Goal: Task Accomplishment & Management: Manage account settings

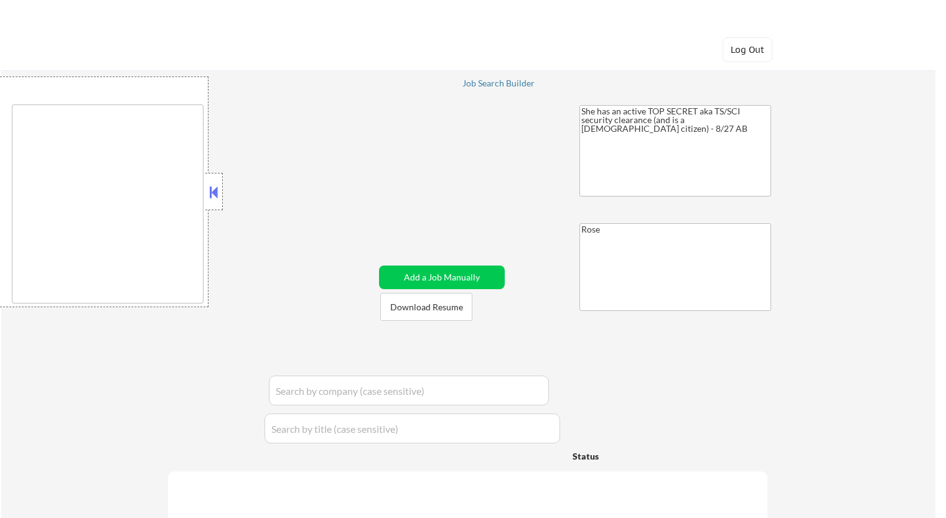
type textarea "[GEOGRAPHIC_DATA], [GEOGRAPHIC_DATA] [GEOGRAPHIC_DATA], [GEOGRAPHIC_DATA] [GEOG…"
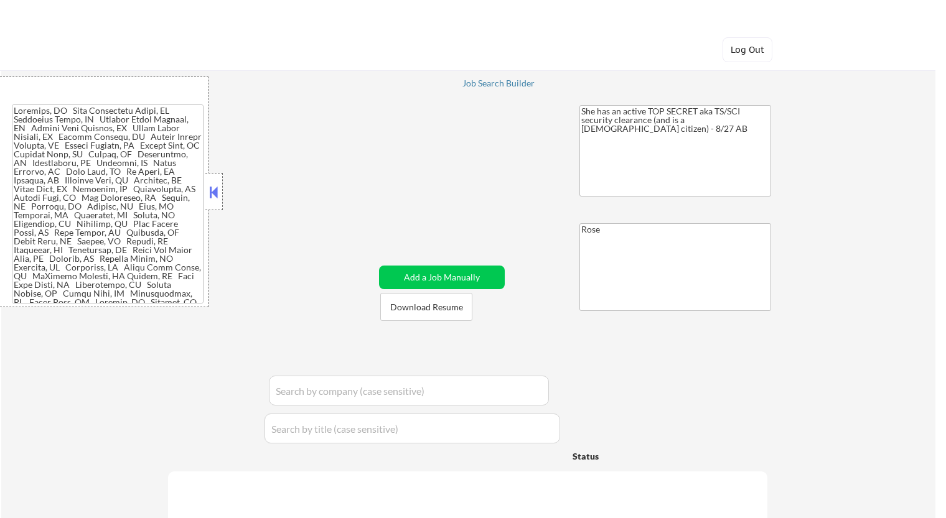
select select ""applied""
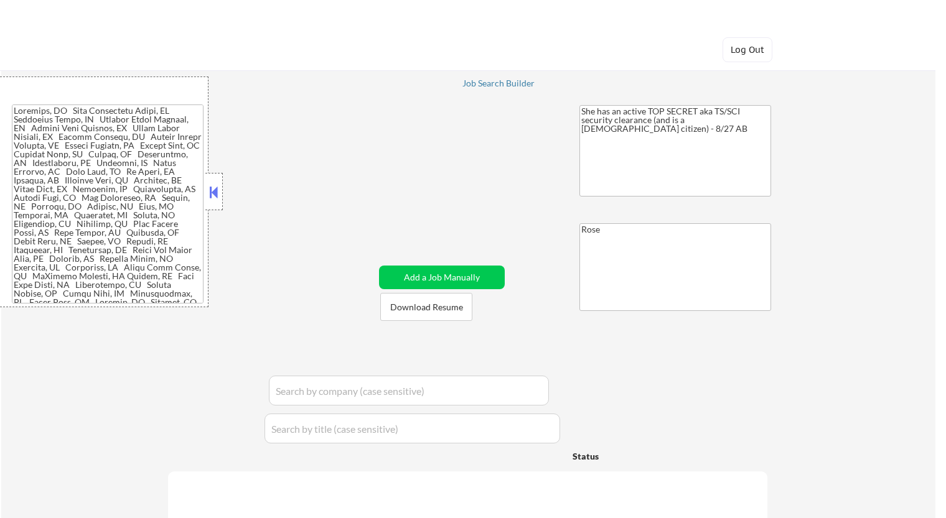
select select ""applied""
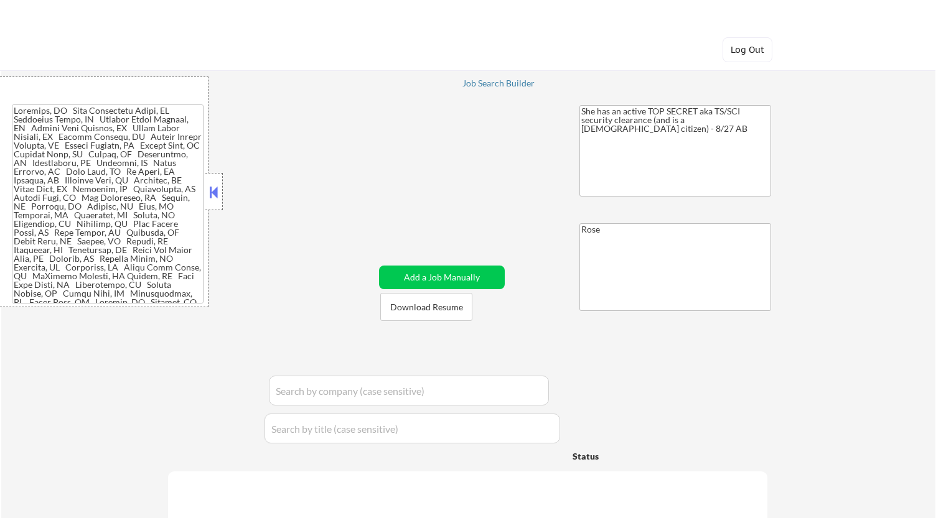
select select ""applied""
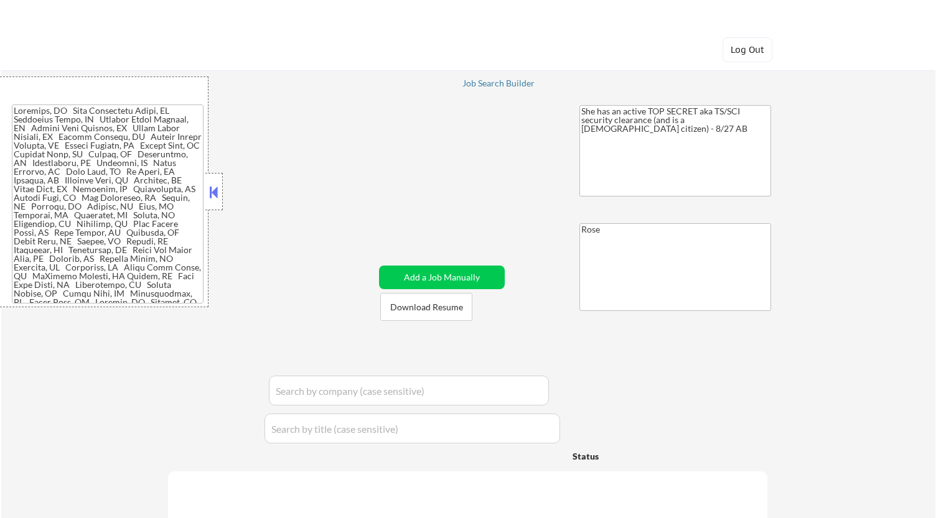
select select ""applied""
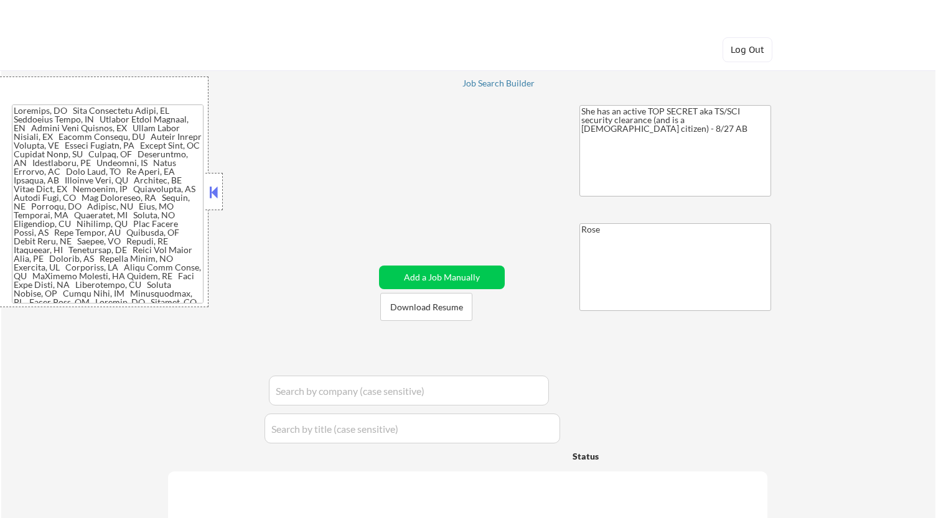
select select ""applied""
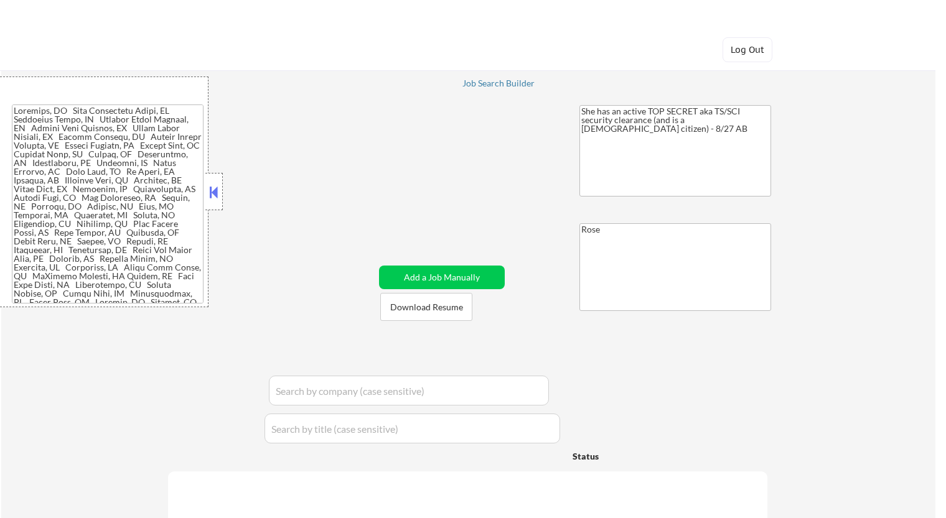
select select ""applied""
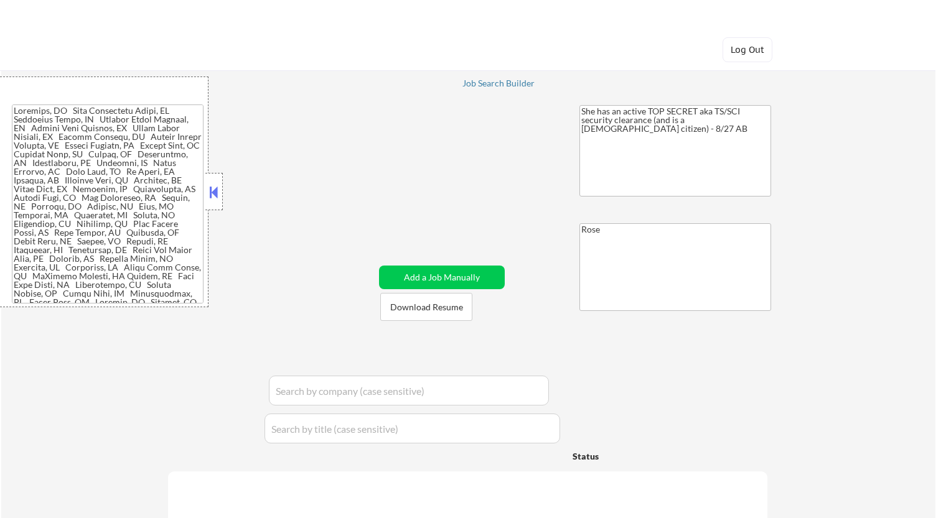
select select ""applied""
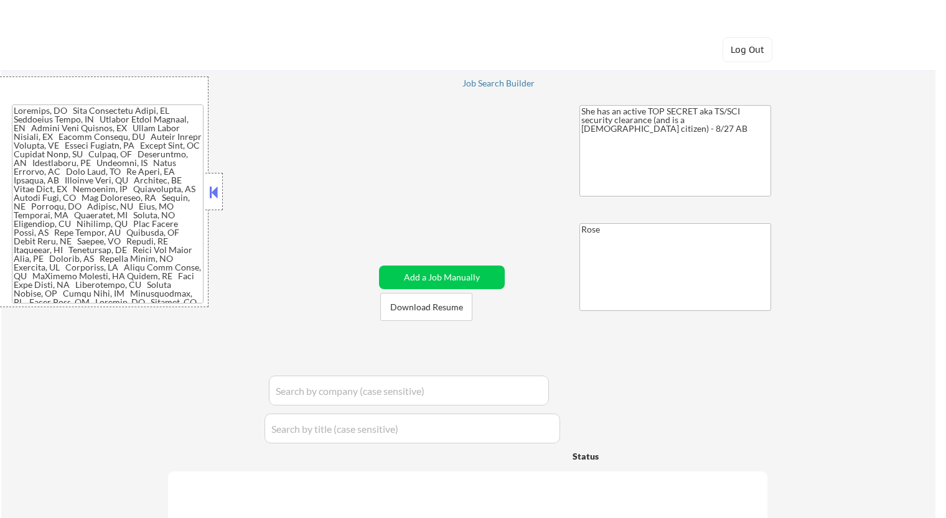
select select ""applied""
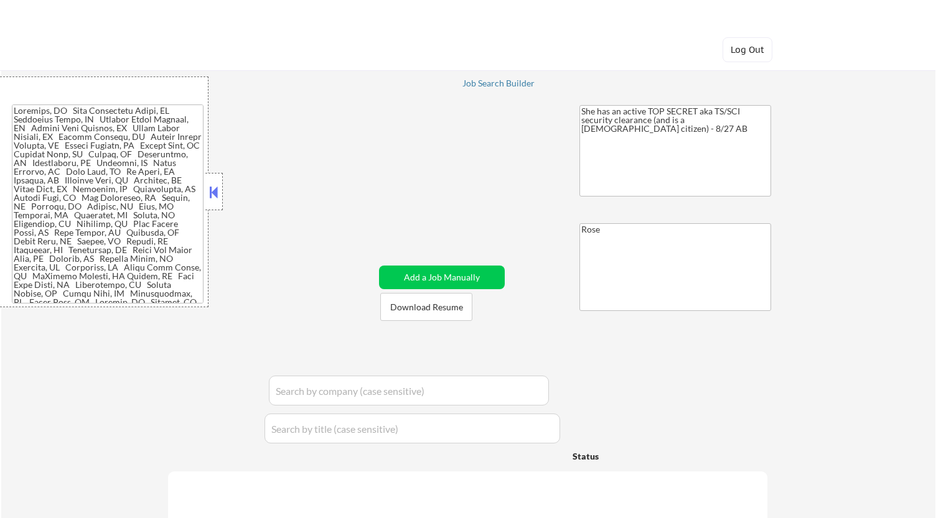
select select ""applied""
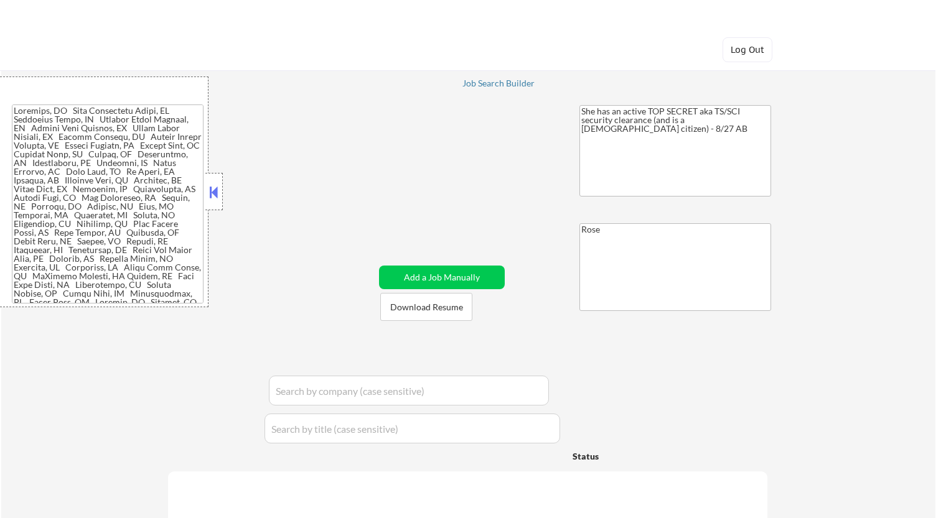
select select ""applied""
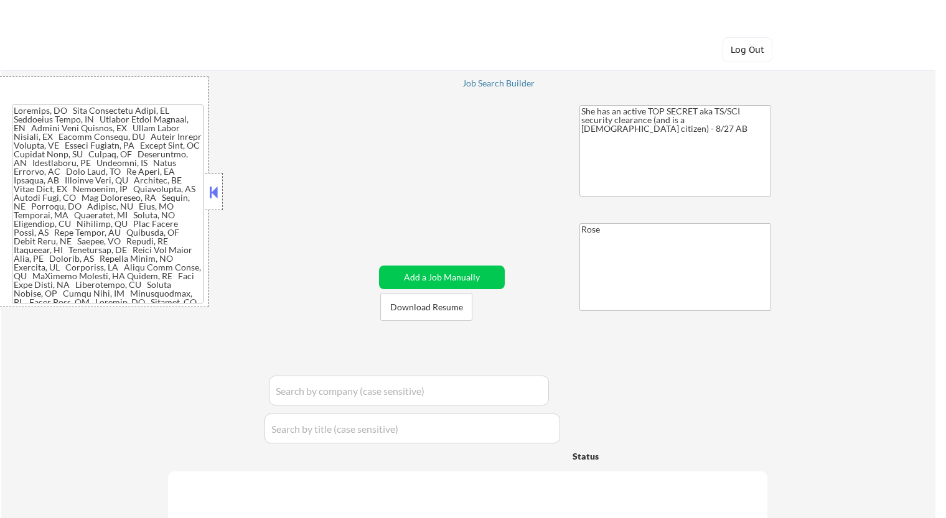
select select ""applied""
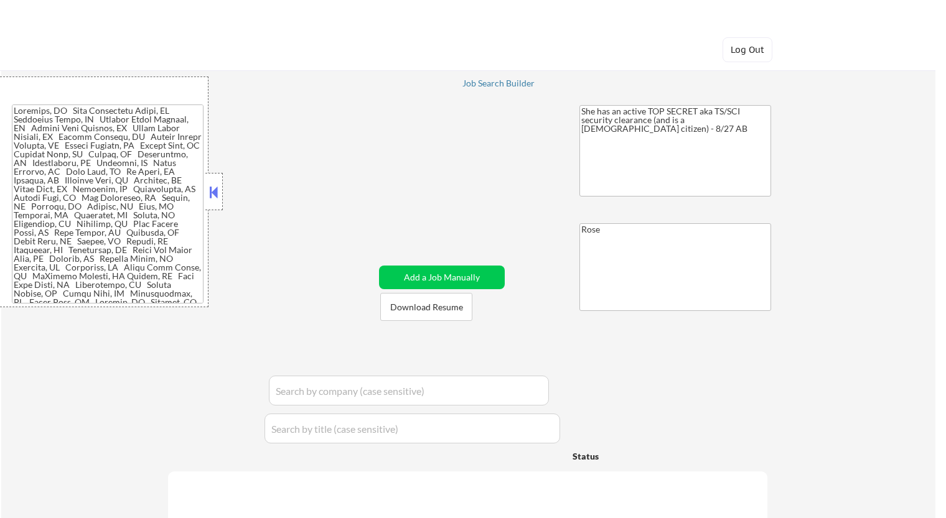
select select ""applied""
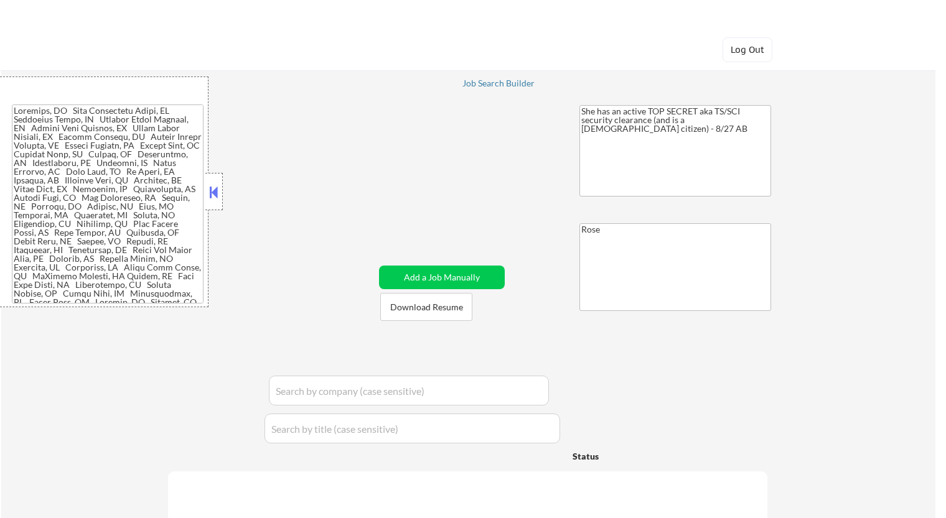
select select ""applied""
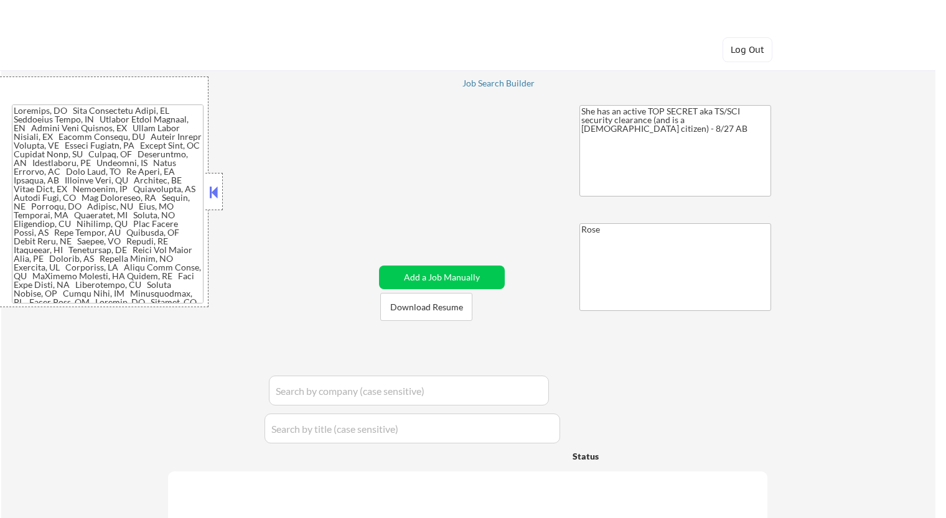
select select ""applied""
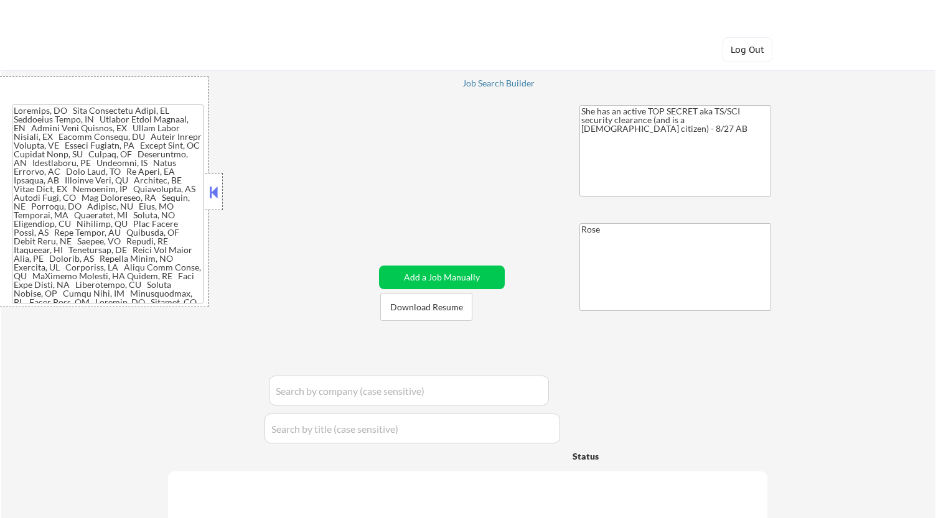
select select ""applied""
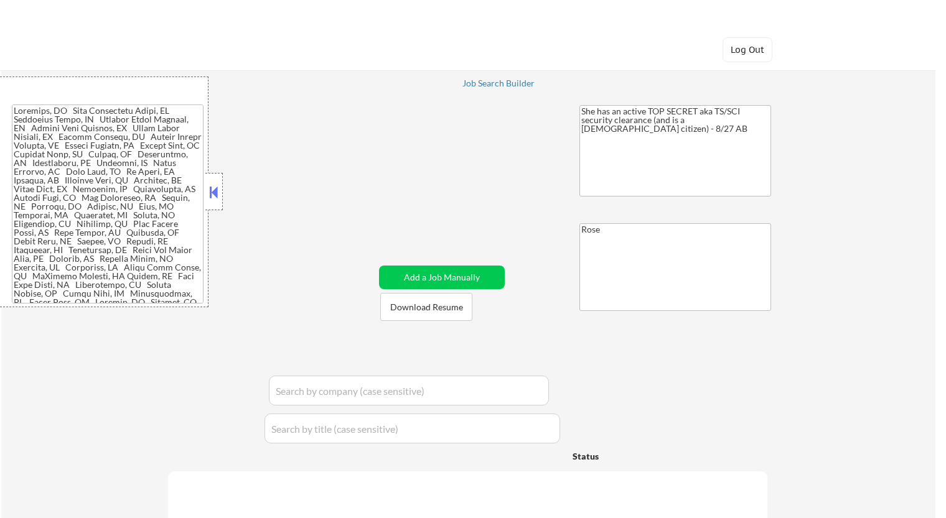
select select ""applied""
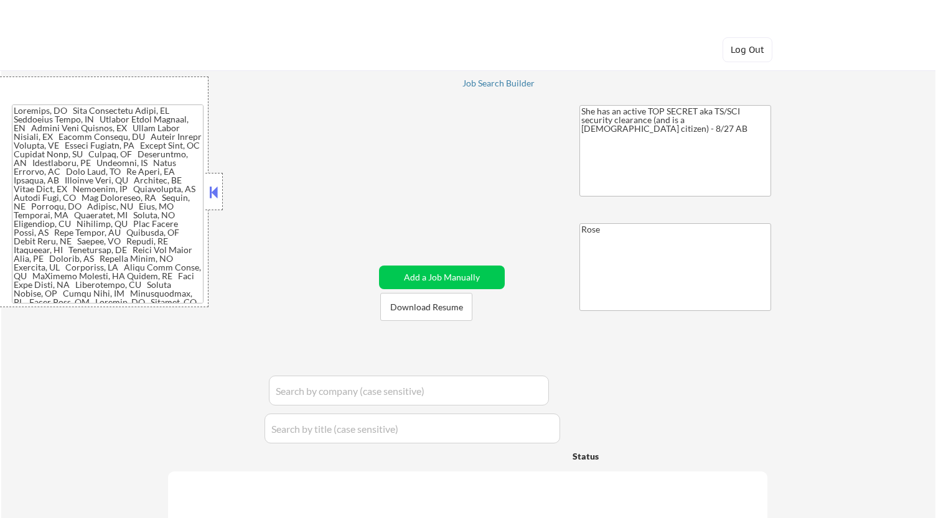
select select ""applied""
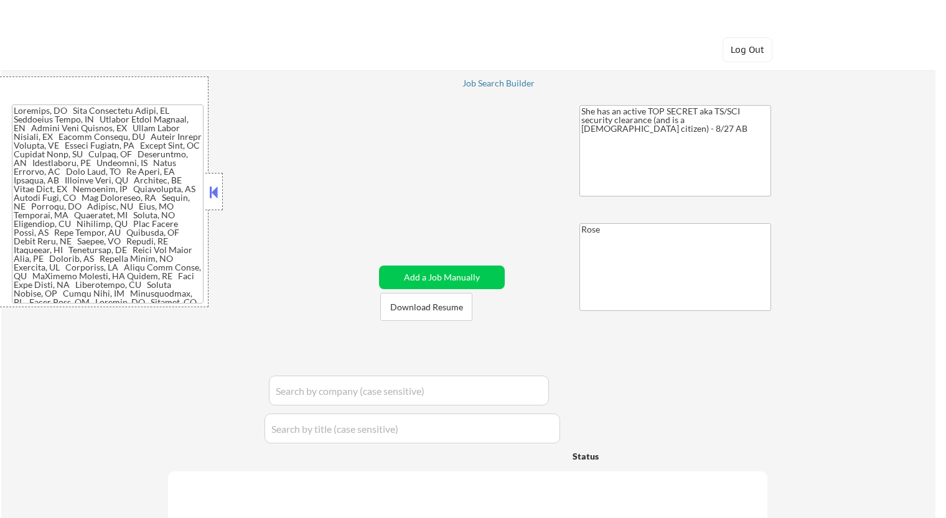
select select ""applied""
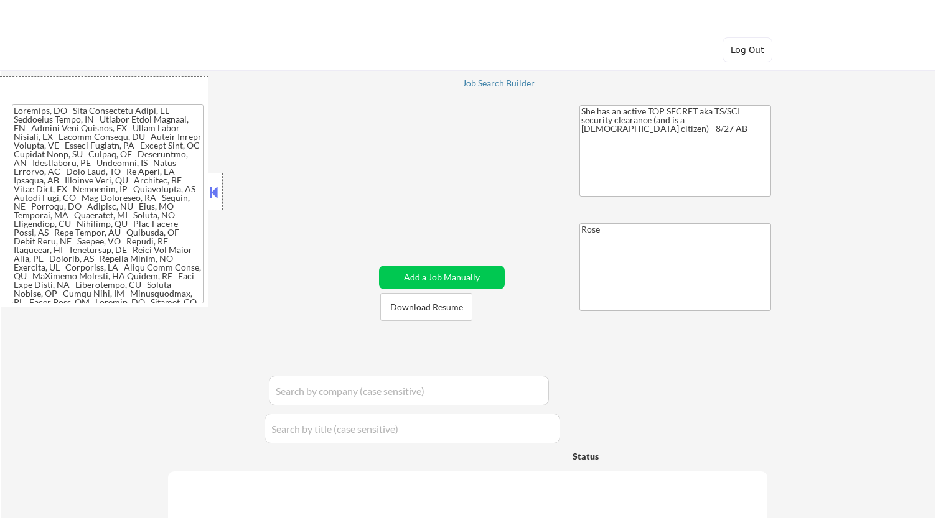
select select ""applied""
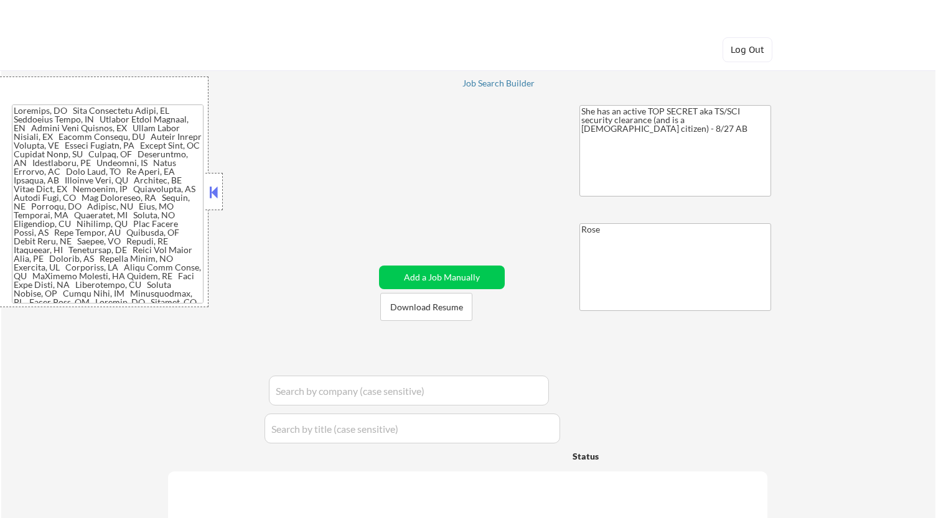
select select ""applied""
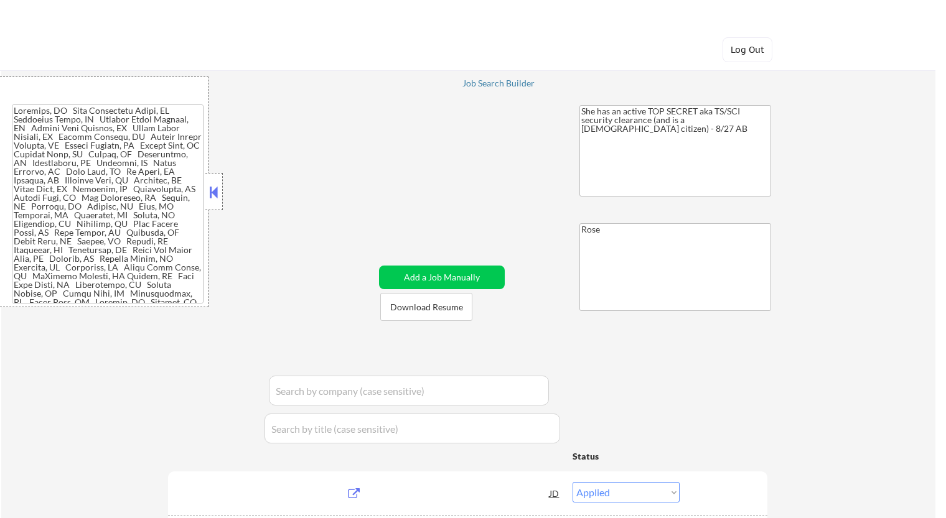
select select ""pending""
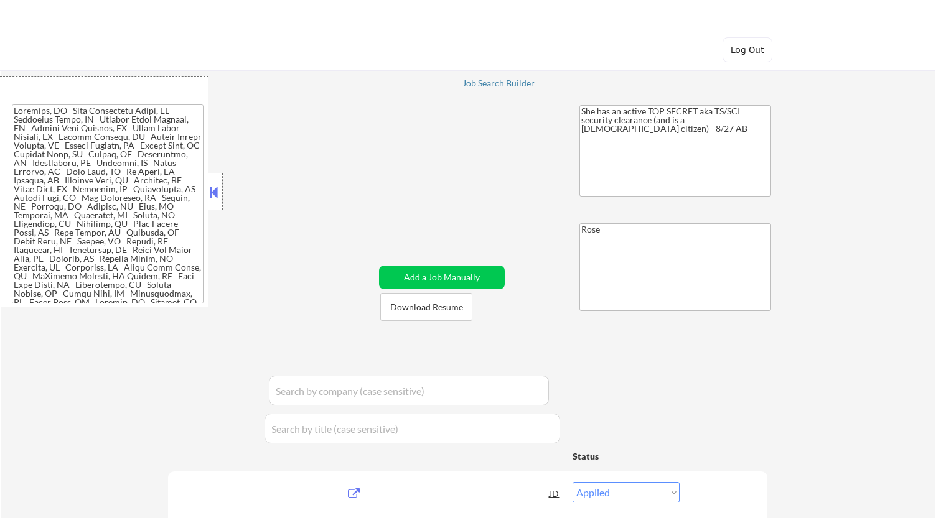
select select ""pending""
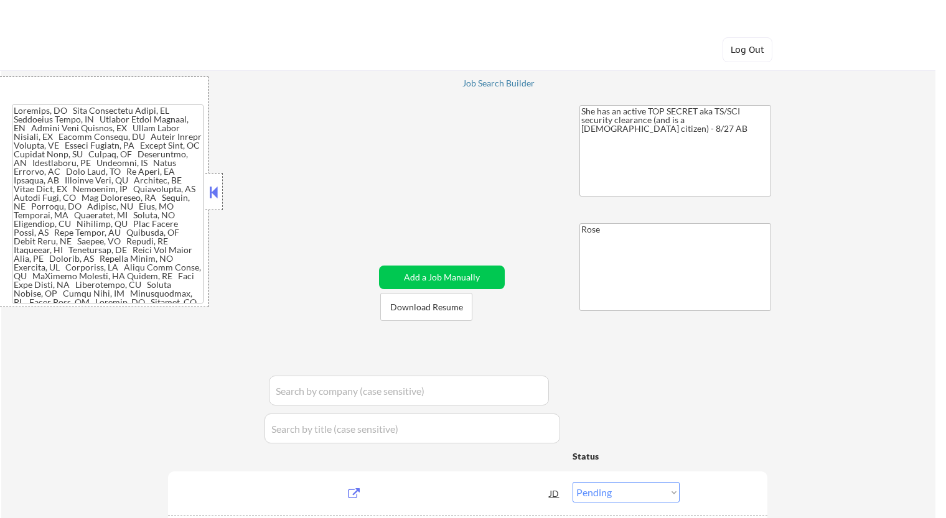
select select ""pending""
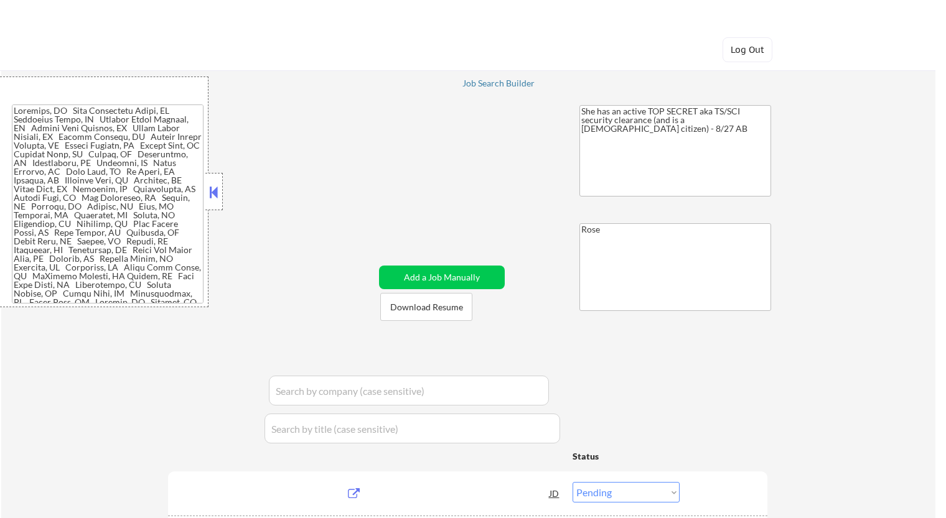
select select ""pending""
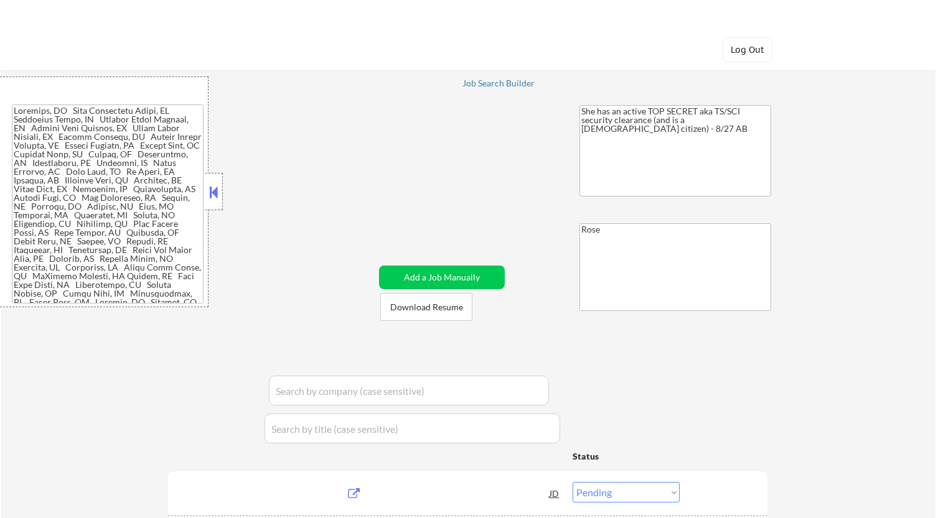
select select ""pending""
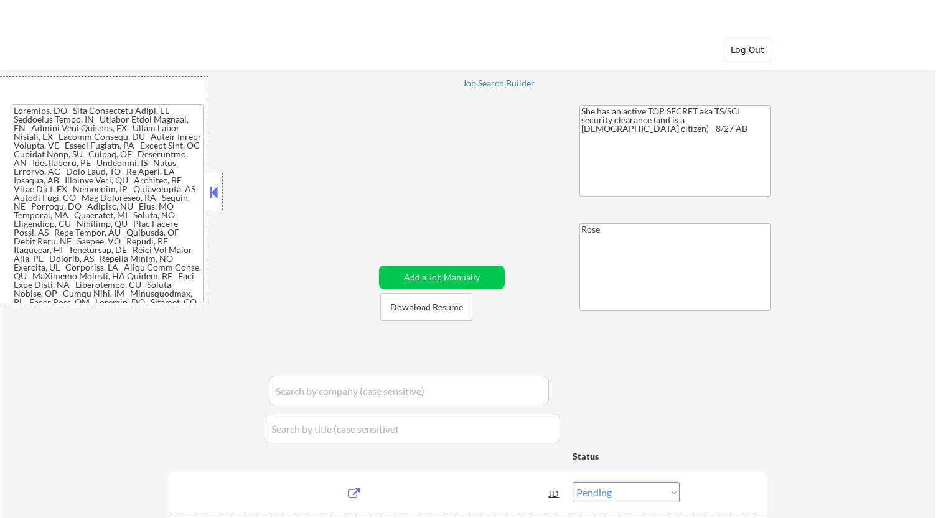
select select ""pending""
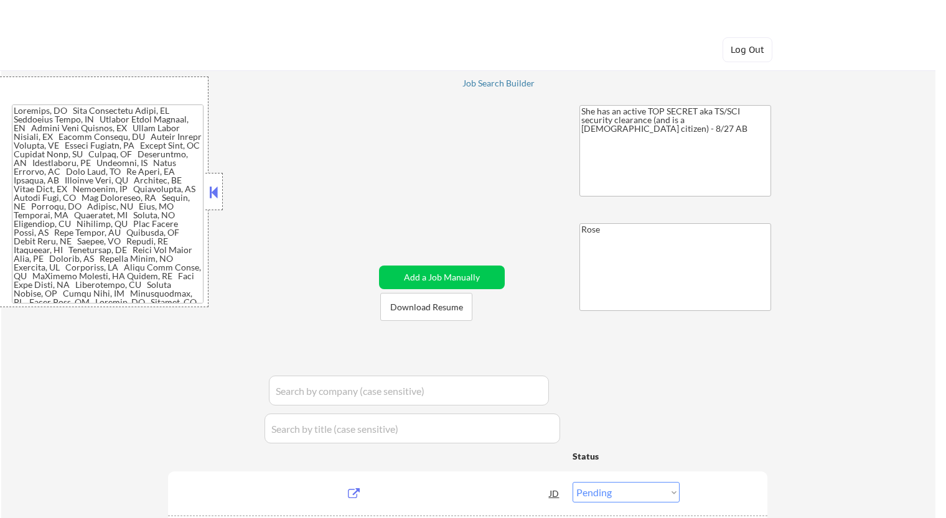
select select ""pending""
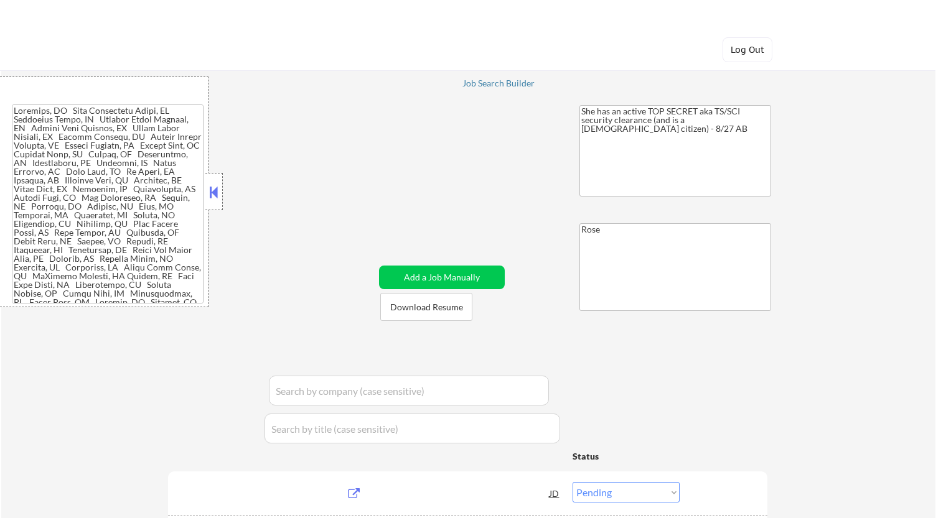
select select ""pending""
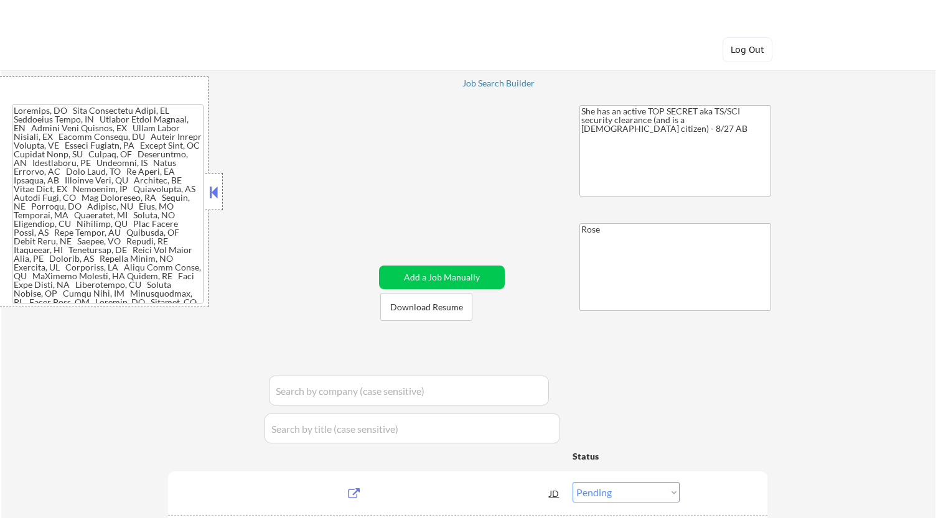
select select ""pending""
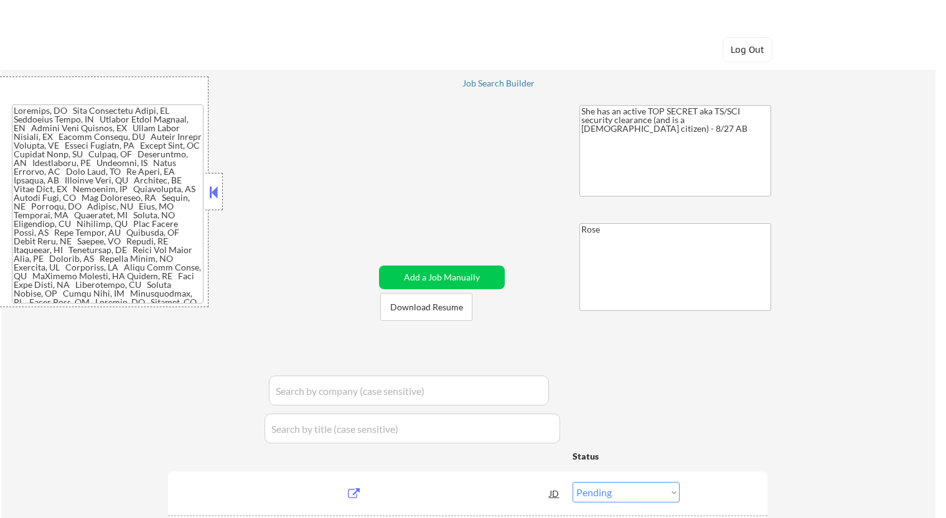
select select ""pending""
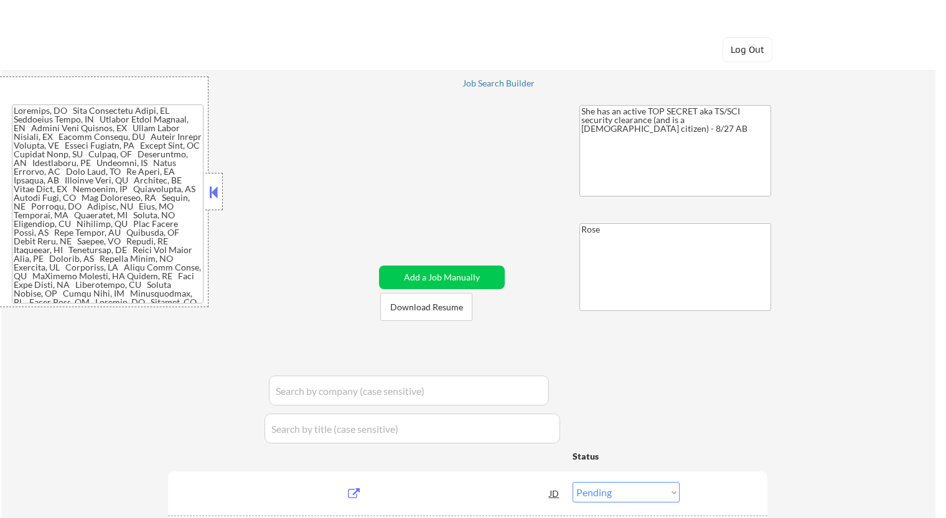
select select ""pending""
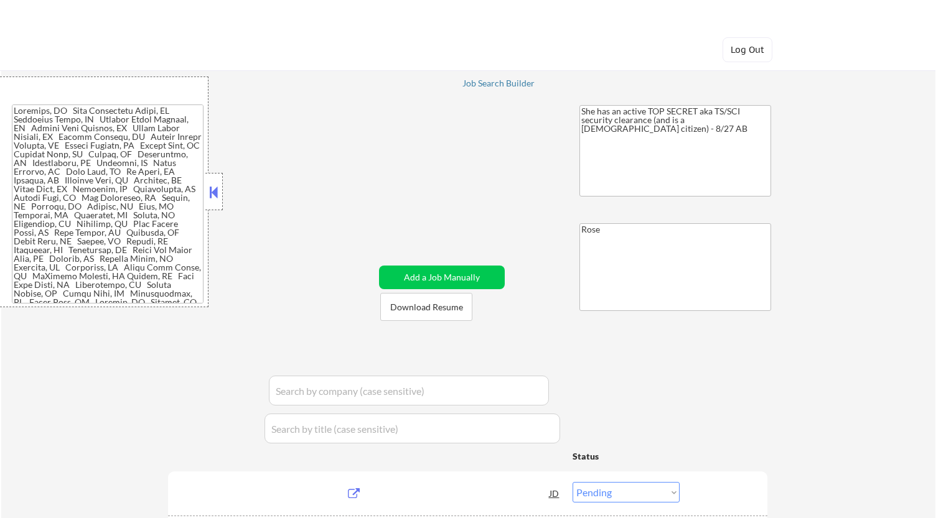
select select ""pending""
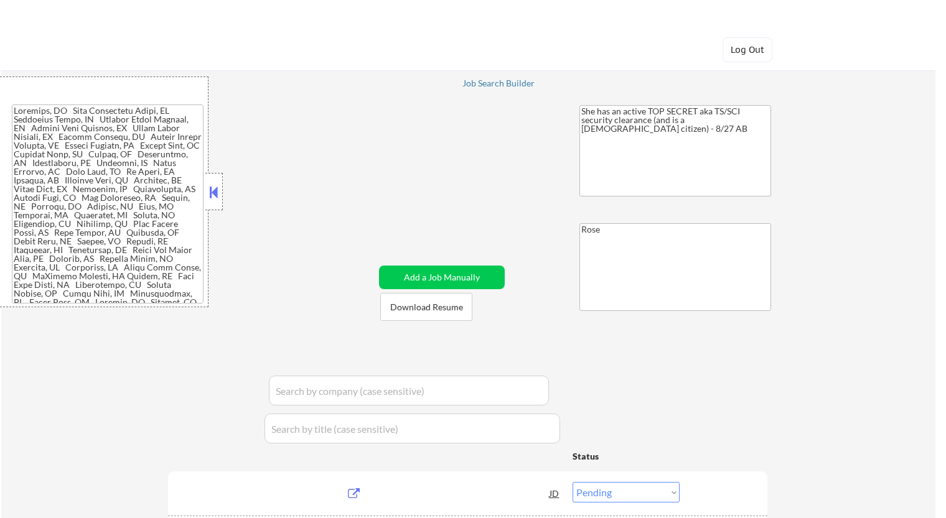
select select ""pending""
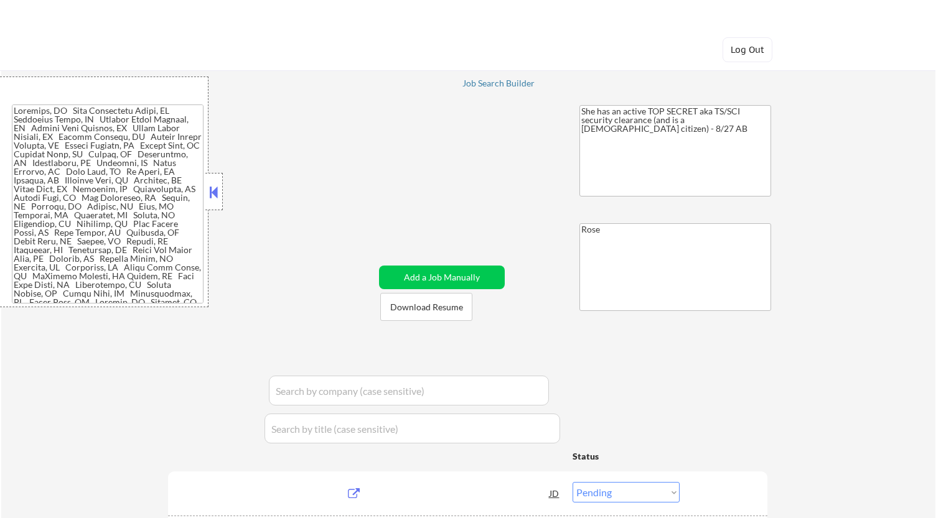
select select ""pending""
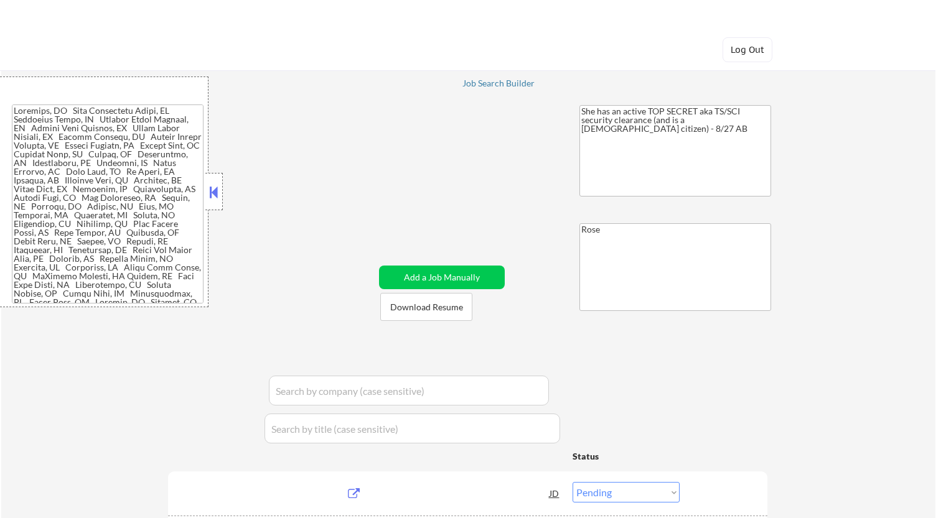
select select ""pending""
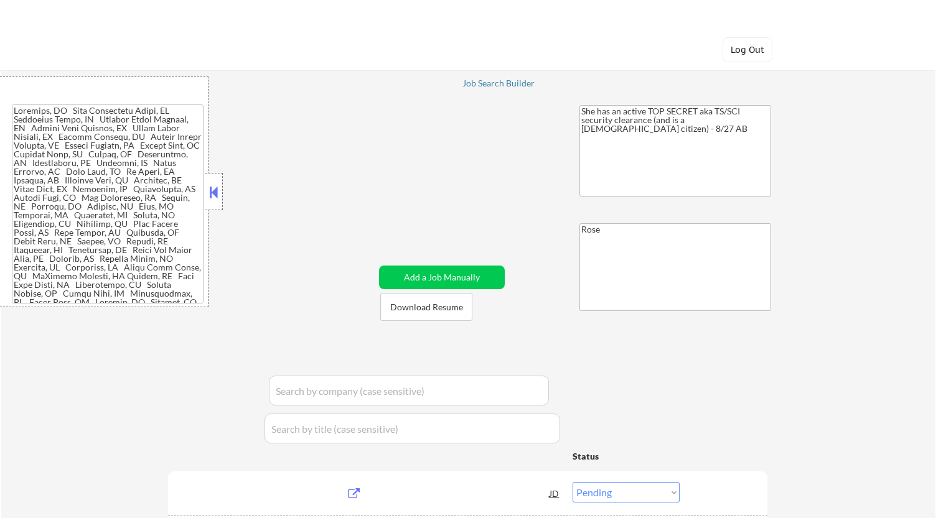
select select ""pending""
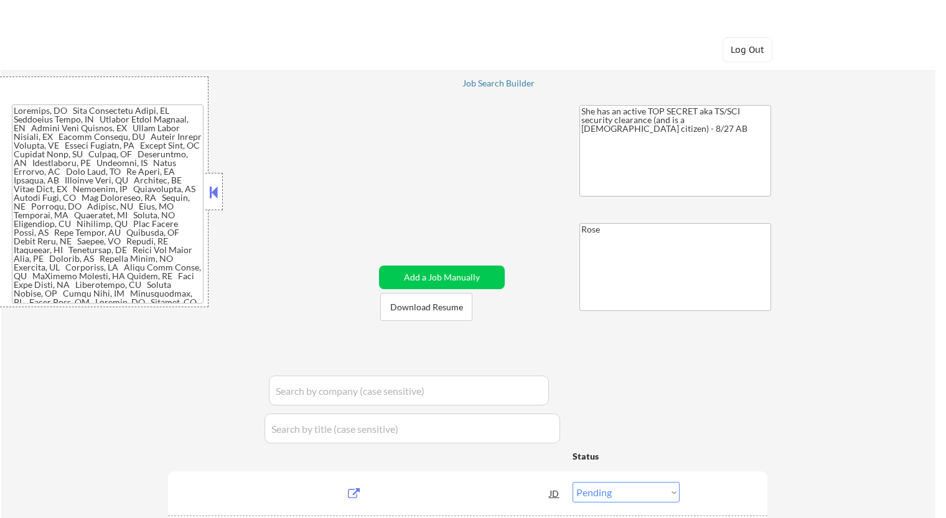
select select ""pending""
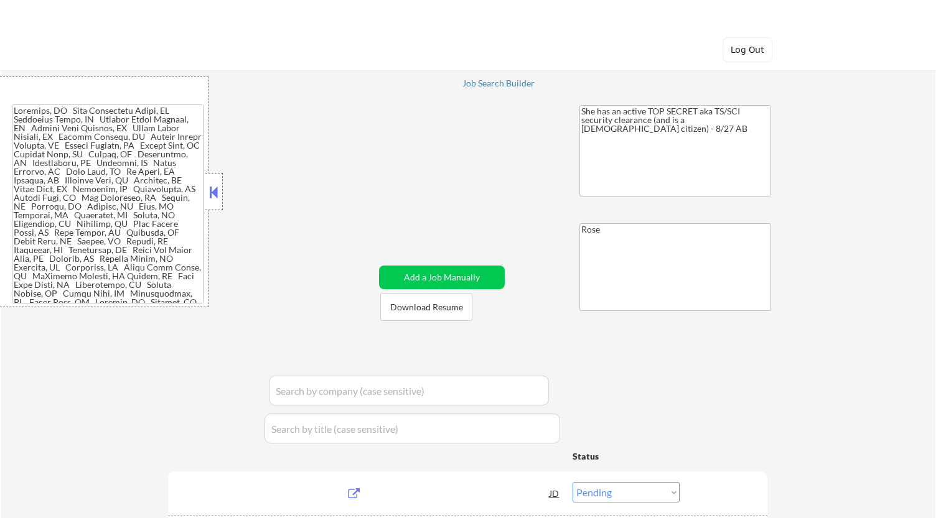
select select ""pending""
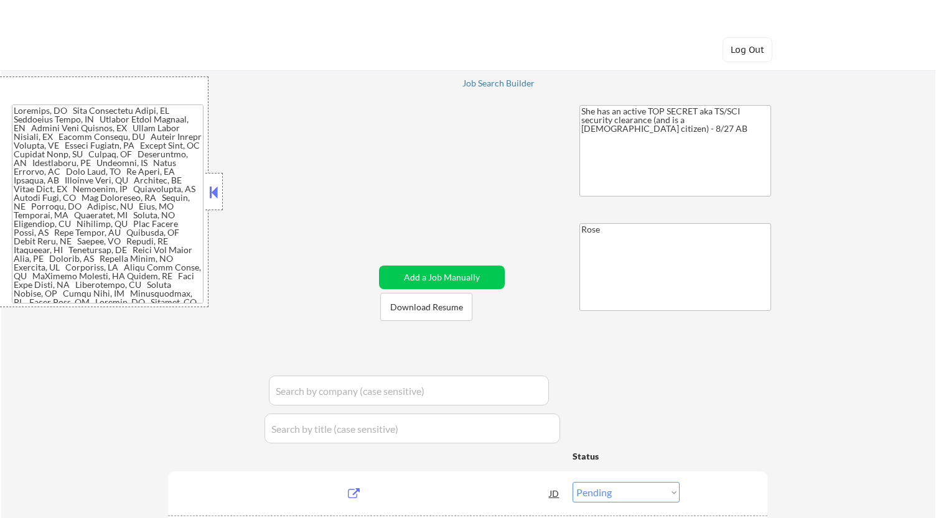
select select ""pending""
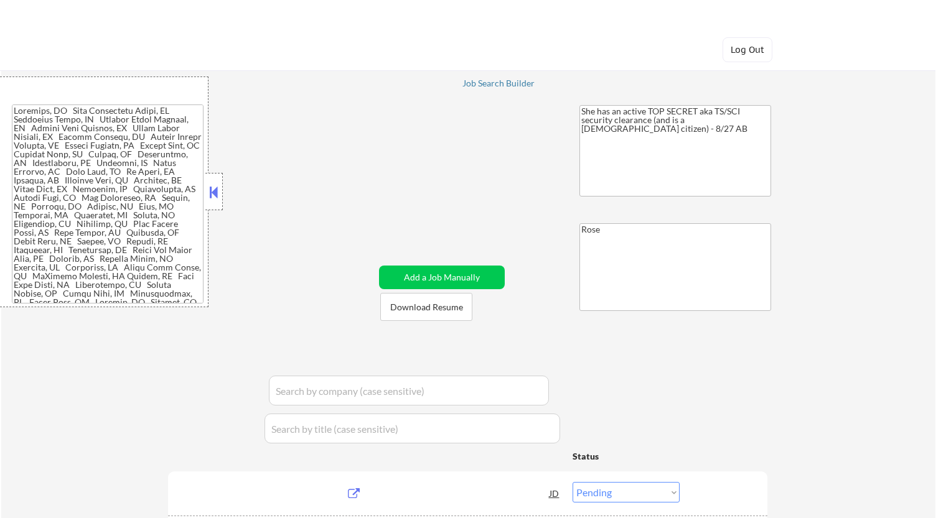
select select ""pending""
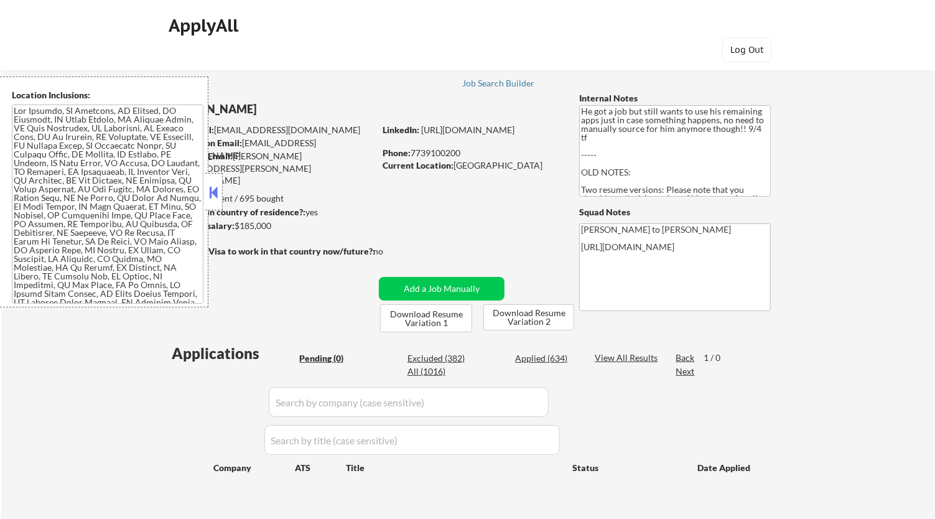
click at [213, 188] on button at bounding box center [214, 192] width 14 height 19
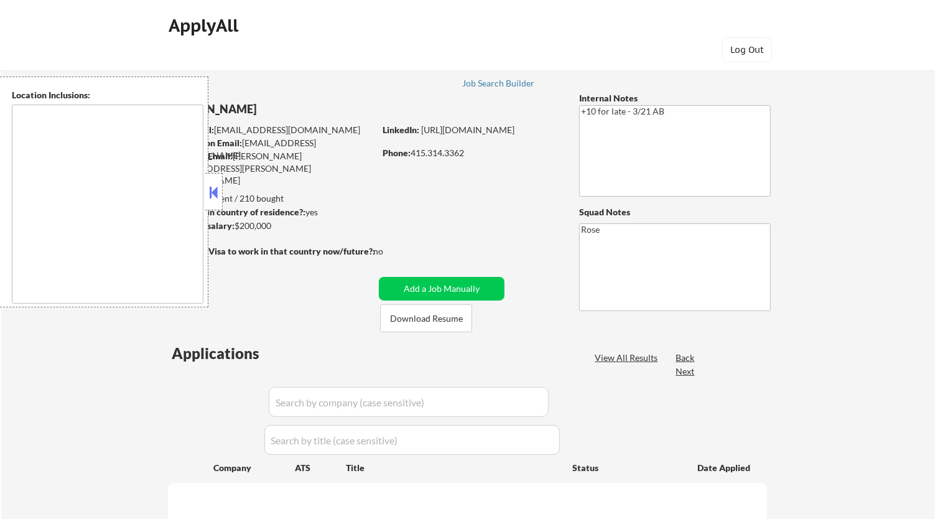
type textarea "San Francisco, CA Daly City, CA South San Francisco, CA Brisbane, CA Colma, CA …"
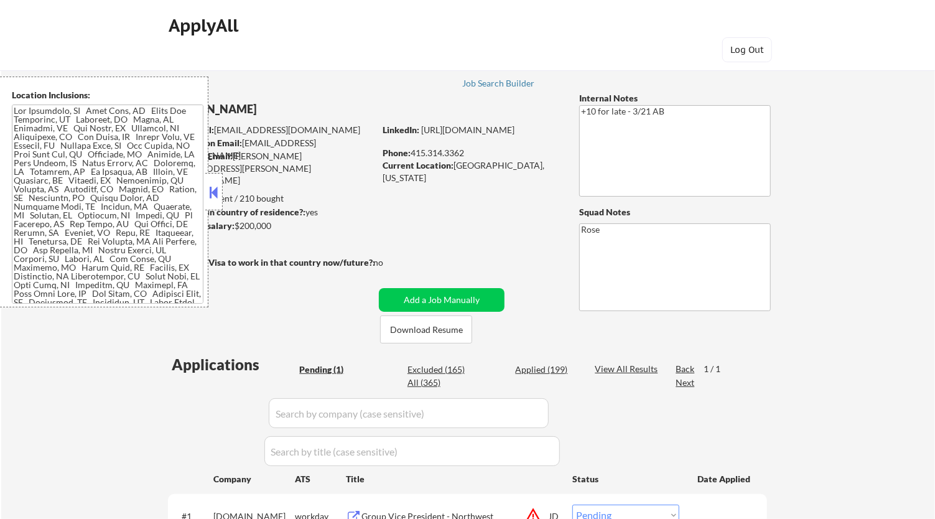
scroll to position [138, 0]
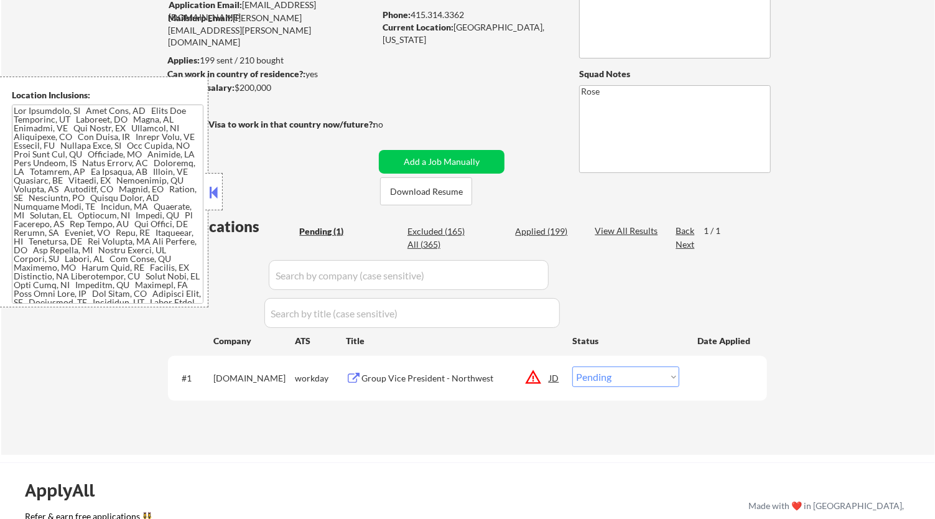
click at [219, 188] on button at bounding box center [214, 192] width 14 height 19
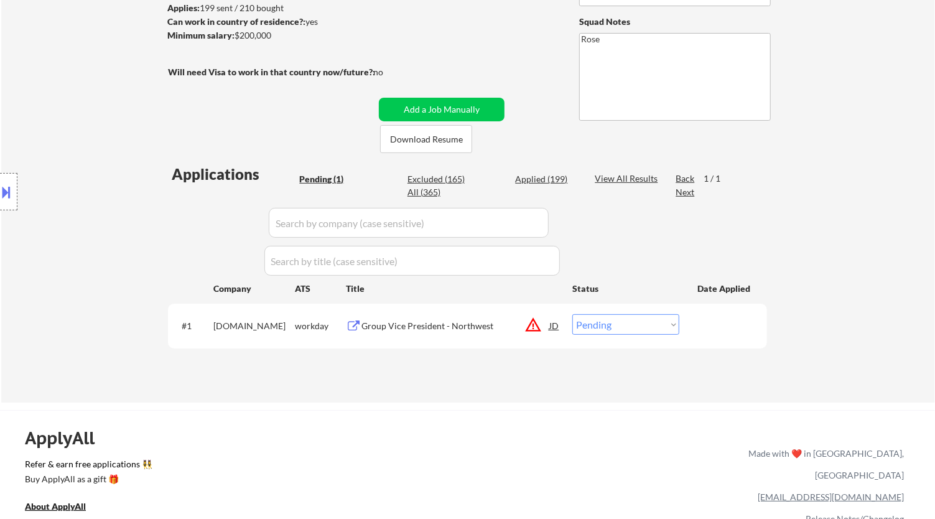
scroll to position [207, 0]
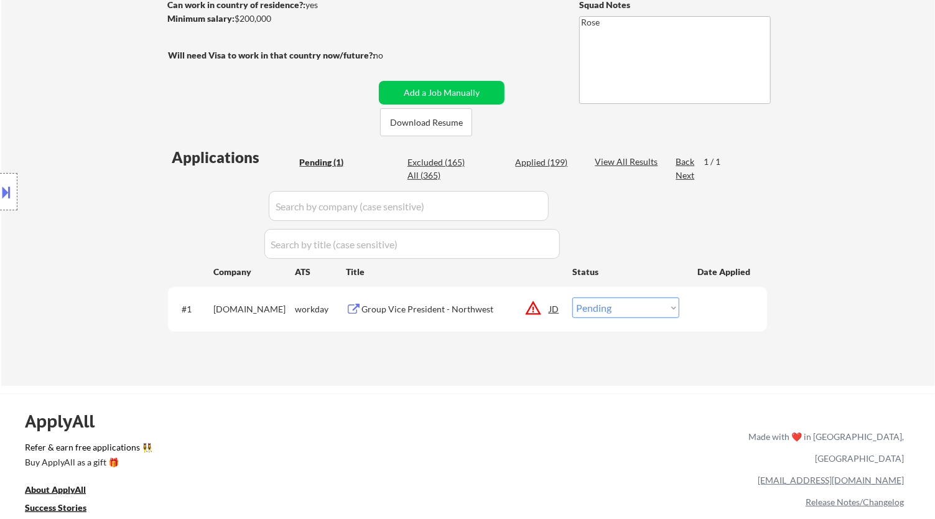
click at [437, 307] on div "Group Vice President - Northwest" at bounding box center [455, 309] width 188 height 12
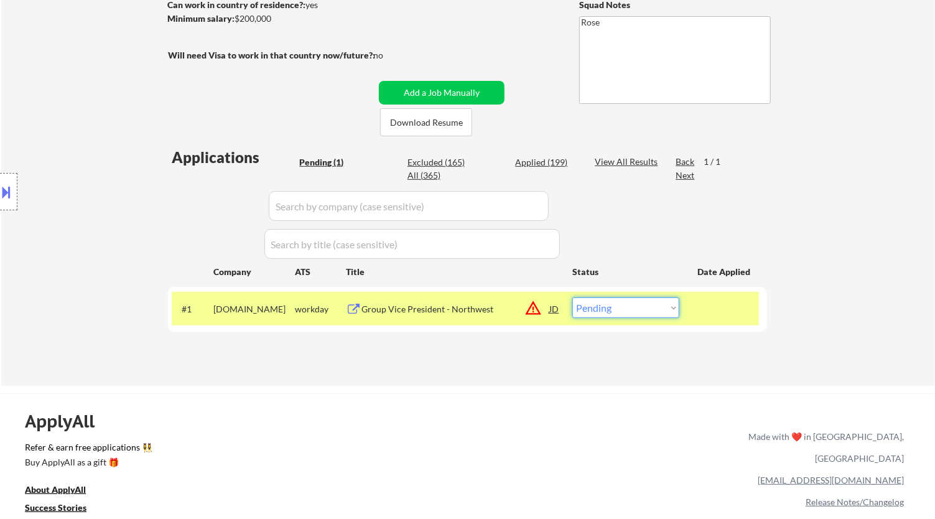
click at [652, 303] on select "Choose an option... Pending Applied Excluded (Questions) Excluded (Expired) Exc…" at bounding box center [625, 307] width 107 height 21
select select ""excluded__location_""
click at [572, 297] on select "Choose an option... Pending Applied Excluded (Questions) Excluded (Expired) Exc…" at bounding box center [625, 307] width 107 height 21
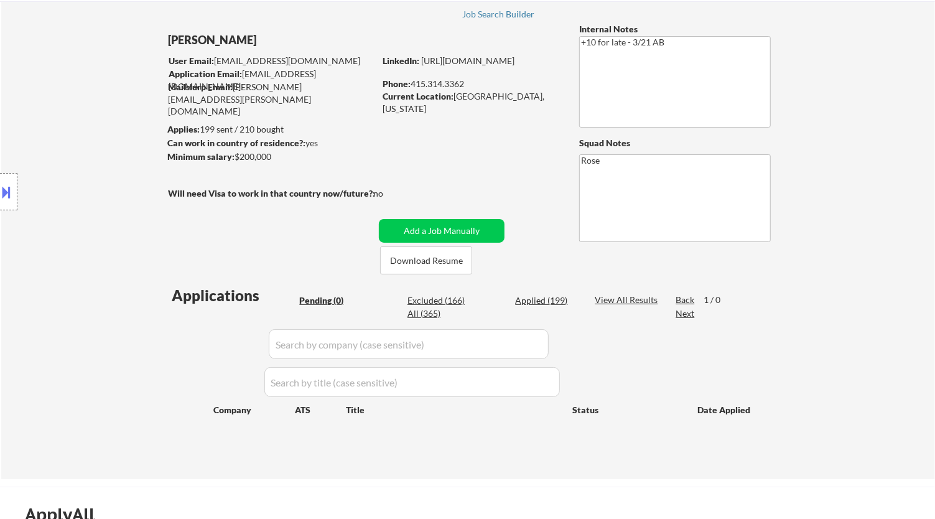
scroll to position [138, 0]
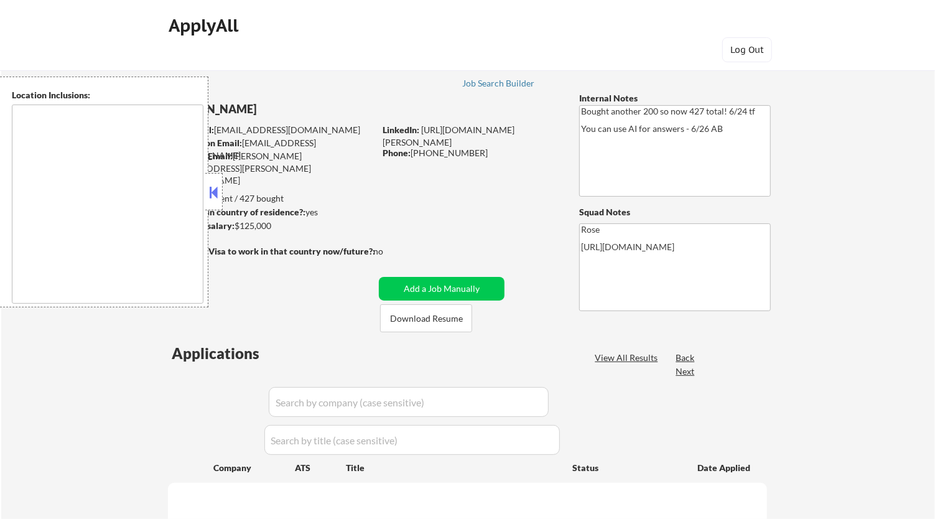
type textarea "San Francisco, CA Daly City, CA South San Francisco, CA Brisbane, CA Colma, CA …"
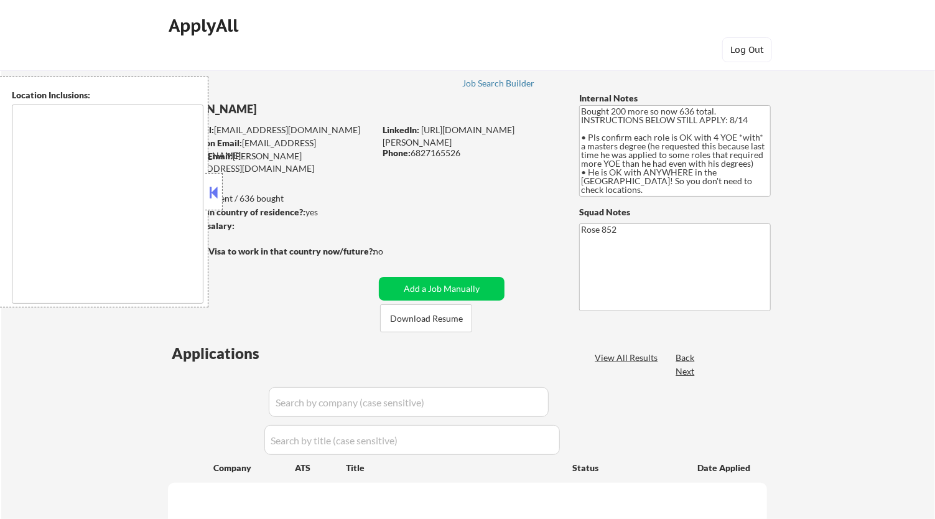
type textarea "[GEOGRAPHIC_DATA], [GEOGRAPHIC_DATA] [GEOGRAPHIC_DATA], [GEOGRAPHIC_DATA] [GEOG…"
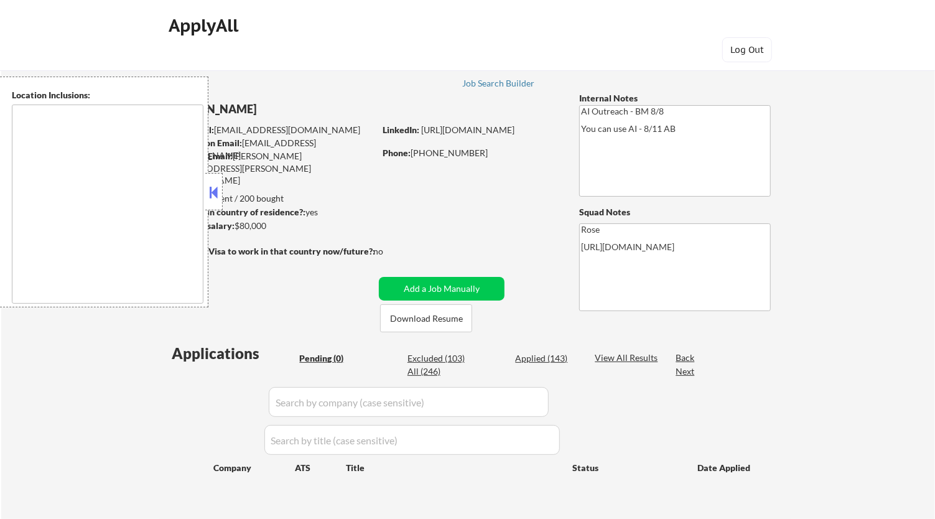
type textarea "Fountain Valley, CA Huntington Beach, CA Costa Mesa, CA Santa Ana, CA Garden Gr…"
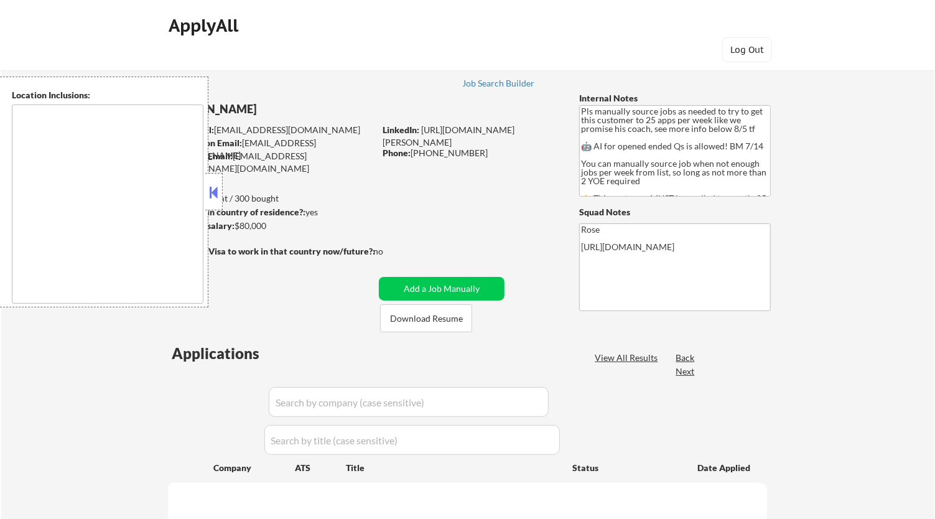
type textarea "Here is a list of metro areas, cities, and towns within approximately a 30-minu…"
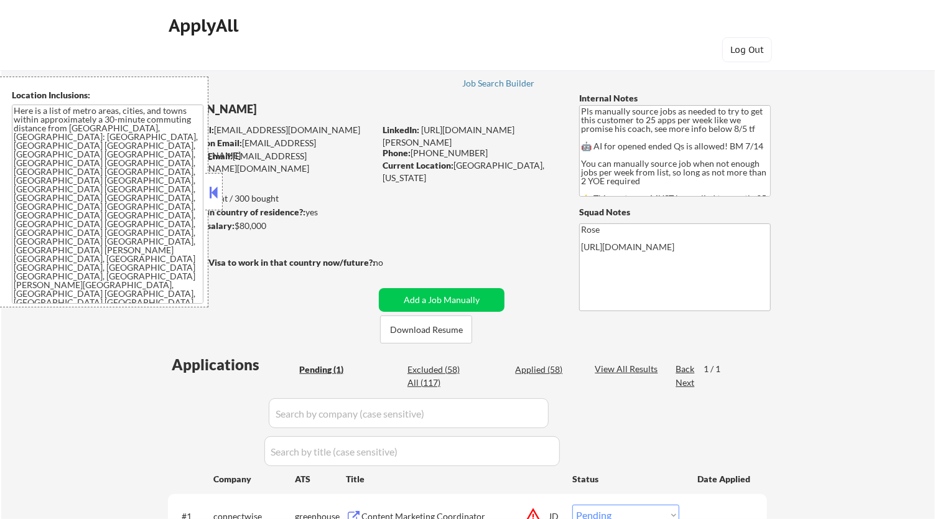
click at [216, 192] on button at bounding box center [214, 192] width 14 height 19
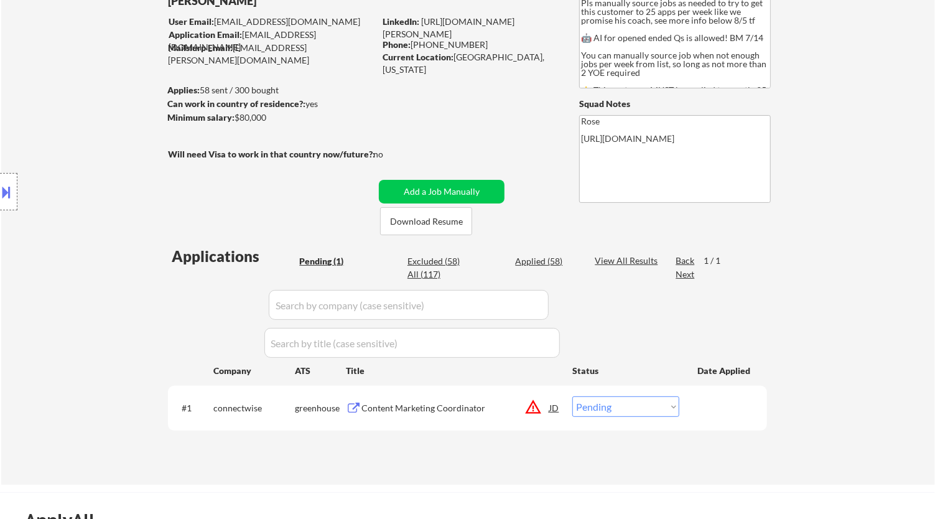
scroll to position [207, 0]
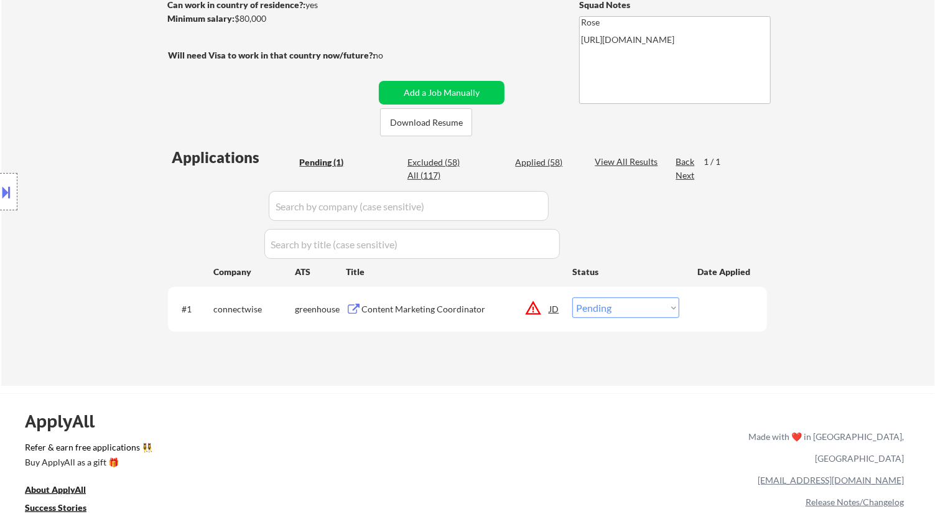
click at [483, 305] on div "Content Marketing Coordinator" at bounding box center [455, 309] width 188 height 12
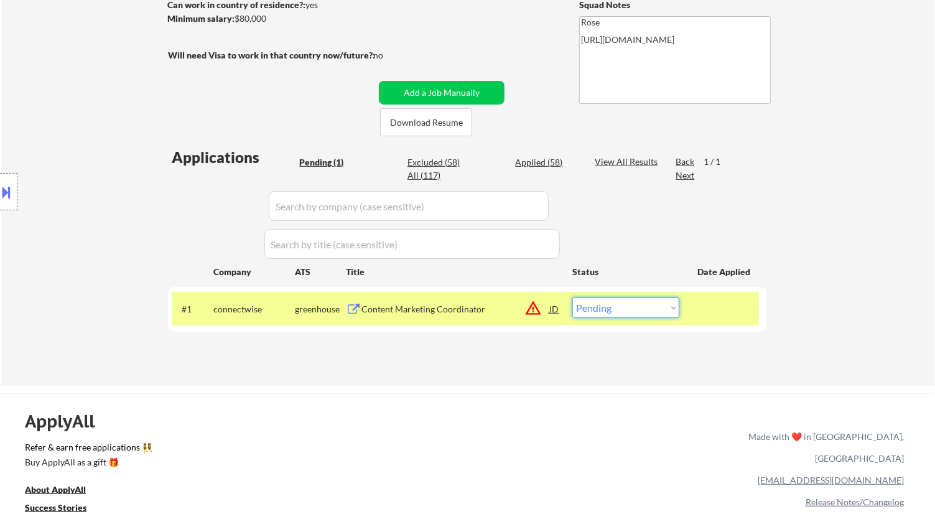
click at [641, 309] on select "Choose an option... Pending Applied Excluded (Questions) Excluded (Expired) Exc…" at bounding box center [625, 307] width 107 height 21
select select ""excluded__salary_""
click at [572, 297] on select "Choose an option... Pending Applied Excluded (Questions) Excluded (Expired) Exc…" at bounding box center [625, 307] width 107 height 21
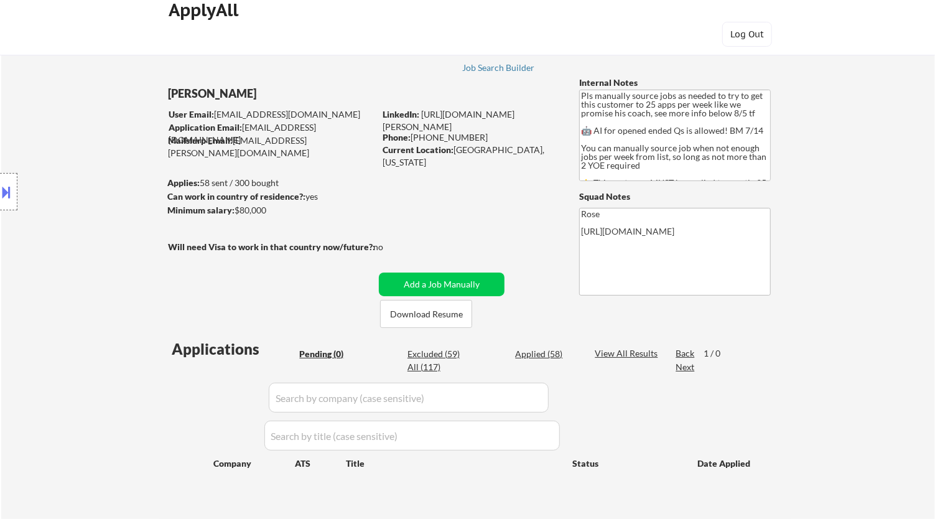
scroll to position [0, 0]
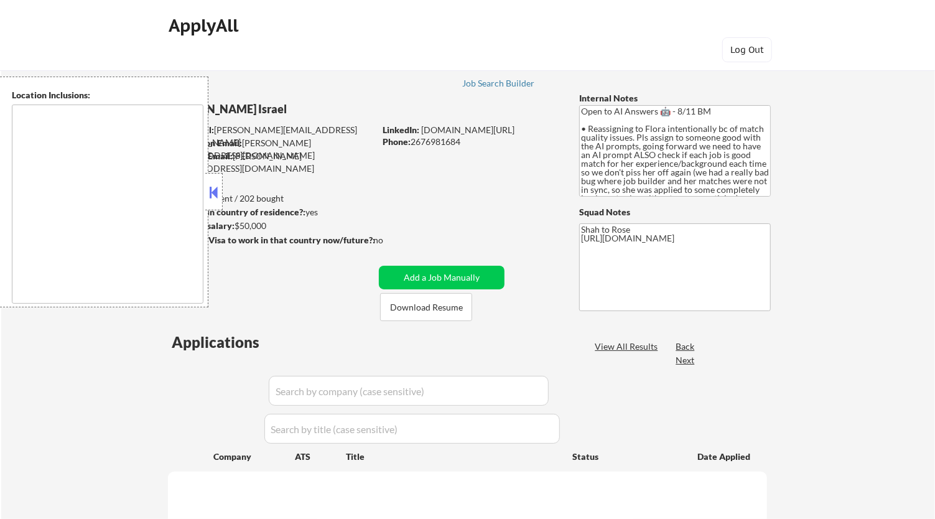
type textarea "remote"
select select ""pending""
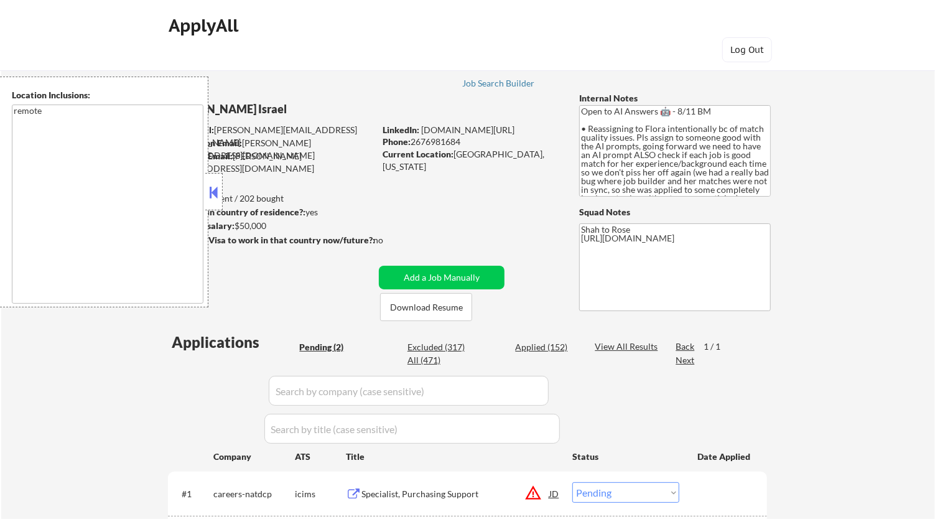
click at [218, 193] on button at bounding box center [214, 192] width 14 height 19
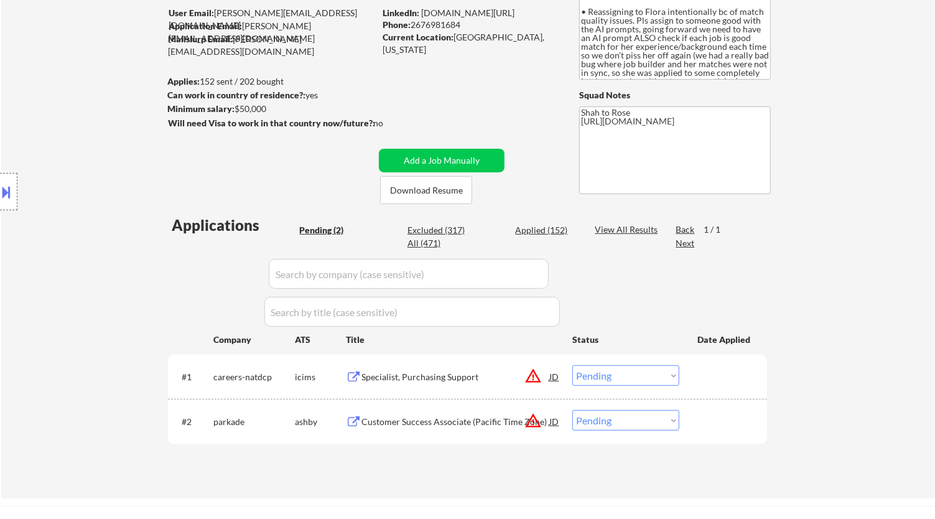
scroll to position [207, 0]
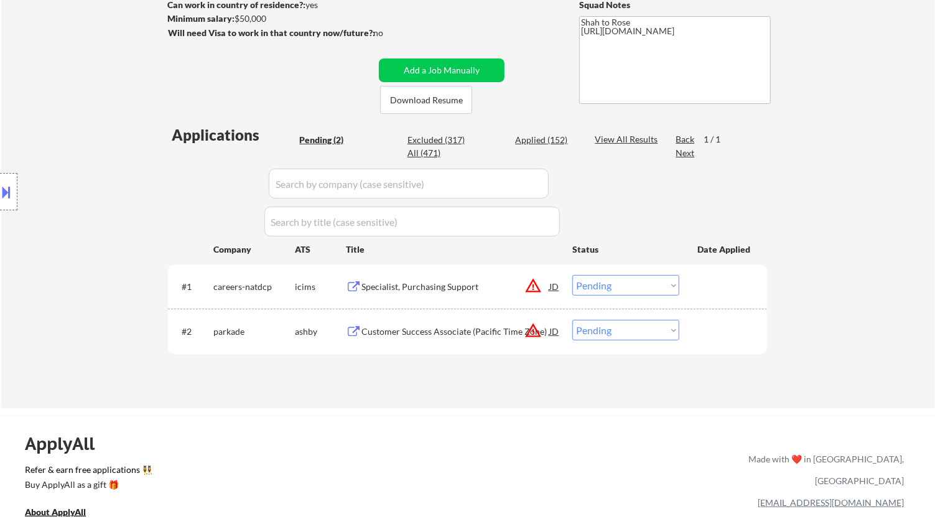
click at [488, 289] on div "Specialist, Purchasing Support" at bounding box center [455, 287] width 188 height 12
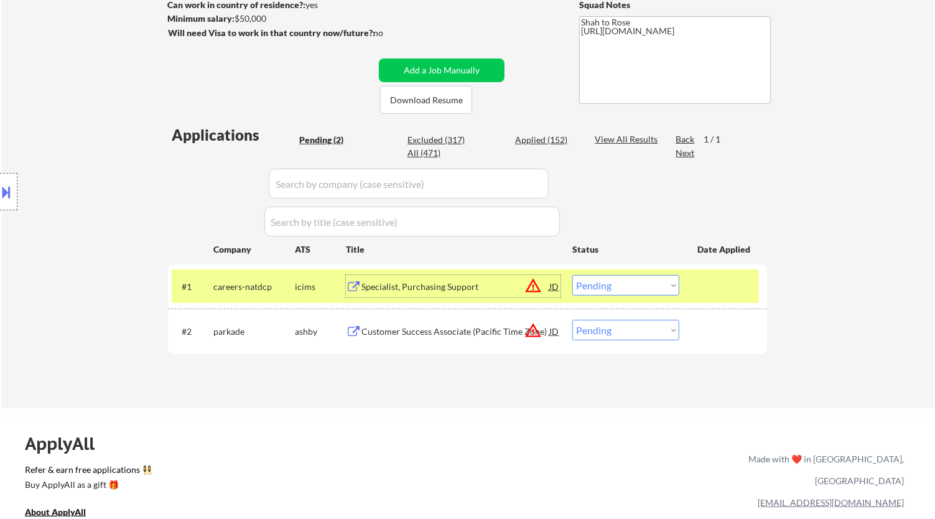
click at [440, 282] on div "Specialist, Purchasing Support" at bounding box center [455, 287] width 188 height 12
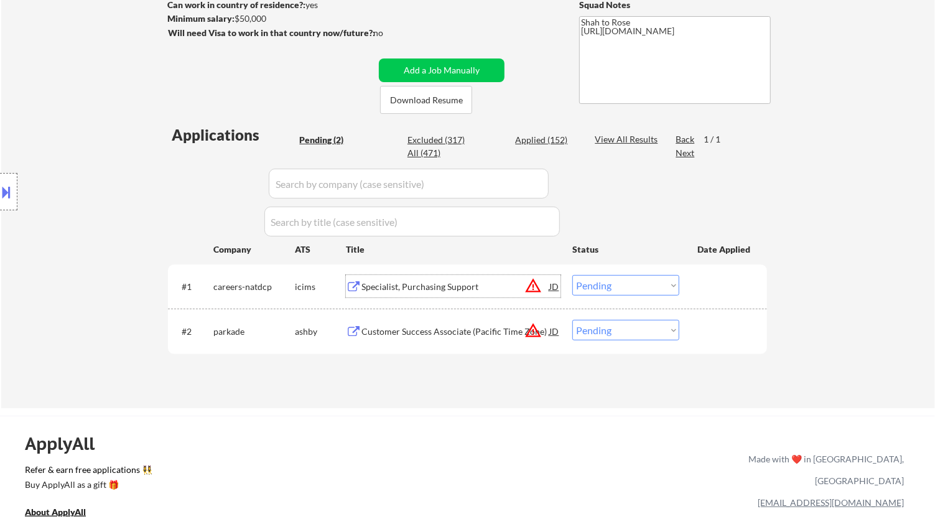
click at [11, 198] on button at bounding box center [7, 192] width 14 height 21
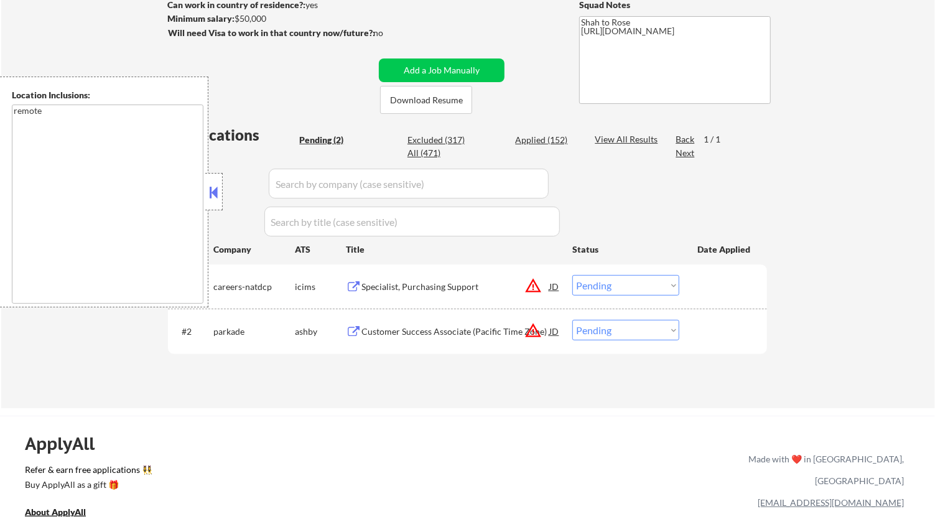
click at [217, 193] on button at bounding box center [214, 192] width 14 height 19
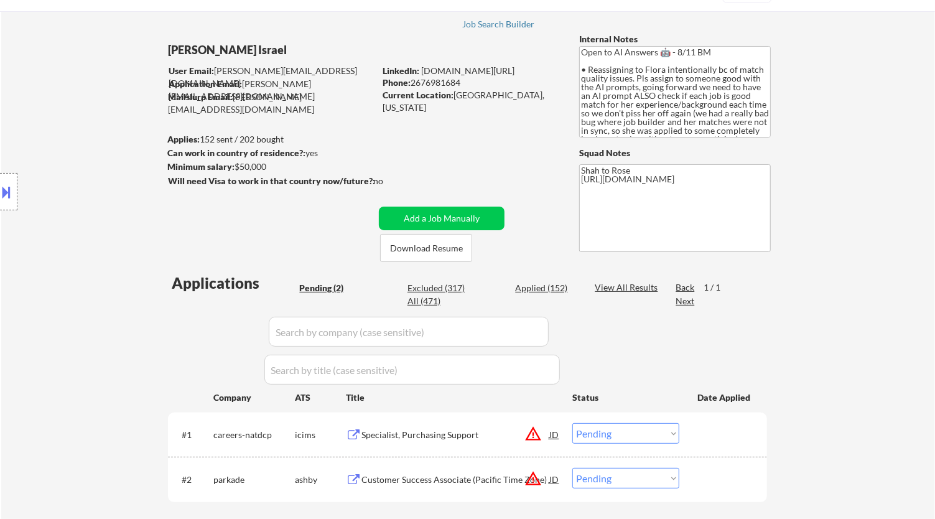
scroll to position [138, 0]
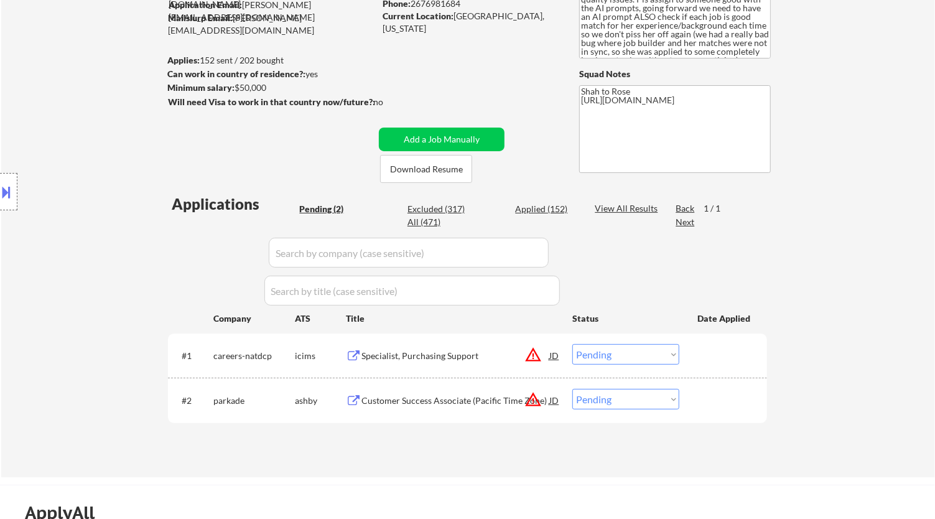
click at [617, 350] on select "Choose an option... Pending Applied Excluded (Questions) Excluded (Expired) Exc…" at bounding box center [625, 354] width 107 height 21
click at [572, 344] on select "Choose an option... Pending Applied Excluded (Questions) Excluded (Expired) Exc…" at bounding box center [625, 354] width 107 height 21
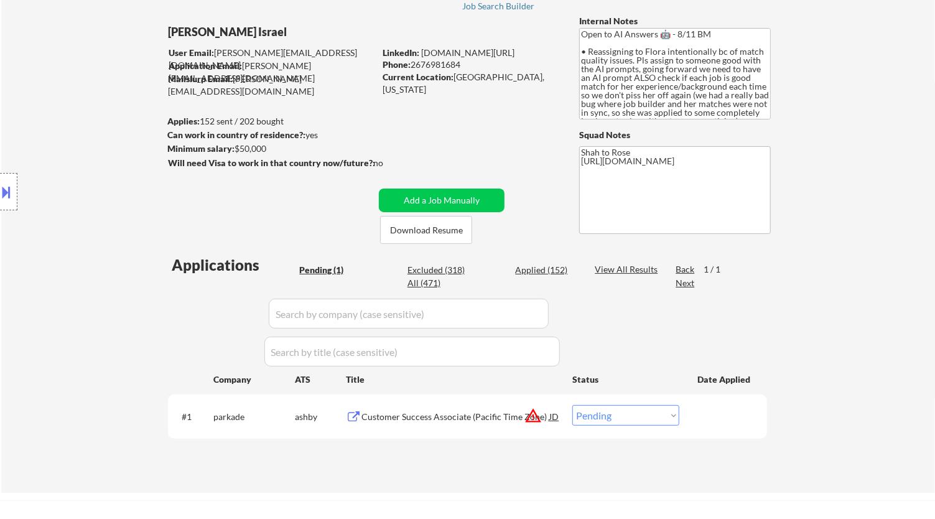
scroll to position [69, 0]
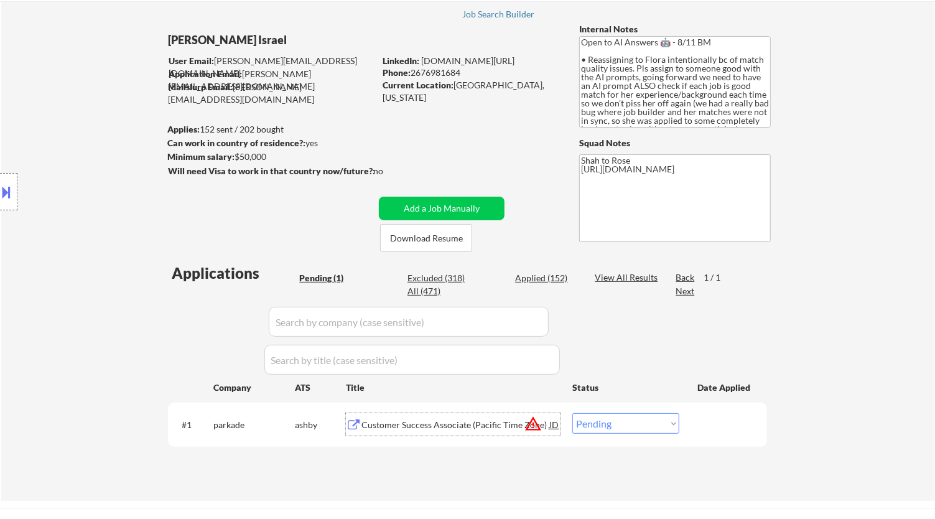
click at [480, 428] on div "Customer Success Associate (Pacific Time Zone)" at bounding box center [455, 425] width 188 height 12
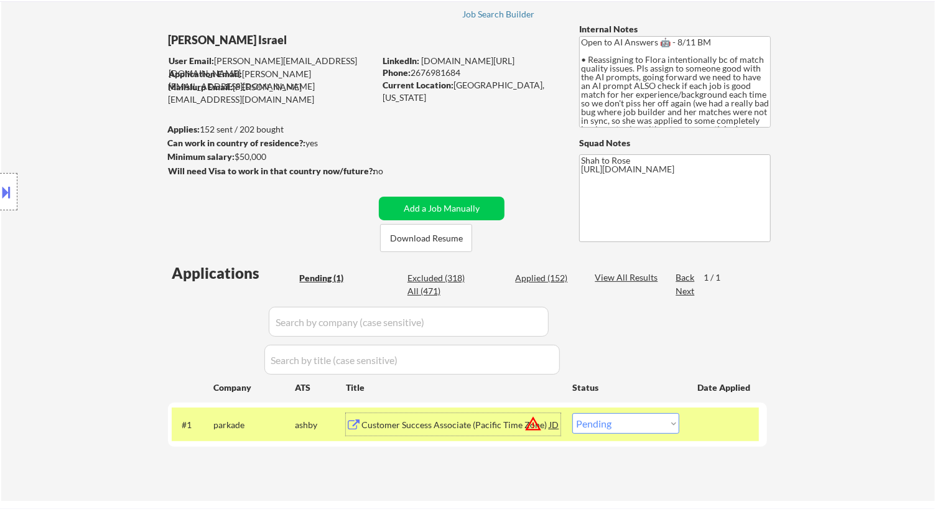
click at [654, 413] on select "Choose an option... Pending Applied Excluded (Questions) Excluded (Expired) Exc…" at bounding box center [625, 423] width 107 height 21
select select ""excluded__location_""
click at [572, 413] on select "Choose an option... Pending Applied Excluded (Questions) Excluded (Expired) Exc…" at bounding box center [625, 423] width 107 height 21
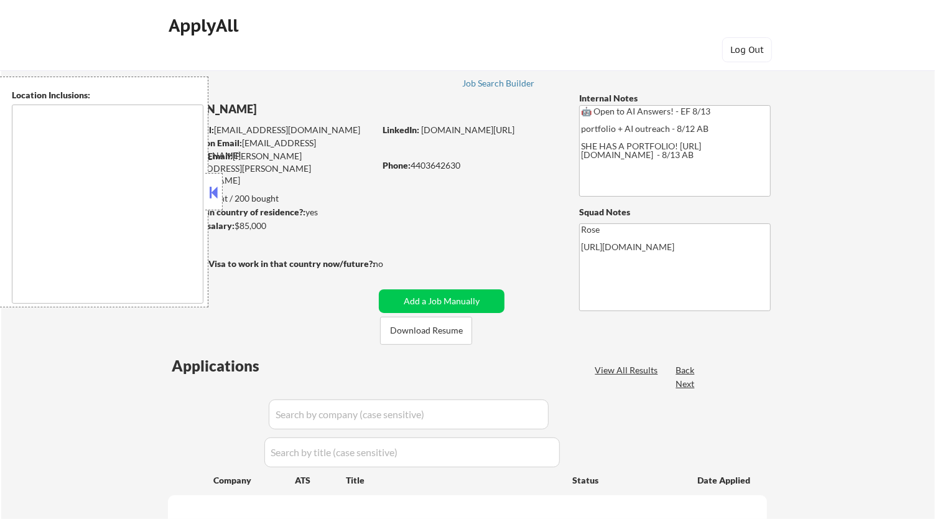
type textarea "[GEOGRAPHIC_DATA], [GEOGRAPHIC_DATA] [GEOGRAPHIC_DATA], [GEOGRAPHIC_DATA] [GEOG…"
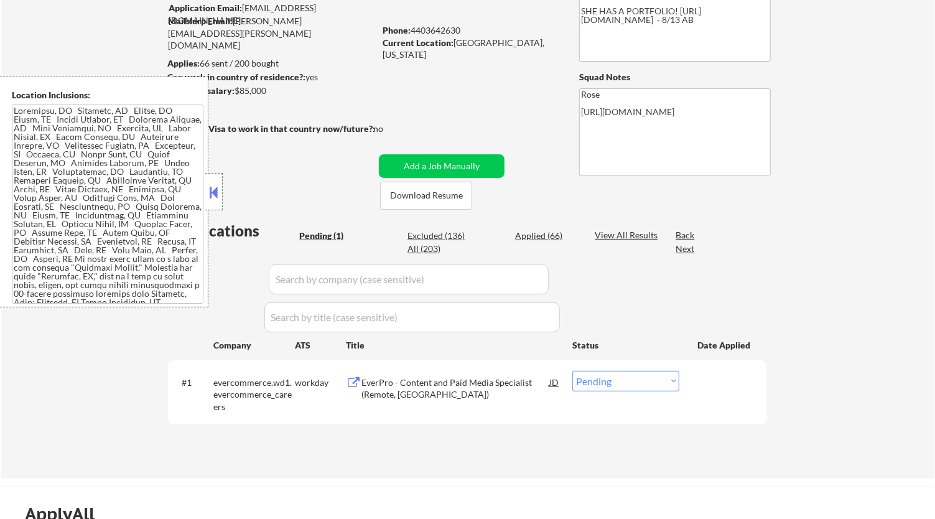
scroll to position [138, 0]
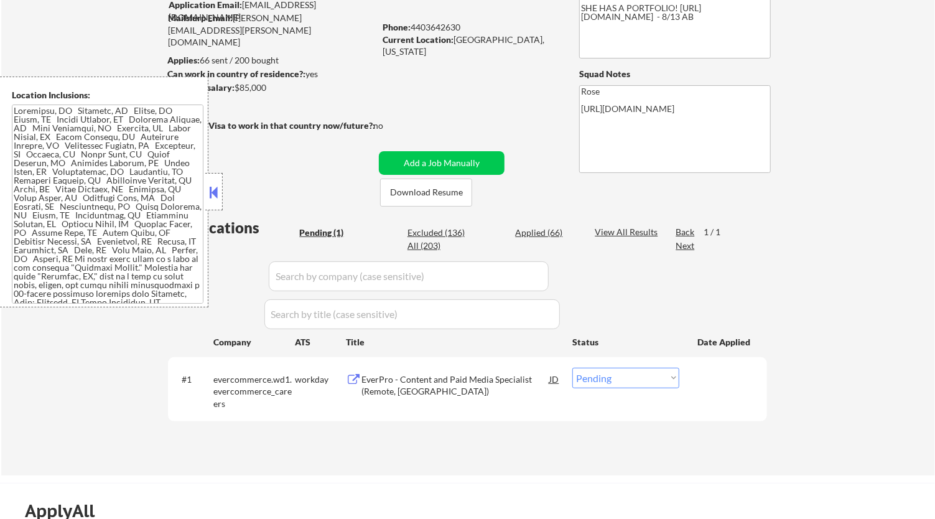
click at [218, 195] on button at bounding box center [214, 192] width 14 height 19
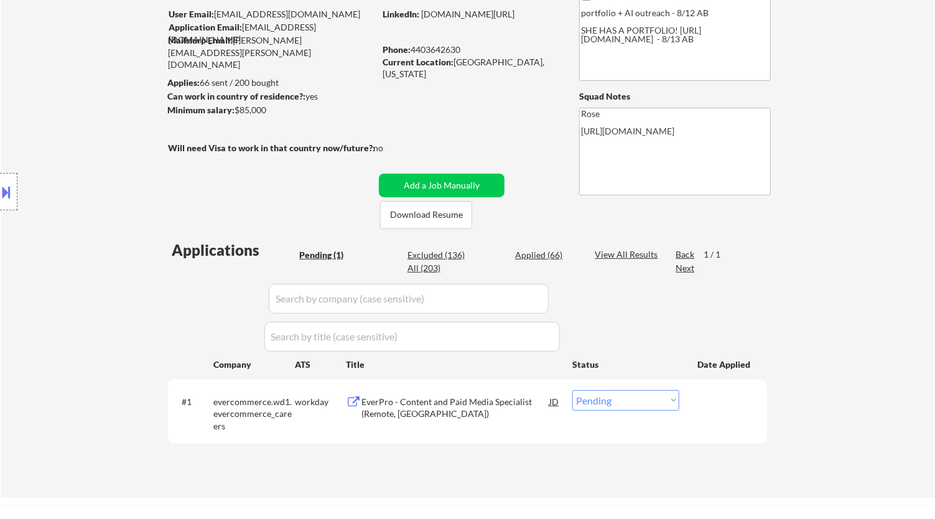
scroll to position [207, 0]
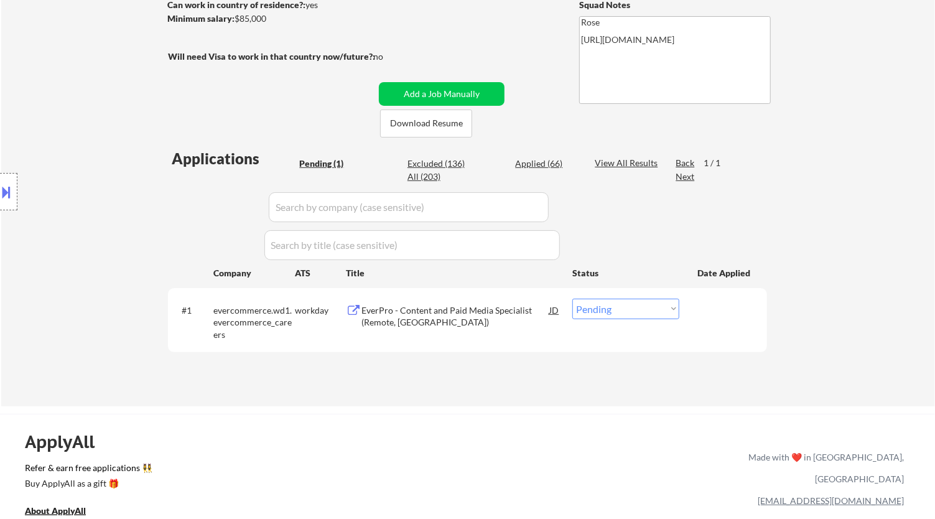
click at [472, 308] on div "EverPro - Content and Paid Media Specialist (Remote, [GEOGRAPHIC_DATA])" at bounding box center [455, 316] width 188 height 24
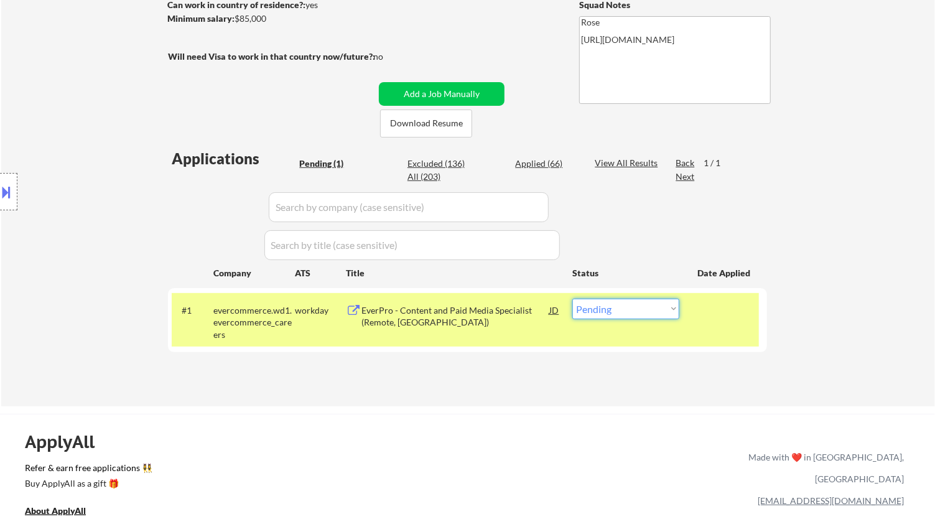
click at [651, 310] on select "Choose an option... Pending Applied Excluded (Questions) Excluded (Expired) Exc…" at bounding box center [625, 309] width 107 height 21
select select ""excluded__salary_""
click at [572, 299] on select "Choose an option... Pending Applied Excluded (Questions) Excluded (Expired) Exc…" at bounding box center [625, 309] width 107 height 21
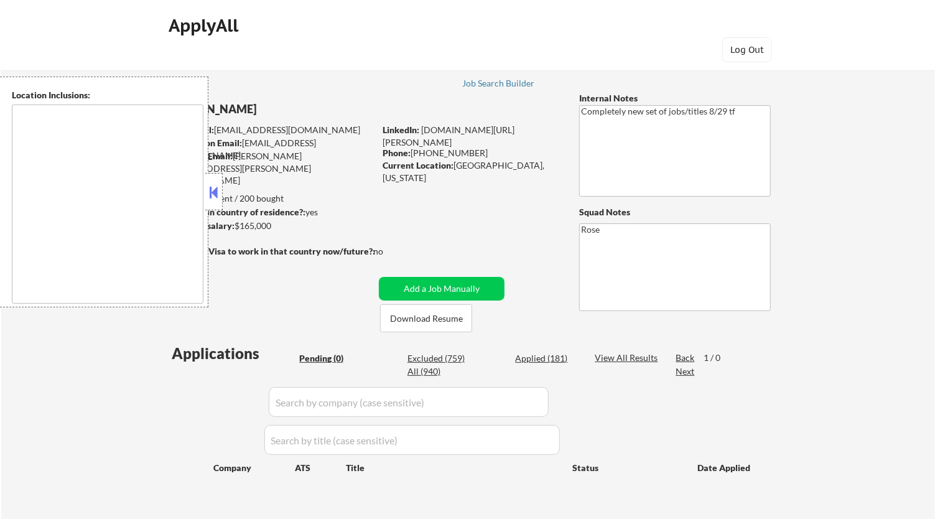
click at [216, 190] on button at bounding box center [214, 192] width 14 height 19
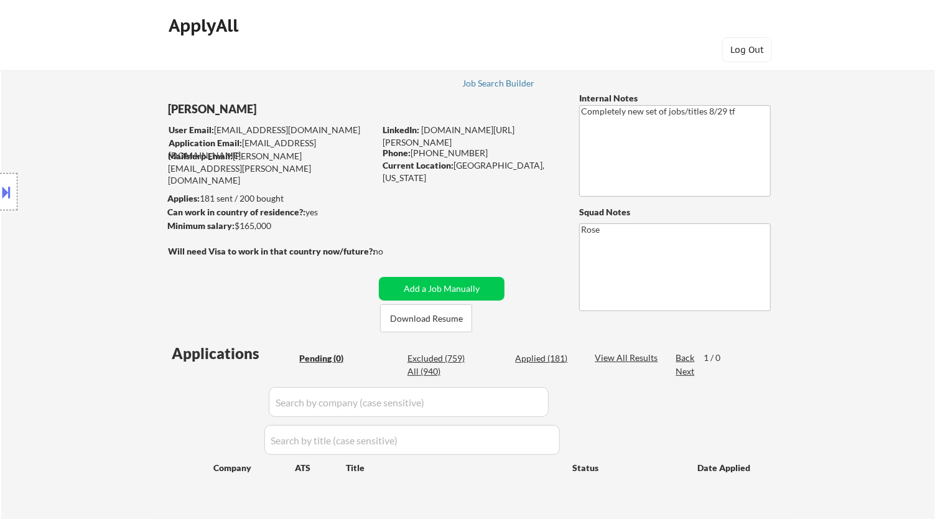
click at [5, 191] on button at bounding box center [7, 192] width 14 height 21
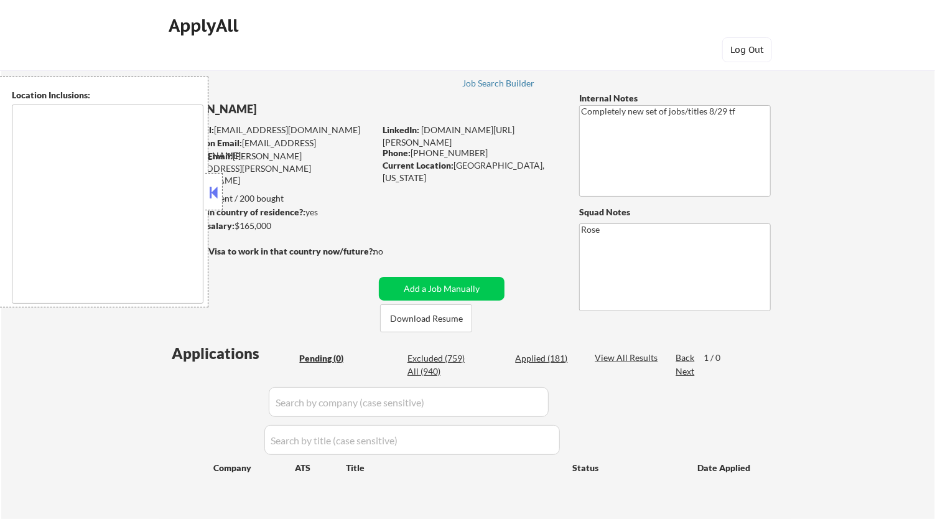
click at [422, 28] on div "ApplyAll Log Out" at bounding box center [467, 38] width 622 height 52
drag, startPoint x: 214, startPoint y: 197, endPoint x: 255, endPoint y: 175, distance: 46.2
click at [214, 196] on button at bounding box center [214, 192] width 14 height 19
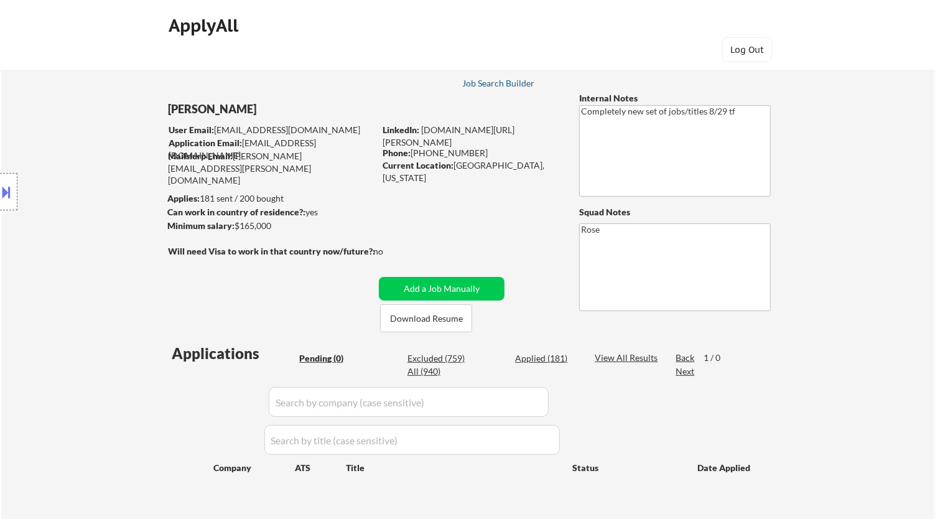
click at [504, 81] on div "Job Search Builder" at bounding box center [498, 83] width 73 height 9
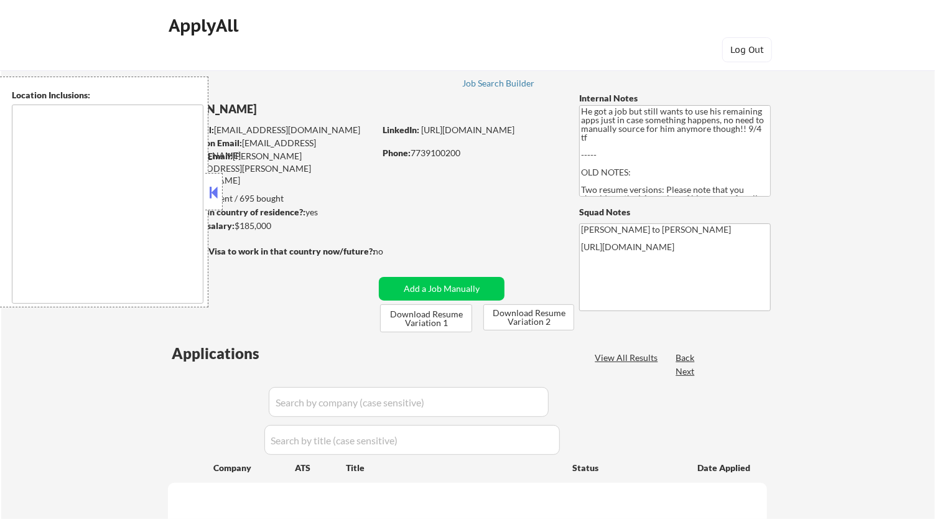
type textarea "[GEOGRAPHIC_DATA], [GEOGRAPHIC_DATA] [GEOGRAPHIC_DATA], [GEOGRAPHIC_DATA] [GEOG…"
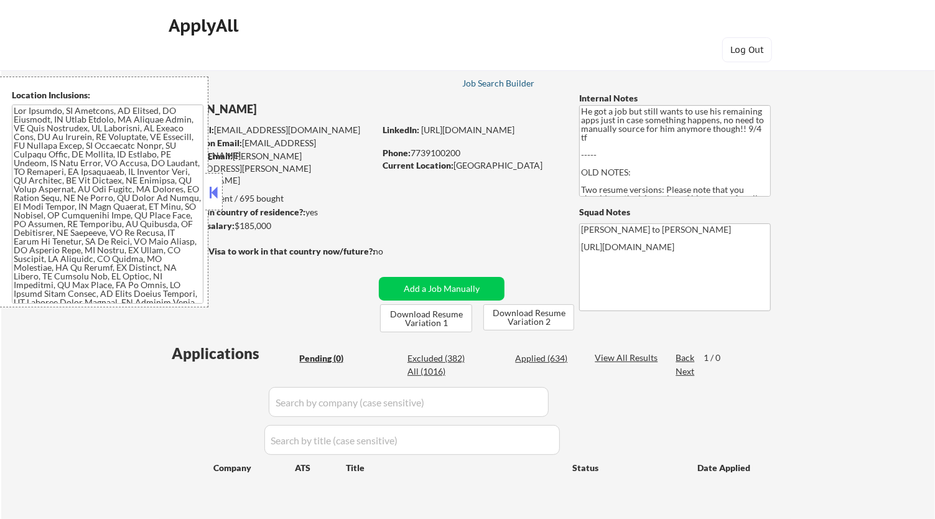
click at [513, 82] on div "Job Search Builder" at bounding box center [498, 83] width 73 height 9
select select ""pending""
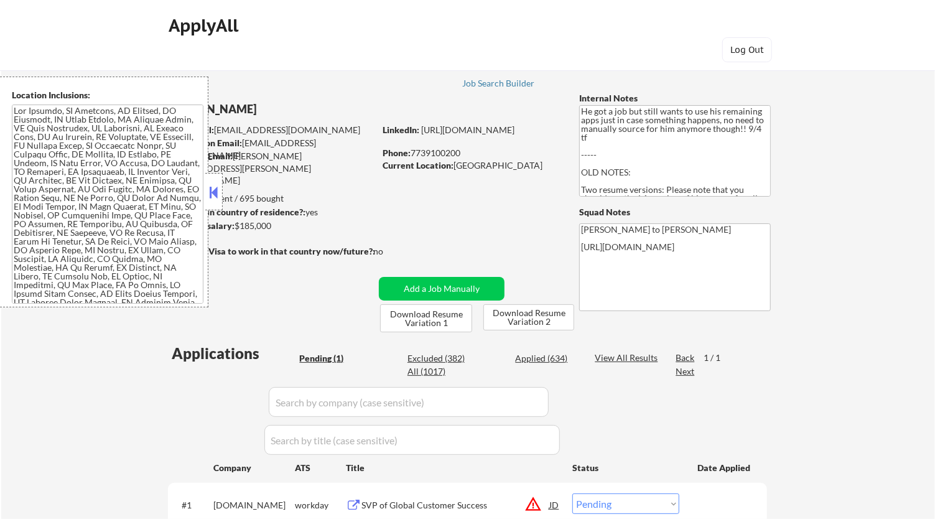
scroll to position [204, 0]
drag, startPoint x: 217, startPoint y: 188, endPoint x: 226, endPoint y: 190, distance: 8.9
click at [217, 187] on button at bounding box center [214, 192] width 14 height 19
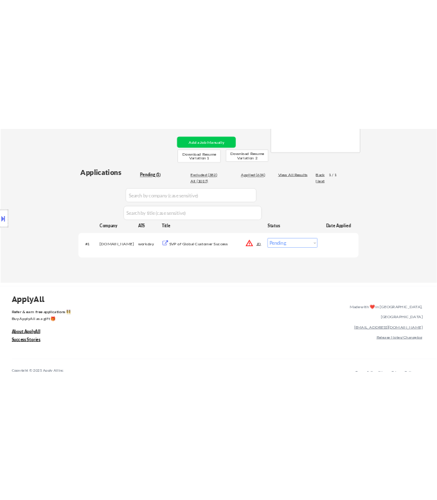
scroll to position [276, 0]
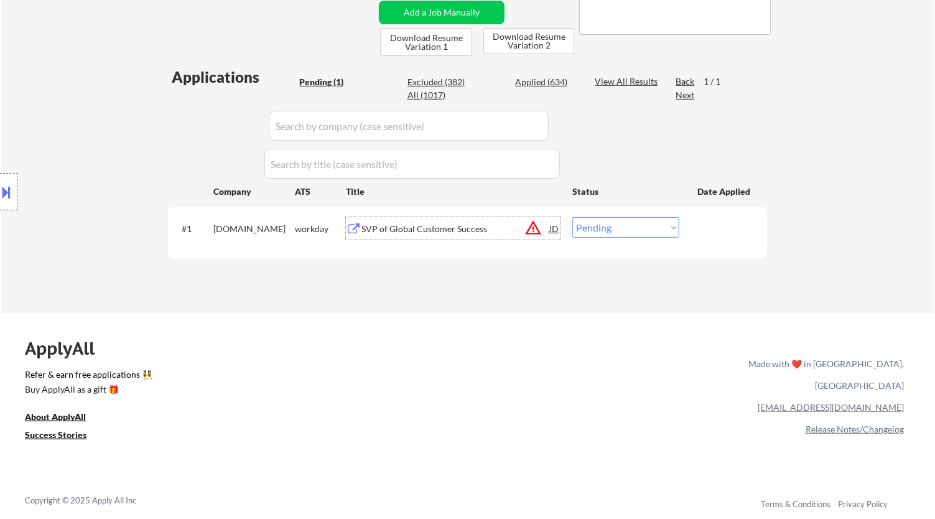
click at [417, 233] on div "SVP of Global Customer Success" at bounding box center [455, 229] width 188 height 12
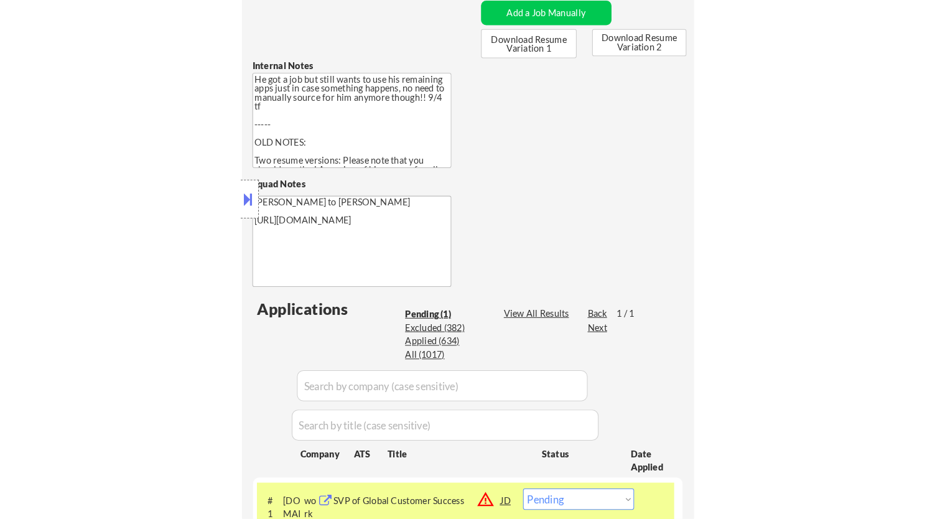
scroll to position [414, 0]
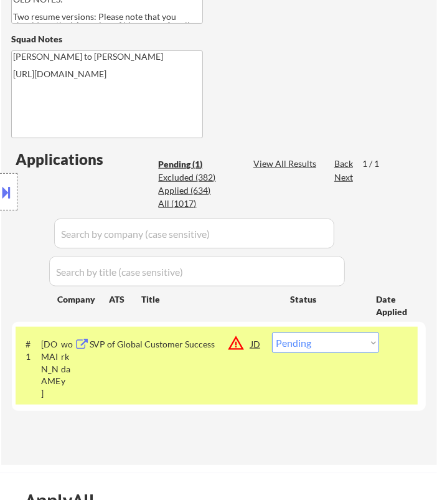
click at [325, 347] on select "Choose an option... Pending Applied Excluded (Questions) Excluded (Expired) Exc…" at bounding box center [325, 342] width 107 height 21
select select ""excluded""
click at [272, 332] on select "Choose an option... Pending Applied Excluded (Questions) Excluded (Expired) Exc…" at bounding box center [325, 342] width 107 height 21
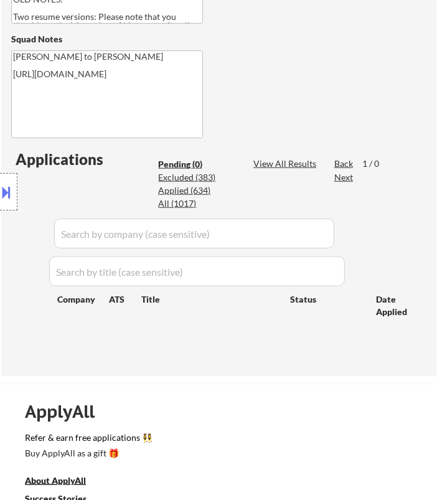
click at [192, 176] on div "Location Inclusions:" at bounding box center [111, 192] width 223 height 231
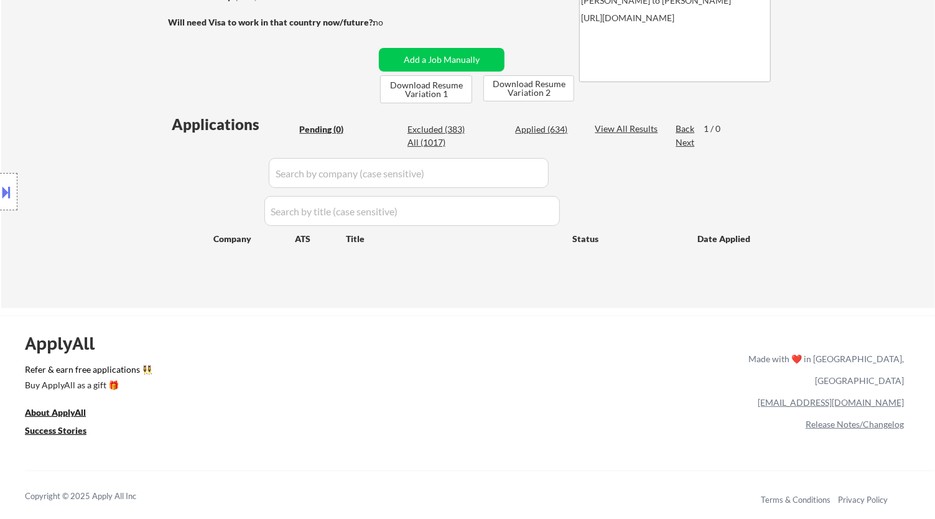
scroll to position [138, 0]
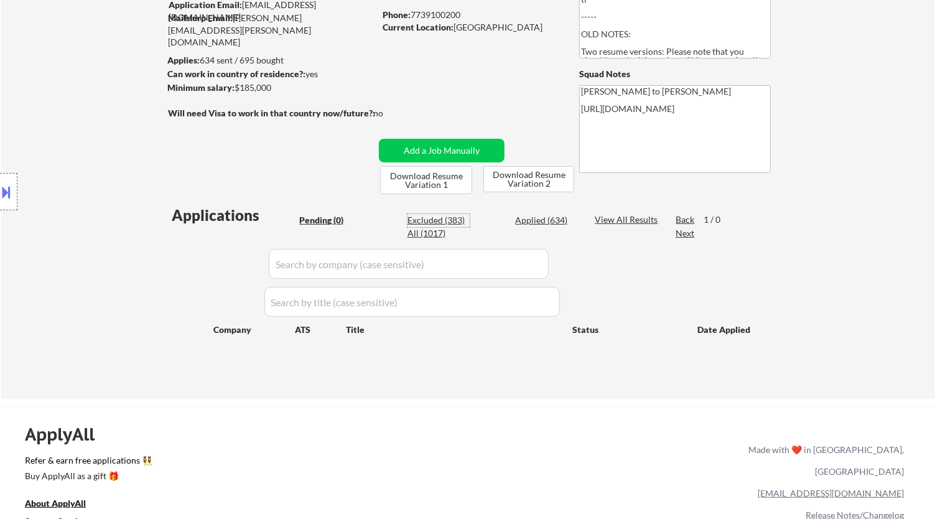
click at [457, 224] on div "Excluded (383)" at bounding box center [438, 220] width 62 height 12
click at [525, 266] on input "input" at bounding box center [409, 264] width 280 height 30
select select ""excluded__expired_""
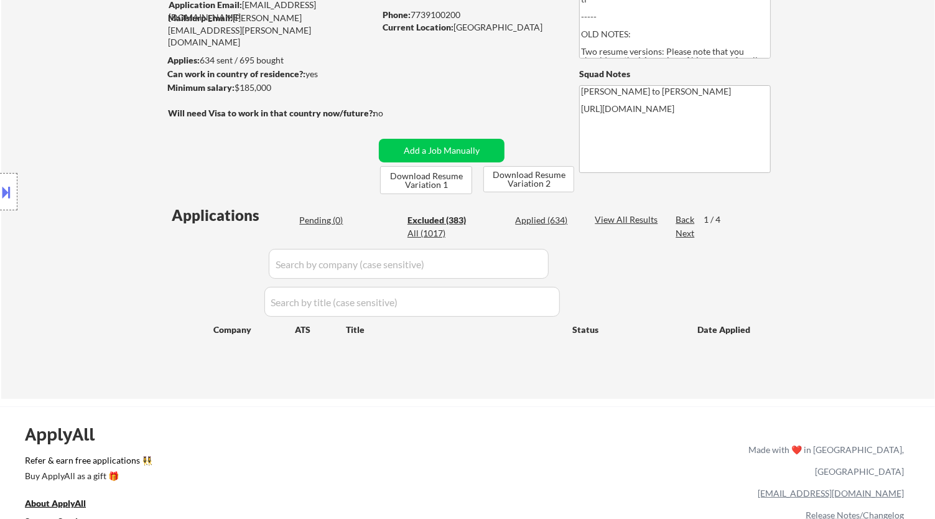
select select ""excluded__other_""
select select ""excluded__expired_""
select select ""excluded__other_""
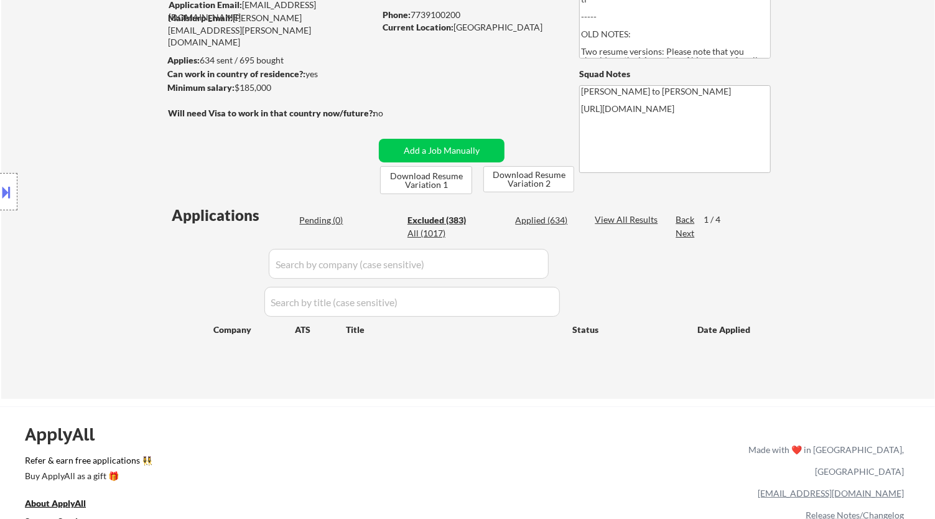
select select ""excluded__location_""
select select ""excluded__salary_""
select select ""excluded__location_""
select select ""excluded""
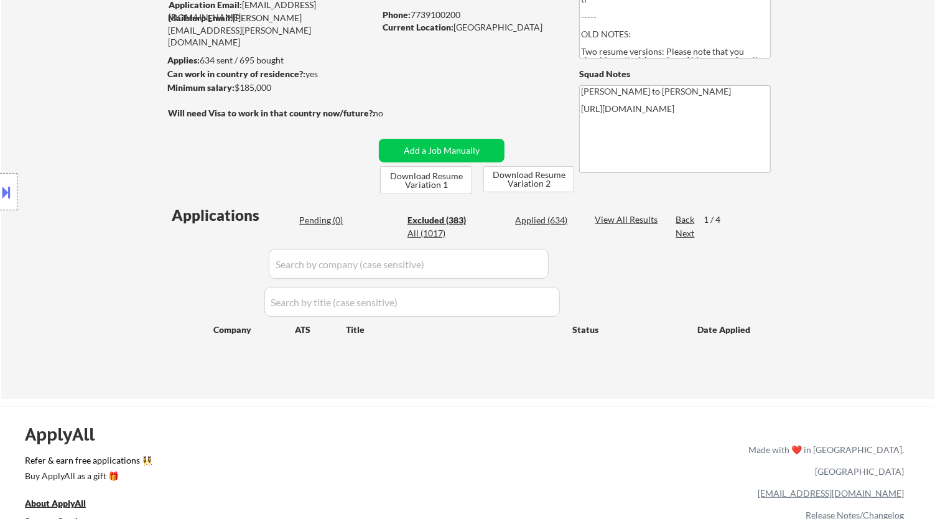
select select ""excluded__location_""
select select ""excluded__expired_""
select select ""excluded__salary_""
select select ""excluded__expired_""
select select ""excluded__bad_match_""
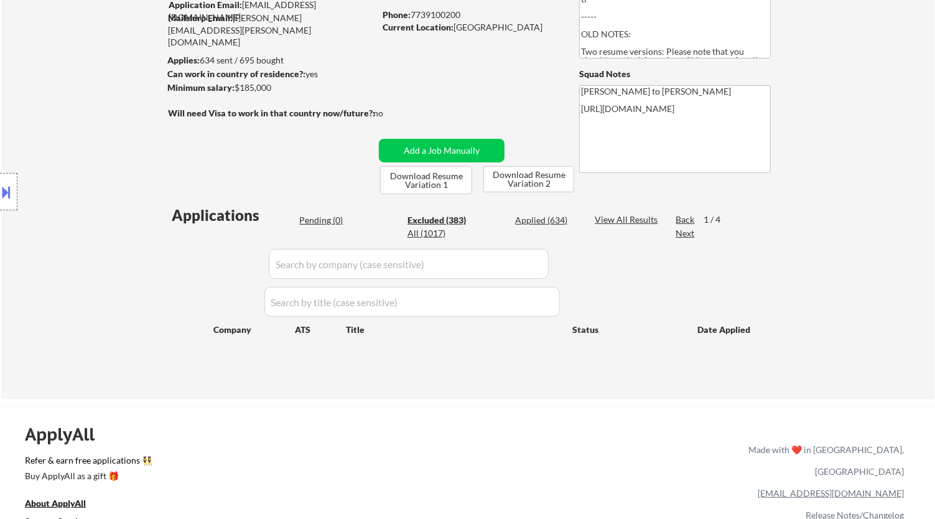
select select ""excluded""
select select ""excluded__expired_""
select select ""excluded__other_""
select select ""excluded__expired_""
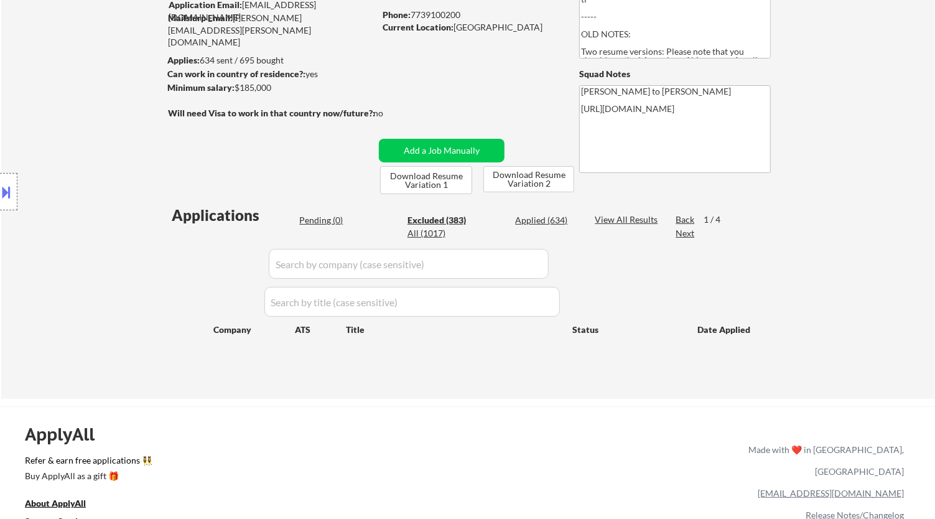
select select ""excluded__other_""
select select ""excluded__expired_""
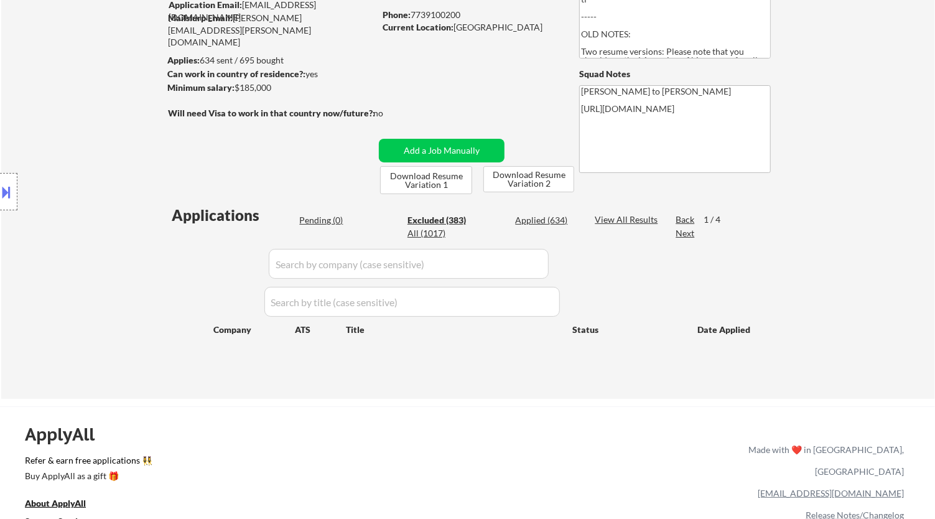
select select ""excluded__expired_""
select select ""excluded__location_""
select select ""excluded__expired_""
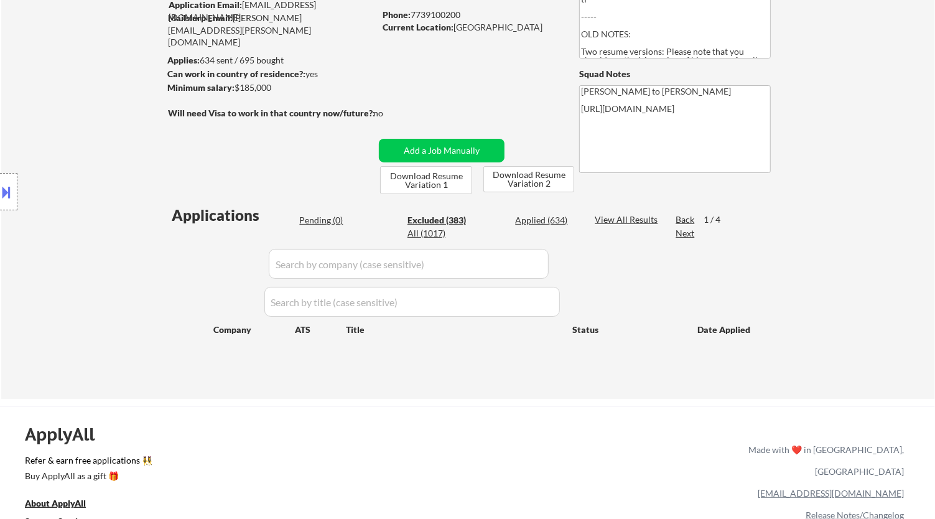
select select ""excluded__salary_""
select select ""excluded__expired_""
select select ""excluded""
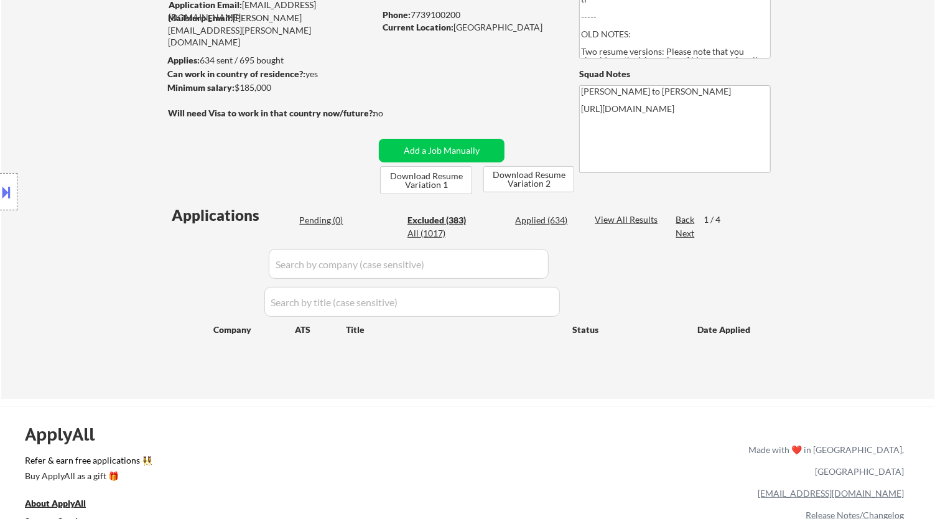
select select ""excluded__salary_""
select select ""excluded__expired_""
select select ""excluded__bad_match_""
select select ""excluded__expired_""
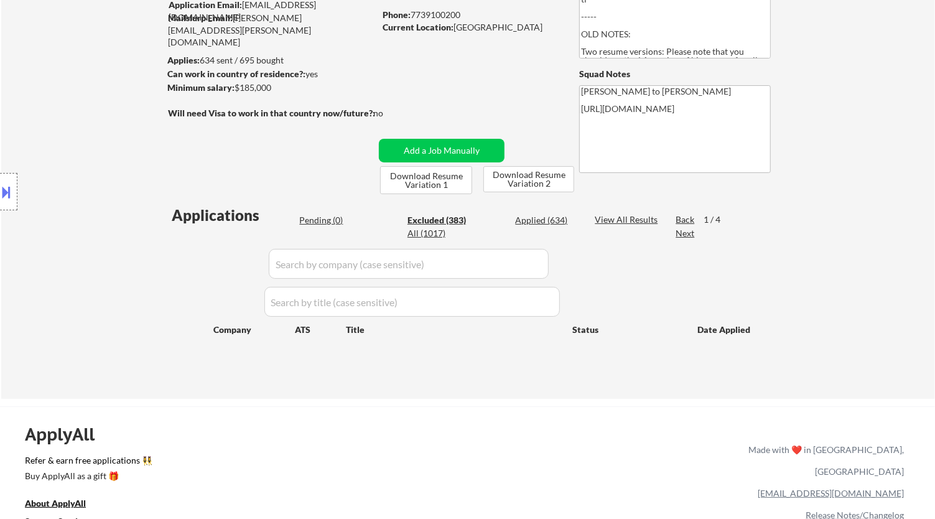
select select ""excluded__expired_""
select select ""excluded""
select select ""excluded__location_""
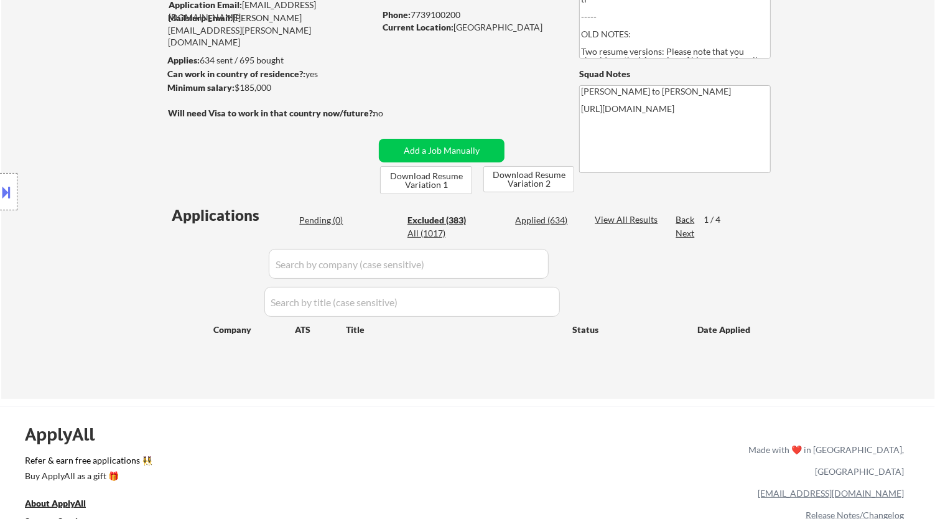
select select ""excluded__bad_match_""
select select ""excluded__expired_""
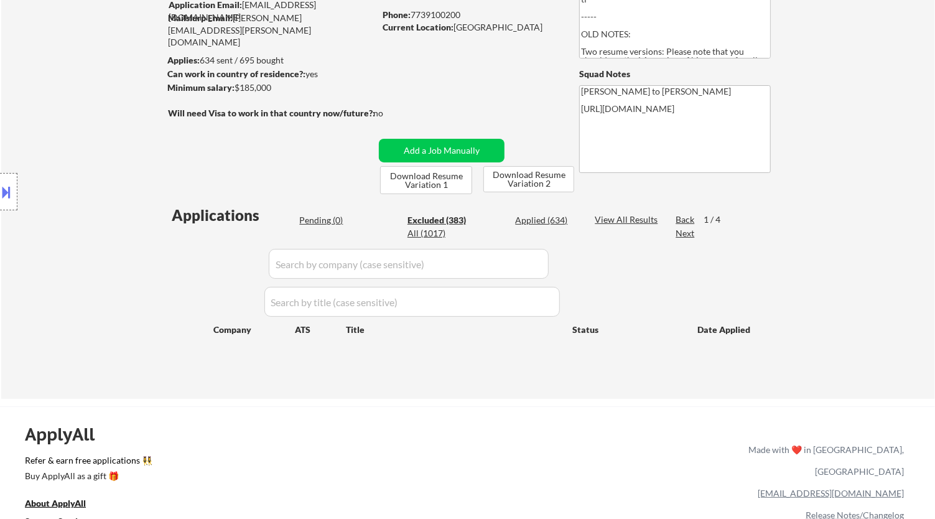
select select ""excluded__other_""
select select ""excluded__expired_""
select select ""excluded__bad_match_""
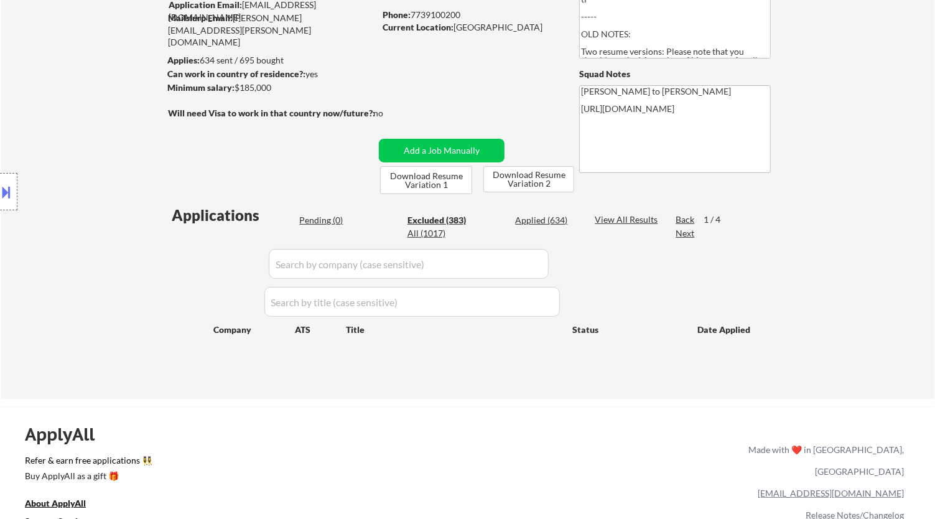
select select ""excluded__expired_""
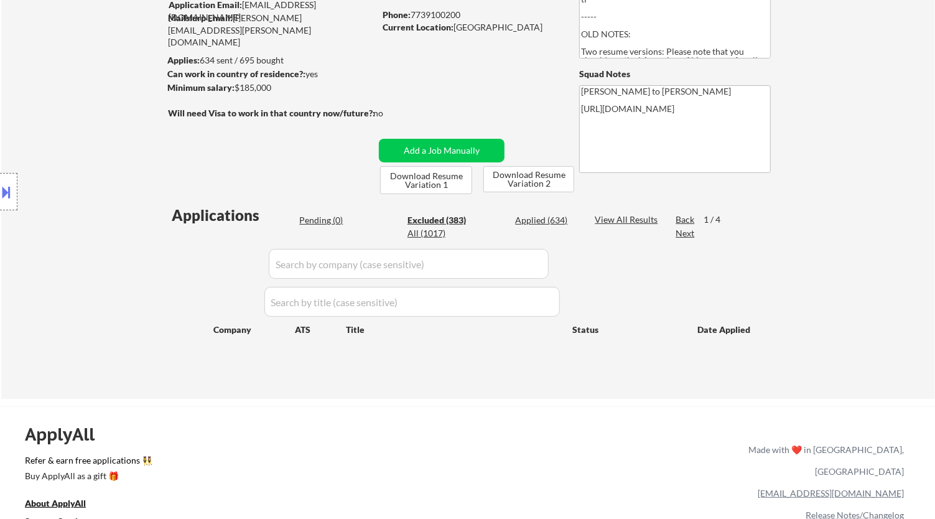
select select ""excluded__expired_""
select select ""excluded""
select select ""excluded__expired_""
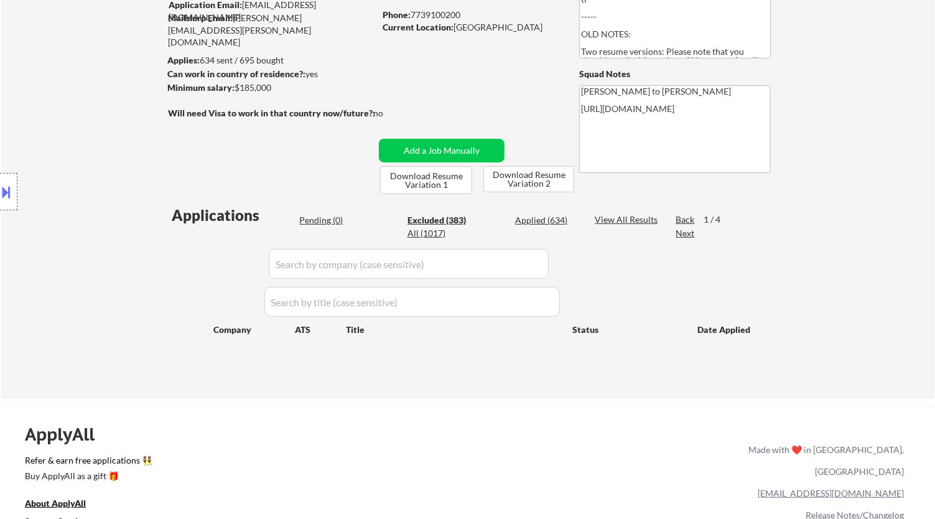
select select ""excluded__salary_""
select select ""excluded__bad_match_""
select select ""excluded__expired_""
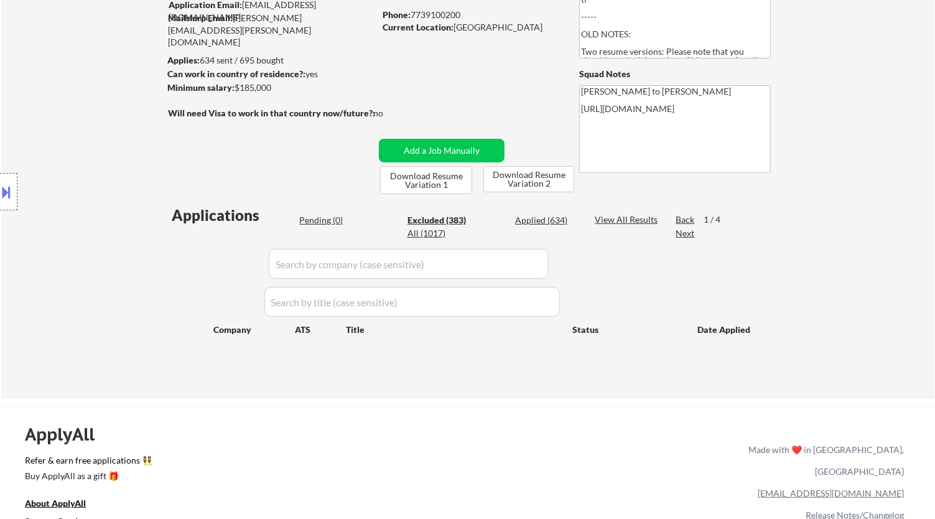
select select ""excluded__location_""
select select ""excluded__expired_""
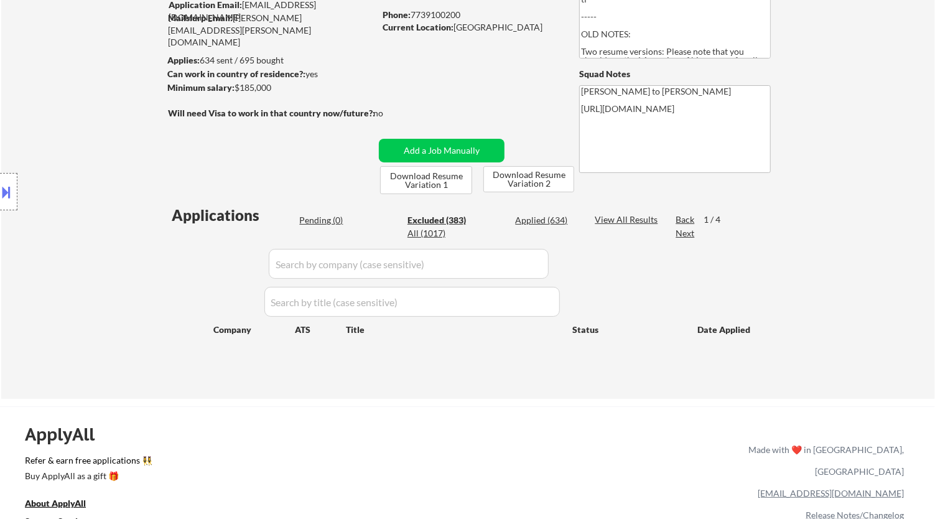
select select ""excluded__expired_""
select select ""excluded__other_""
select select ""excluded__expired_""
select select ""excluded""
select select ""excluded__location_""
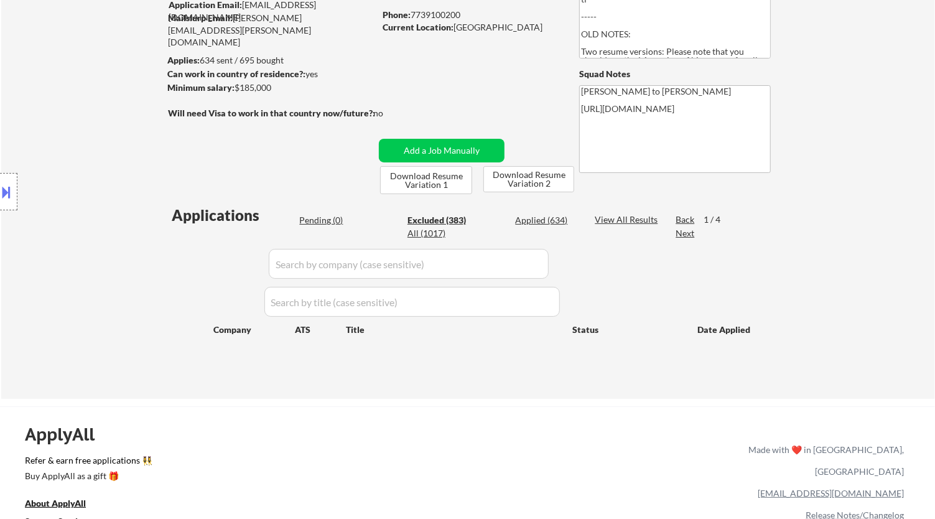
select select ""excluded__other_""
select select ""excluded__salary_""
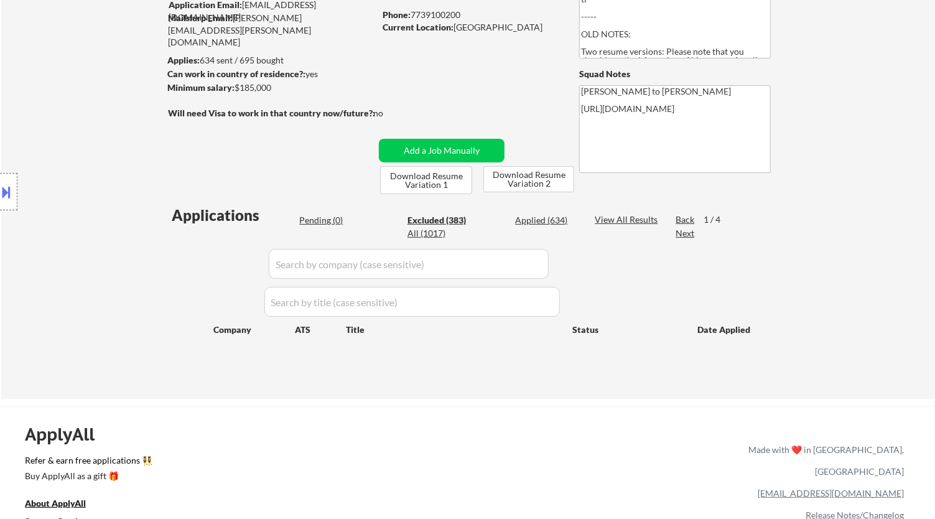
select select ""excluded__location_""
select select ""excluded__expired_""
select select ""excluded__salary_""
select select ""excluded__expired_""
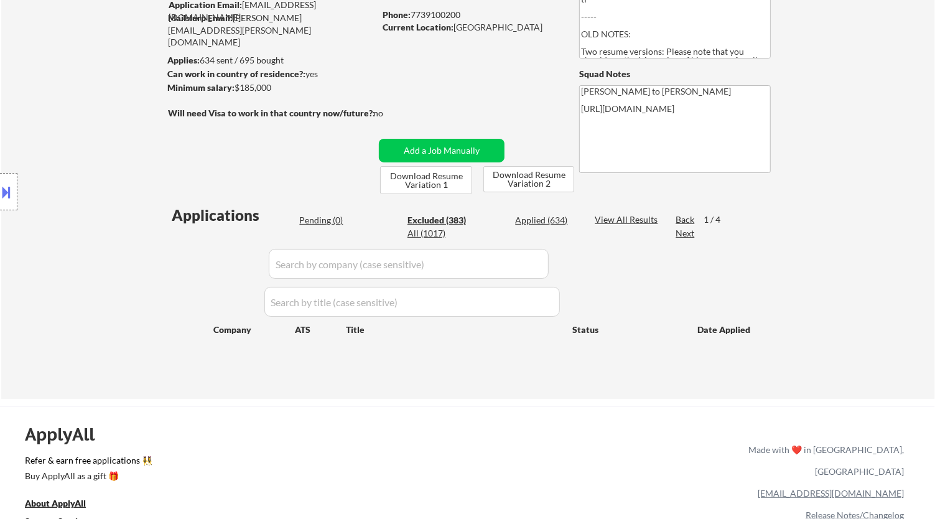
select select ""excluded__expired_""
select select ""excluded__salary_""
select select ""excluded__location_""
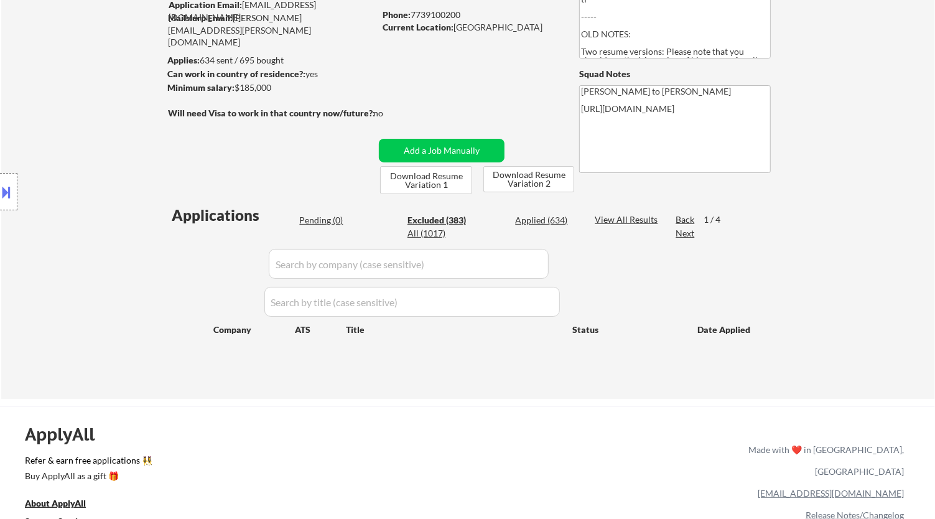
select select ""excluded__other_""
select select ""excluded__expired_""
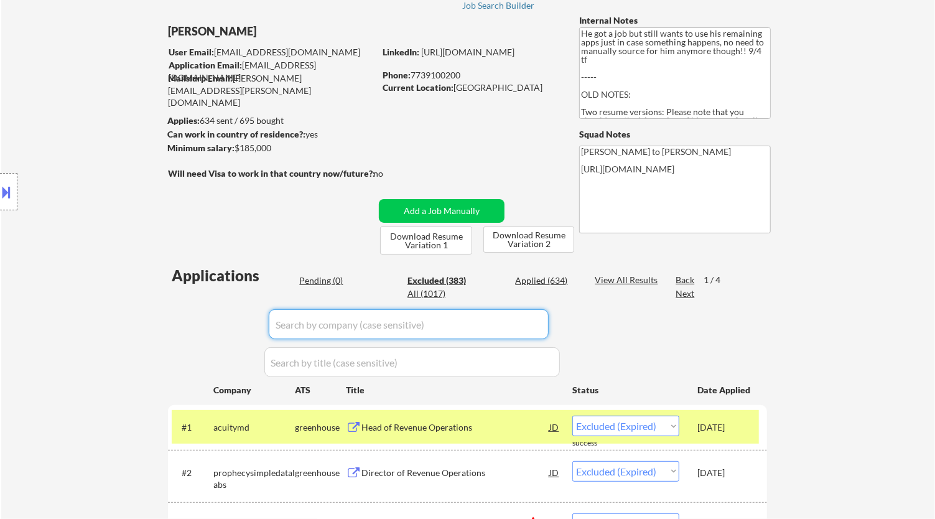
scroll to position [69, 0]
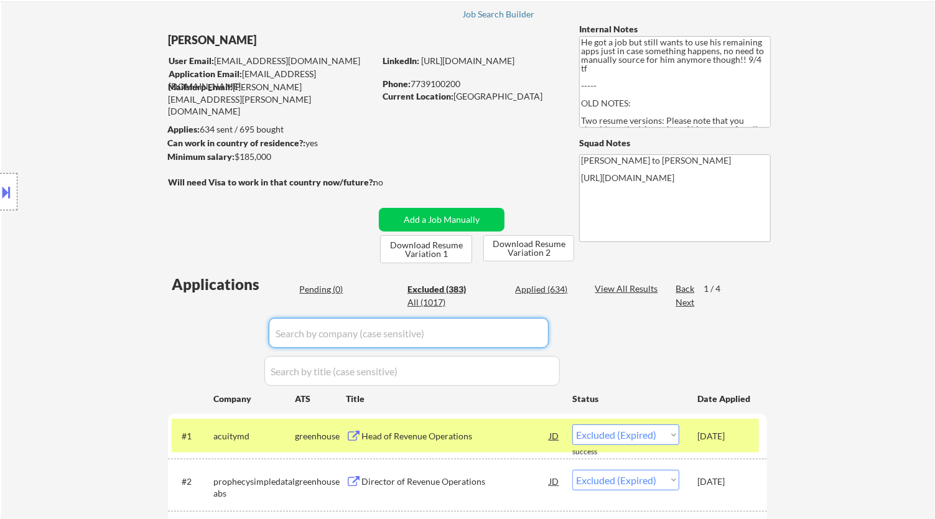
click at [501, 332] on input "input" at bounding box center [409, 333] width 280 height 30
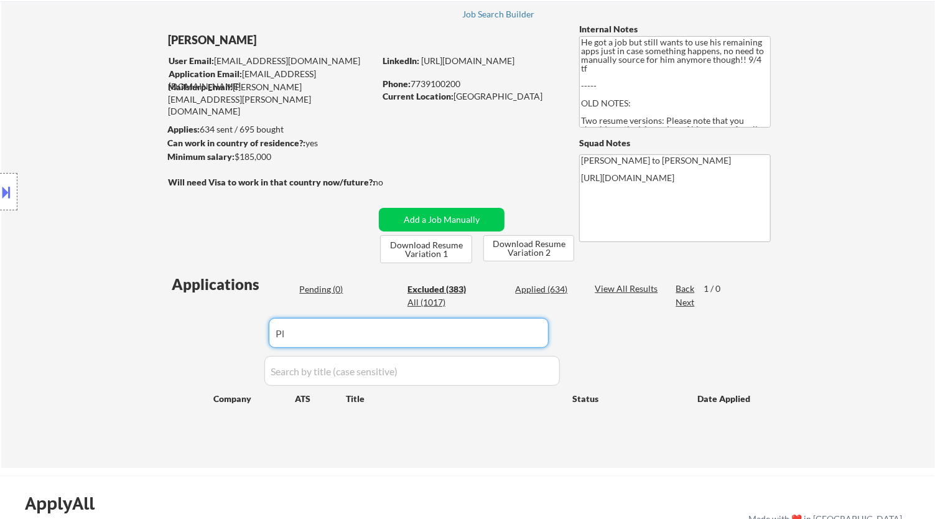
type input "P"
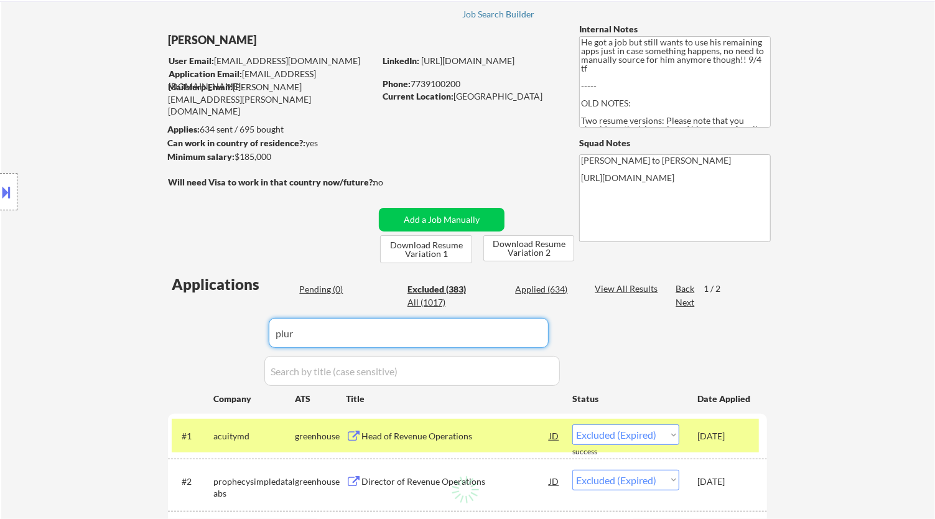
type input "plura"
select select ""excluded__location_""
select select ""excluded__salary_""
select select ""excluded__location_""
select select ""excluded__salary_""
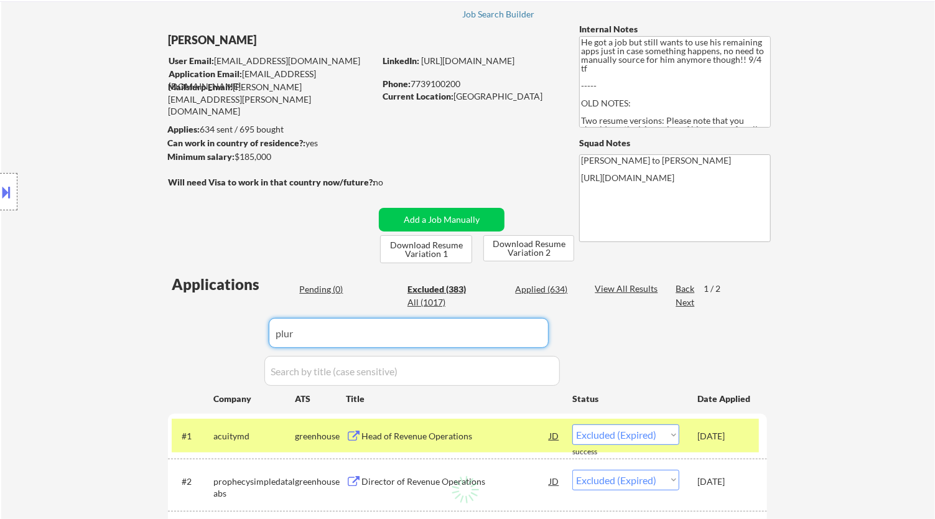
select select ""excluded__salary_""
select select ""excluded__expired_""
select select ""excluded""
select select ""excluded__bad_match_""
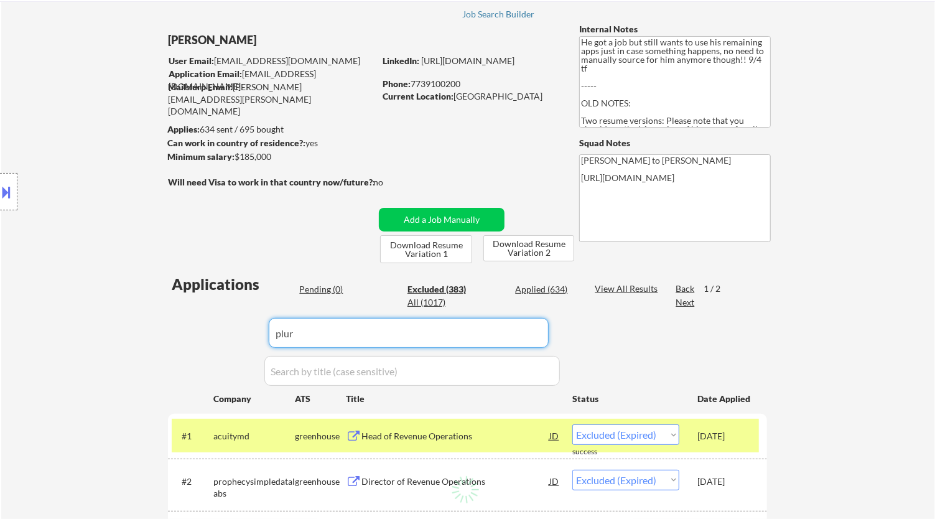
select select ""excluded__bad_match_""
select select ""excluded__expired_""
select select ""excluded__salary_""
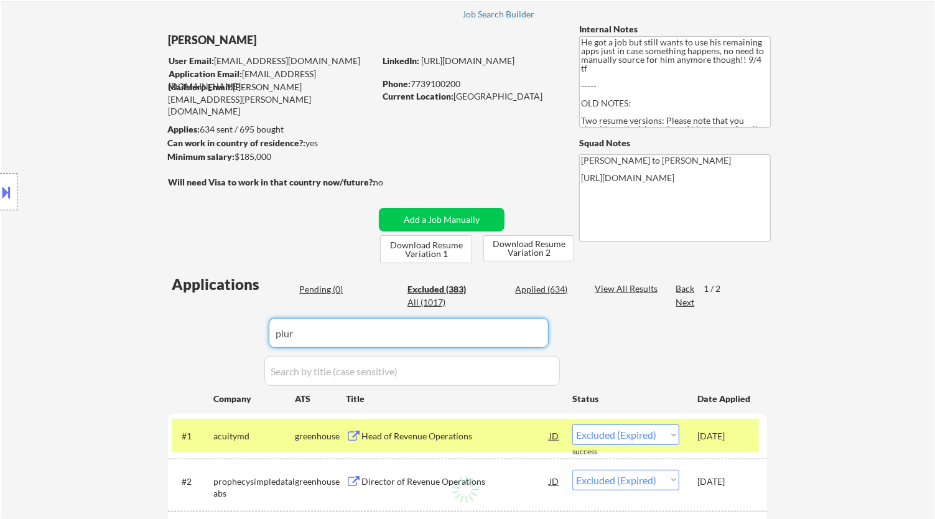
select select ""excluded__salary_""
select select ""excluded__expired_""
select select ""excluded__salary_""
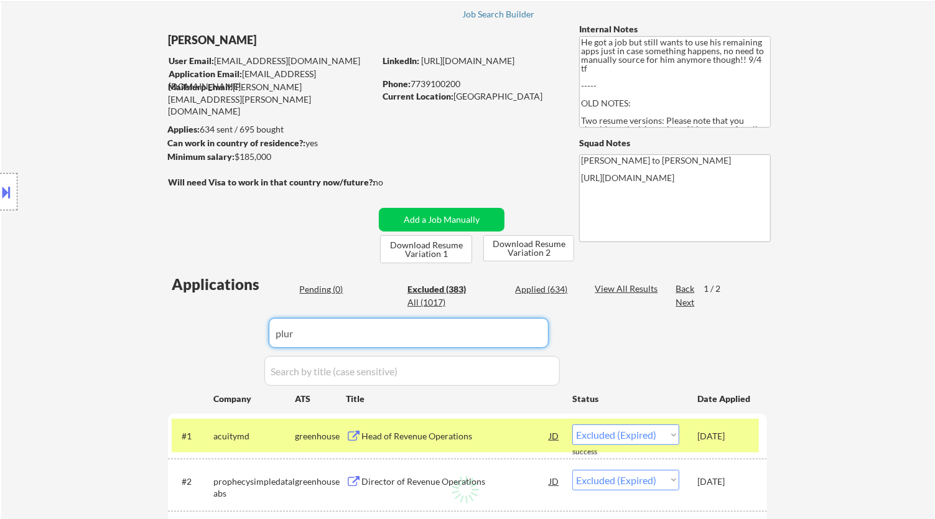
select select ""excluded__salary_""
select select ""excluded__bad_match_""
select select ""excluded__salary_""
select select ""excluded__expired_""
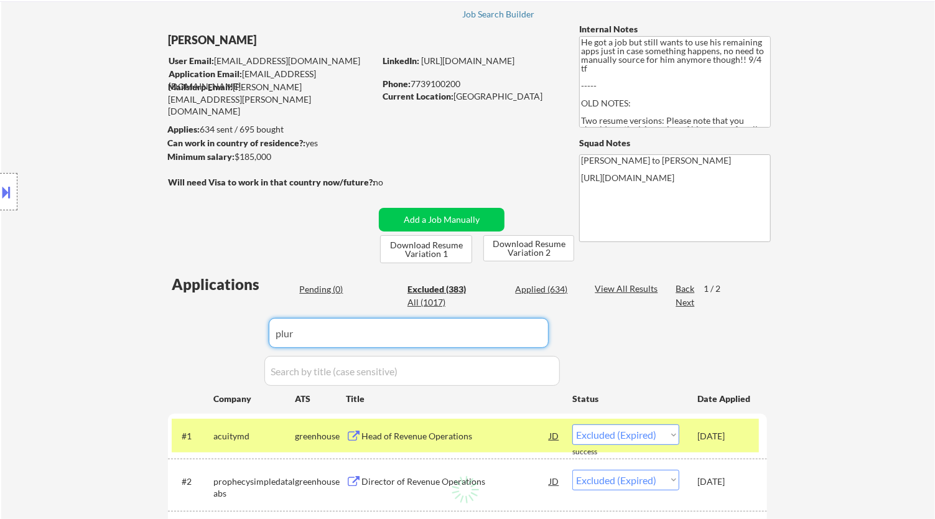
select select ""excluded__salary_""
select select ""excluded__bad_match_""
select select ""excluded__location_""
select select ""excluded__salary_""
select select ""excluded__other_""
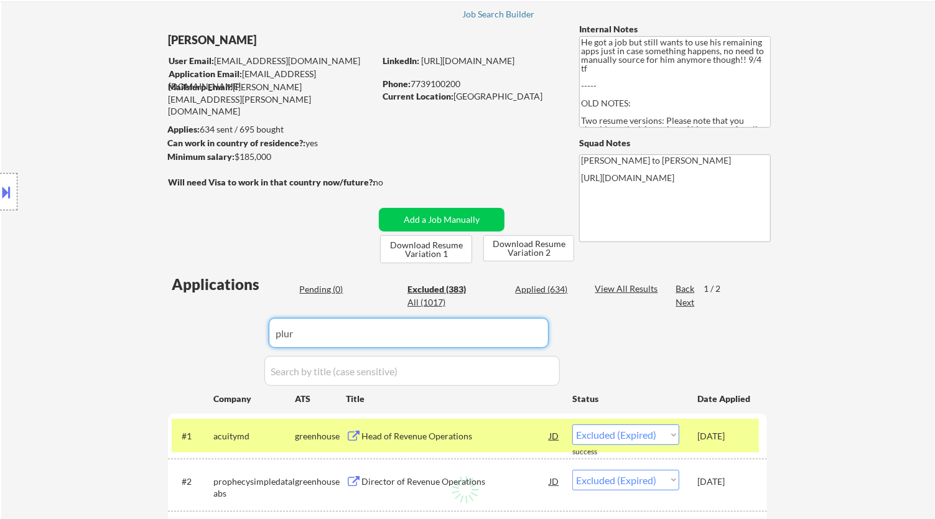
select select ""excluded__salary_""
select select ""excluded__expired_""
select select ""excluded__salary_""
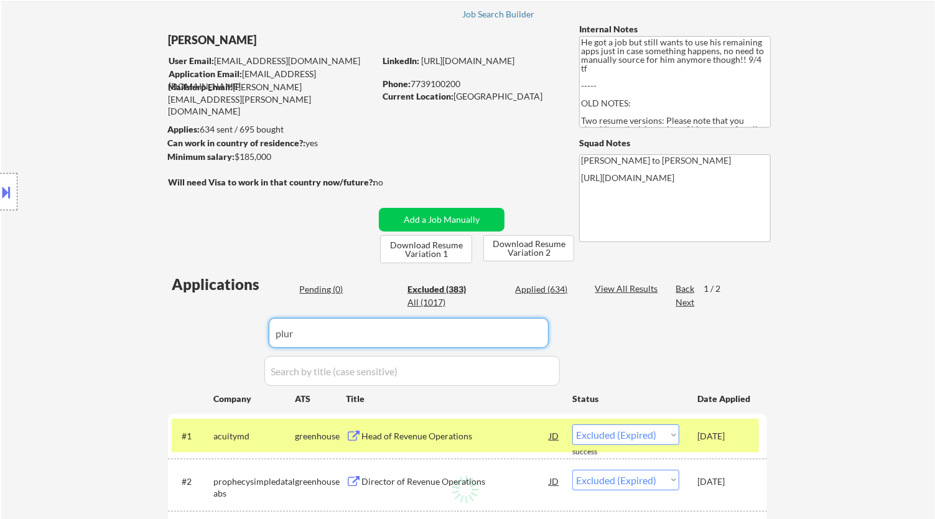
select select ""excluded__salary_""
select select ""excluded""
select select ""excluded__salary_""
select select ""excluded__expired_""
select select ""excluded__salary_""
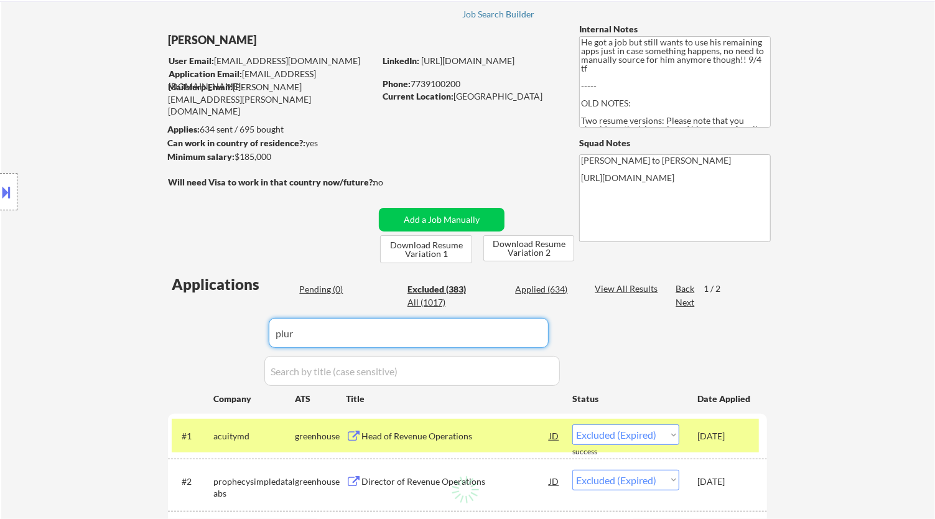
select select ""excluded__salary_""
select select ""excluded__other_""
select select ""excluded__expired_""
select select ""excluded__location_""
select select ""excluded__expired_""
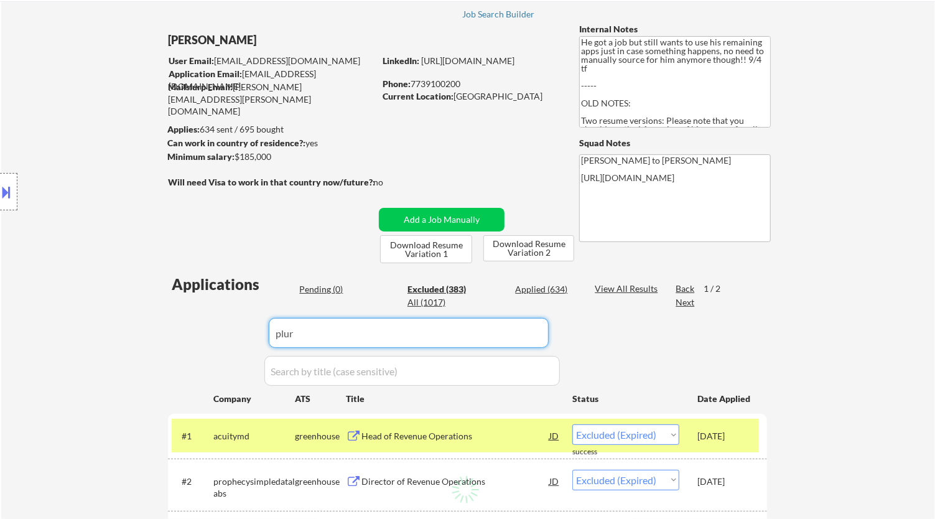
select select ""excluded__salary_""
select select ""excluded__other_""
select select ""excluded__expired_""
select select ""excluded__location_""
select select ""excluded__bad_match_""
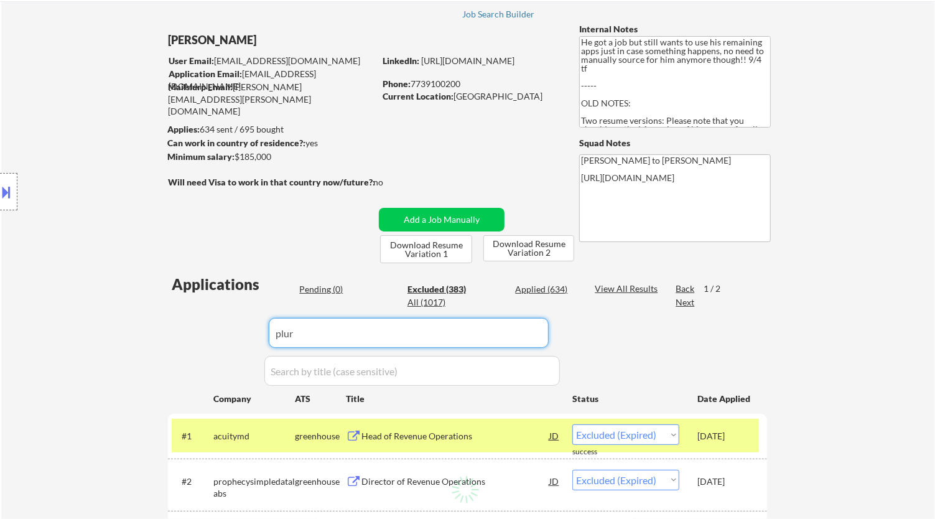
select select ""excluded__salary_""
select select ""excluded__expired_""
select select ""excluded__bad_match_""
select select ""excluded""
select select ""excluded__expired_""
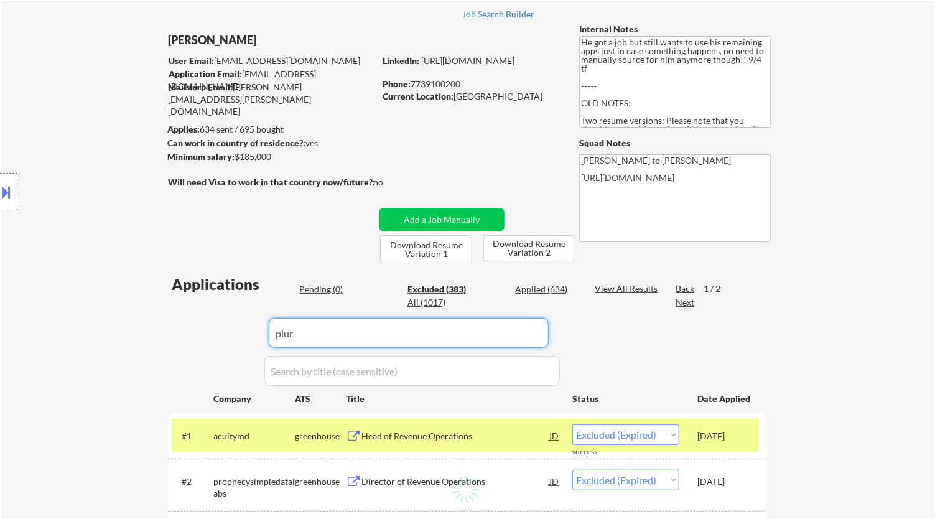
select select ""excluded__expired_""
select select ""excluded""
select select ""excluded__other_""
select select ""excluded__bad_match_""
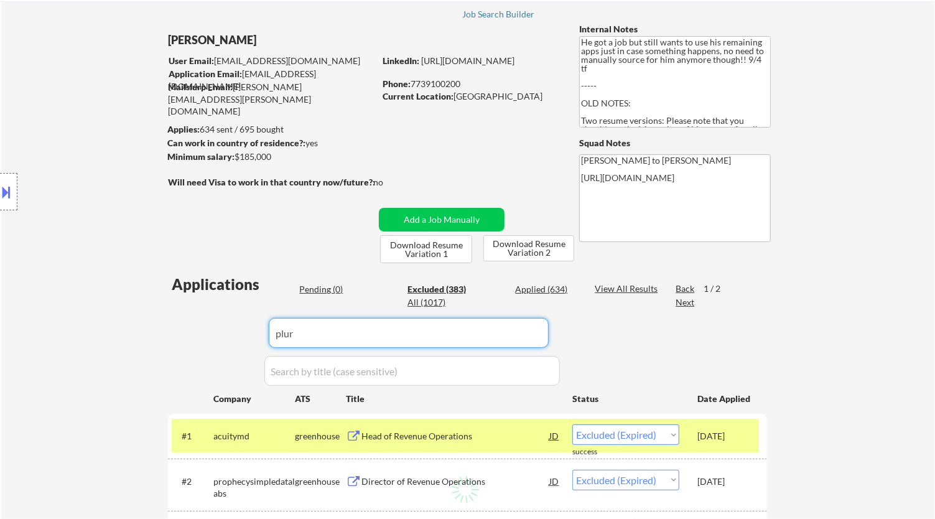
select select ""excluded__location_""
select select ""excluded""
select select ""excluded__expired_""
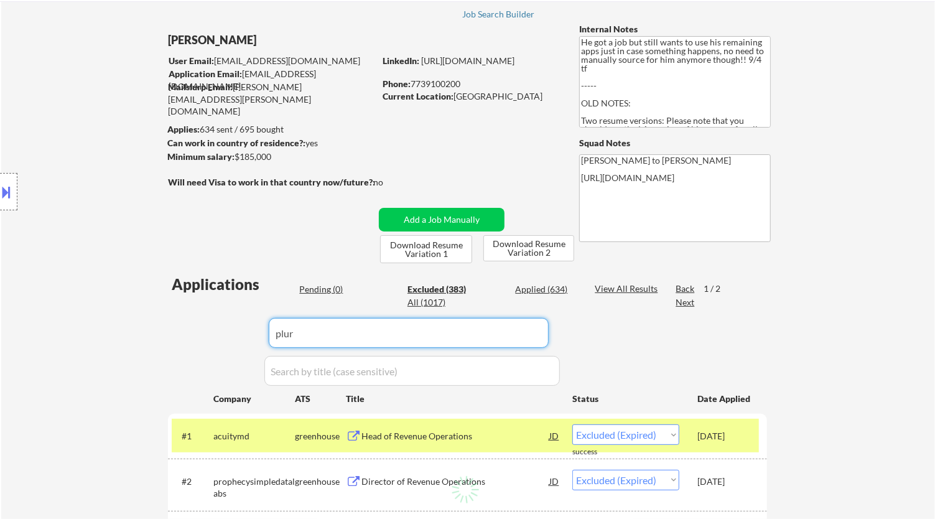
select select ""excluded__bad_match_""
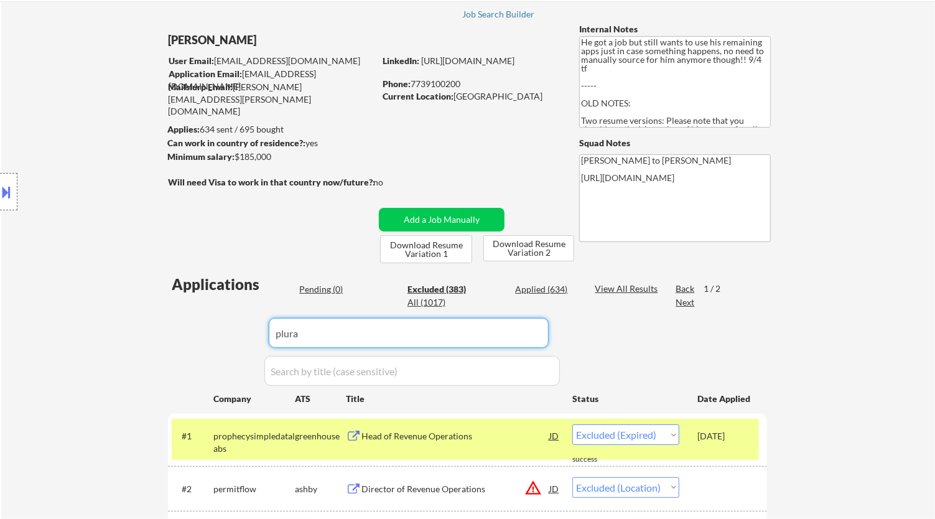
select select ""excluded""
select select ""excluded__other_""
select select ""excluded__location_""
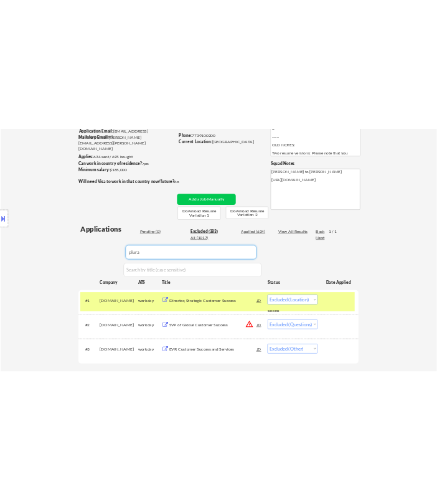
scroll to position [207, 0]
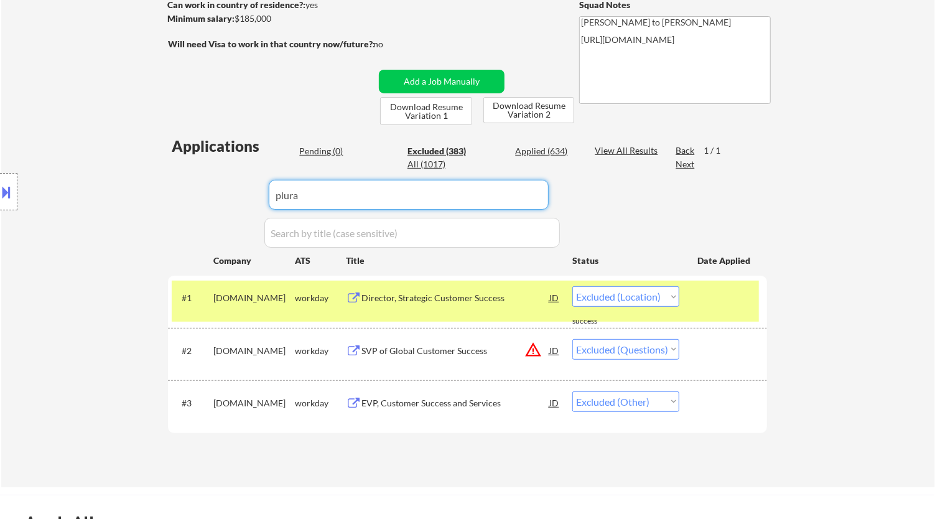
type input "plura"
click at [490, 353] on div "SVP of Global Customer Success" at bounding box center [455, 351] width 188 height 12
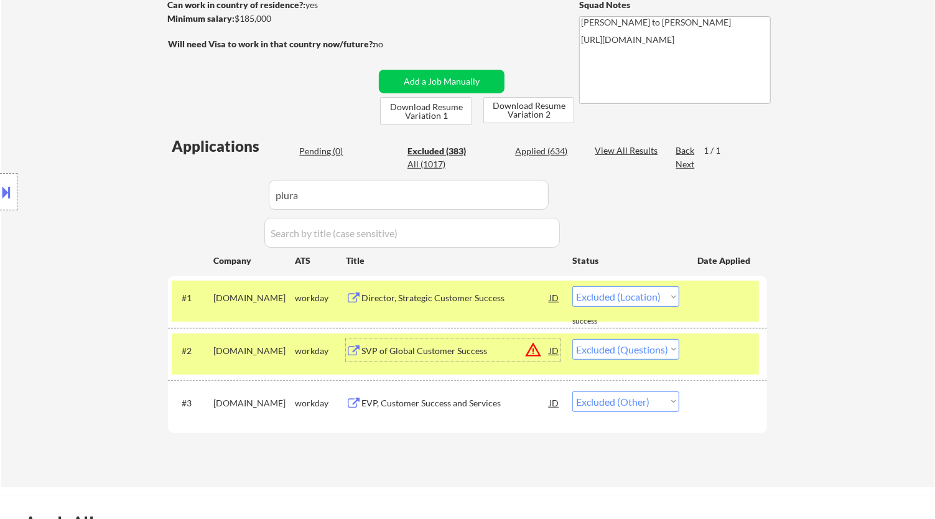
select select ""excluded__location_""
select select ""excluded""
select select ""excluded__other_""
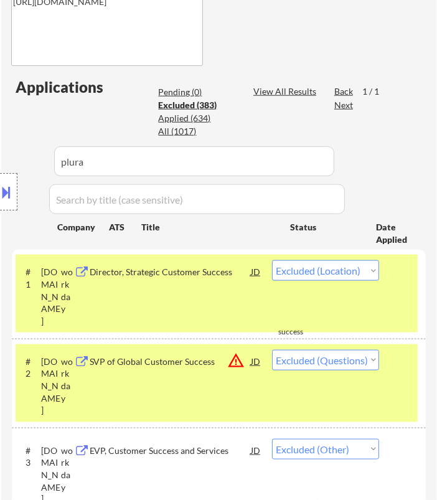
scroll to position [552, 0]
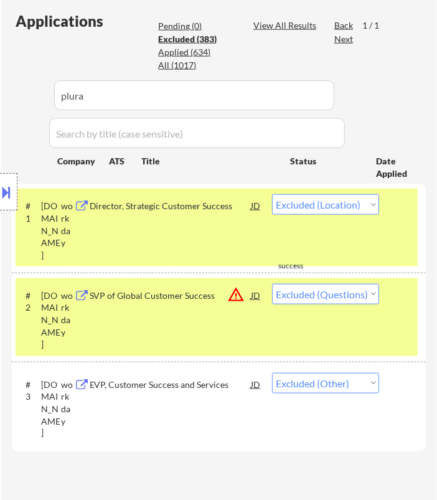
click at [328, 294] on select "Choose an option... Pending Applied Excluded (Questions) Excluded (Expired) Exc…" at bounding box center [325, 294] width 107 height 21
click at [272, 284] on select "Choose an option... Pending Applied Excluded (Questions) Excluded (Expired) Exc…" at bounding box center [325, 294] width 107 height 21
select select ""excluded__other_""
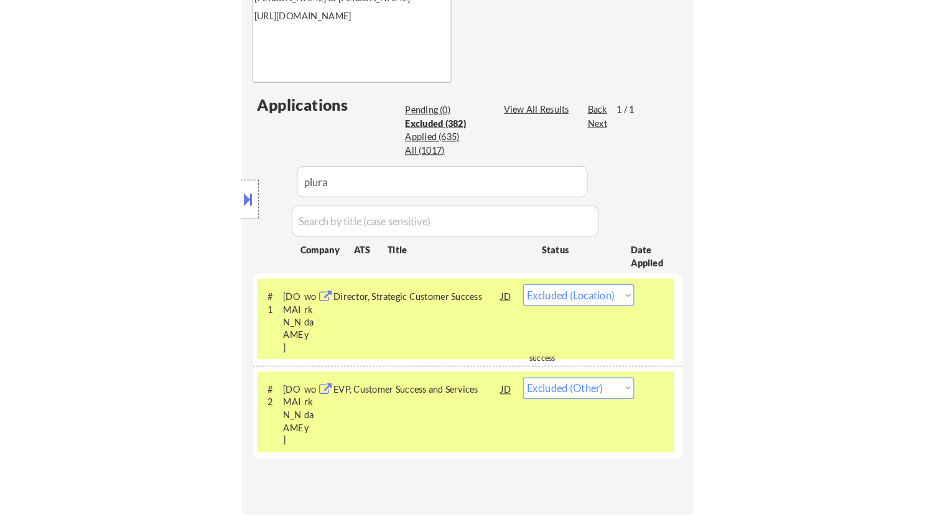
scroll to position [414, 0]
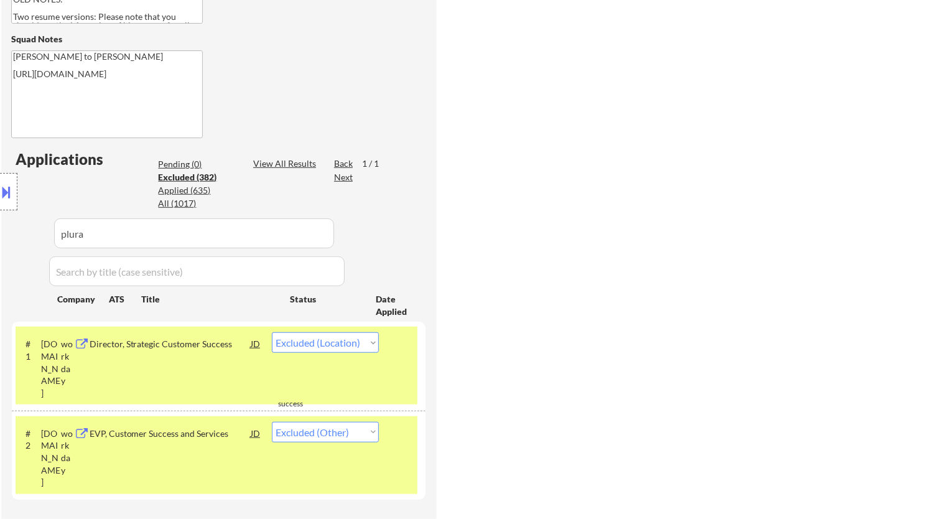
select select ""excluded__location_""
select select ""excluded__other_""
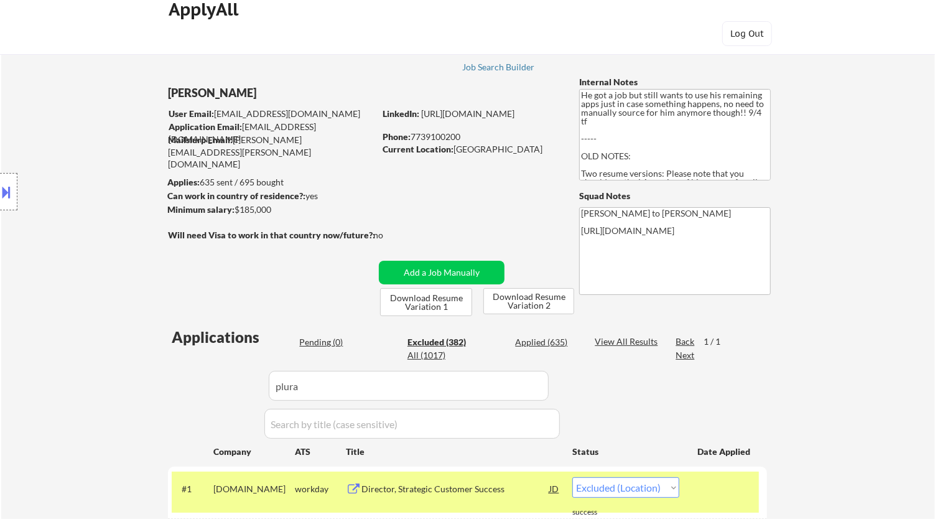
scroll to position [0, 0]
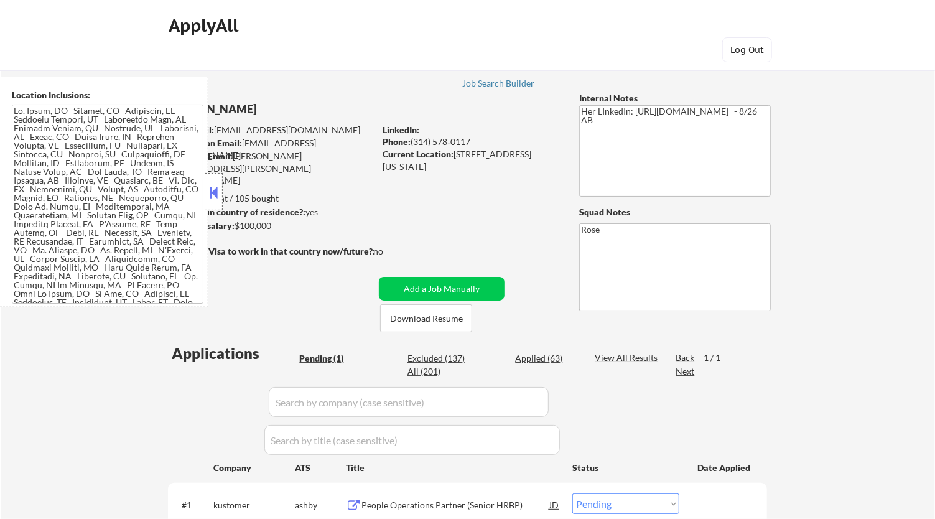
drag, startPoint x: 210, startPoint y: 185, endPoint x: 225, endPoint y: 192, distance: 16.7
click at [210, 187] on button at bounding box center [214, 192] width 14 height 19
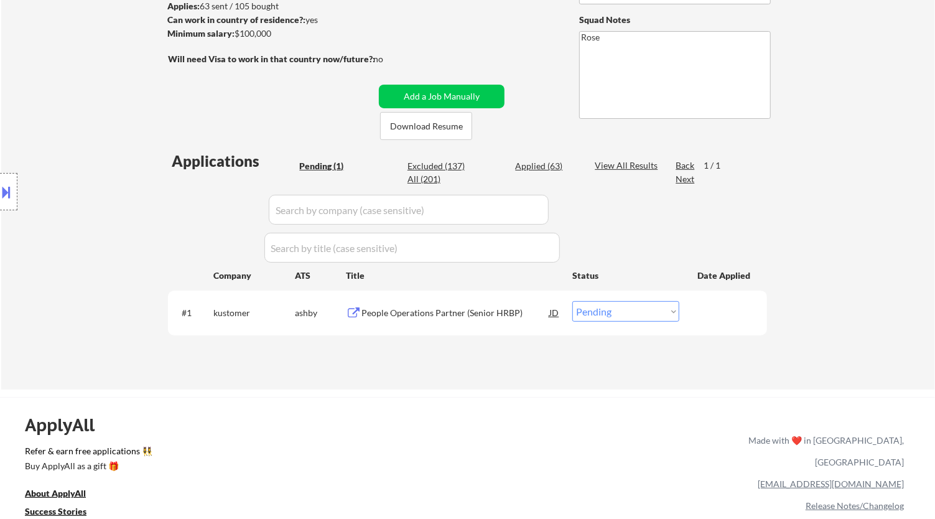
scroll to position [207, 0]
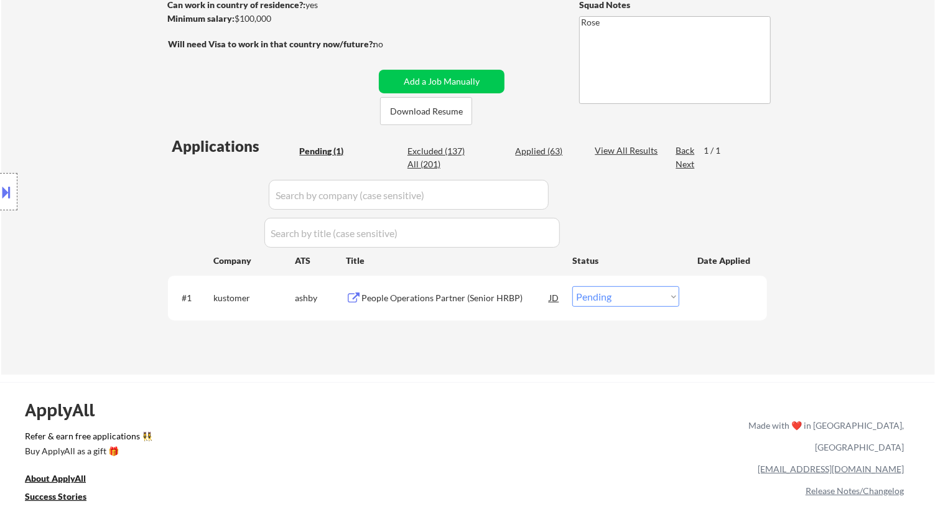
click at [463, 299] on div "People Operations Partner (Senior HRBP)" at bounding box center [455, 298] width 188 height 12
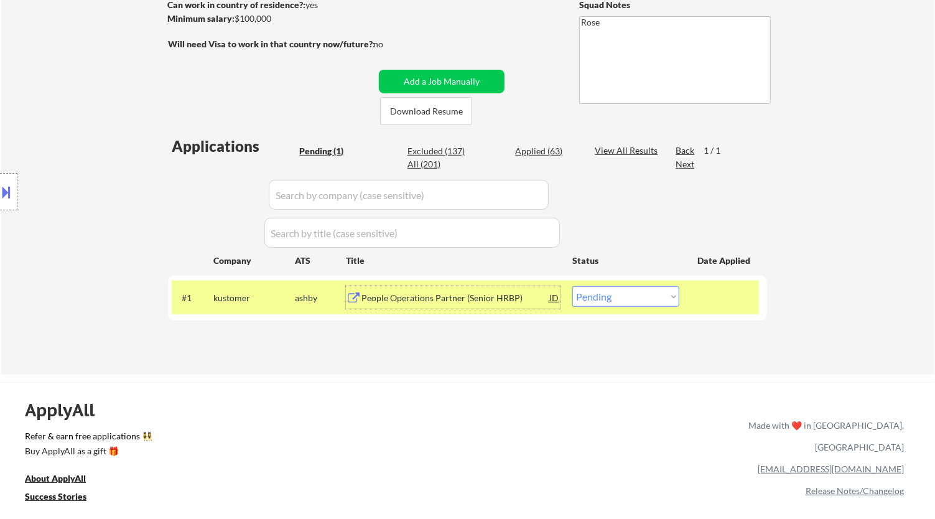
click at [13, 187] on button at bounding box center [7, 192] width 14 height 21
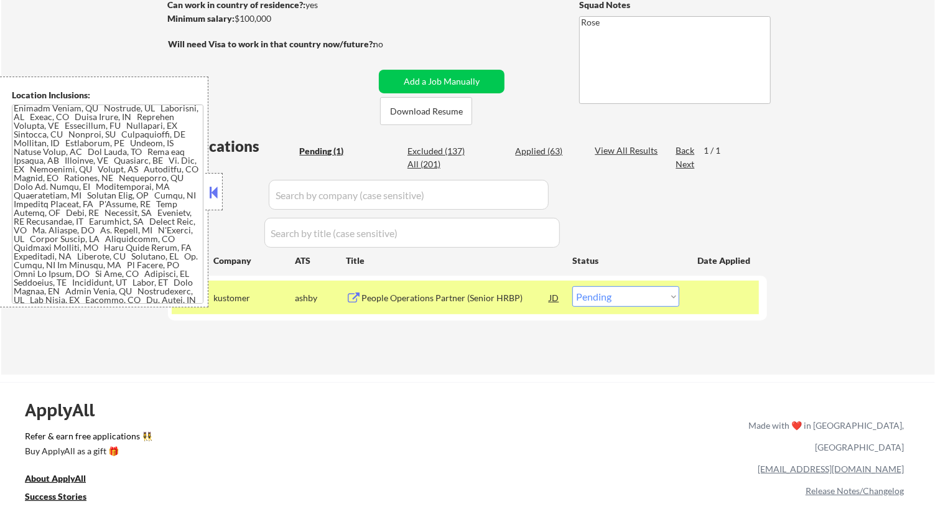
scroll to position [0, 0]
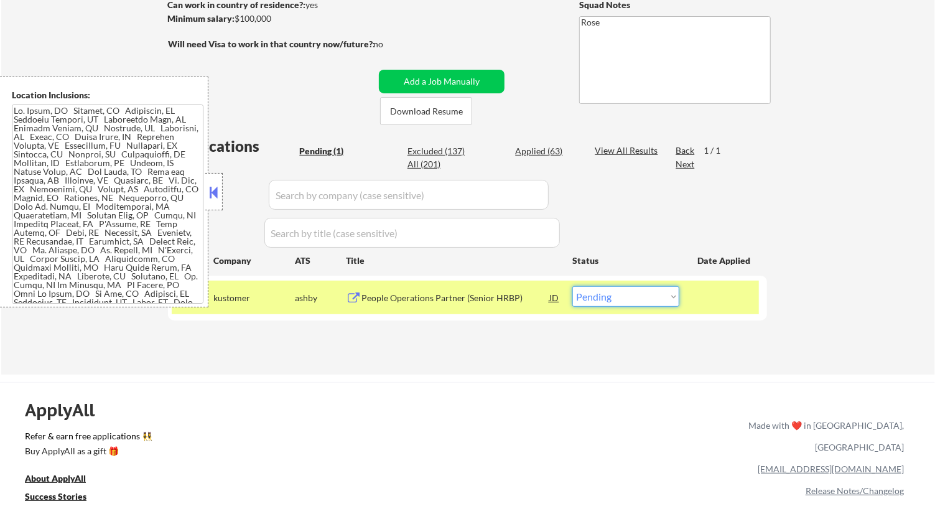
click at [651, 292] on select "Choose an option... Pending Applied Excluded (Questions) Excluded (Expired) Exc…" at bounding box center [625, 296] width 107 height 21
select select ""excluded__location_""
click at [572, 286] on select "Choose an option... Pending Applied Excluded (Questions) Excluded (Expired) Exc…" at bounding box center [625, 296] width 107 height 21
click at [207, 192] on button at bounding box center [214, 192] width 14 height 19
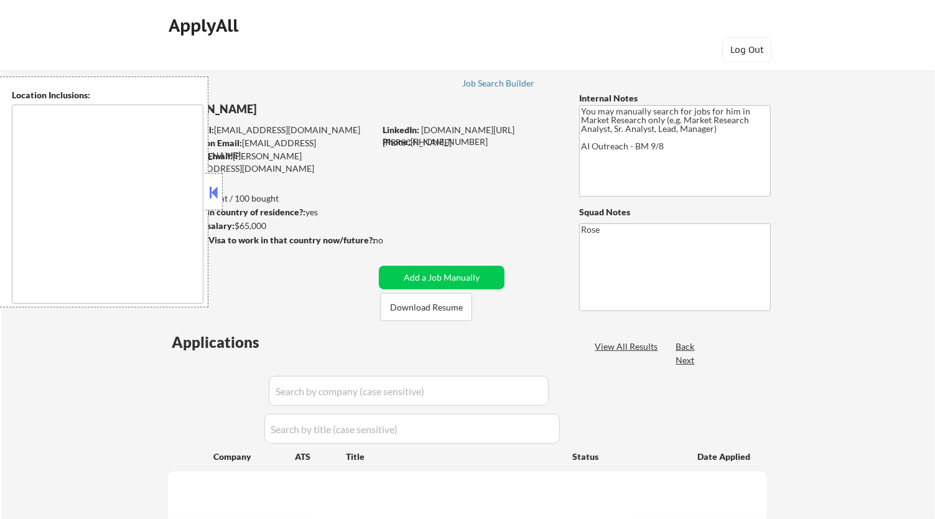
type textarea "[GEOGRAPHIC_DATA], [GEOGRAPHIC_DATA] [GEOGRAPHIC_DATA], [GEOGRAPHIC_DATA] [GEOG…"
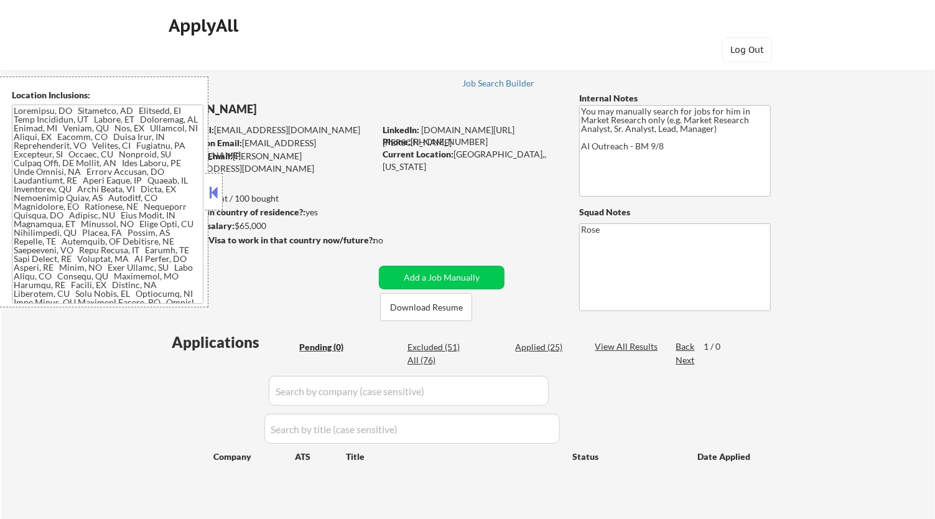
click at [215, 192] on button at bounding box center [214, 192] width 14 height 19
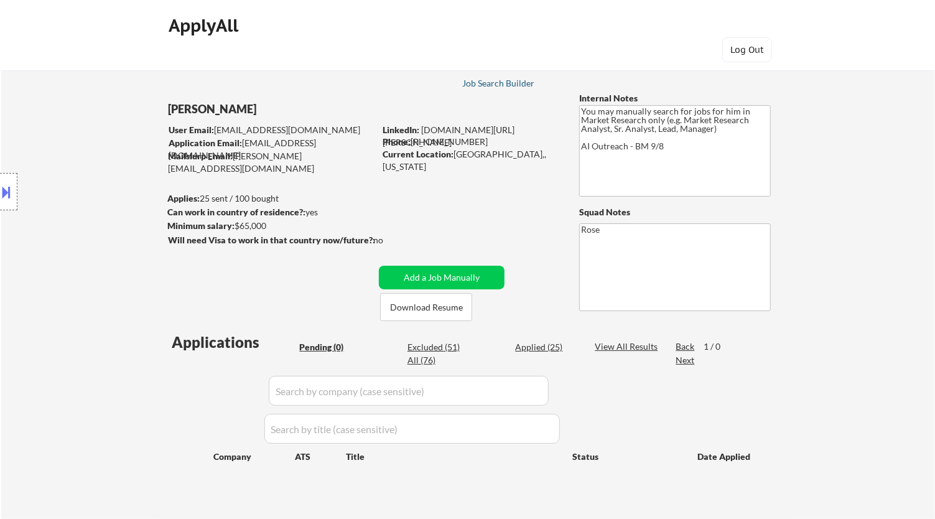
click at [501, 83] on div "Job Search Builder" at bounding box center [498, 83] width 73 height 9
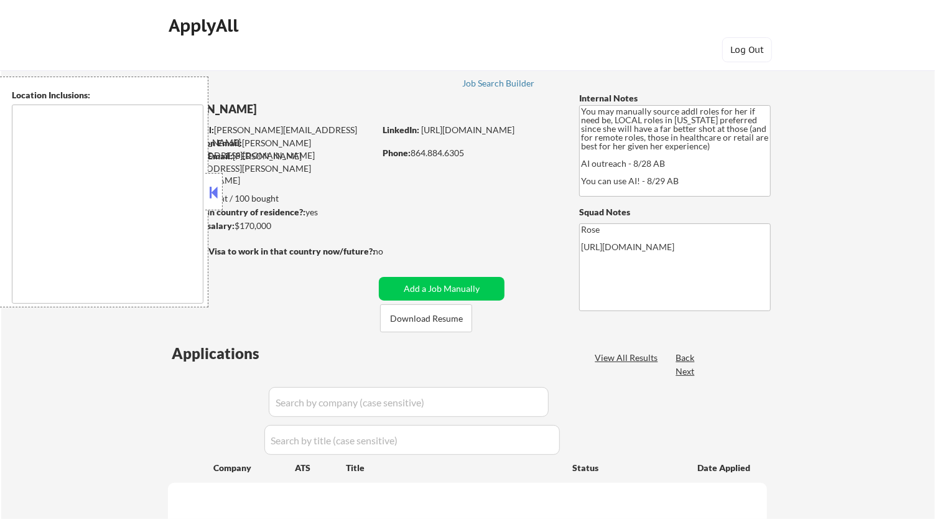
type textarea "Orlando, FL Winter Park, FL Maitland, FL Altamonte Springs, FL Casselberry, FL …"
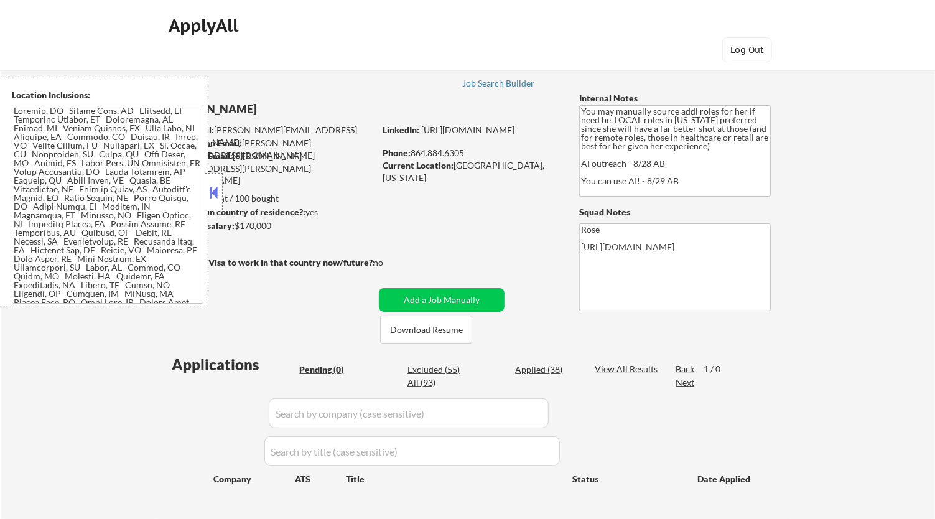
click at [218, 193] on button at bounding box center [214, 192] width 14 height 19
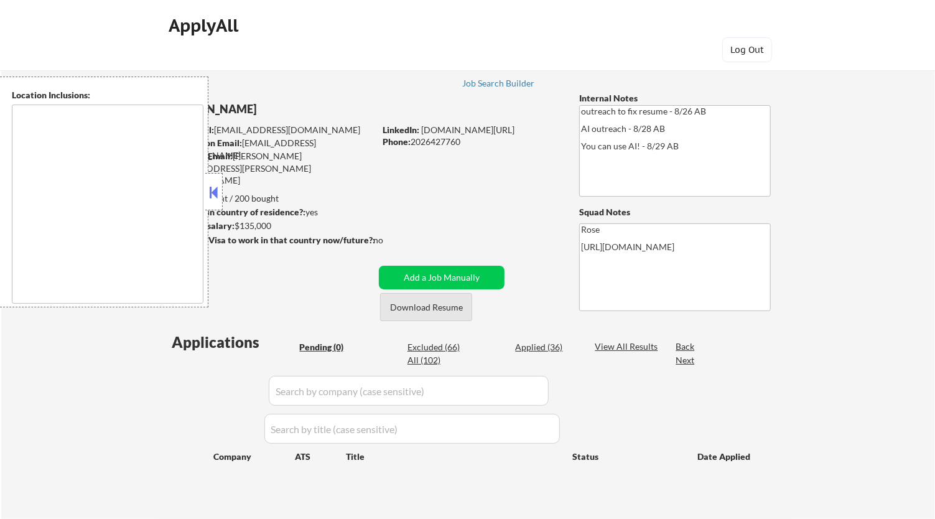
type textarea "Reston, [GEOGRAPHIC_DATA] [GEOGRAPHIC_DATA], [GEOGRAPHIC_DATA] [GEOGRAPHIC_DATA…"
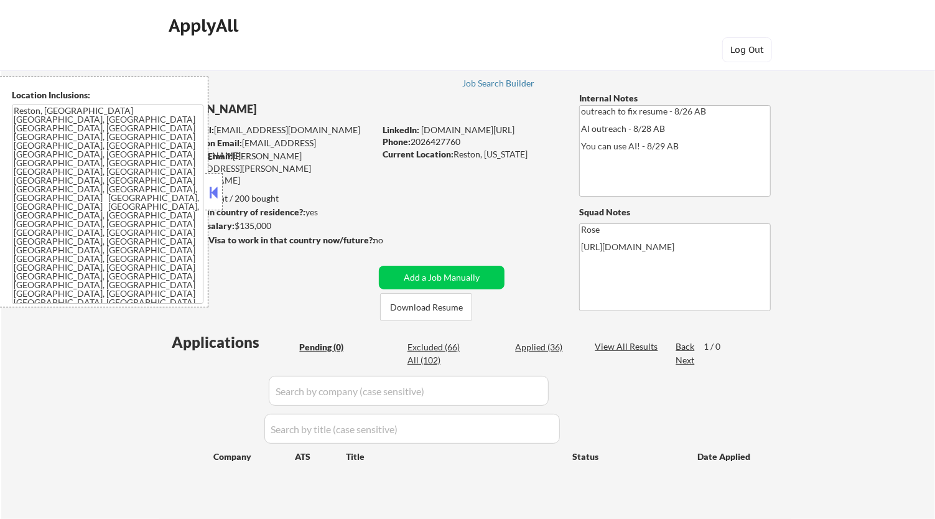
click at [218, 188] on button at bounding box center [214, 192] width 14 height 19
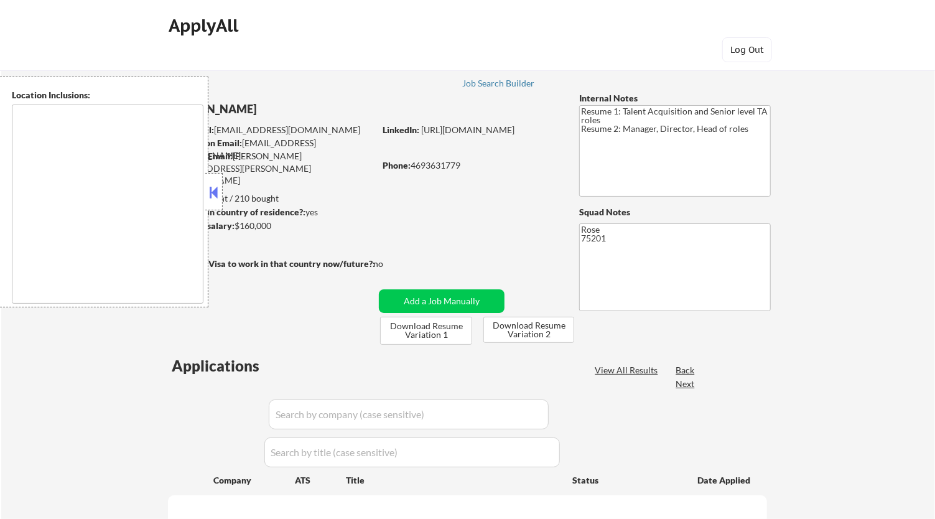
type textarea "[GEOGRAPHIC_DATA], [GEOGRAPHIC_DATA] [GEOGRAPHIC_DATA], [GEOGRAPHIC_DATA] [GEOG…"
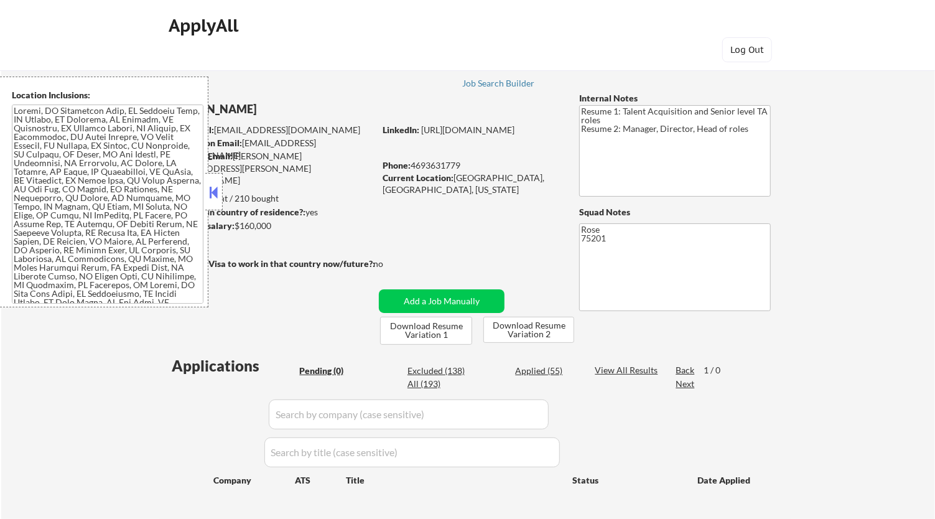
scroll to position [69, 0]
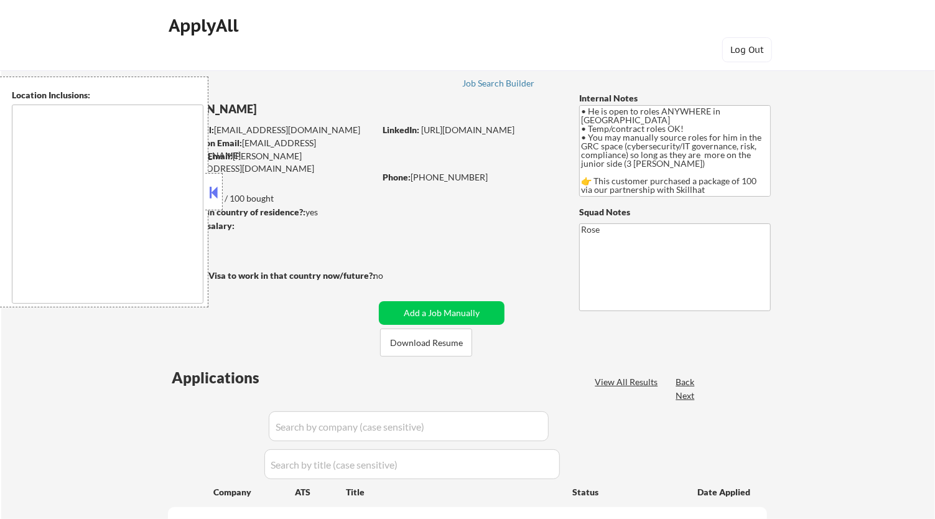
type textarea "country: [GEOGRAPHIC_DATA]"
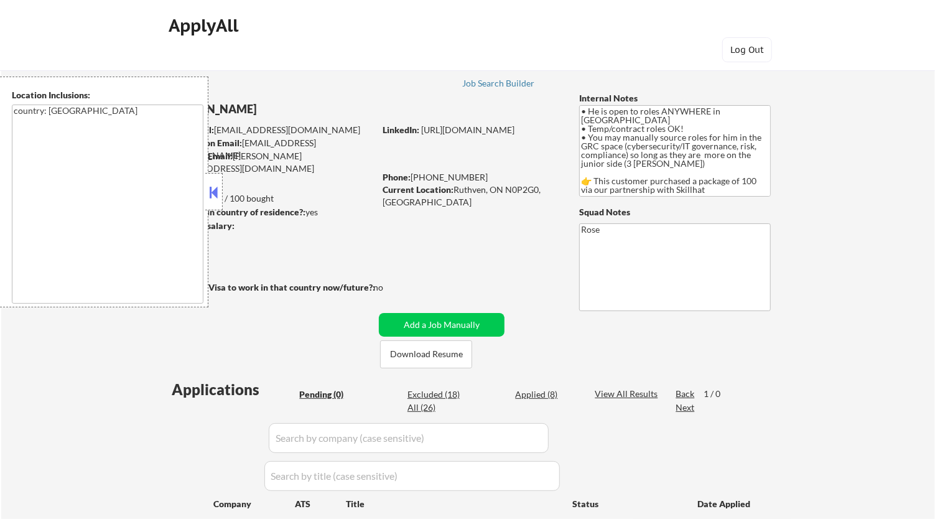
click at [218, 190] on button at bounding box center [214, 192] width 14 height 19
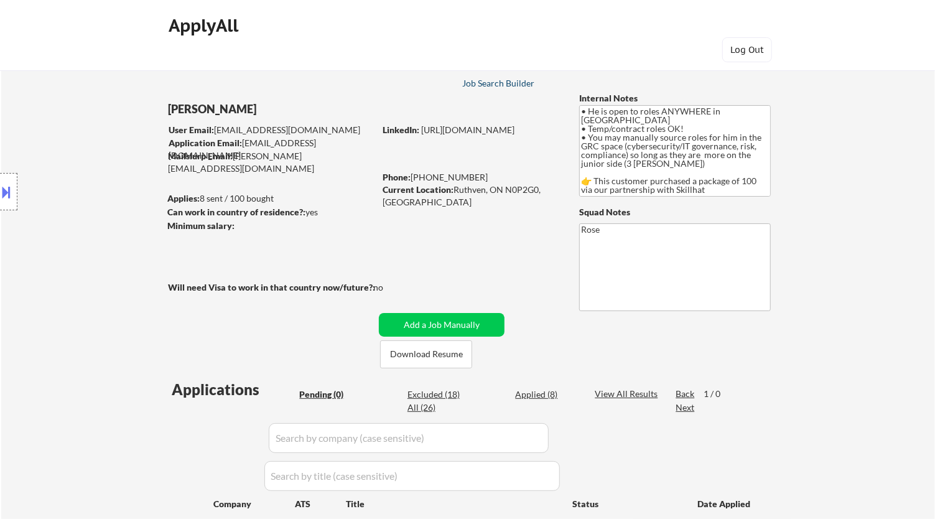
click at [498, 79] on div "Job Search Builder" at bounding box center [498, 83] width 73 height 9
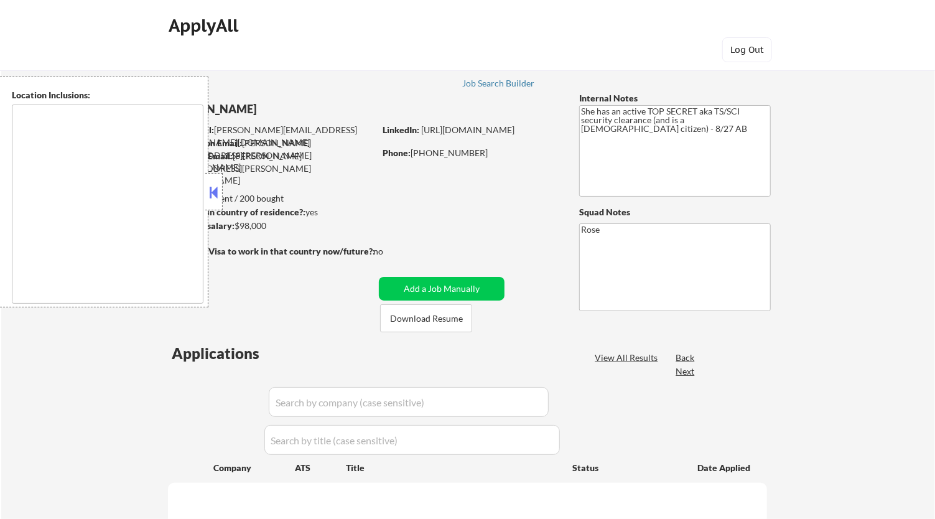
type textarea "[GEOGRAPHIC_DATA], [GEOGRAPHIC_DATA] [GEOGRAPHIC_DATA], [GEOGRAPHIC_DATA] [GEOG…"
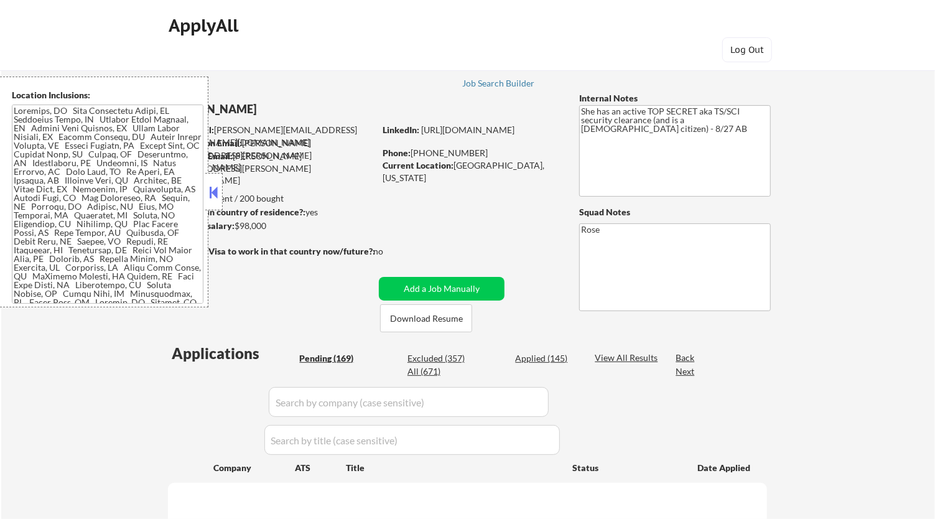
click at [210, 185] on button at bounding box center [214, 192] width 14 height 19
select select ""pending""
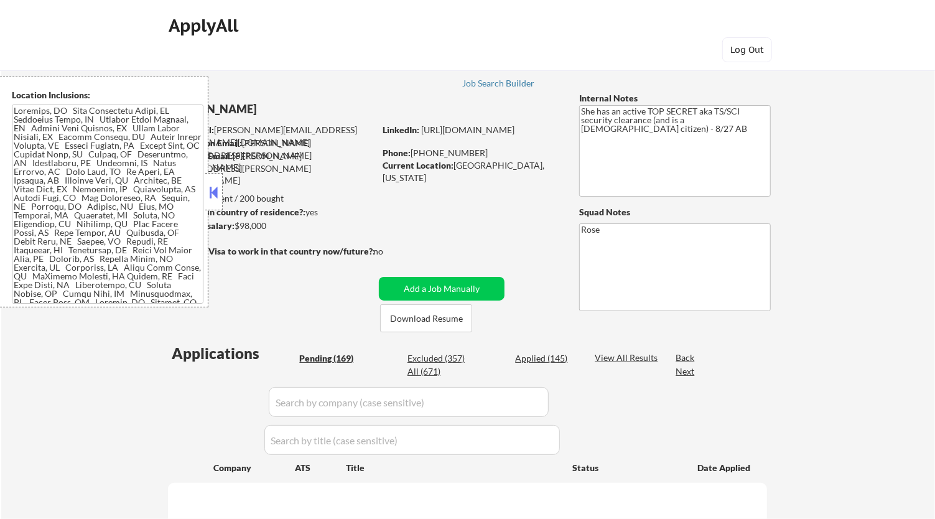
select select ""pending""
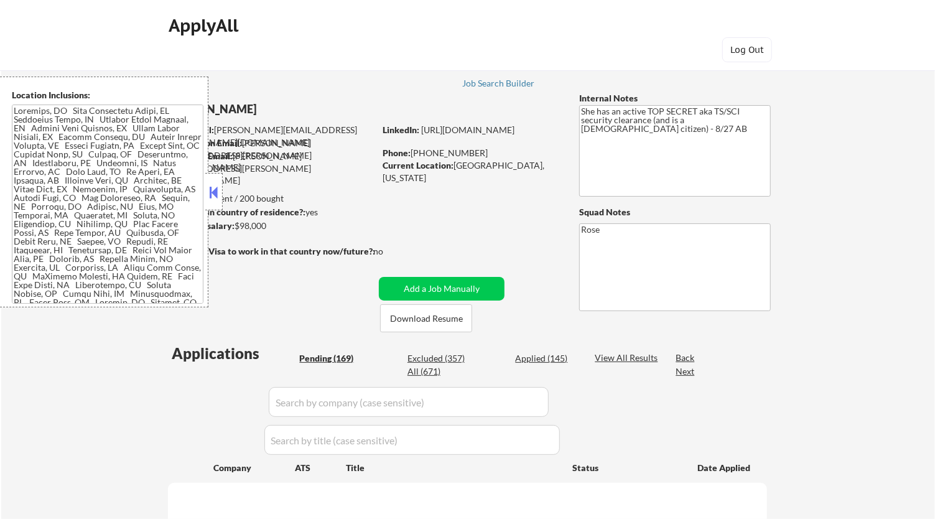
select select ""pending""
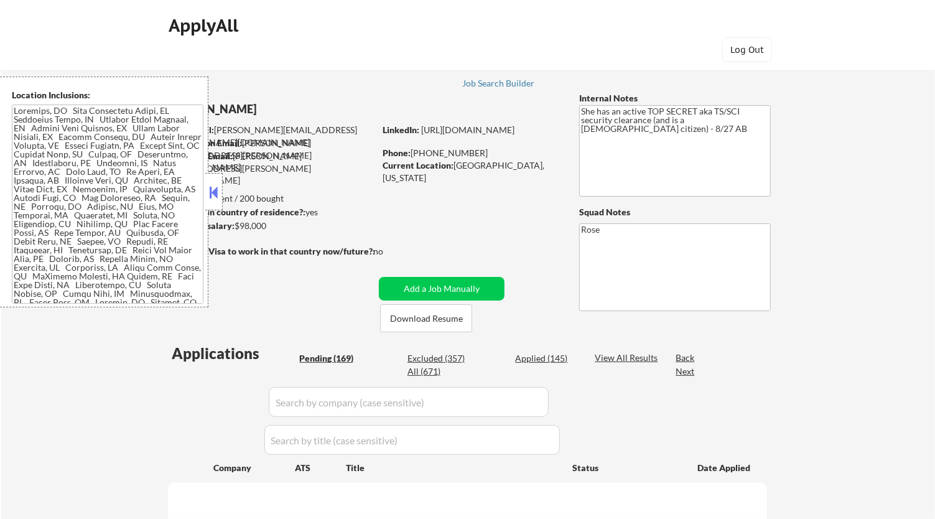
select select ""pending""
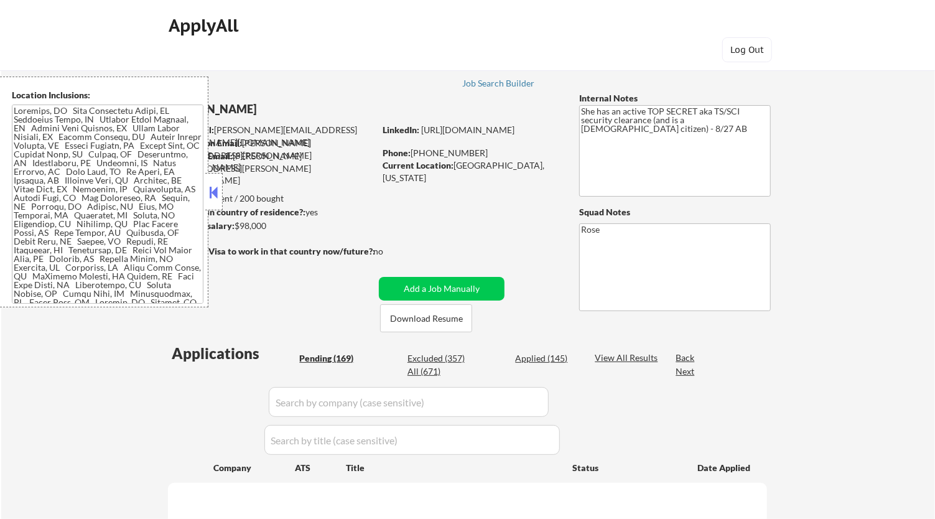
select select ""pending""
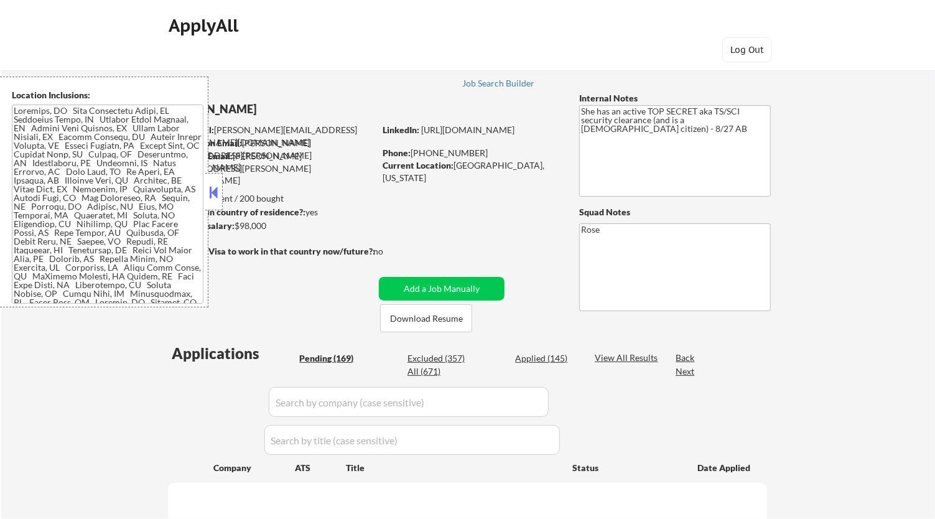
select select ""pending""
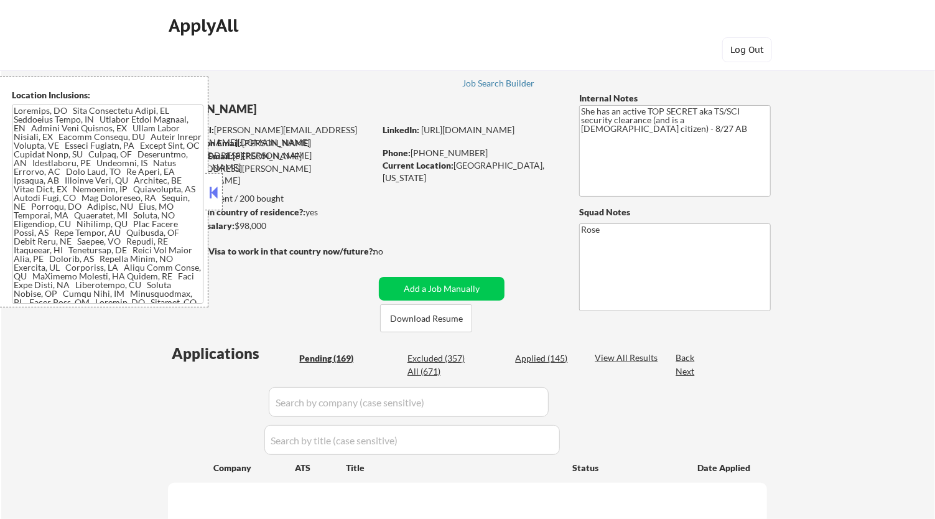
select select ""pending""
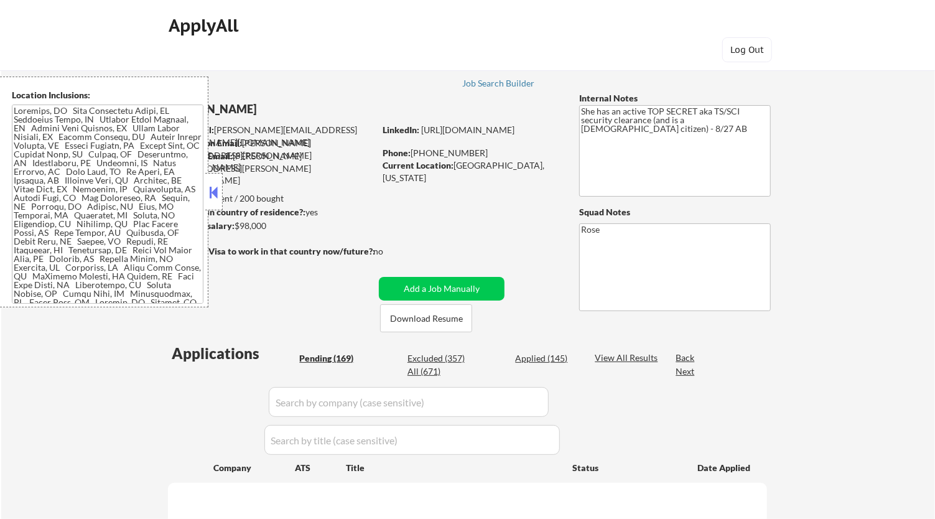
select select ""pending""
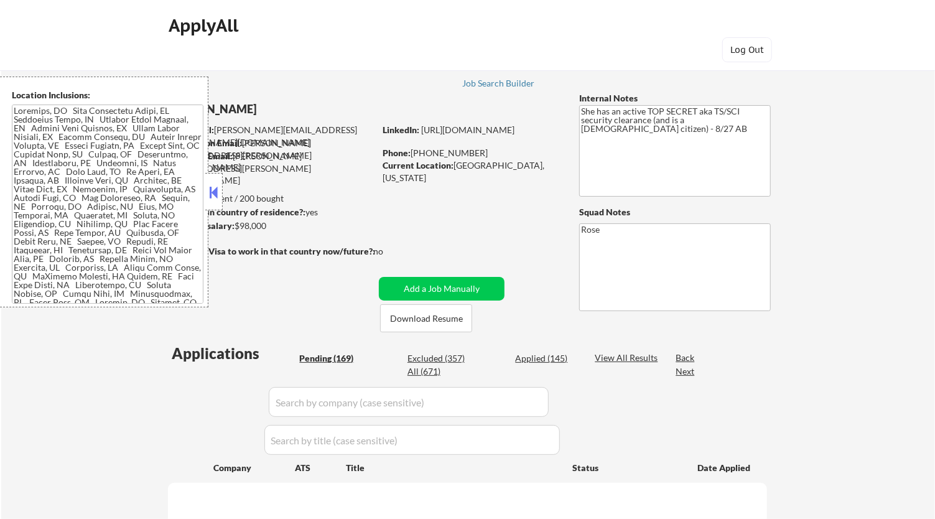
select select ""pending""
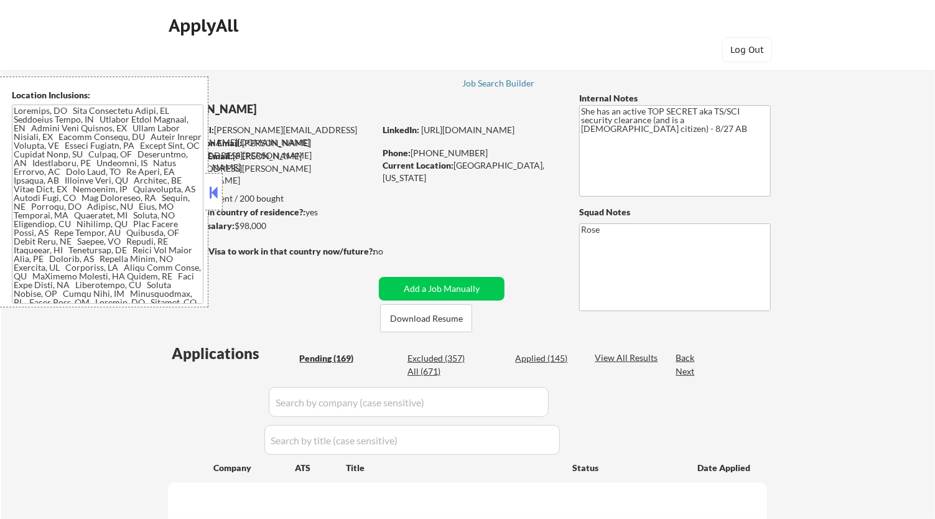
select select ""pending""
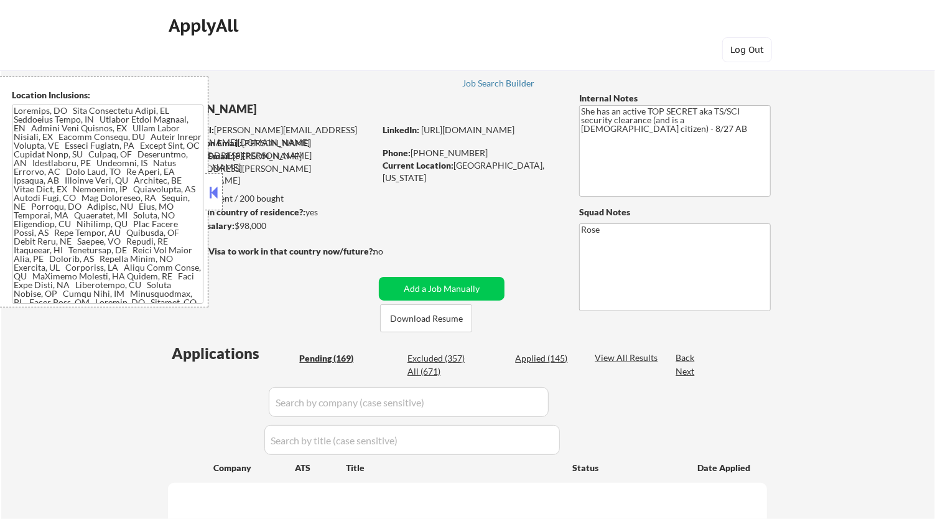
select select ""pending""
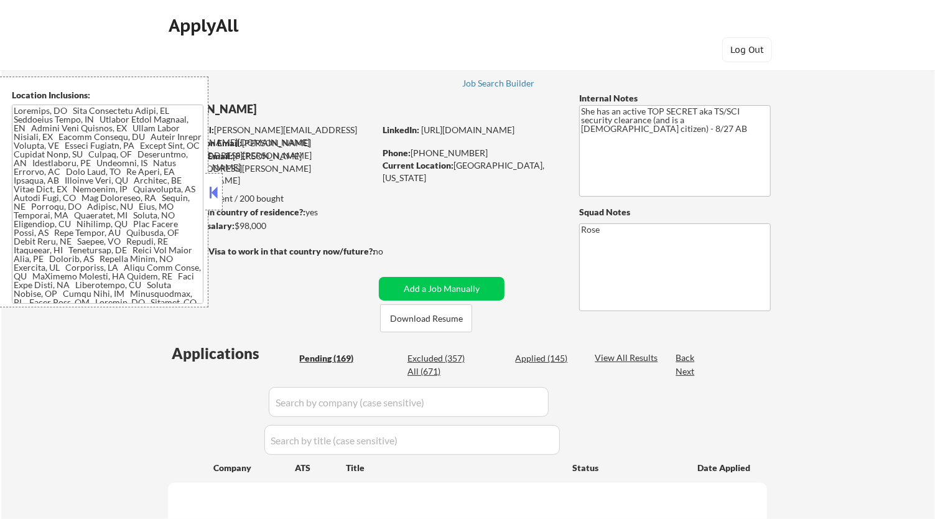
select select ""pending""
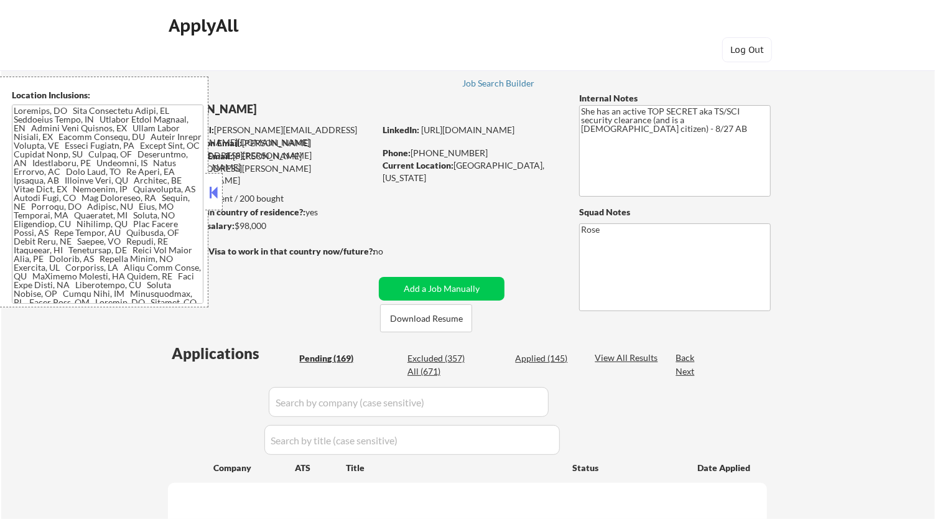
select select ""pending""
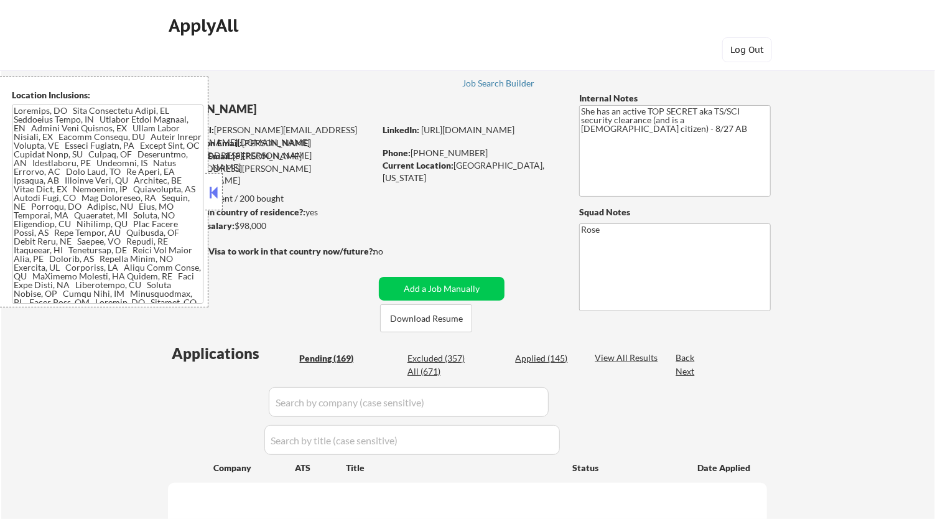
select select ""pending""
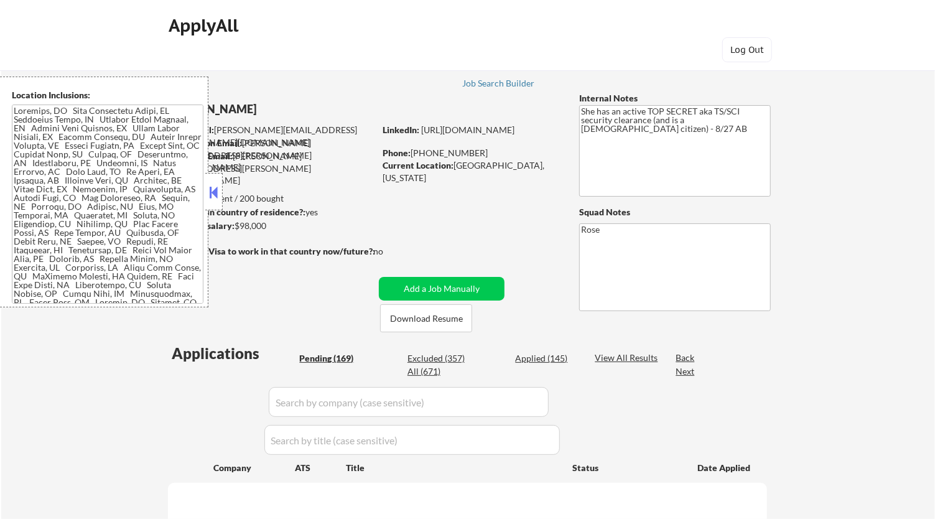
select select ""pending""
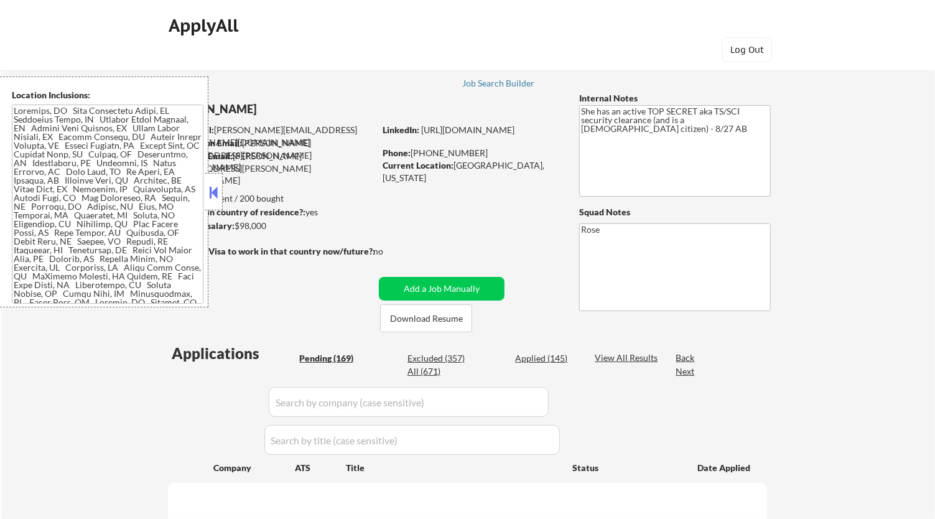
select select ""pending""
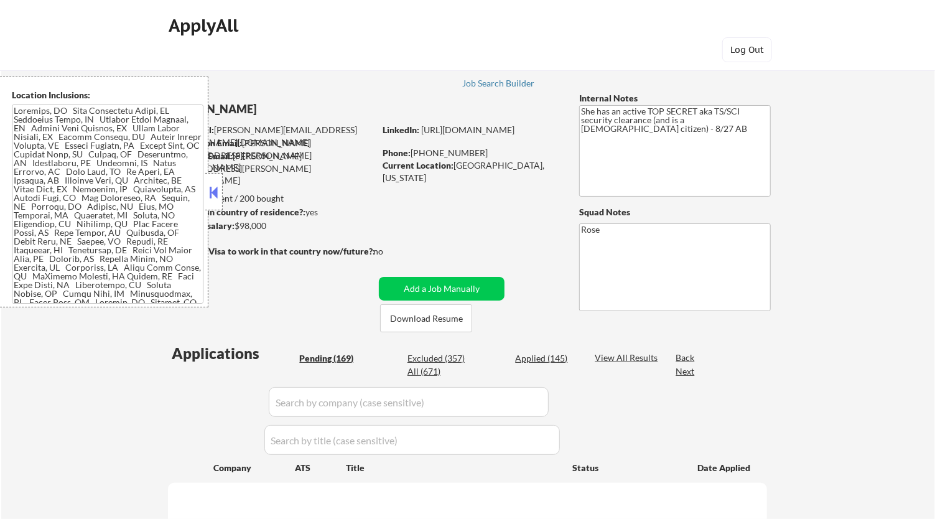
select select ""pending""
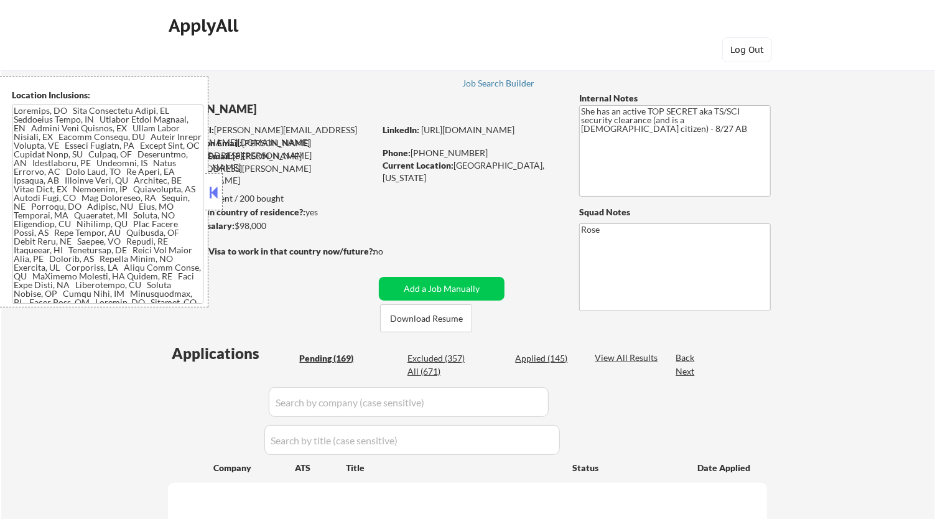
select select ""pending""
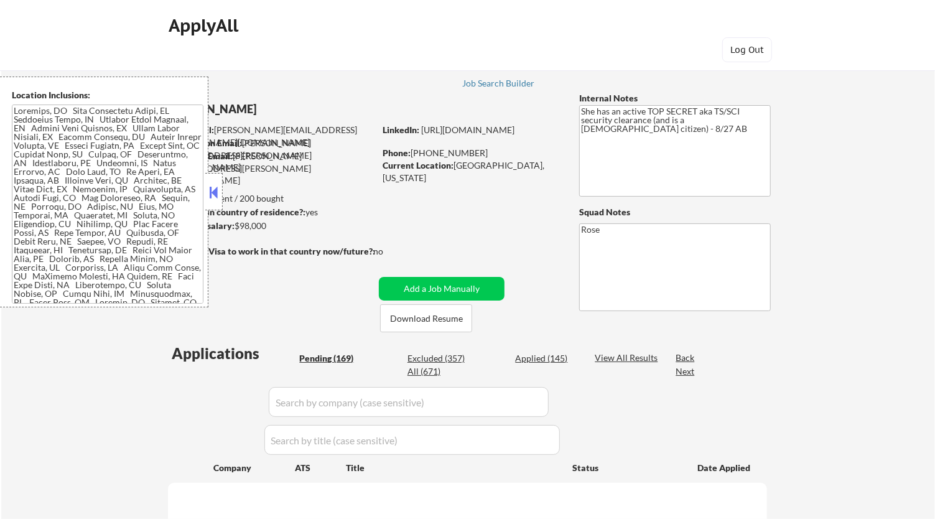
select select ""pending""
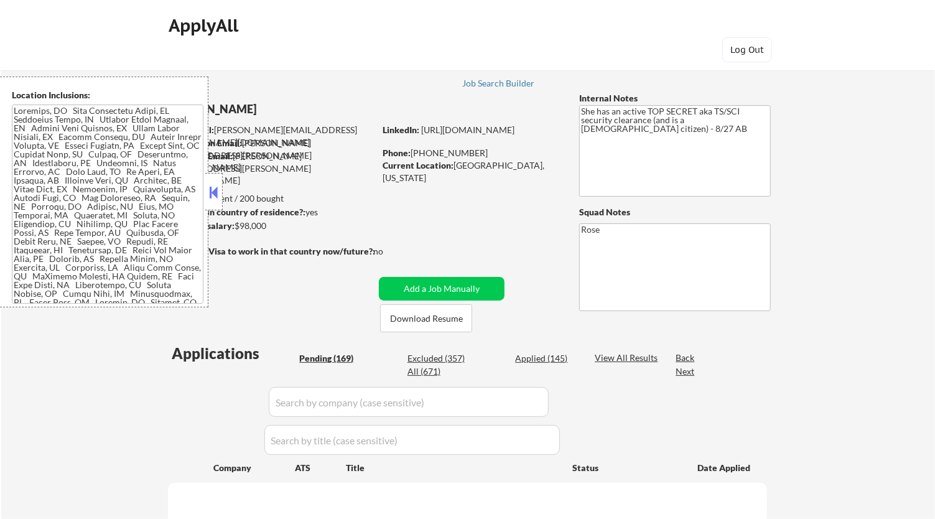
select select ""pending""
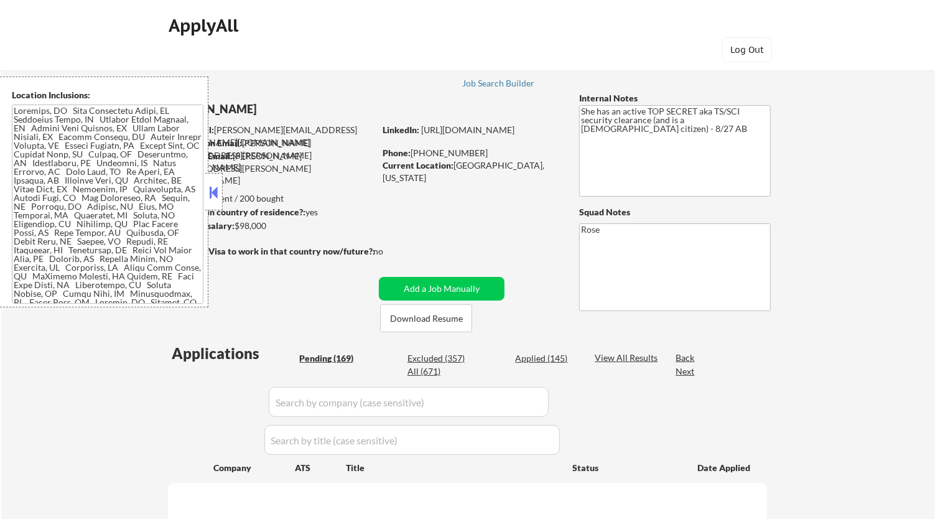
select select ""pending""
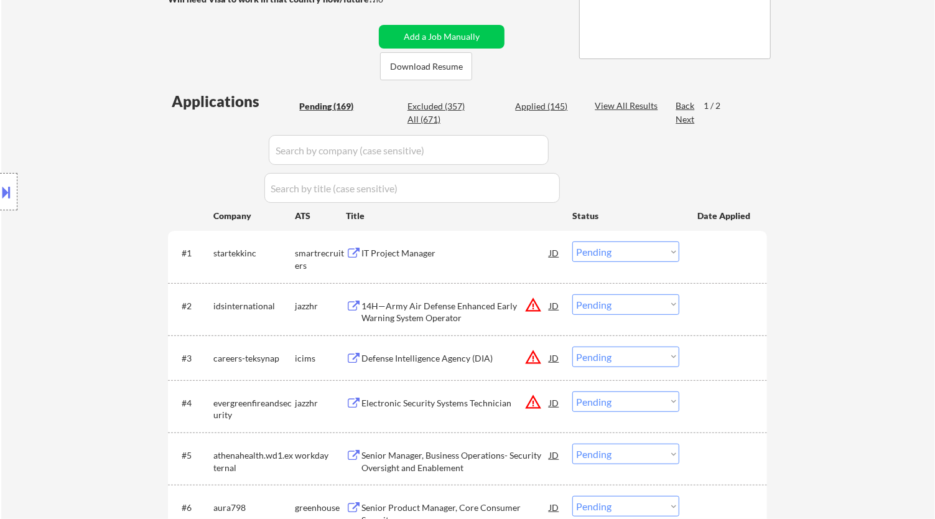
scroll to position [276, 0]
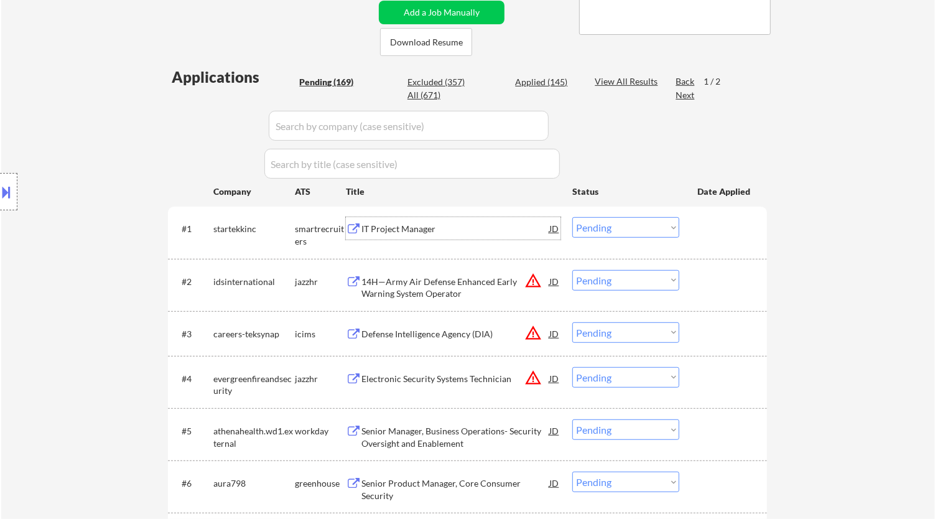
click at [498, 231] on div "IT Project Manager" at bounding box center [455, 229] width 188 height 12
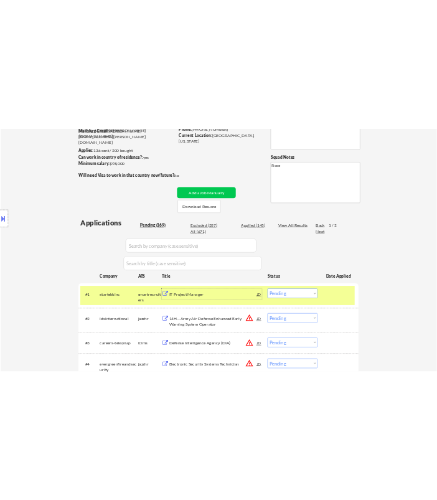
scroll to position [138, 0]
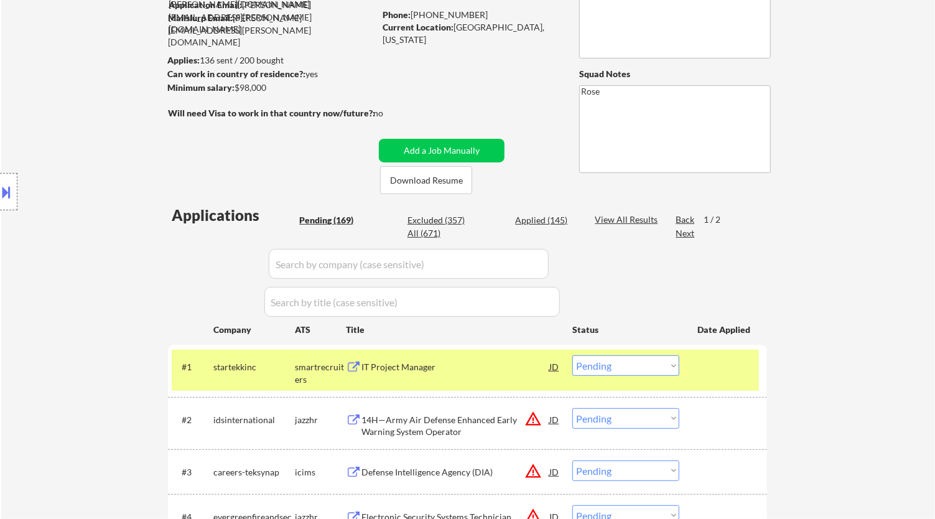
select select ""pending""
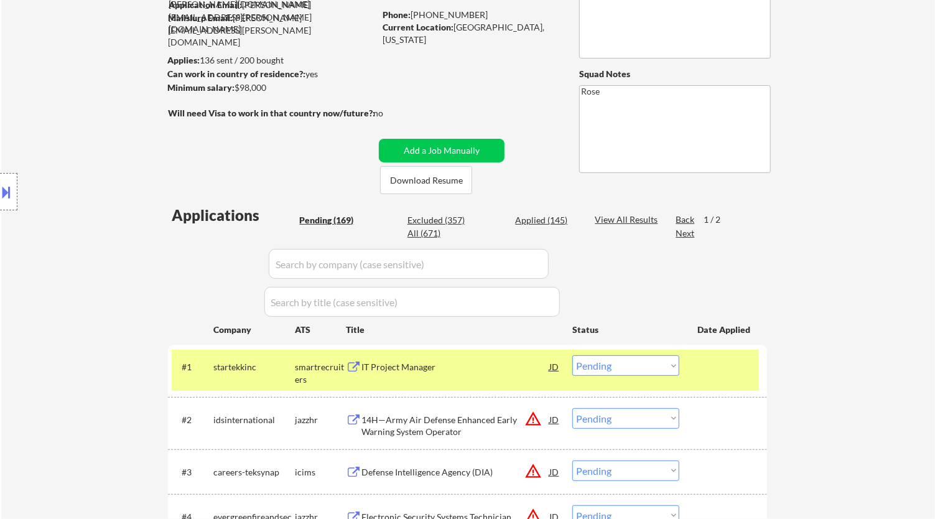
select select ""pending""
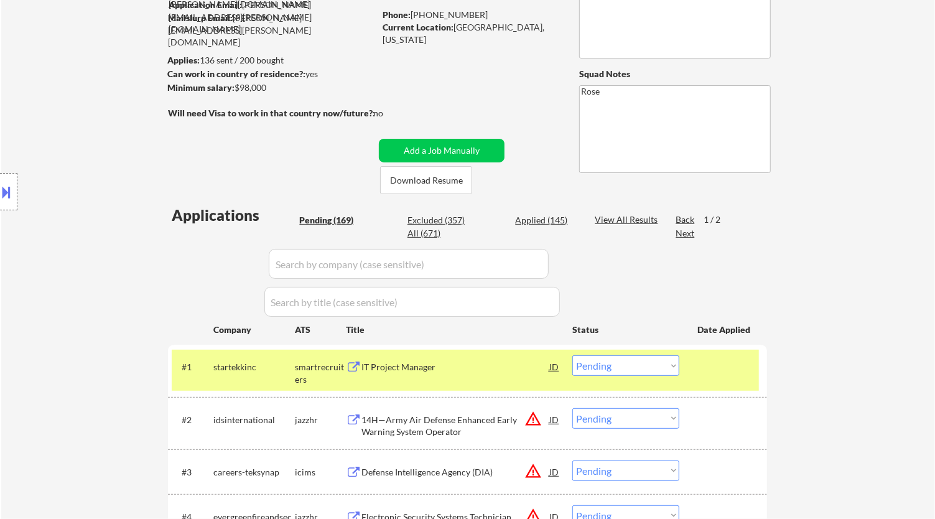
select select ""pending""
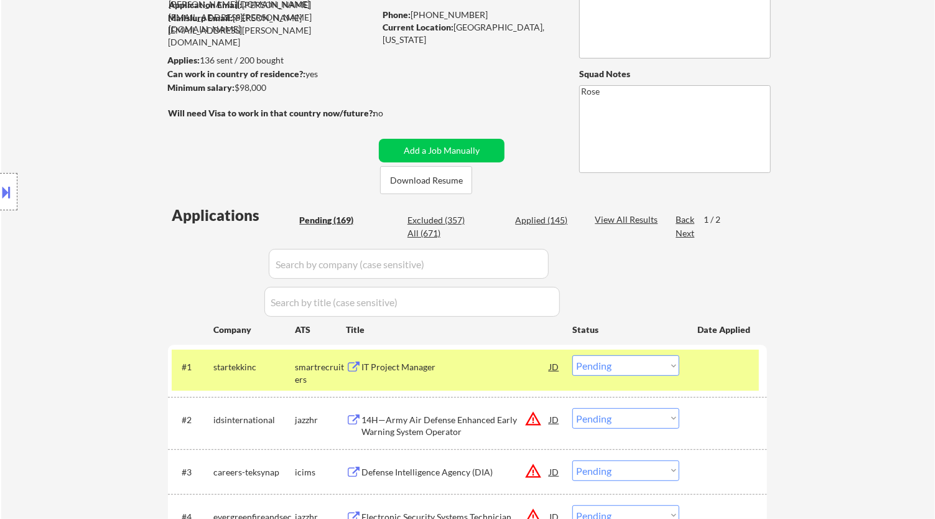
select select ""pending""
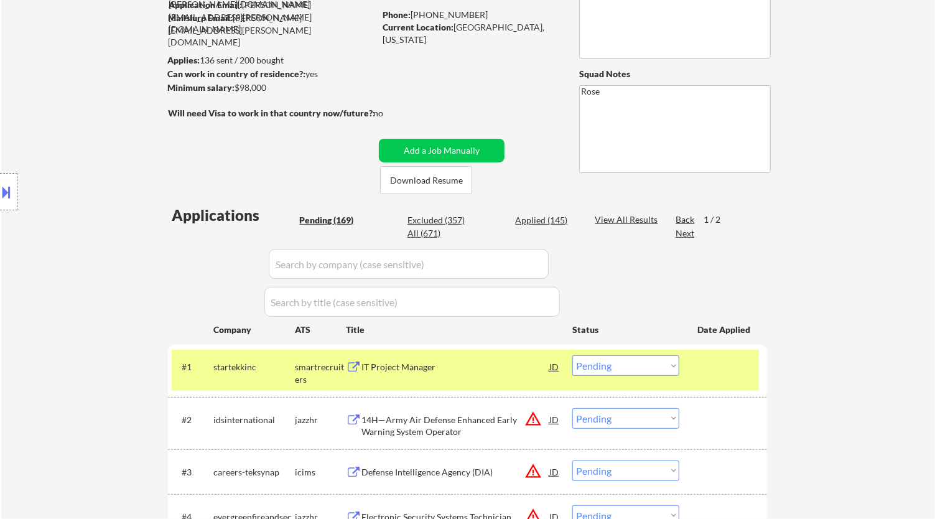
select select ""pending""
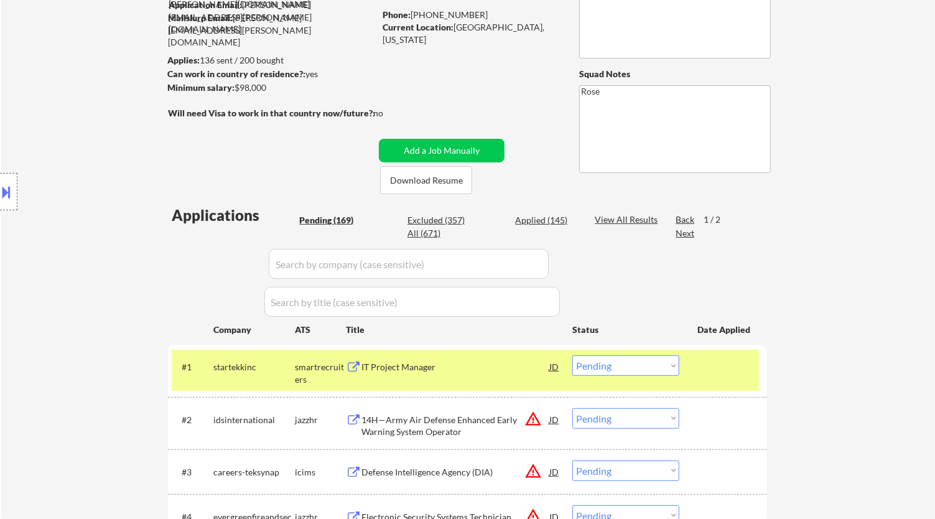
select select ""pending""
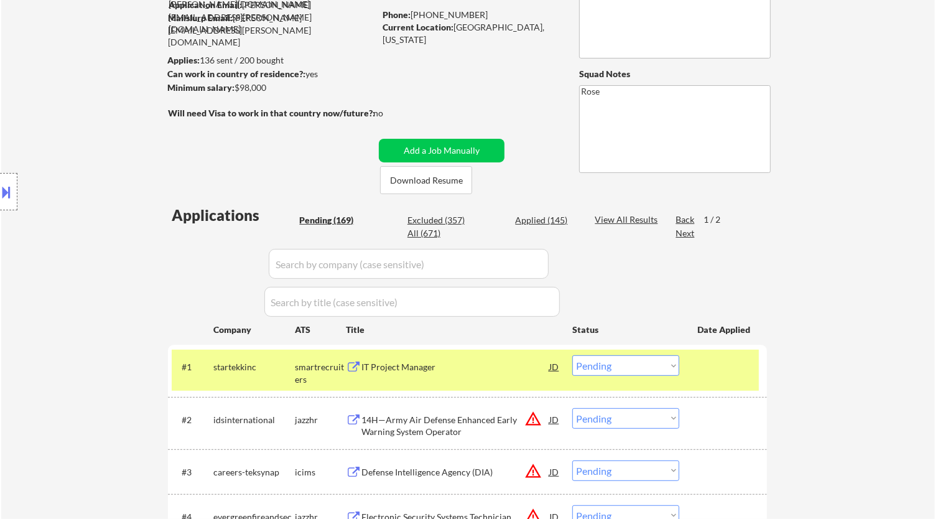
select select ""pending""
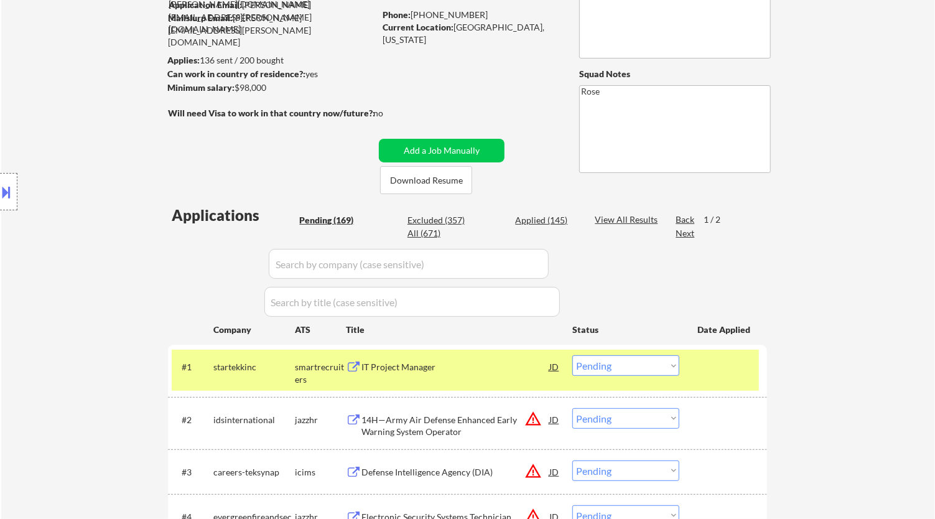
select select ""pending""
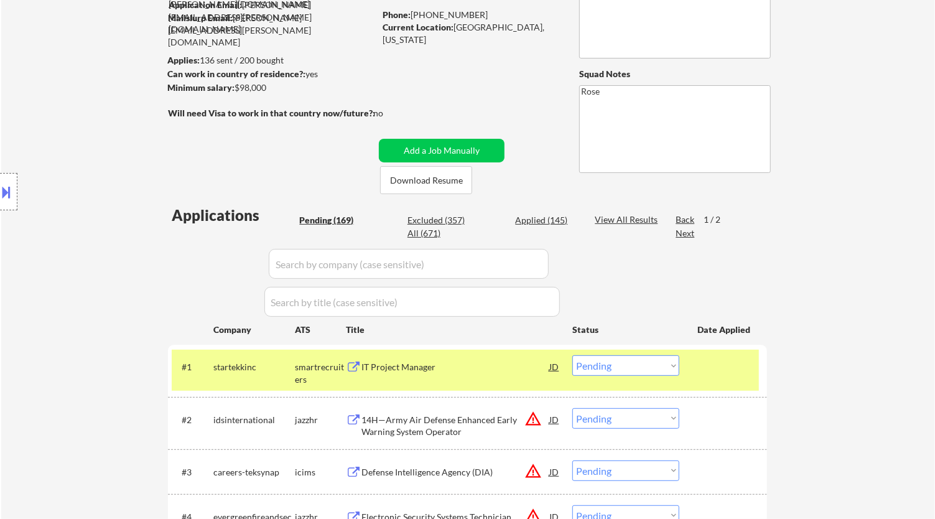
select select ""pending""
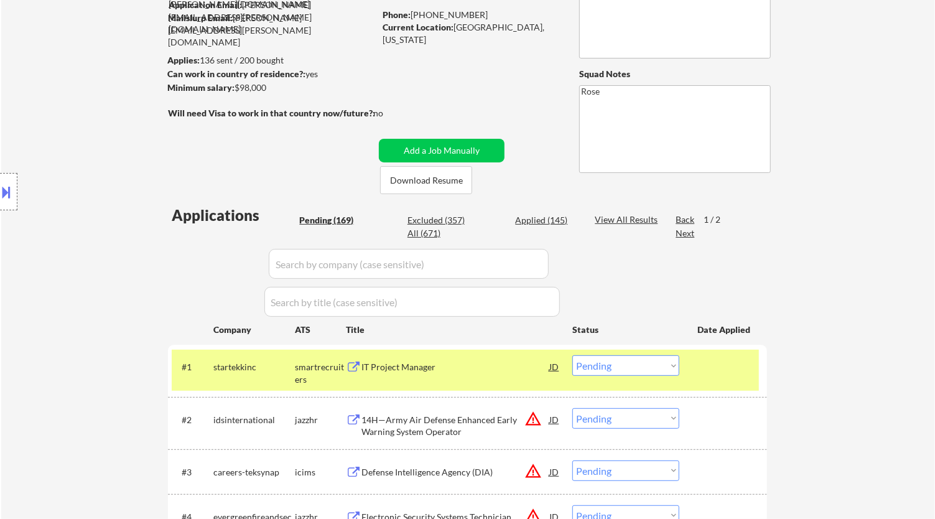
select select ""pending""
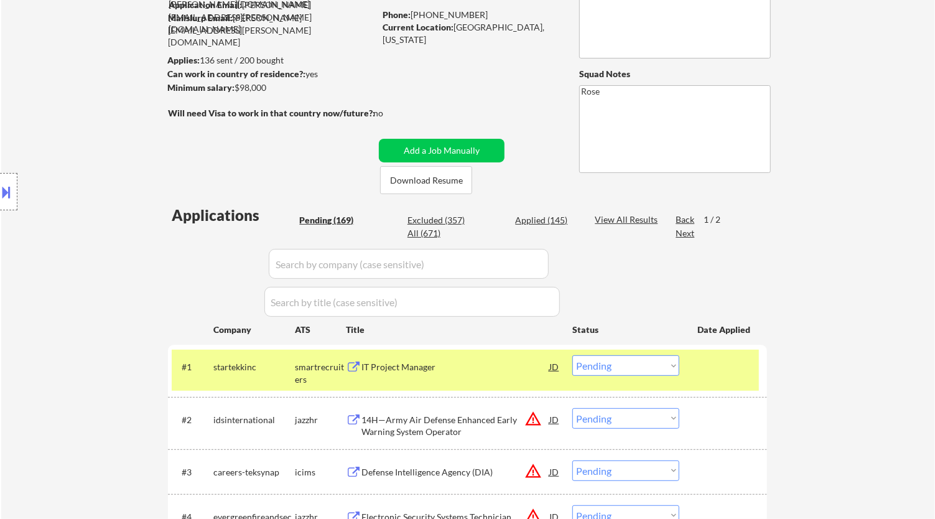
select select ""pending""
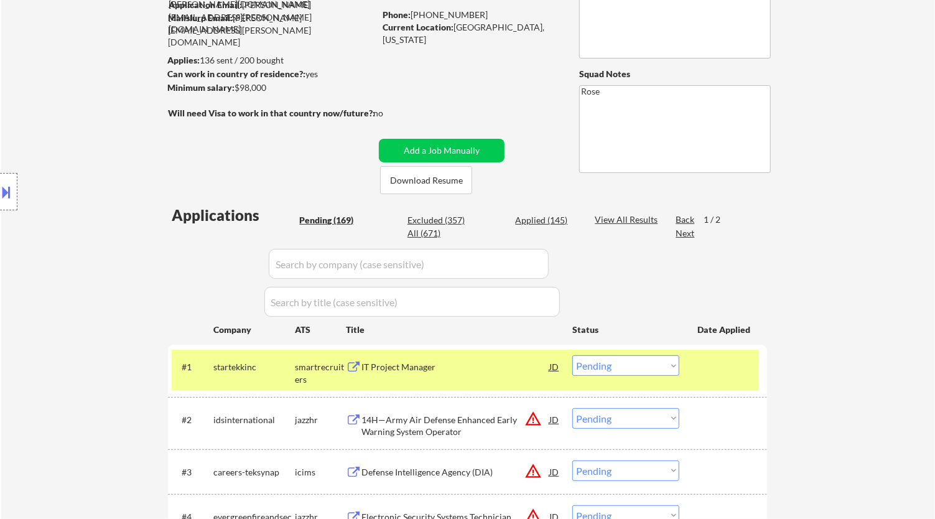
select select ""pending""
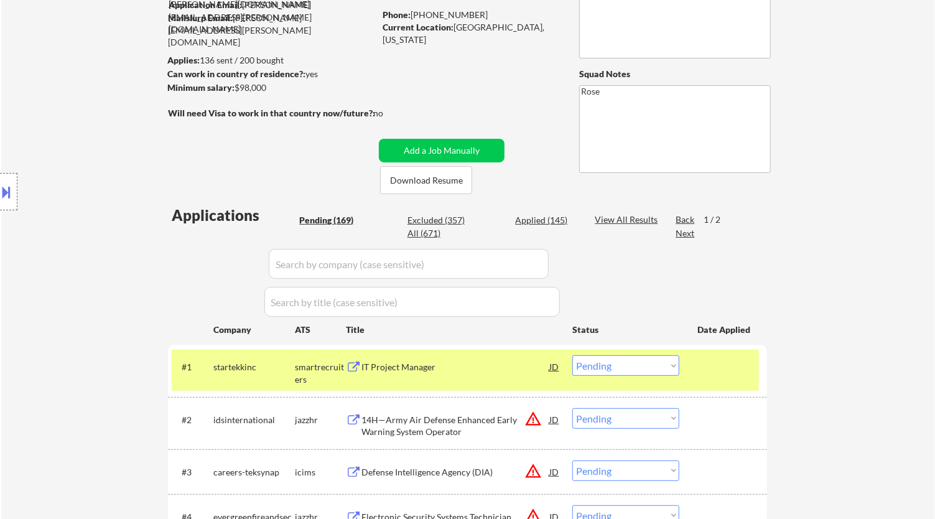
select select ""pending""
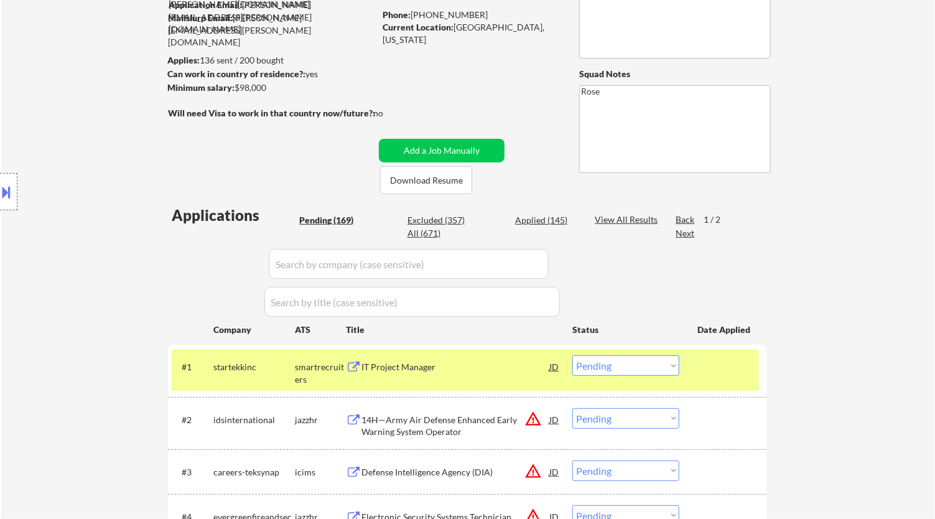
select select ""pending""
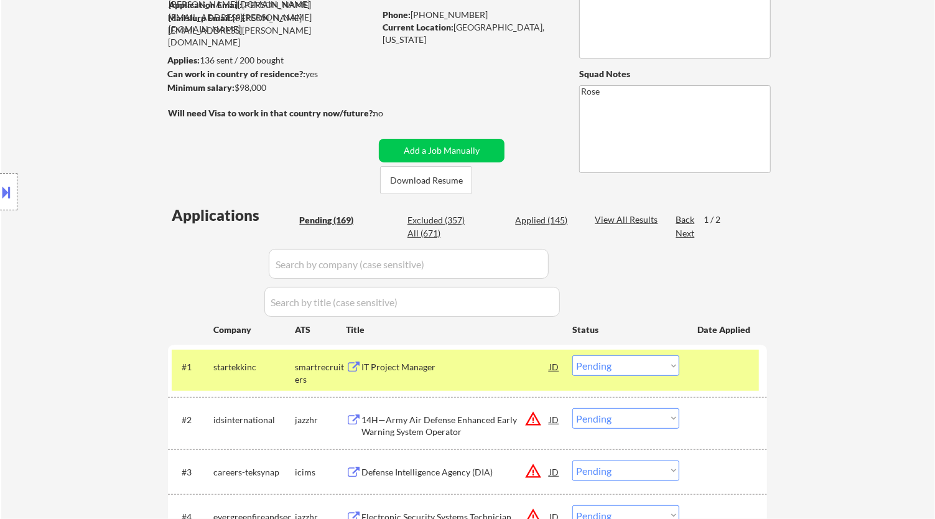
select select ""pending""
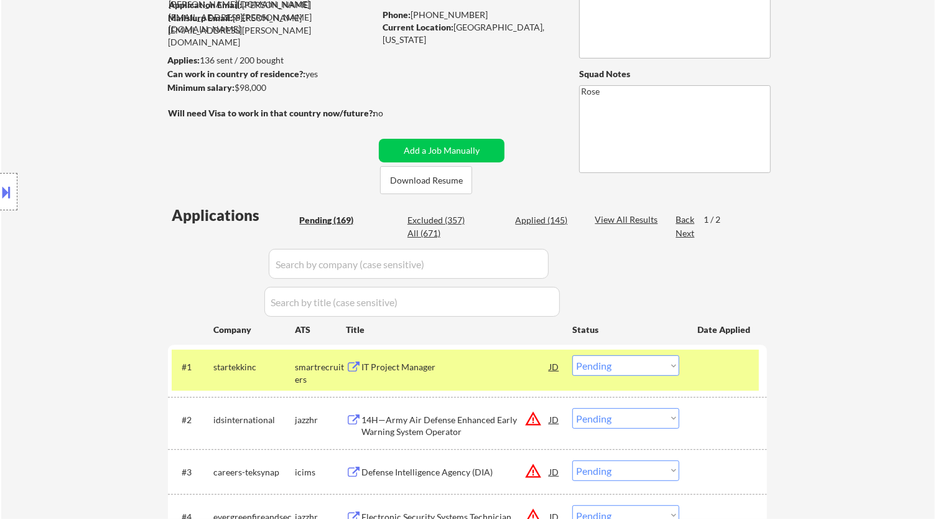
select select ""pending""
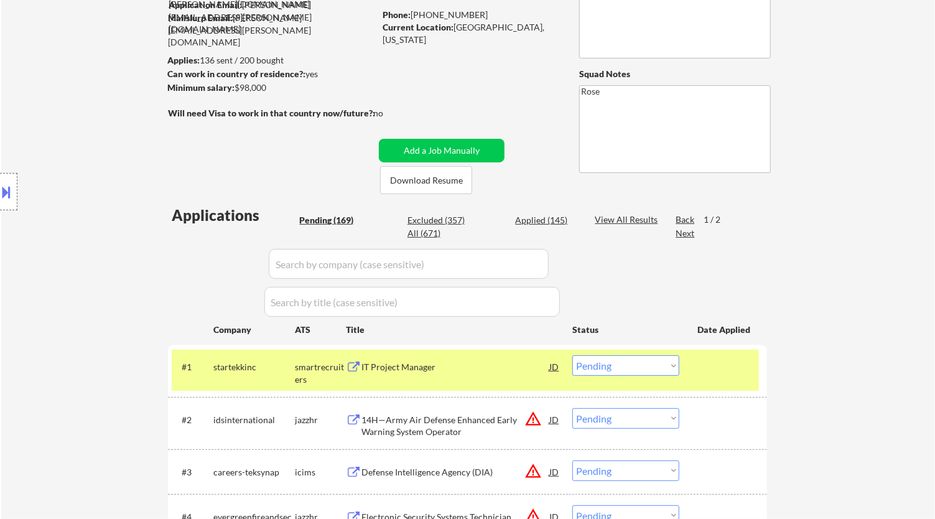
select select ""pending""
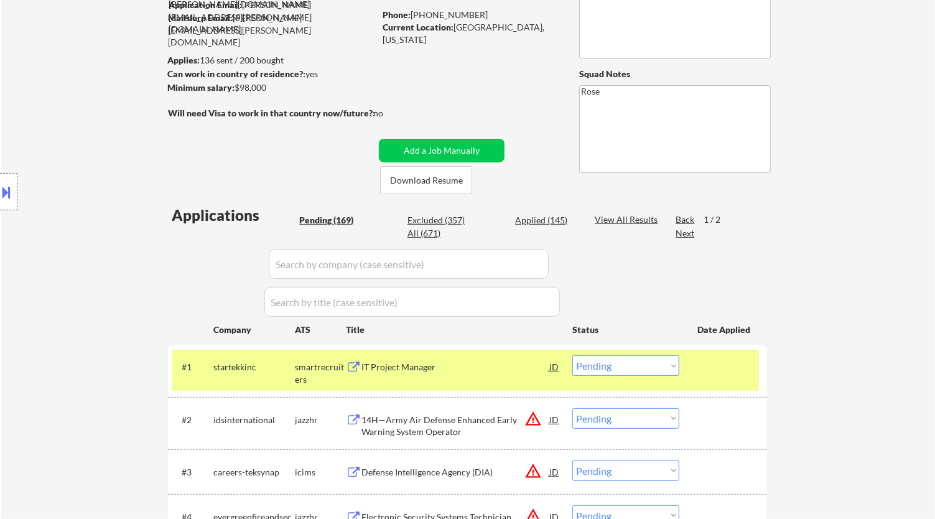
select select ""pending""
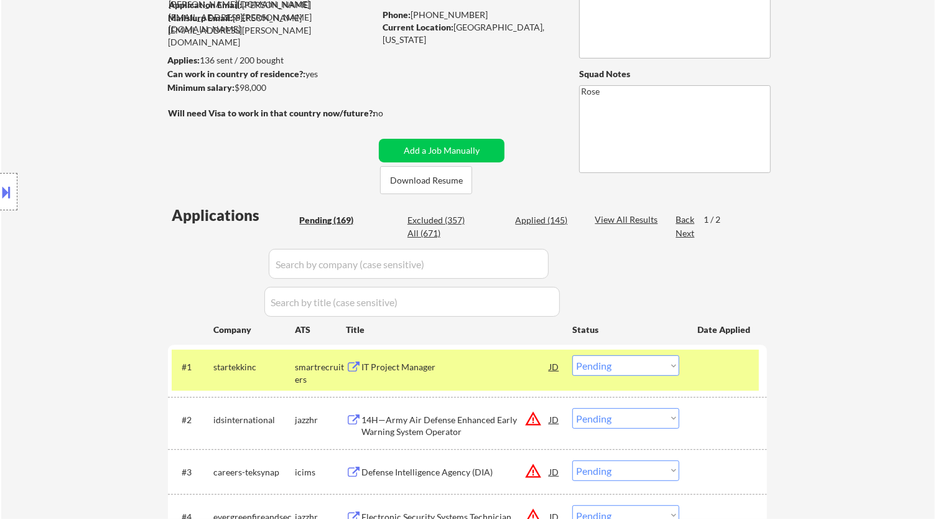
select select ""pending""
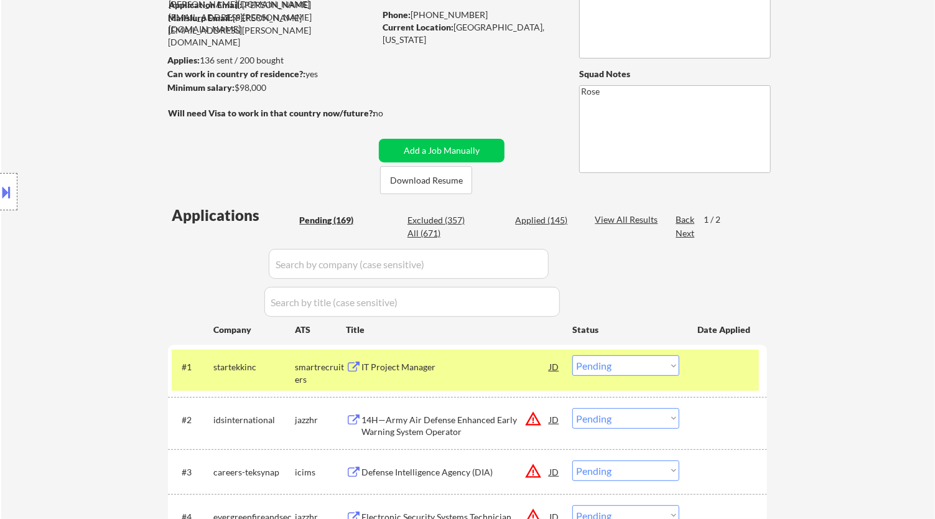
select select ""pending""
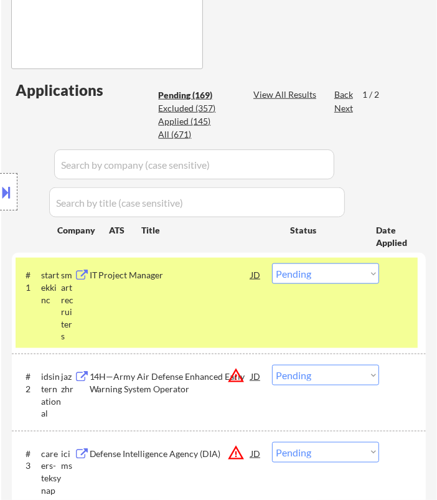
scroll to position [483, 0]
click at [343, 269] on select "Choose an option... Pending Applied Excluded (Questions) Excluded (Expired) Exc…" at bounding box center [325, 273] width 107 height 21
click at [272, 263] on select "Choose an option... Pending Applied Excluded (Questions) Excluded (Expired) Exc…" at bounding box center [325, 273] width 107 height 21
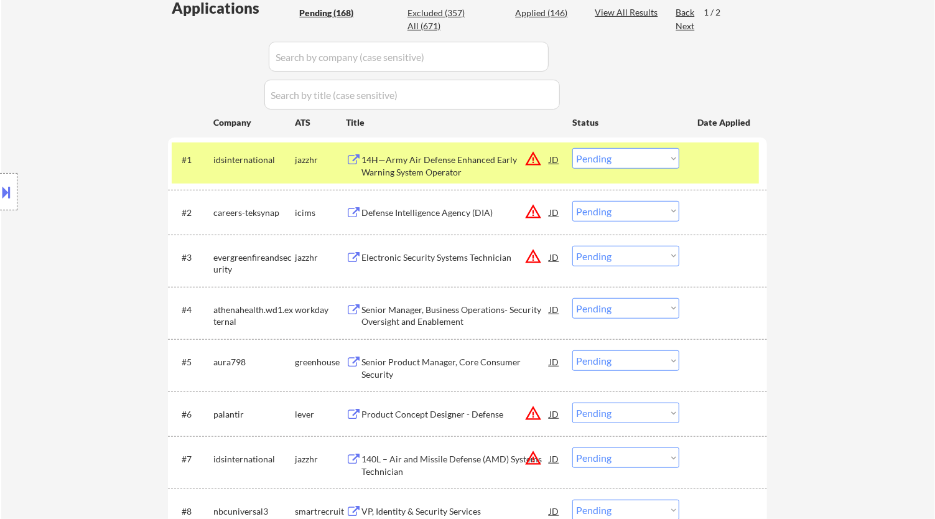
scroll to position [138, 0]
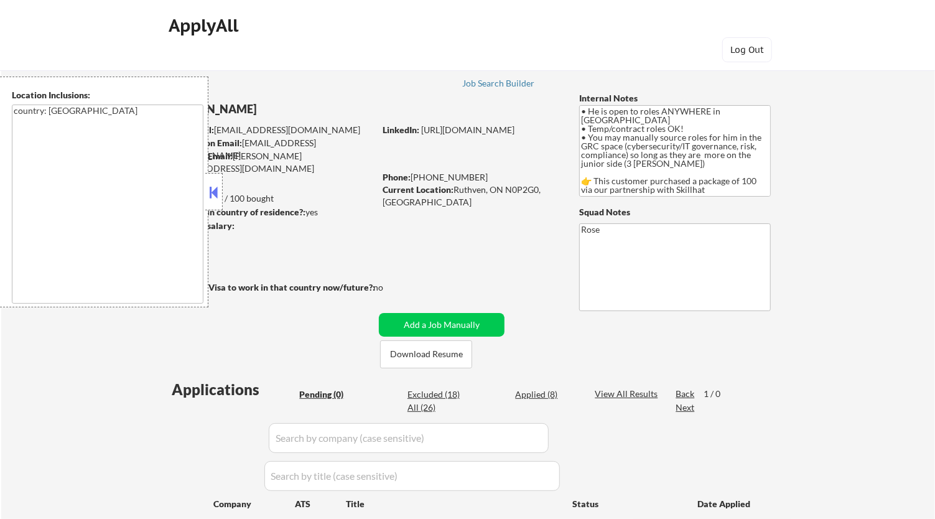
click at [215, 187] on button at bounding box center [214, 192] width 14 height 19
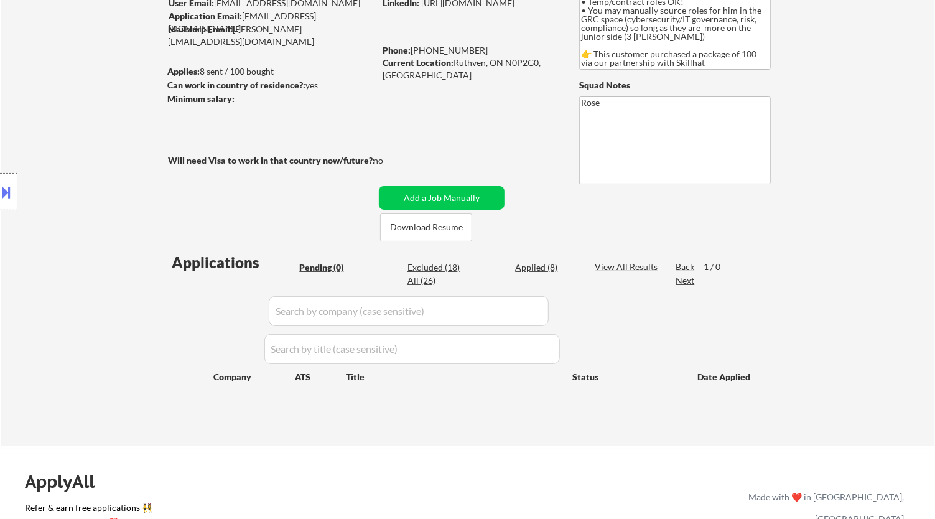
scroll to position [138, 0]
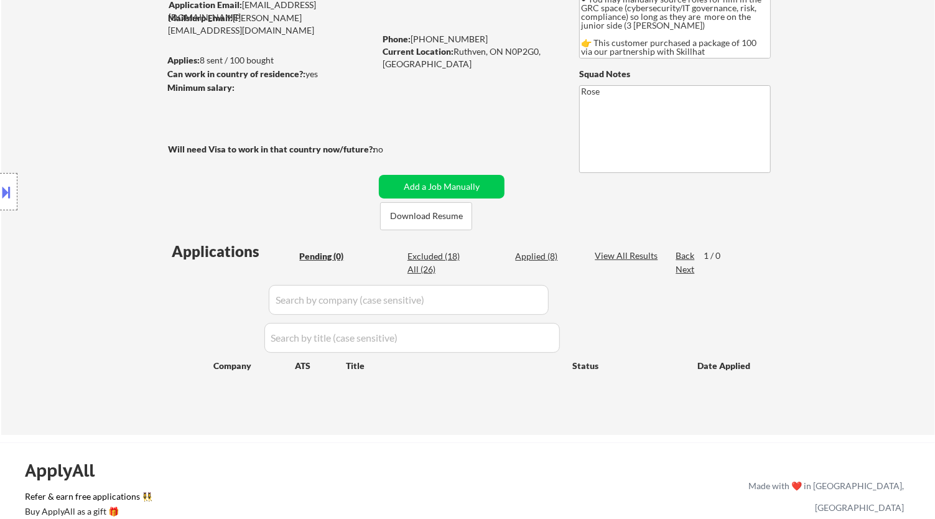
click at [542, 254] on div "Applied (8)" at bounding box center [546, 256] width 62 height 12
select select ""applied""
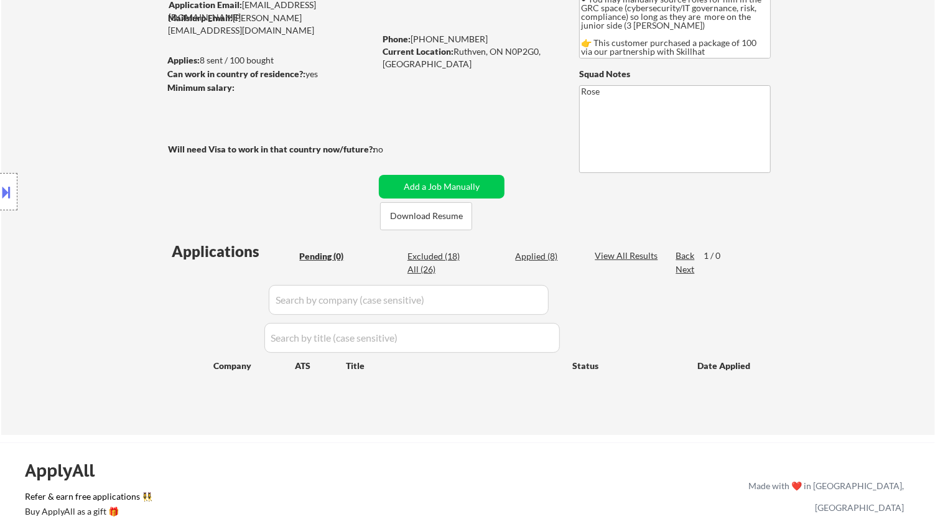
select select ""applied""
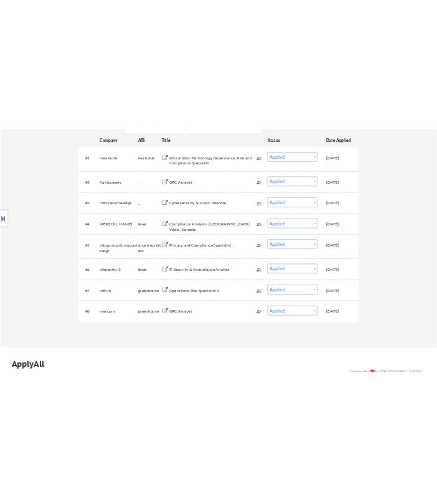
scroll to position [345, 0]
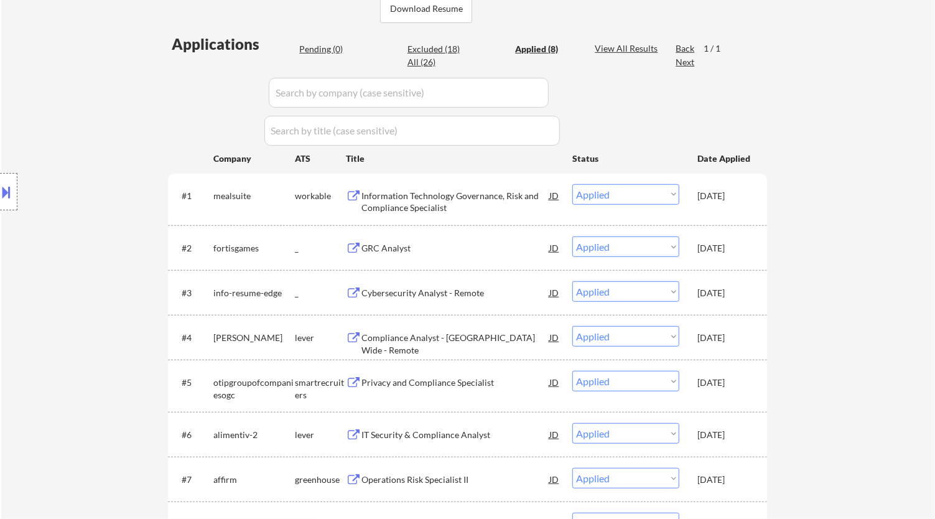
select select ""applied""
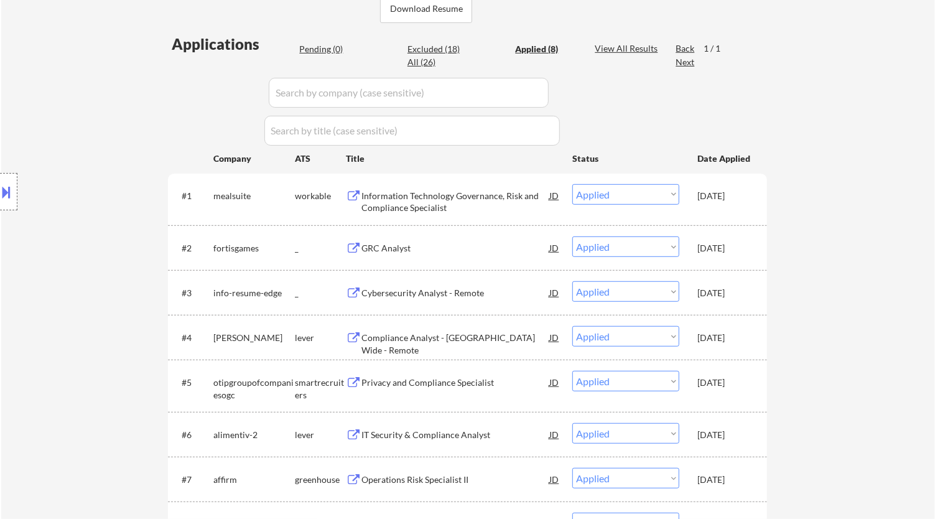
select select ""applied""
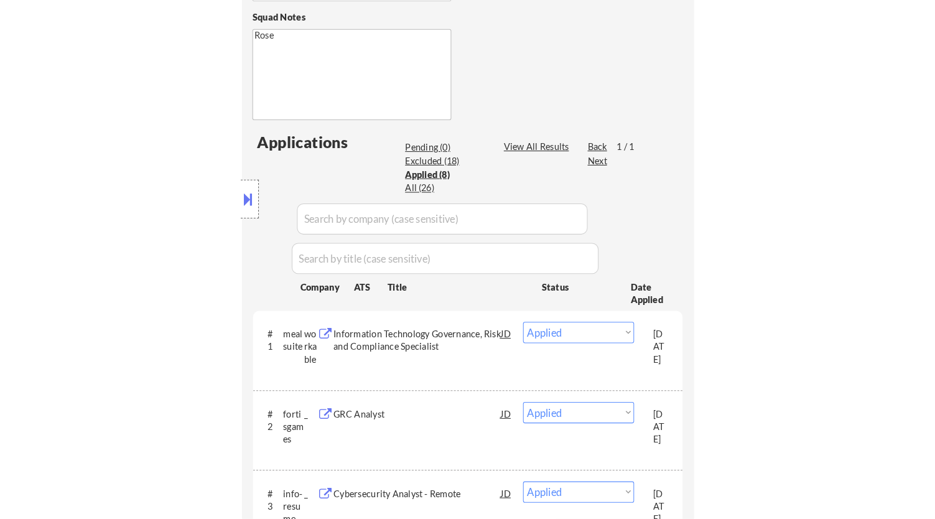
scroll to position [483, 0]
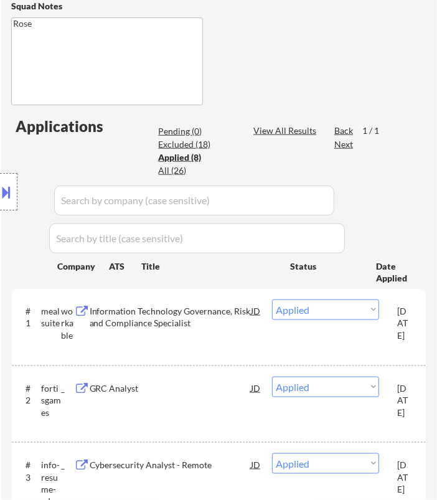
select select ""applied""
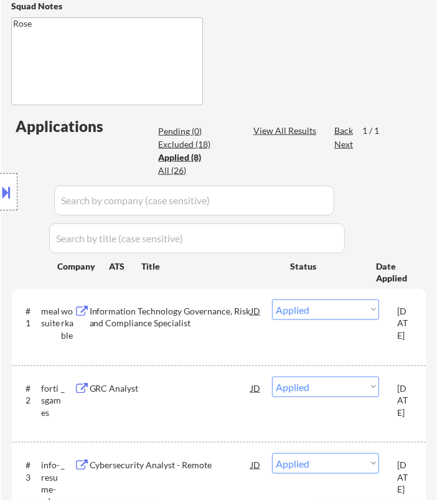
select select ""applied""
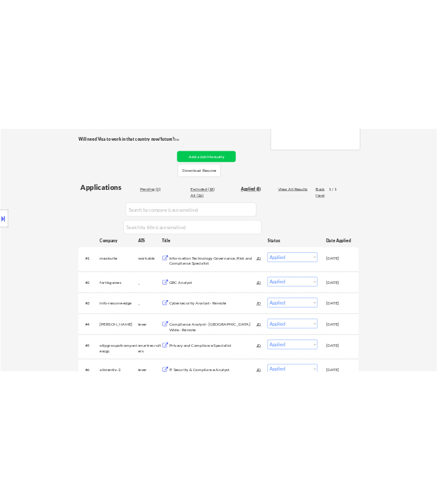
scroll to position [207, 0]
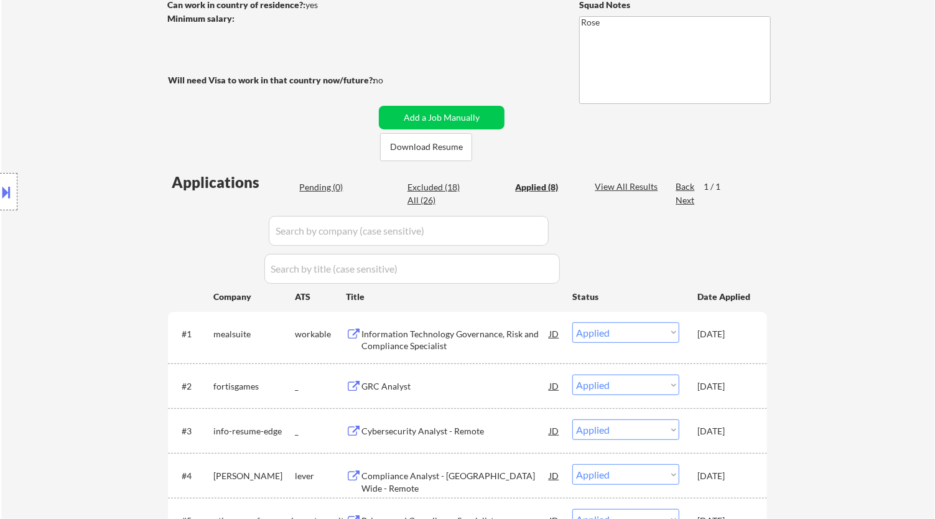
select select ""applied""
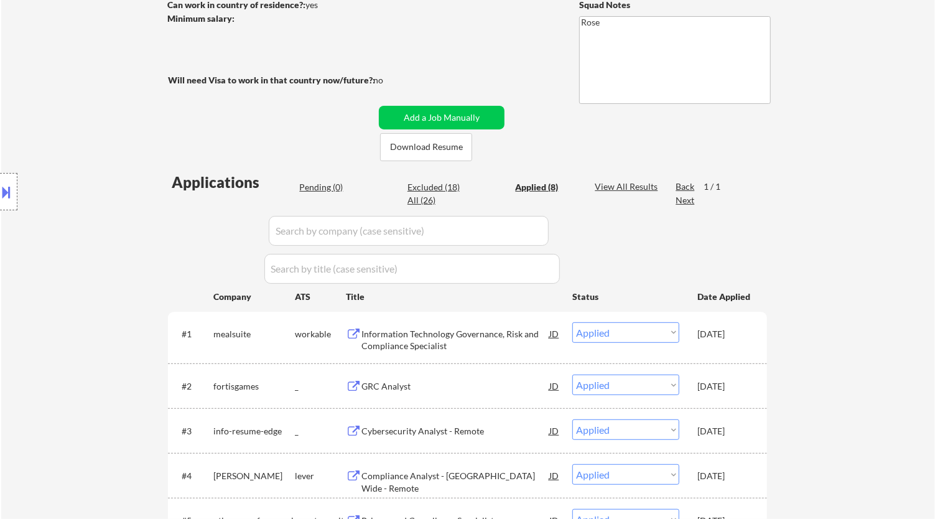
select select ""applied""
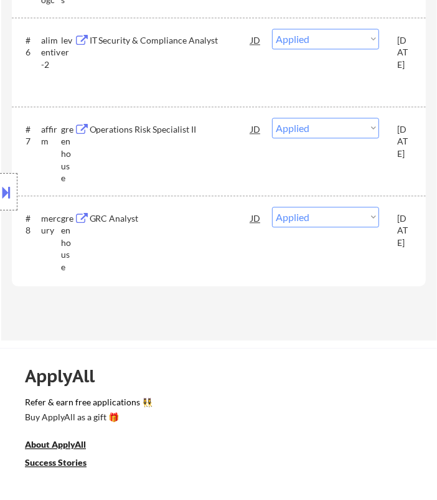
scroll to position [1036, 0]
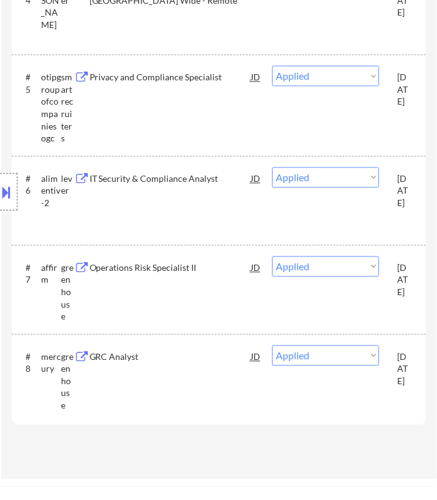
select select ""applied""
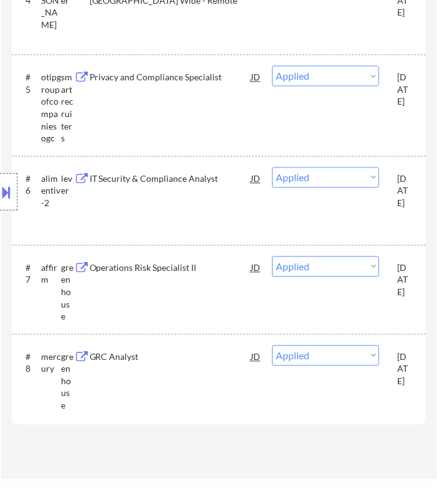
select select ""applied""
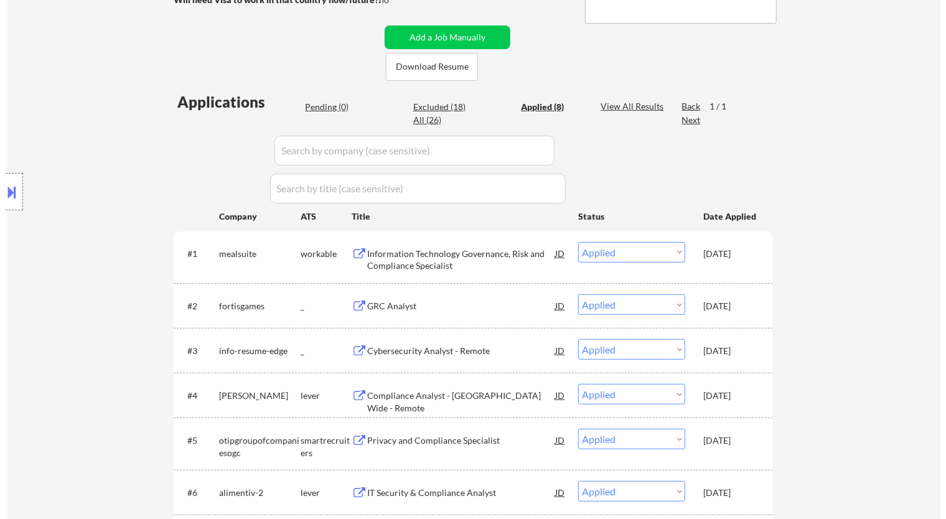
scroll to position [286, 0]
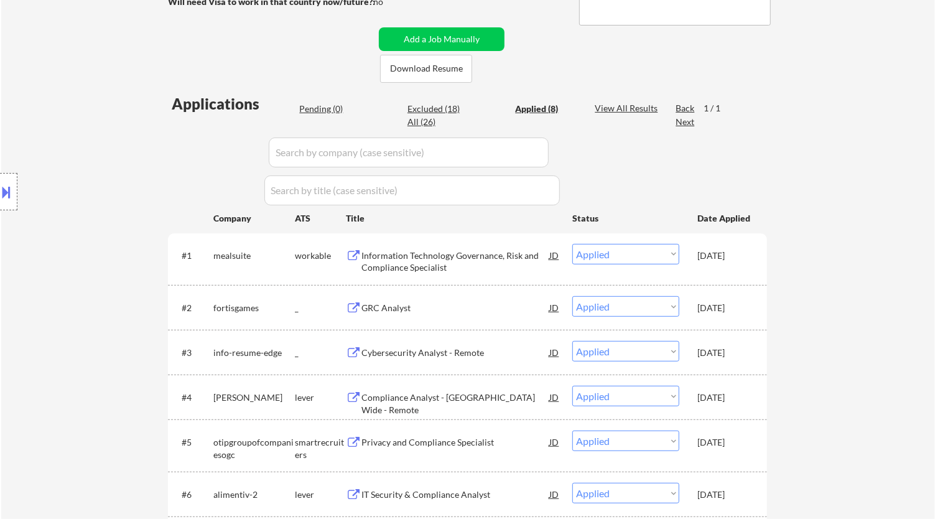
click at [325, 106] on div "Pending (0)" at bounding box center [330, 109] width 62 height 12
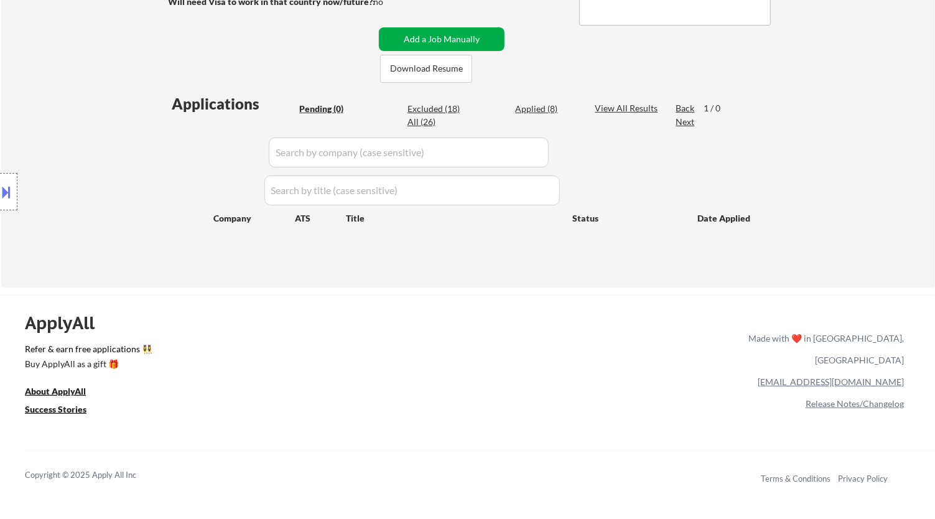
click at [467, 37] on button "Add a Job Manually" at bounding box center [442, 39] width 126 height 24
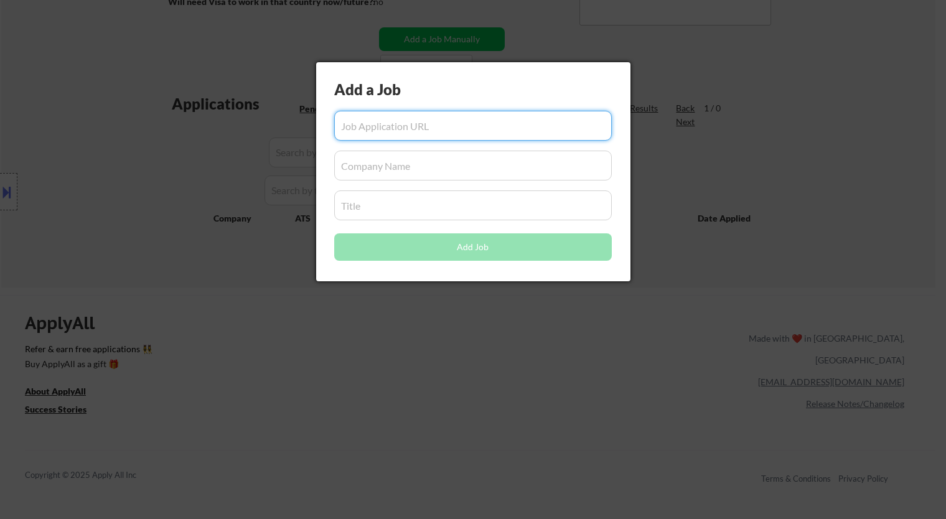
paste input "[URL][DOMAIN_NAME]"
type input "[URL][DOMAIN_NAME]"
click at [378, 167] on input "input" at bounding box center [472, 166] width 277 height 30
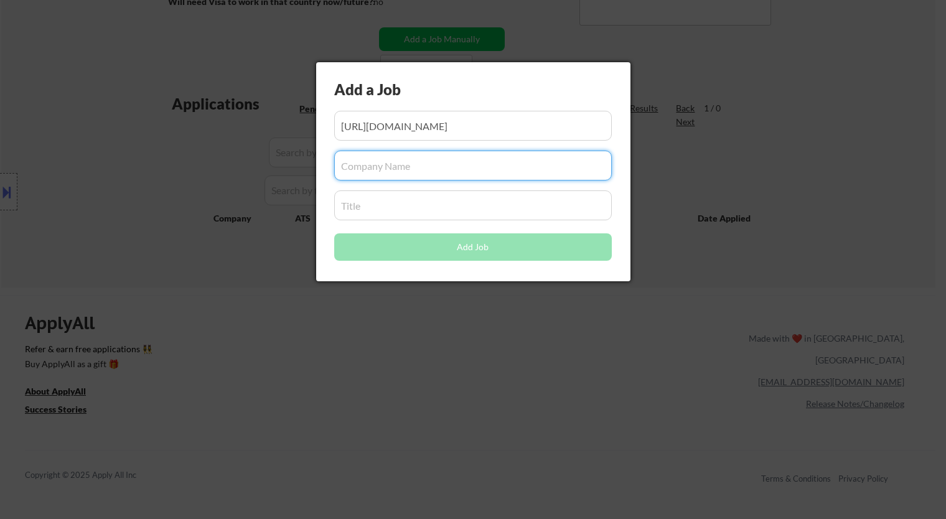
paste input "/[DOMAIN_NAME]"
click at [345, 160] on input "input" at bounding box center [472, 166] width 277 height 30
type input "[DOMAIN_NAME]"
click at [430, 216] on input "input" at bounding box center [472, 205] width 277 height 30
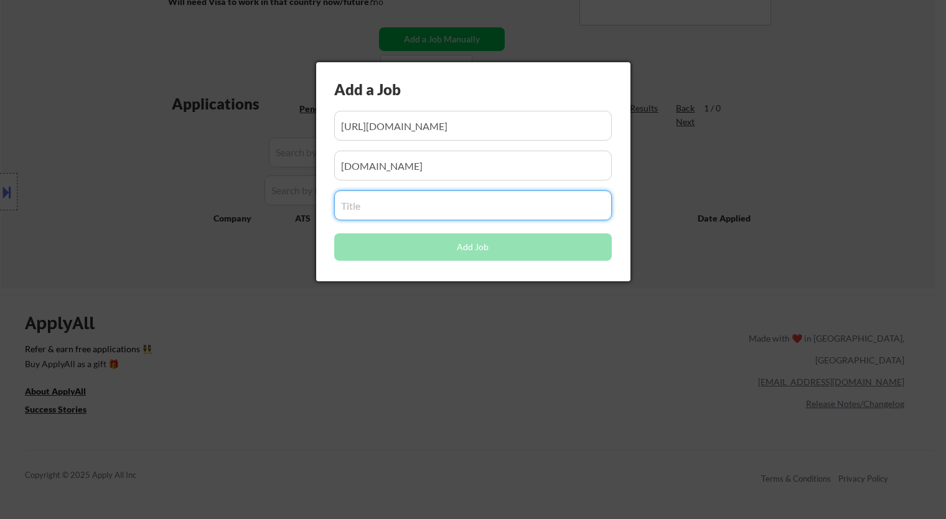
paste input "Cybersecurity Analyst - Governance, Risk, and Compliance (GRC)"
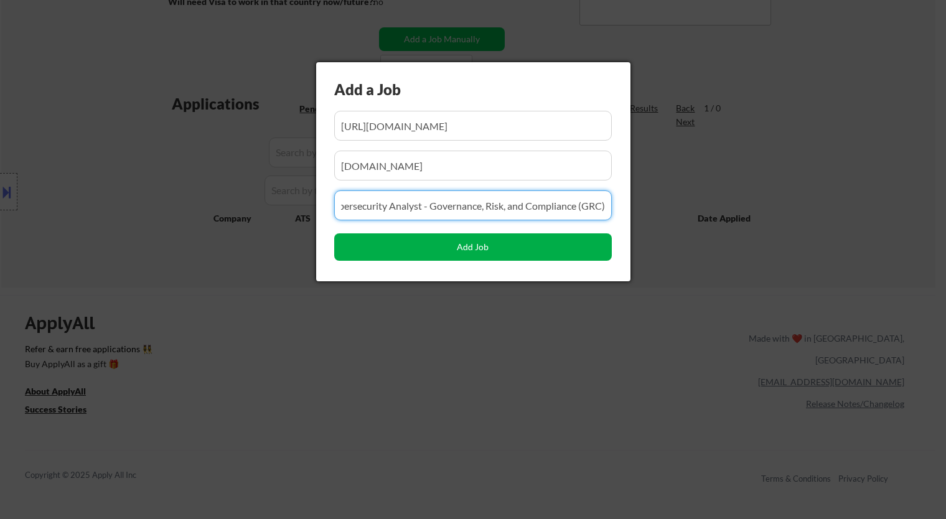
type input "Cybersecurity Analyst - Governance, Risk, and Compliance (GRC)"
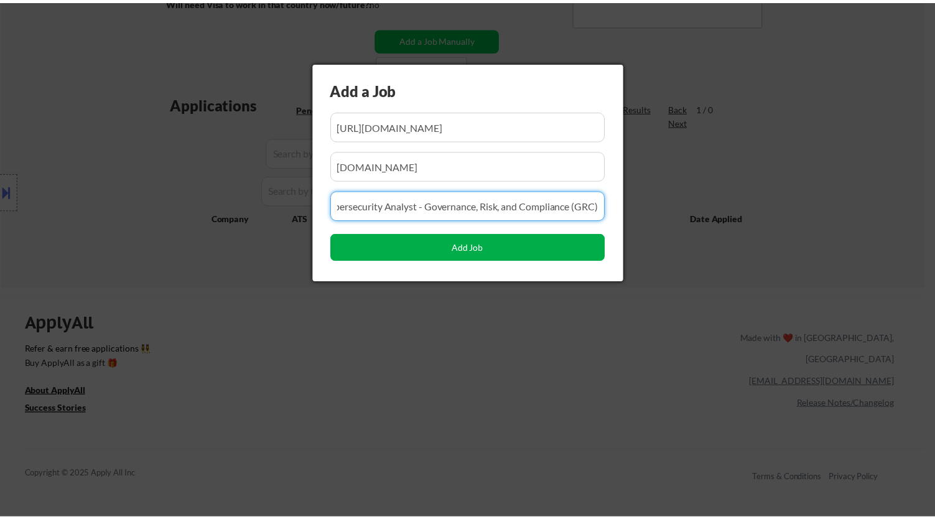
scroll to position [0, 0]
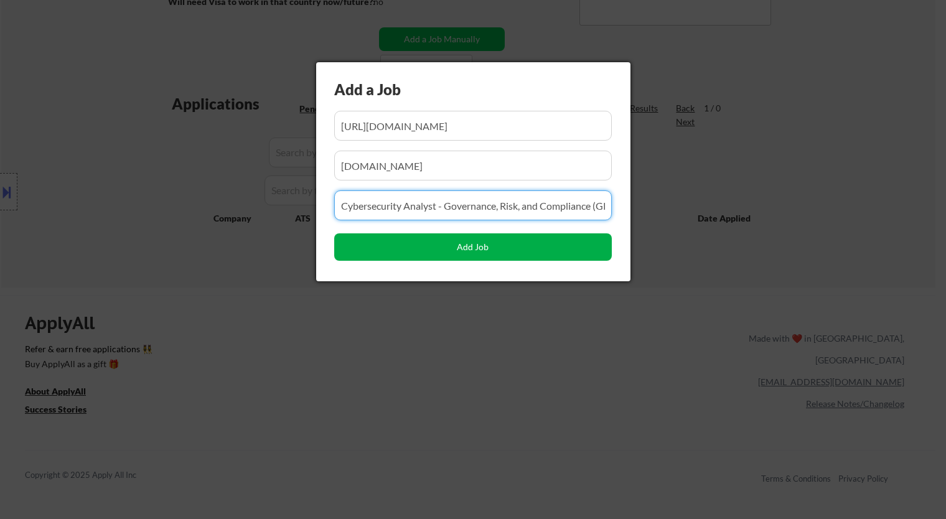
click at [485, 249] on button "Add Job" at bounding box center [472, 246] width 277 height 27
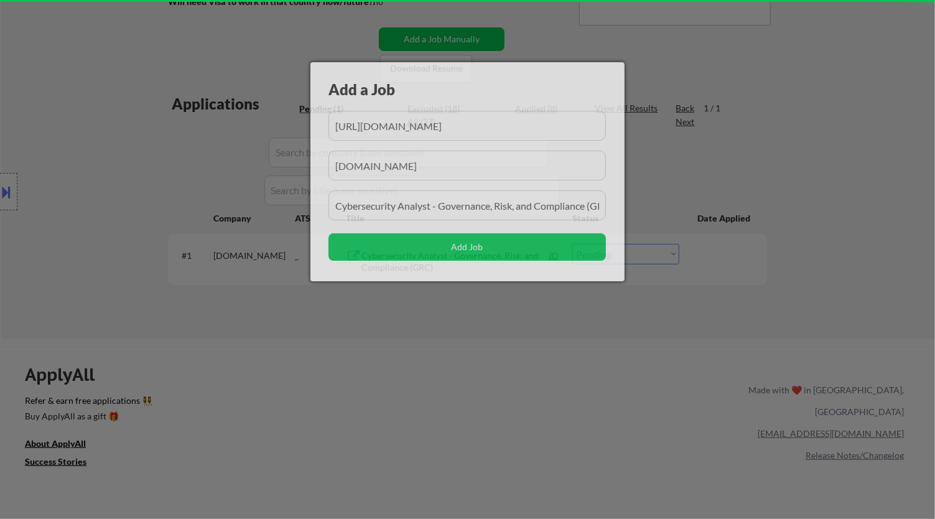
click at [495, 386] on div at bounding box center [467, 259] width 935 height 519
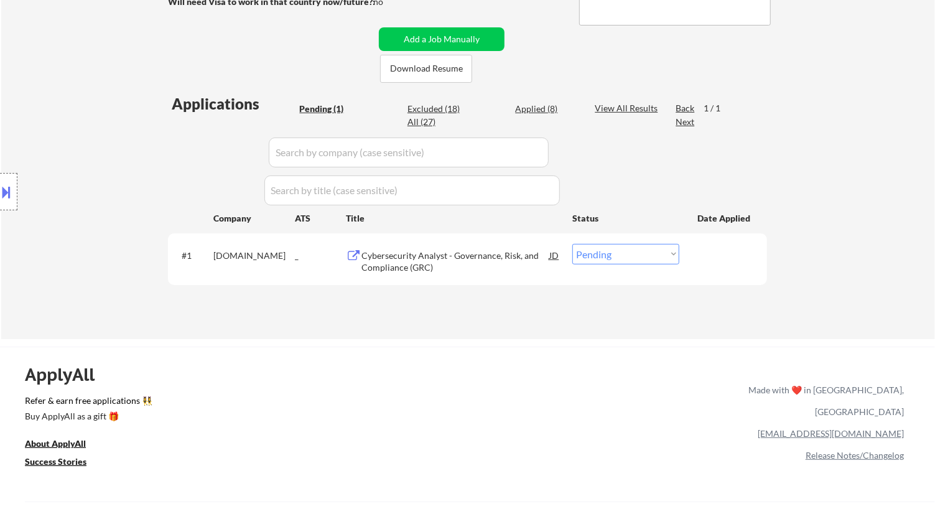
click at [630, 251] on select "Choose an option... Pending Applied Excluded (Questions) Excluded (Expired) Exc…" at bounding box center [625, 254] width 107 height 21
select select ""applied""
click at [572, 244] on select "Choose an option... Pending Applied Excluded (Questions) Excluded (Expired) Exc…" at bounding box center [625, 254] width 107 height 21
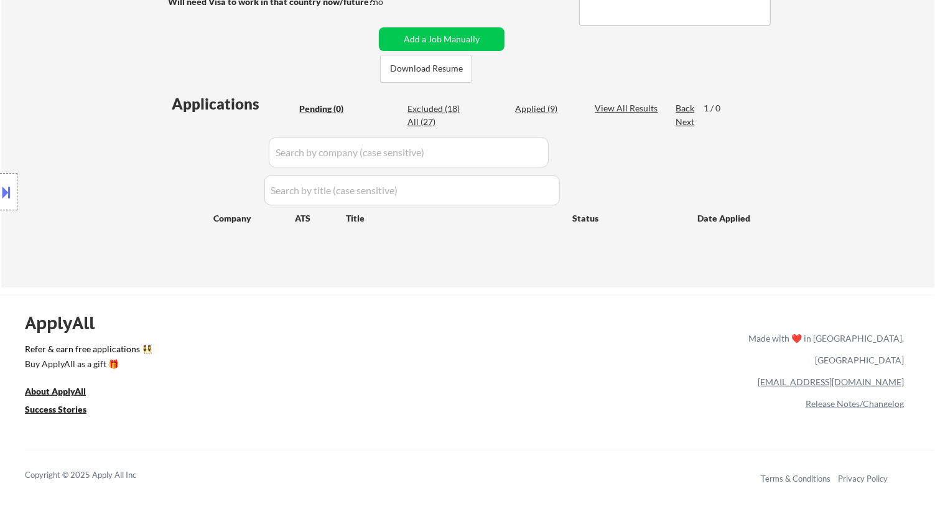
click at [531, 109] on div "Applied (9)" at bounding box center [546, 109] width 62 height 12
select select ""applied""
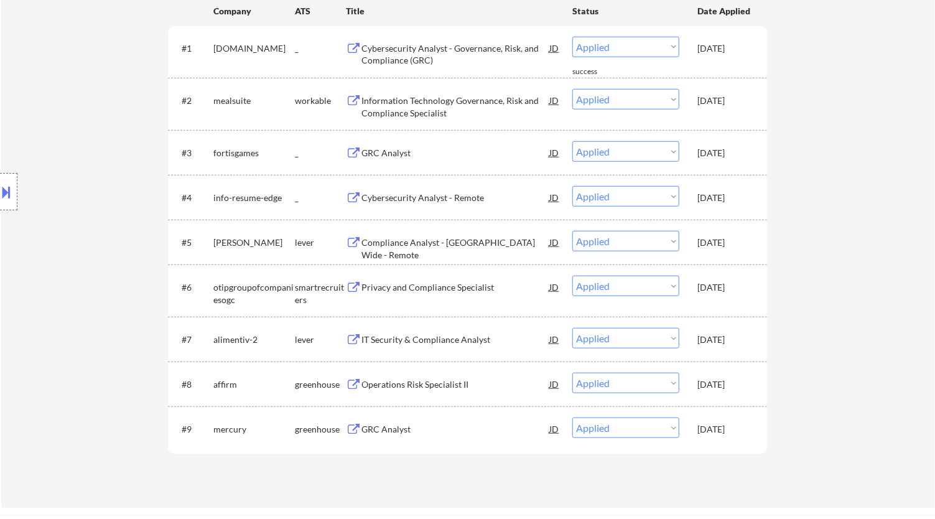
scroll to position [424, 0]
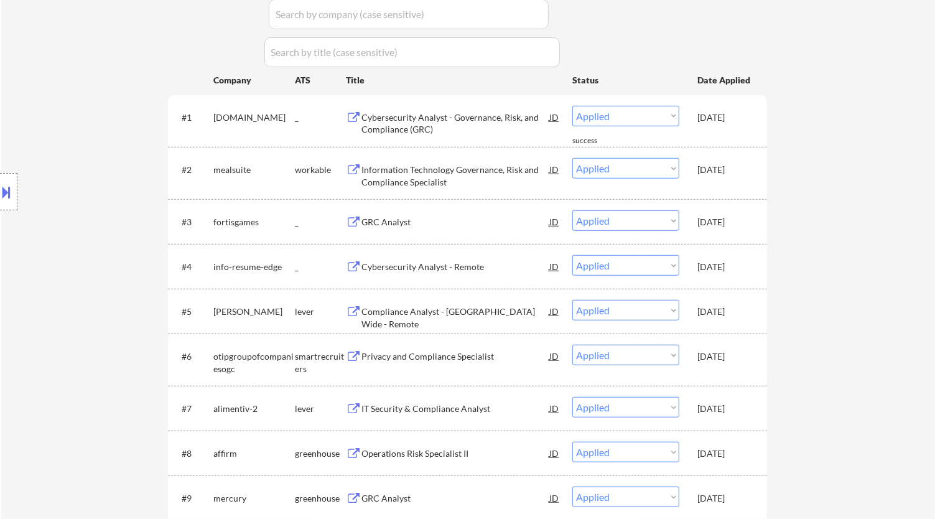
select select ""applied""
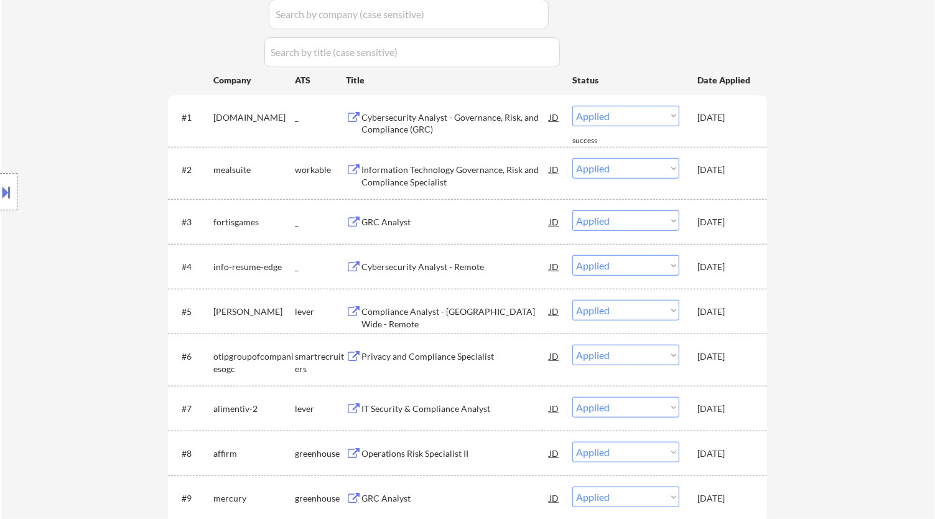
select select ""applied""
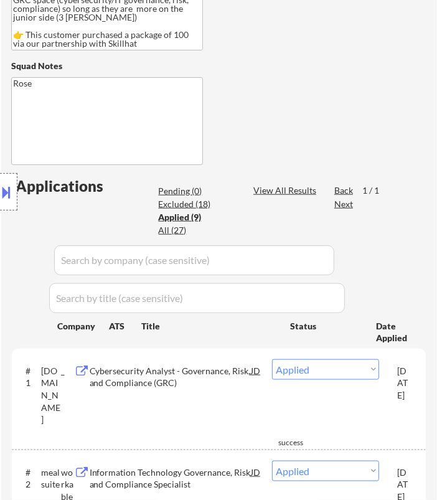
select select ""applied""
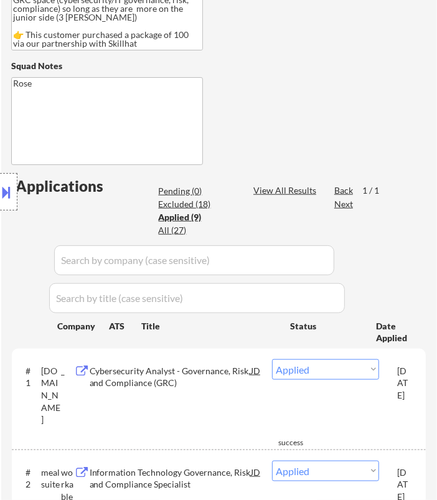
select select ""applied""
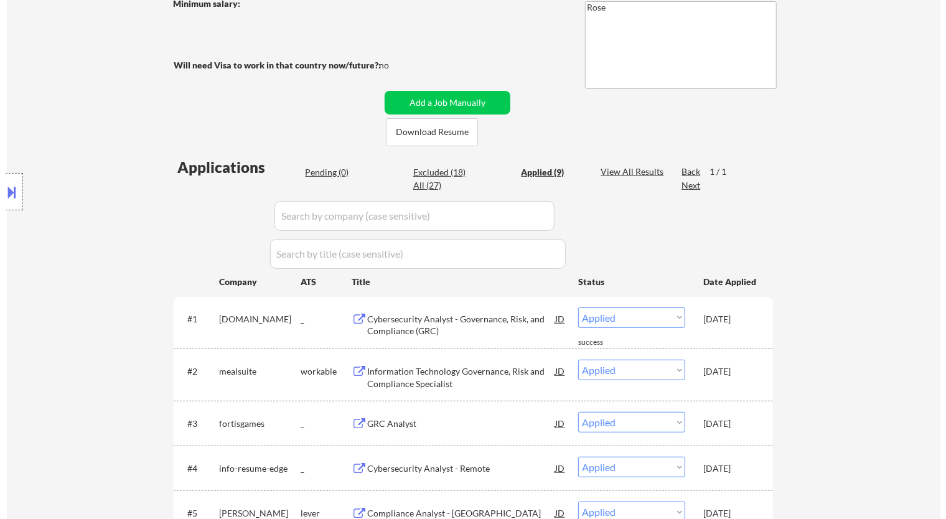
scroll to position [216, 0]
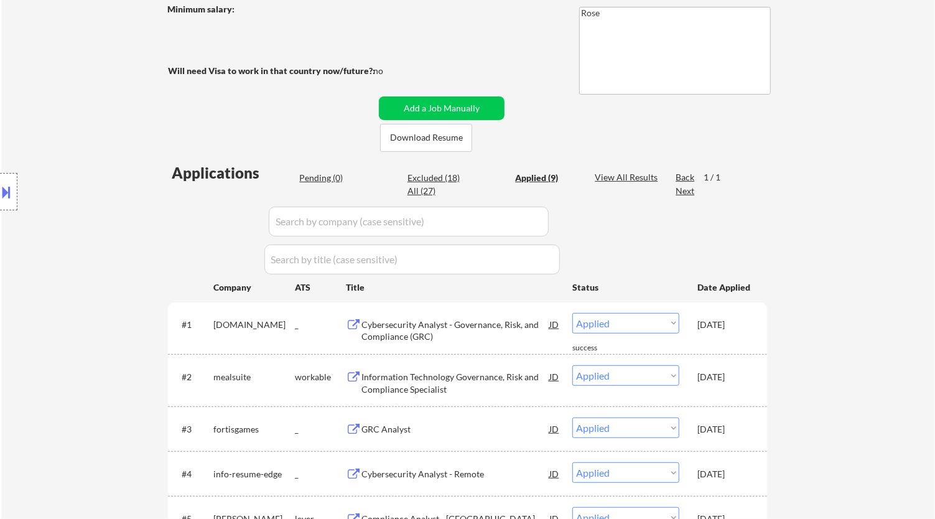
click at [322, 179] on div "Pending (0)" at bounding box center [330, 178] width 62 height 12
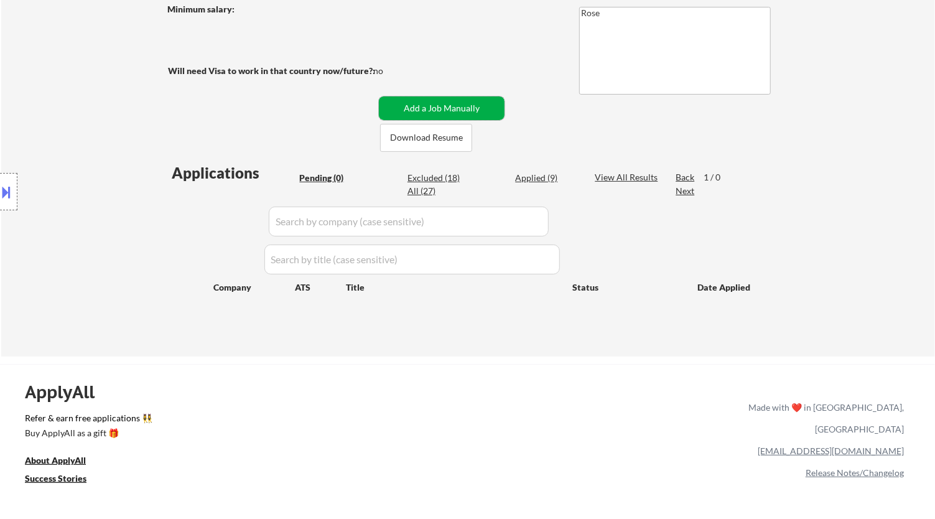
click at [462, 104] on button "Add a Job Manually" at bounding box center [442, 108] width 126 height 24
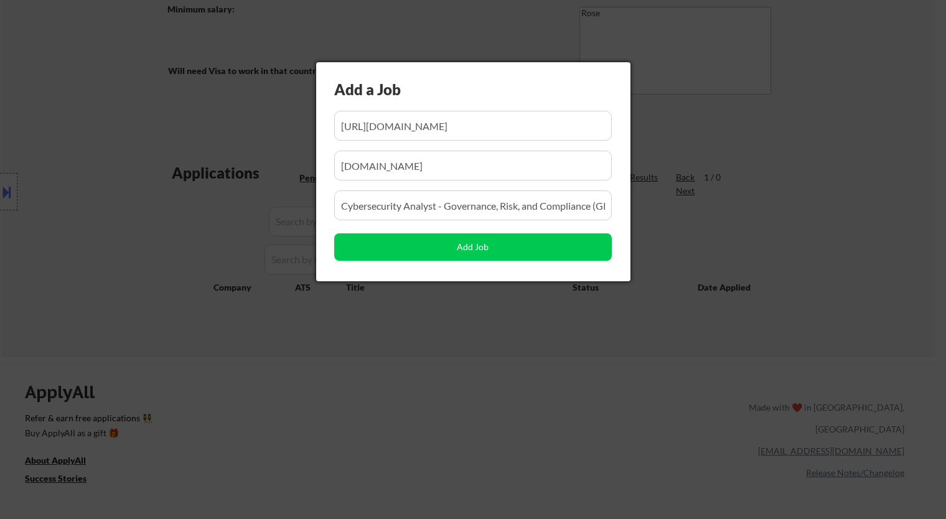
scroll to position [0, 0]
drag, startPoint x: 465, startPoint y: 116, endPoint x: 413, endPoint y: 128, distance: 53.6
click at [413, 128] on input "input" at bounding box center [472, 126] width 277 height 30
paste input "https://www.d2l.com/careers/jobs/information-security-compliance-analyst-12-mon…"
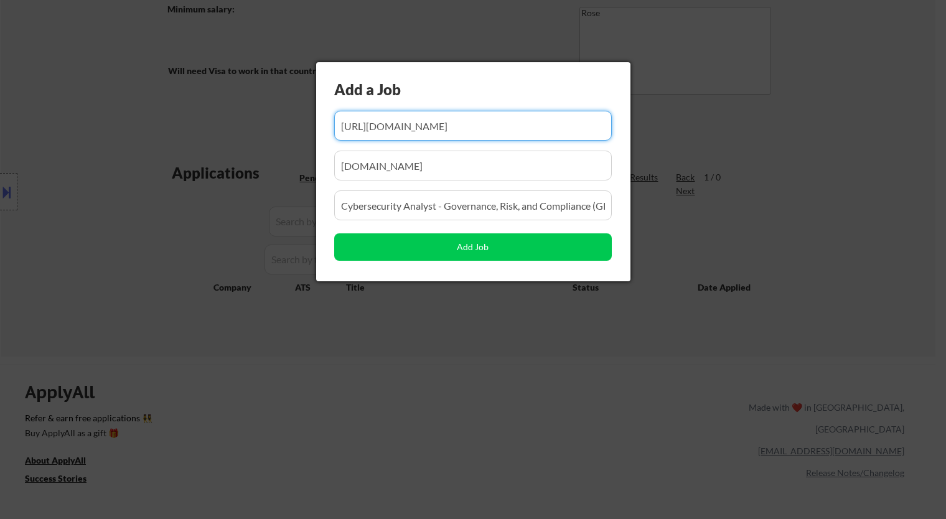
type input "https://www.d2l.com/careers/jobs/information-security-compliance-analyst-12-mon…"
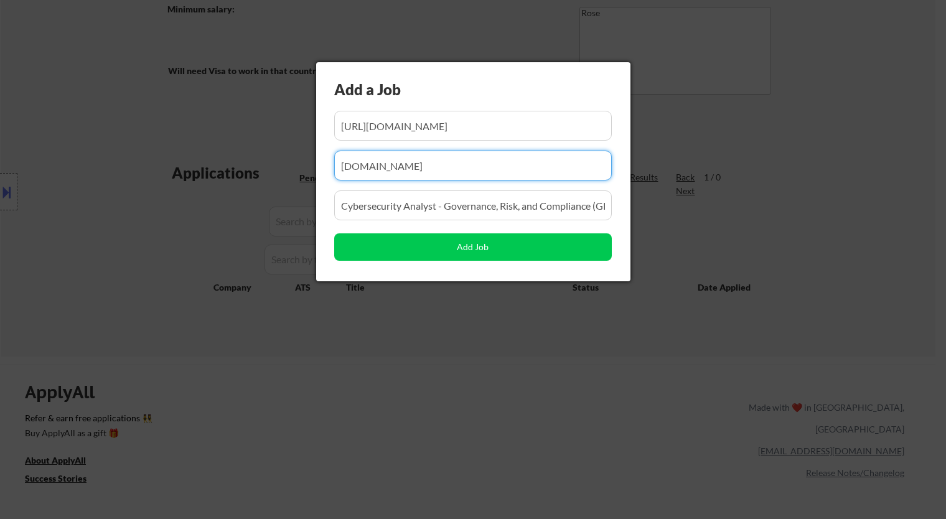
scroll to position [0, 0]
drag, startPoint x: 445, startPoint y: 173, endPoint x: 257, endPoint y: 161, distance: 188.3
click at [257, 161] on body "← Return to /applysquad Mailslurp Inbox Job Search Builder Ralph Obiri-Danso Us…" at bounding box center [473, 43] width 946 height 519
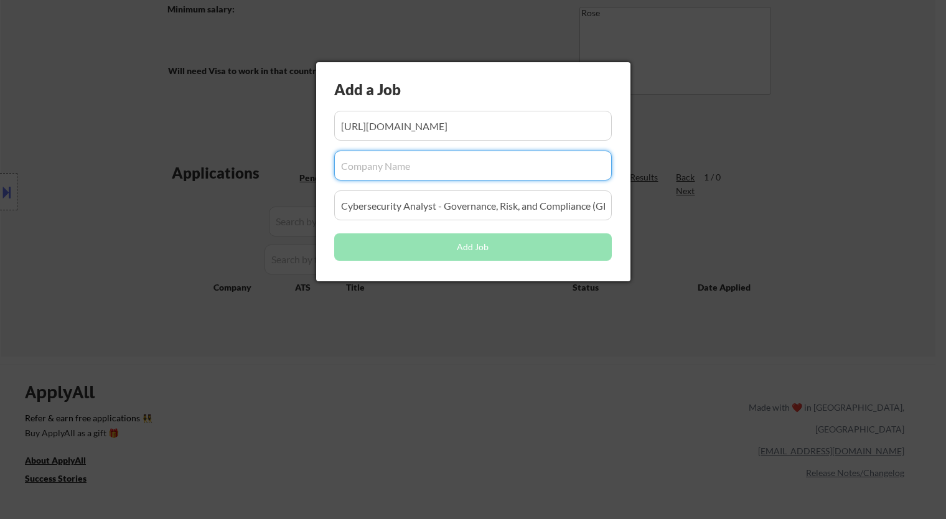
paste input "www.d2l.com"
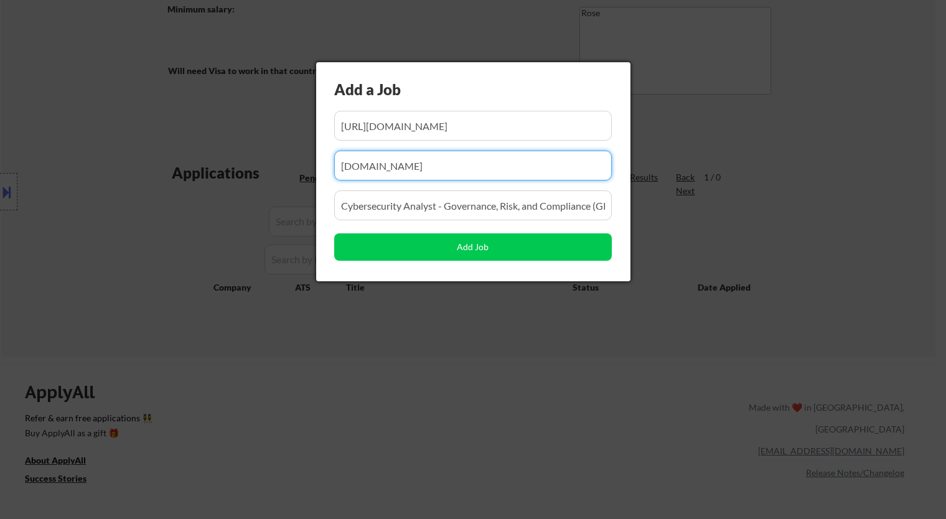
type input "www.d2l.com"
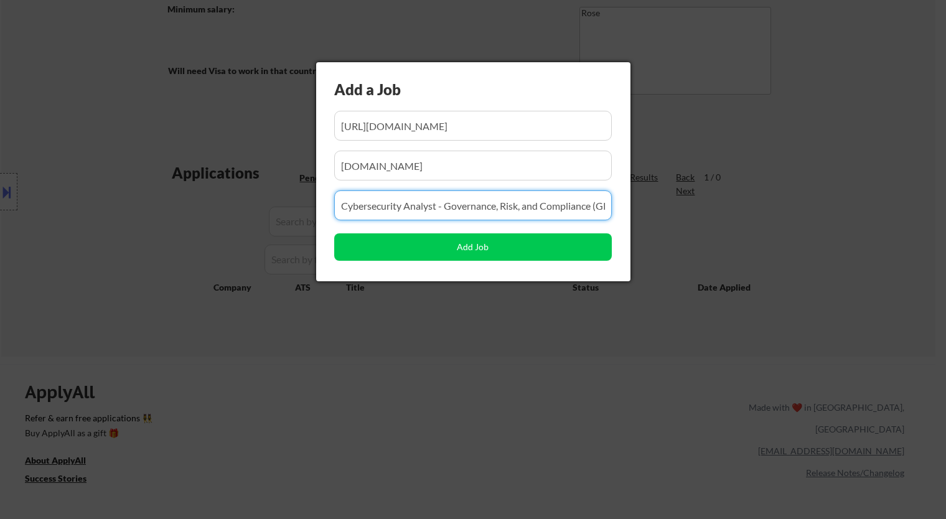
drag, startPoint x: 514, startPoint y: 206, endPoint x: 347, endPoint y: 202, distance: 166.8
click at [351, 205] on input "input" at bounding box center [472, 205] width 277 height 30
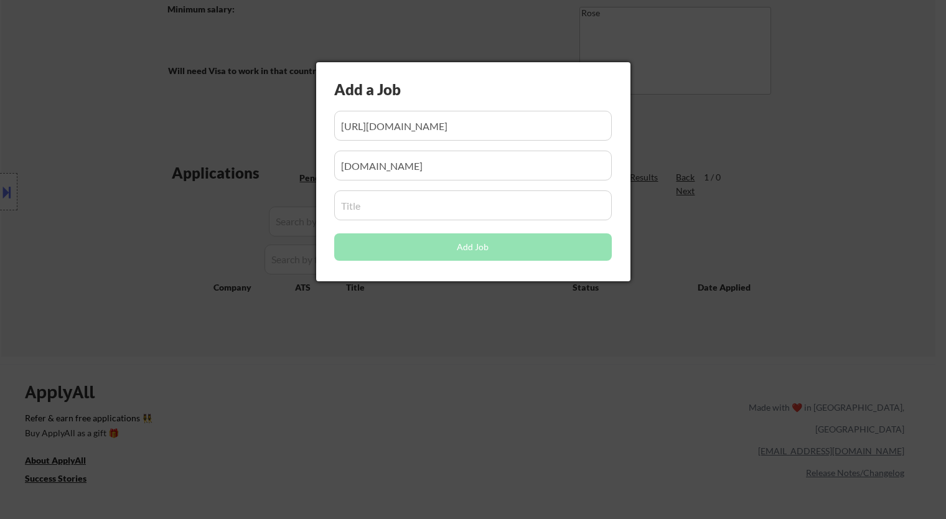
click at [434, 205] on input "input" at bounding box center [472, 205] width 277 height 30
paste input "Information Security Compliance Analyst (12 Month Contract)"
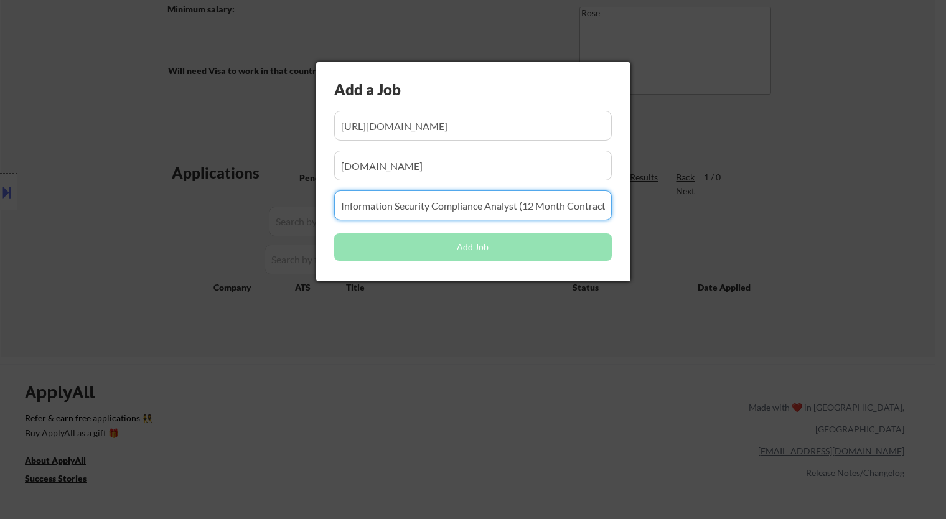
scroll to position [0, 5]
type input "Information Security Compliance Analyst (12 Month Contract)"
click at [477, 247] on button "Add Job" at bounding box center [472, 246] width 277 height 27
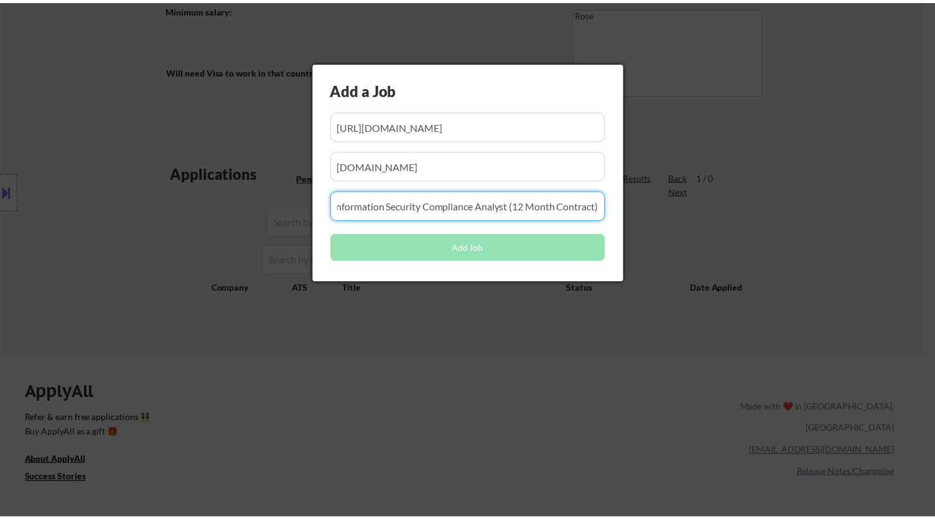
scroll to position [0, 0]
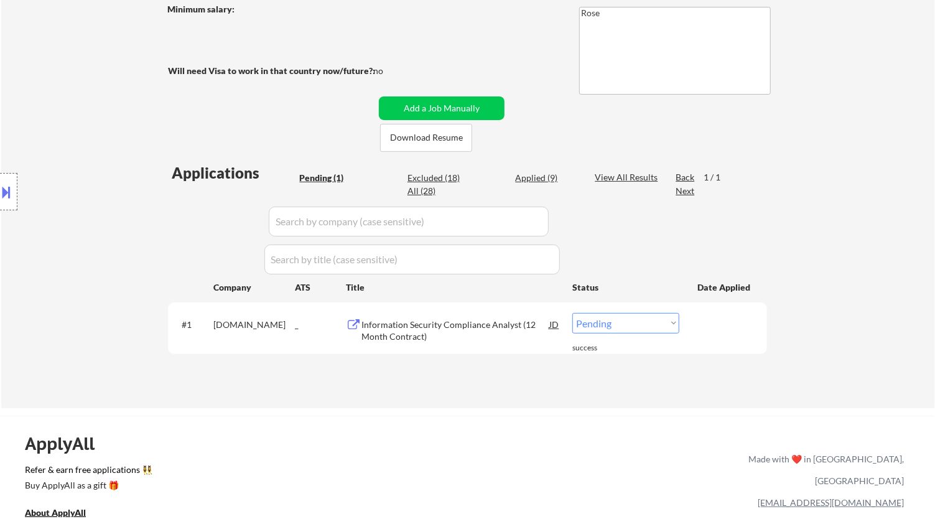
click at [629, 320] on select "Choose an option... Pending Applied Excluded (Questions) Excluded (Expired) Exc…" at bounding box center [625, 323] width 107 height 21
select select ""applied""
click at [572, 313] on select "Choose an option... Pending Applied Excluded (Questions) Excluded (Expired) Exc…" at bounding box center [625, 323] width 107 height 21
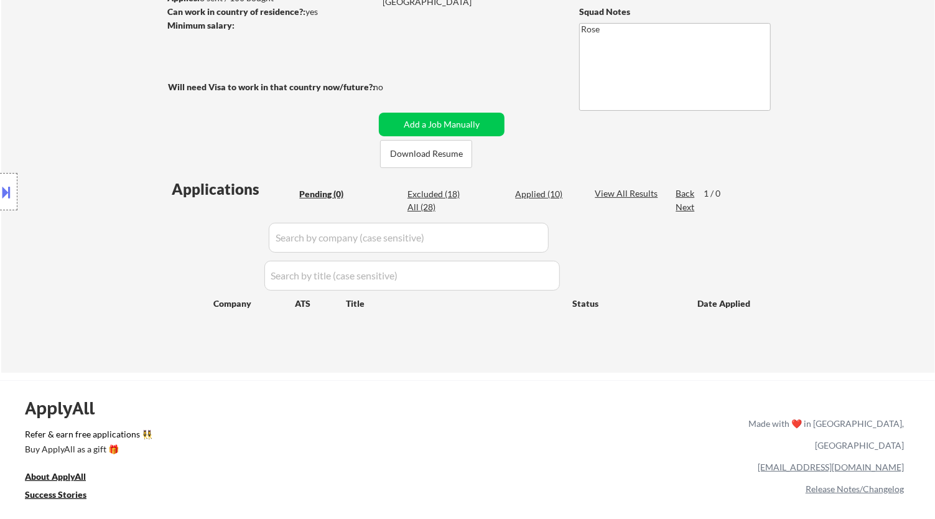
scroll to position [216, 0]
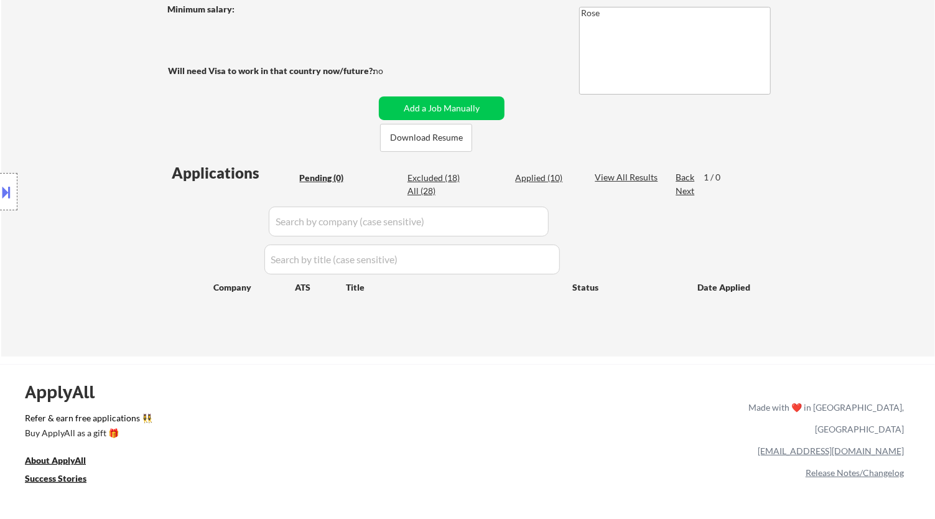
click at [544, 179] on div "Applied (10)" at bounding box center [546, 178] width 62 height 12
select select ""applied""
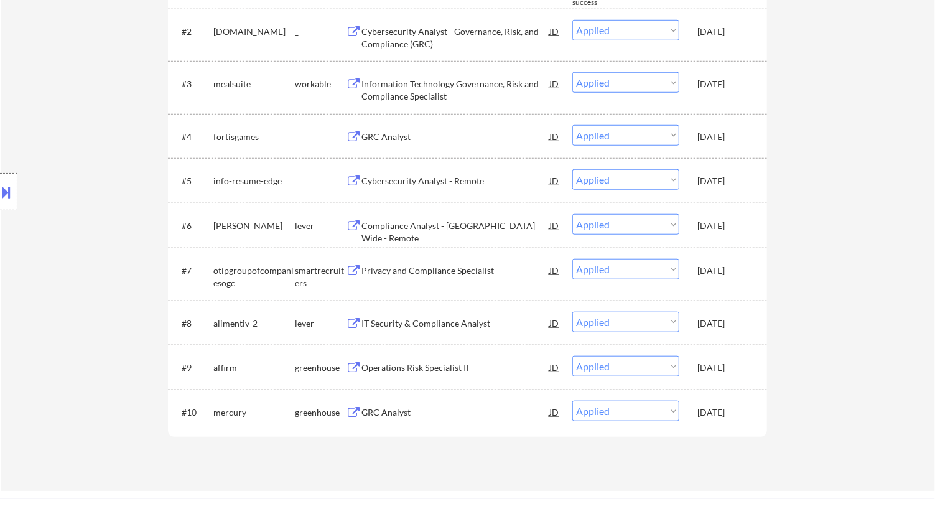
scroll to position [493, 0]
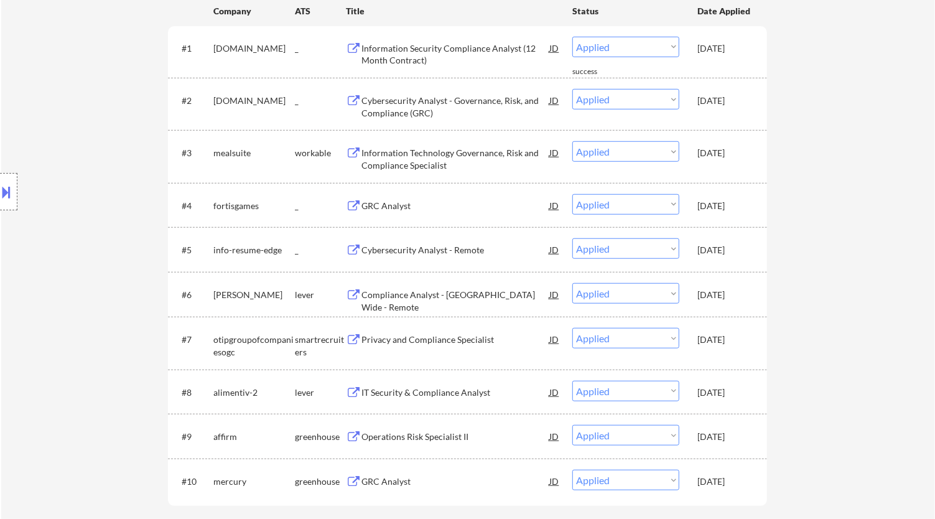
select select ""applied""
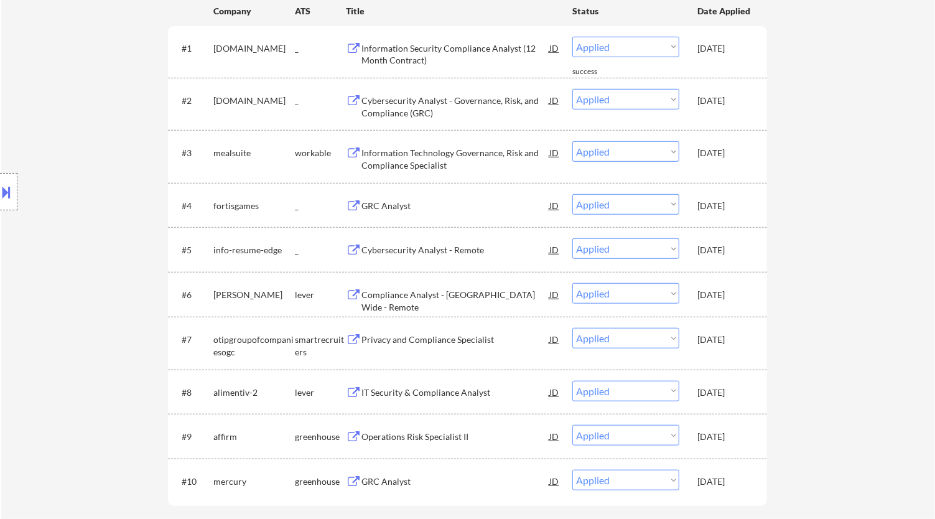
select select ""applied""
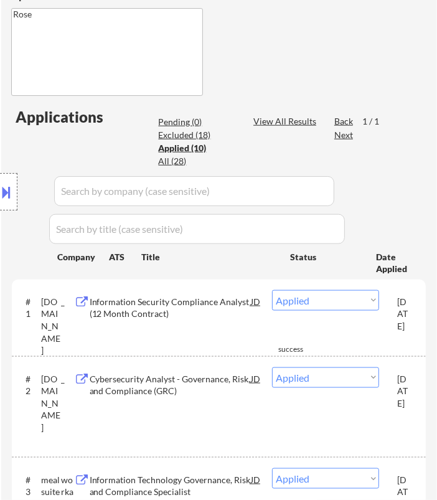
select select ""applied""
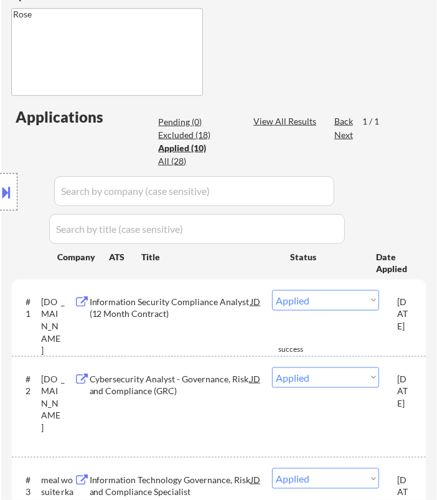
select select ""applied""
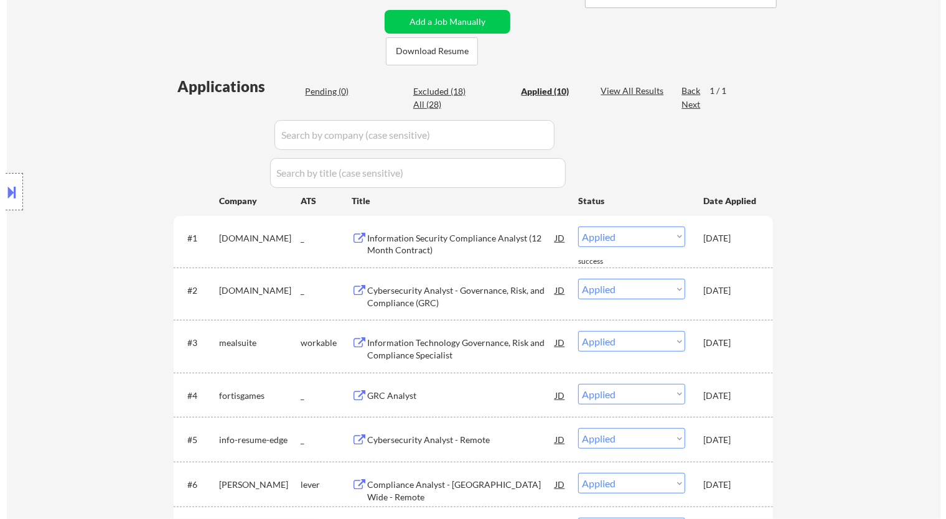
scroll to position [286, 0]
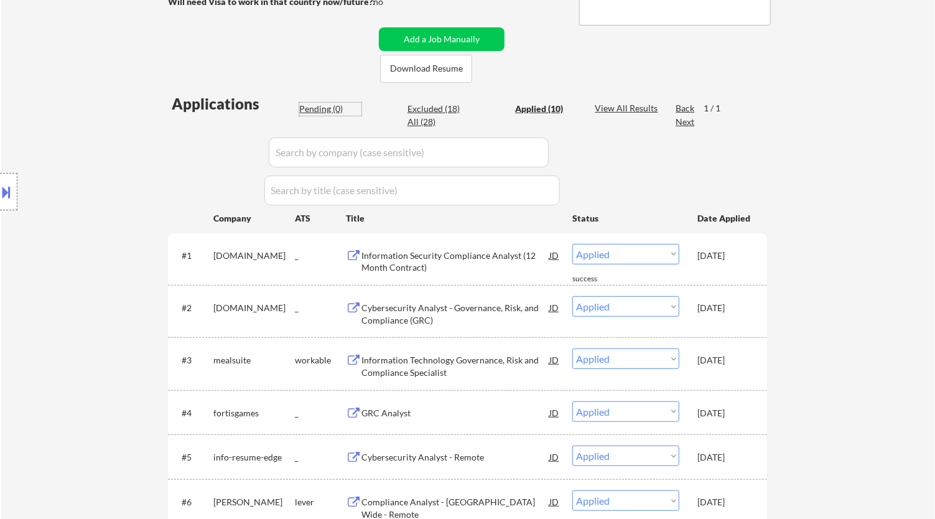
click at [336, 108] on div "Pending (0)" at bounding box center [330, 109] width 62 height 12
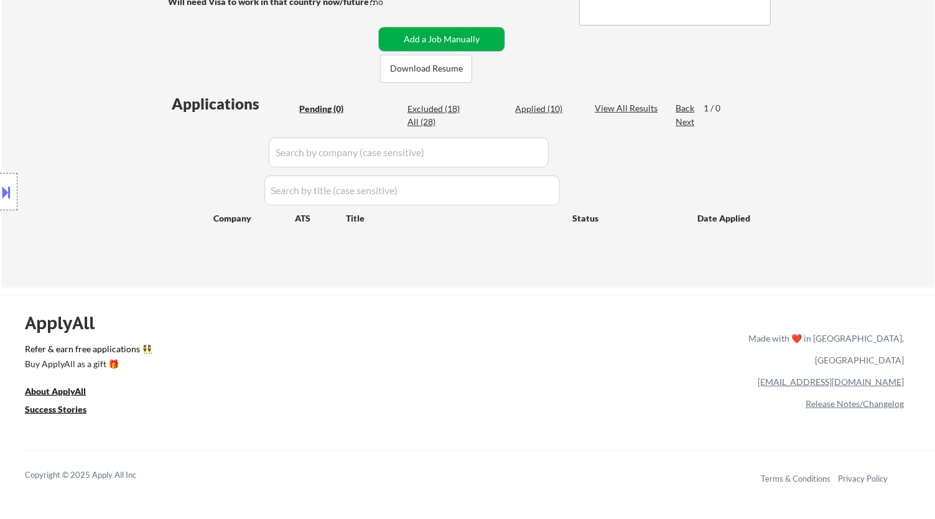
click at [456, 45] on button "Add a Job Manually" at bounding box center [442, 39] width 126 height 24
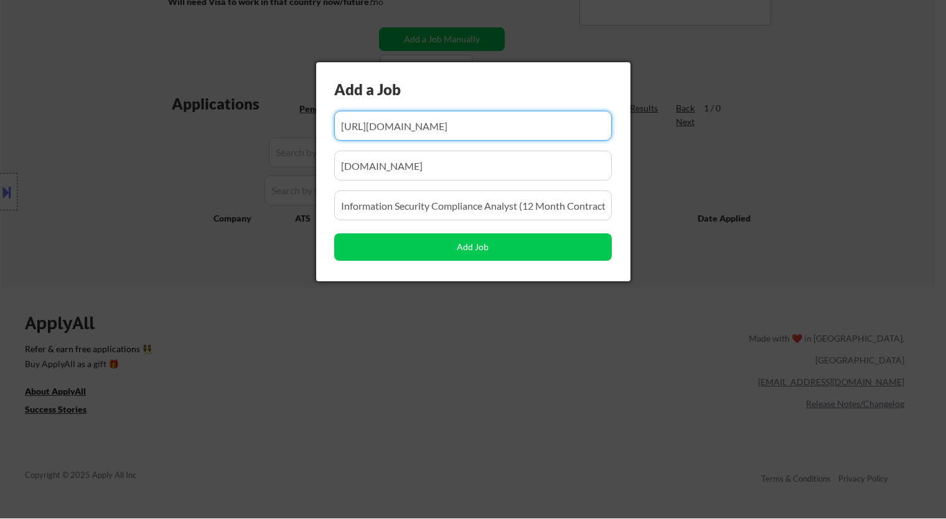
scroll to position [0, 200]
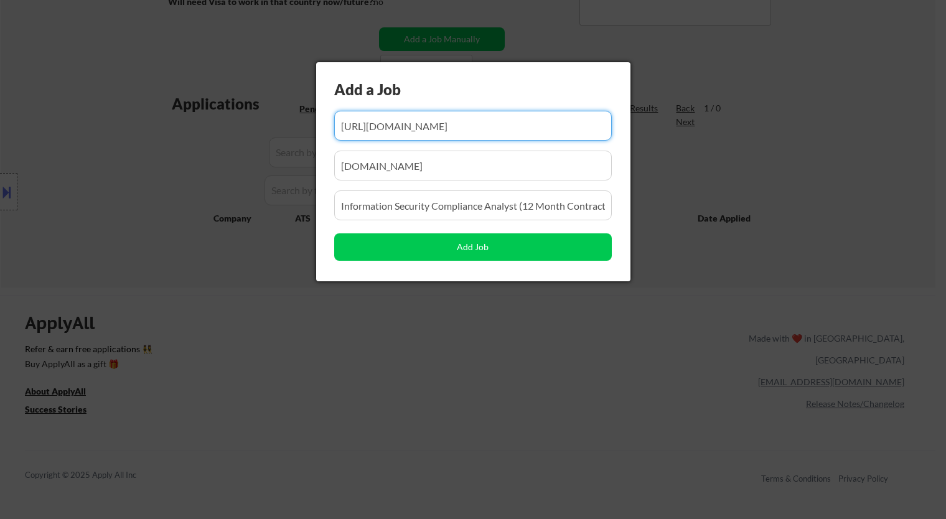
drag, startPoint x: 527, startPoint y: 123, endPoint x: 435, endPoint y: 126, distance: 91.5
click at [435, 126] on input "input" at bounding box center [472, 126] width 277 height 30
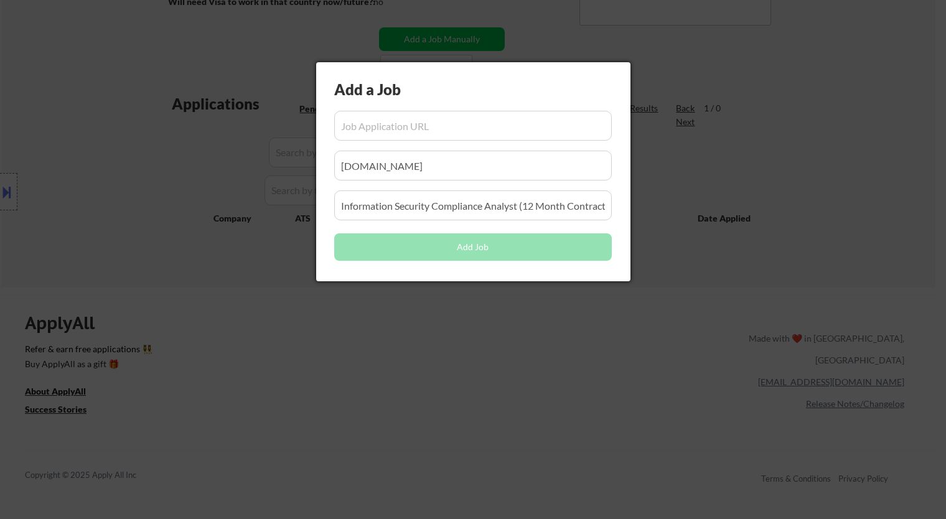
click at [440, 126] on input "input" at bounding box center [472, 126] width 277 height 30
paste input "https://jobs.lever.co/sophos/aba32d0a-8038-47df-8aec-4b6048a7efee"
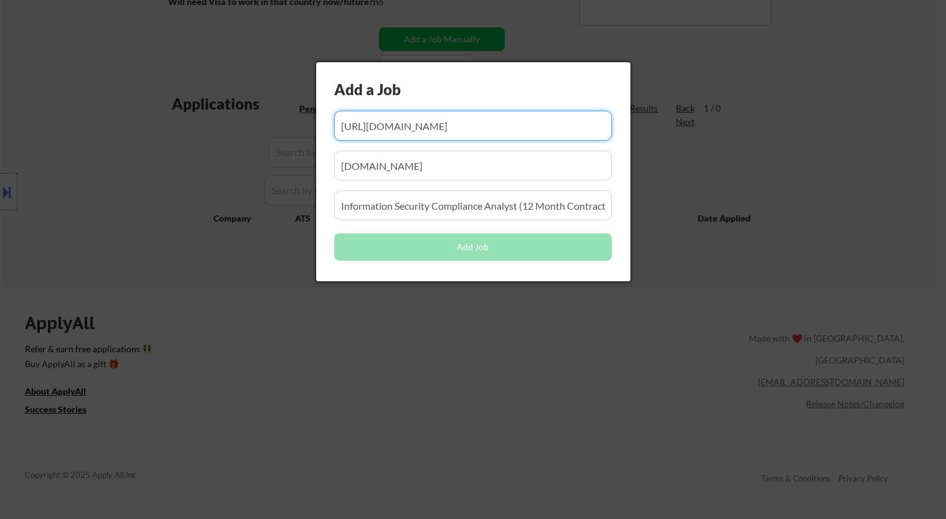
scroll to position [0, 44]
type input "https://jobs.lever.co/sophos/aba32d0a-8038-47df-8aec-4b6048a7efee"
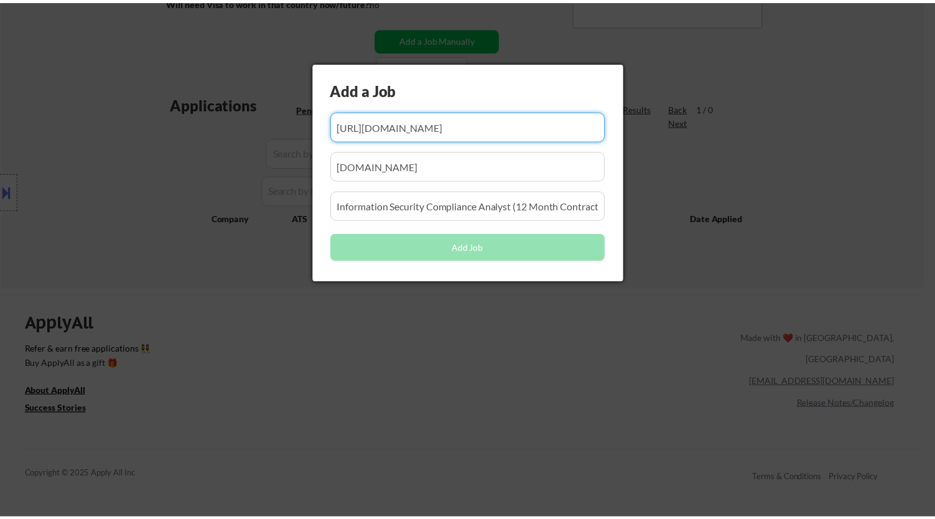
scroll to position [0, 0]
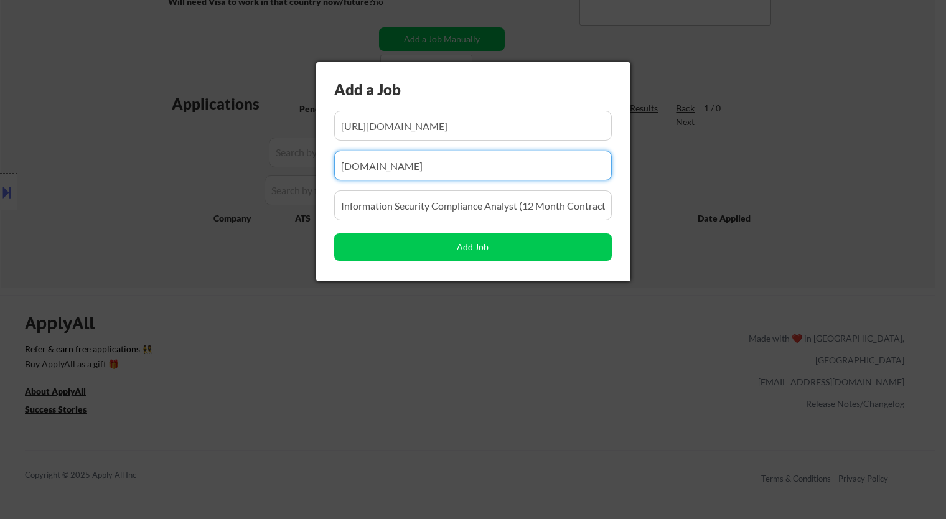
drag, startPoint x: 379, startPoint y: 167, endPoint x: 223, endPoint y: 162, distance: 155.6
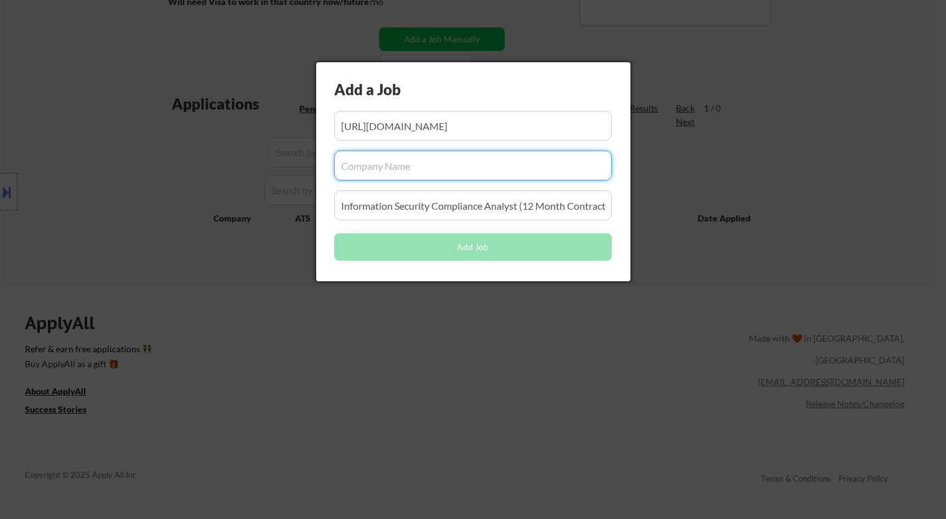
click at [386, 167] on input "input" at bounding box center [472, 166] width 277 height 30
paste input "sophos"
type input "sophos"
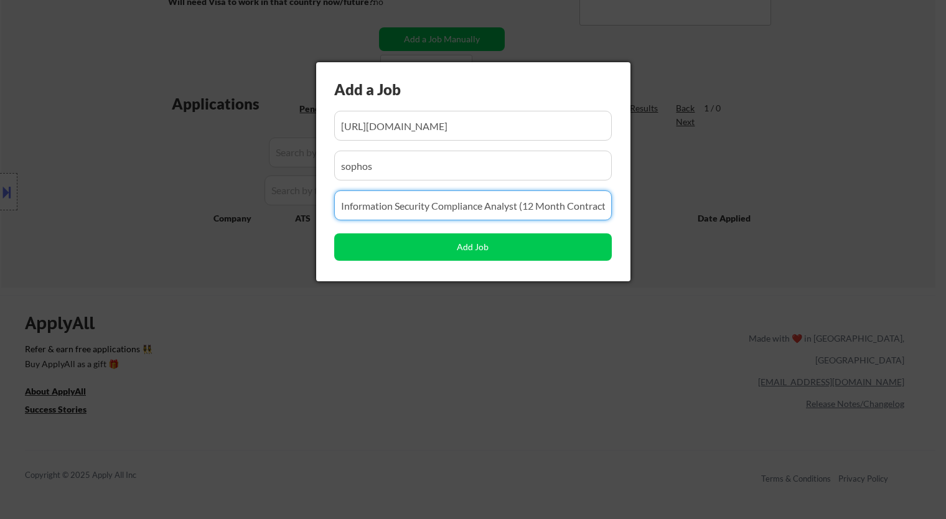
drag, startPoint x: 479, startPoint y: 201, endPoint x: 379, endPoint y: 207, distance: 99.7
click at [379, 207] on input "input" at bounding box center [472, 205] width 277 height 30
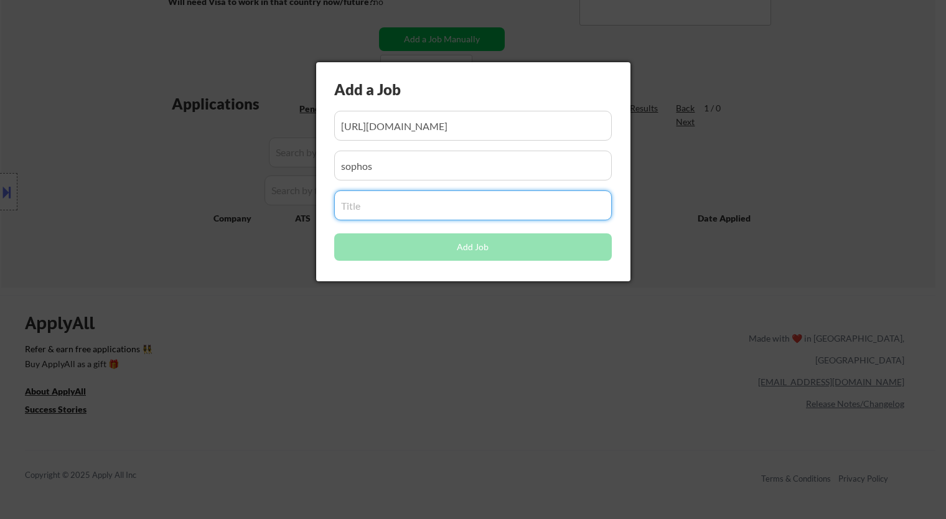
click at [406, 205] on input "input" at bounding box center [472, 205] width 277 height 30
paste input "Threat Analyst 1"
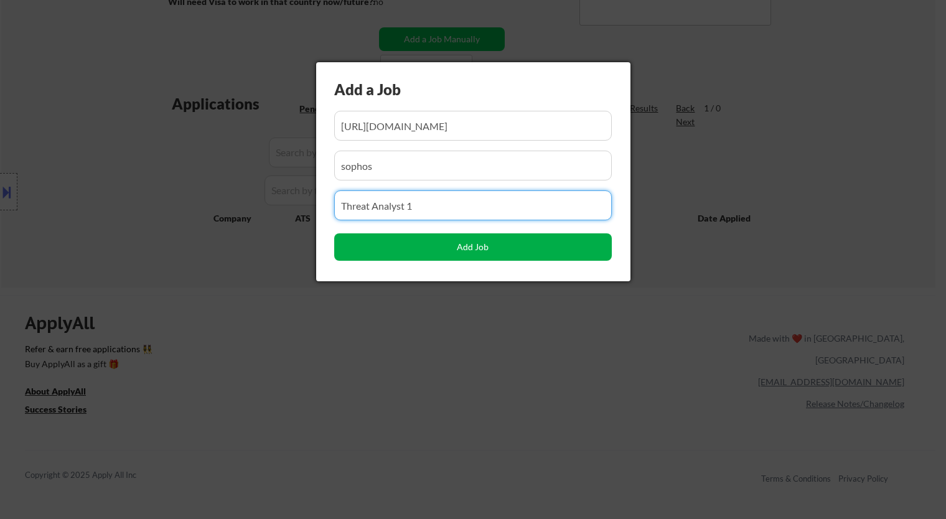
type input "Threat Analyst 1"
click at [458, 251] on button "Add Job" at bounding box center [472, 246] width 277 height 27
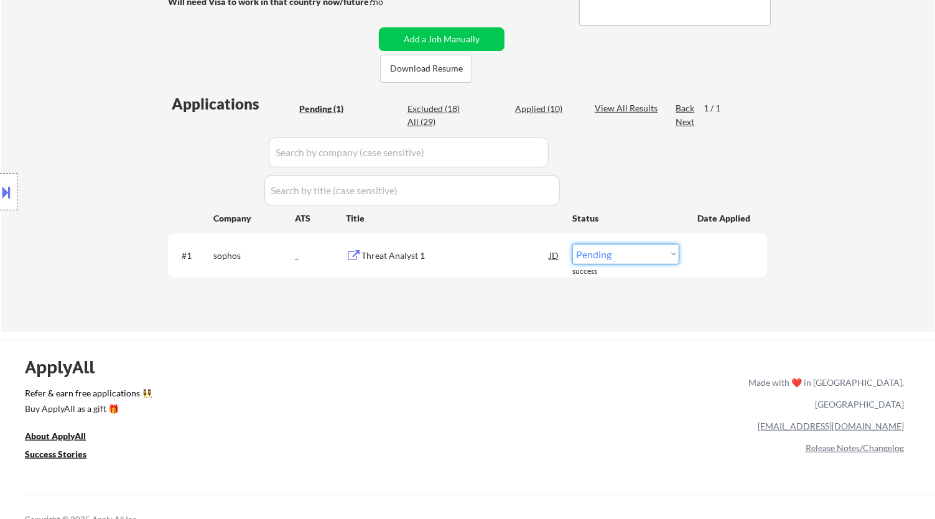
click at [635, 257] on select "Choose an option... Pending Applied Excluded (Questions) Excluded (Expired) Exc…" at bounding box center [625, 254] width 107 height 21
click at [572, 244] on select "Choose an option... Pending Applied Excluded (Questions) Excluded (Expired) Exc…" at bounding box center [625, 254] width 107 height 21
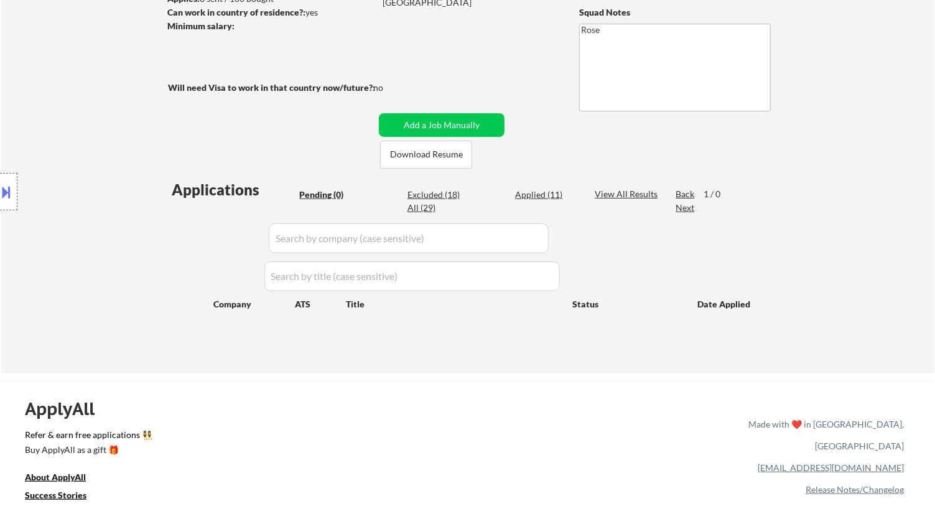
scroll to position [216, 0]
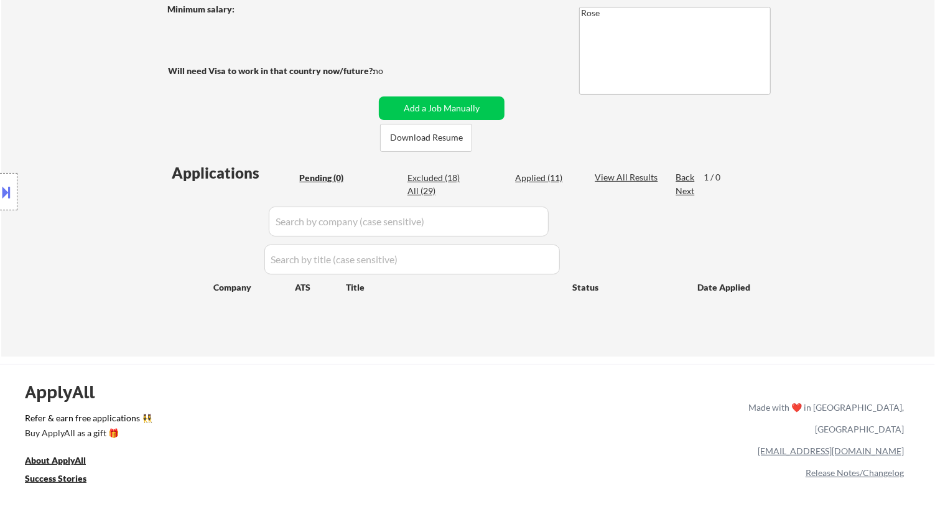
click at [445, 180] on div "Excluded (18)" at bounding box center [438, 178] width 62 height 12
select select ""excluded__location_""
select select ""excluded__expired_""
select select ""excluded__bad_match_""
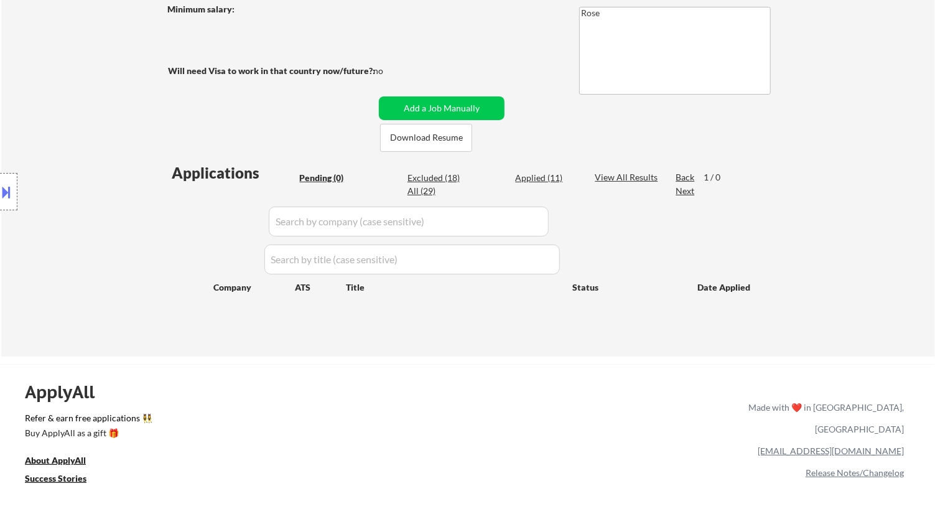
select select ""excluded__bad_match_""
select select ""excluded__expired_""
select select ""excluded__location_""
select select ""excluded__expired_""
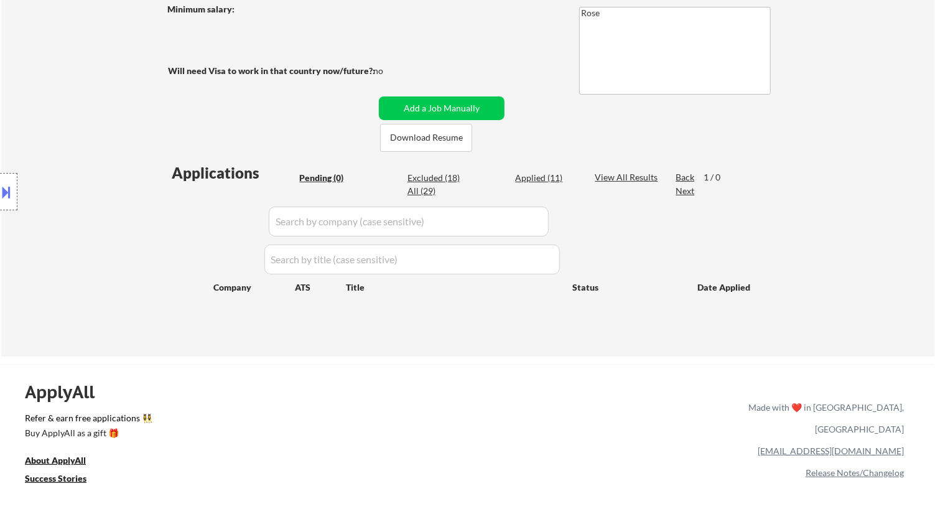
select select ""excluded__bad_match_""
select select ""excluded__expired_""
select select ""excluded__bad_match_""
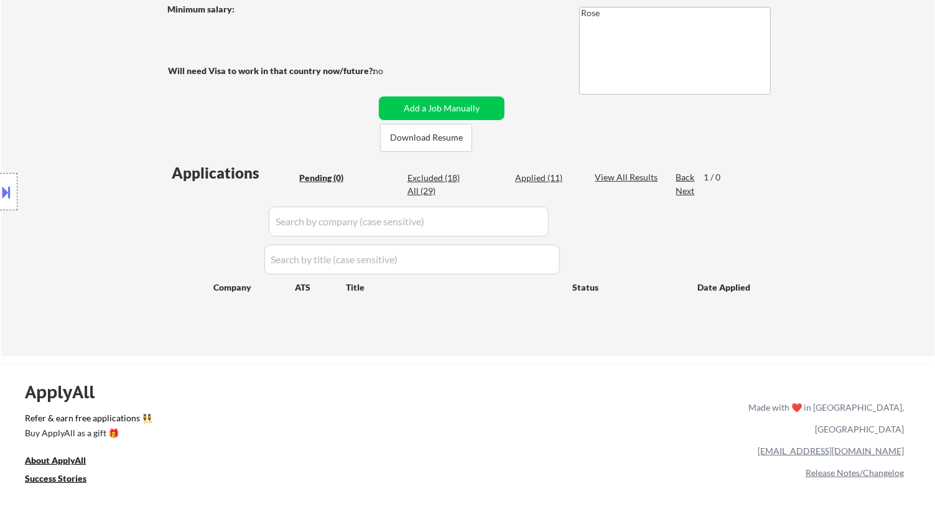
select select ""excluded__bad_match_""
select select ""excluded__expired_""
select select ""excluded__bad_match_""
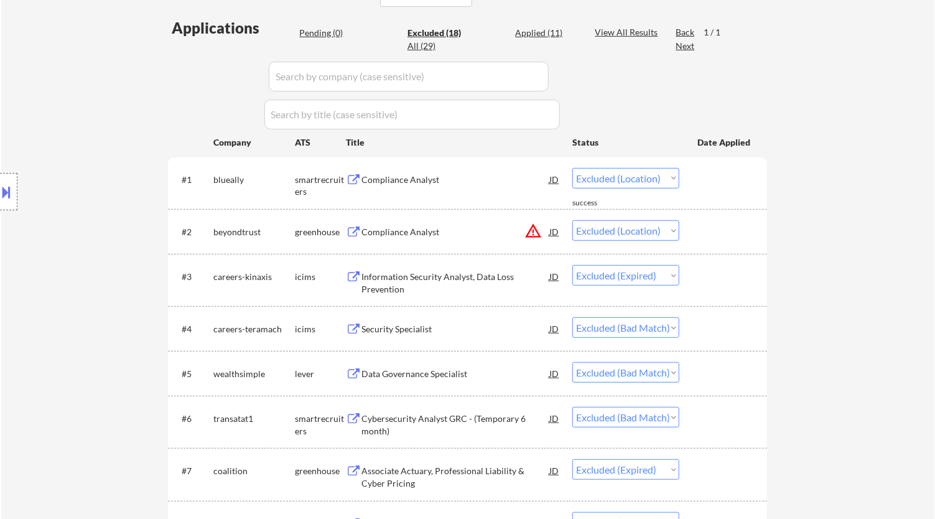
scroll to position [355, 0]
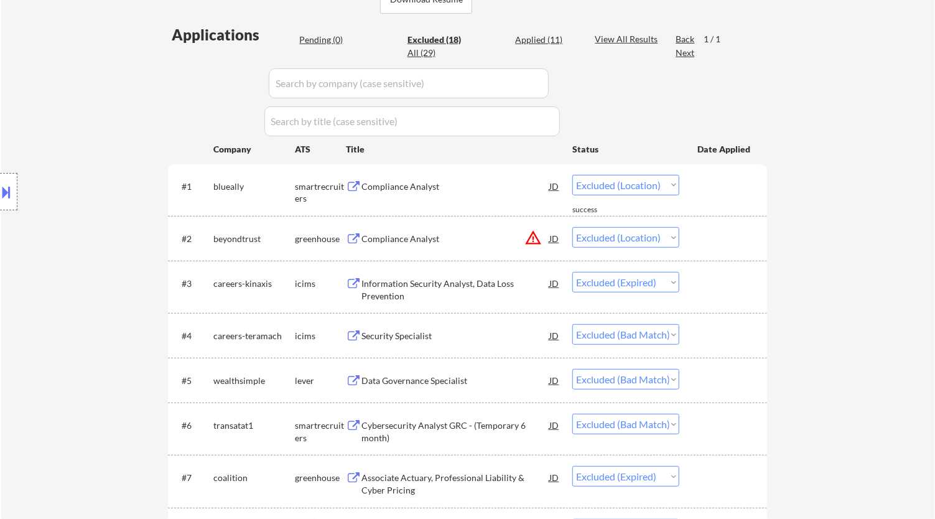
click at [533, 188] on div "Compliance Analyst" at bounding box center [455, 186] width 188 height 12
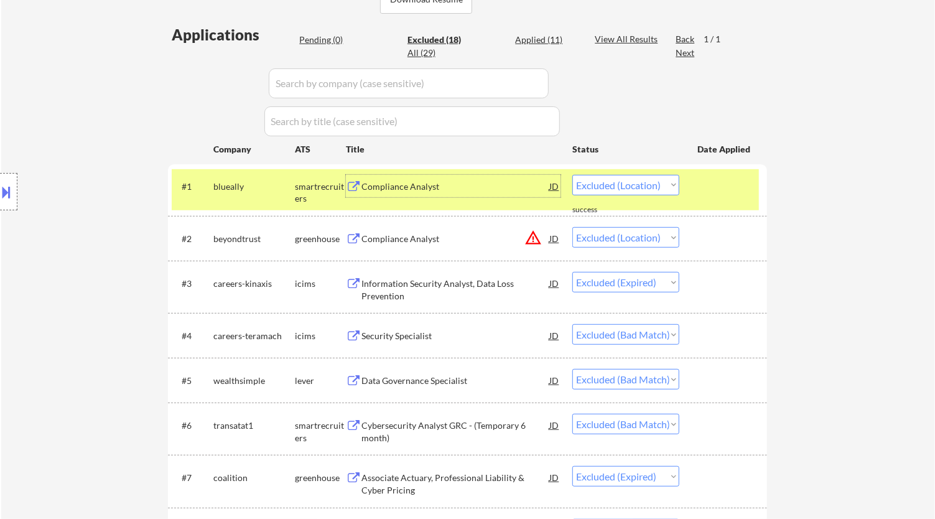
click at [527, 42] on div "Applied (11)" at bounding box center [546, 40] width 62 height 12
select select ""applied""
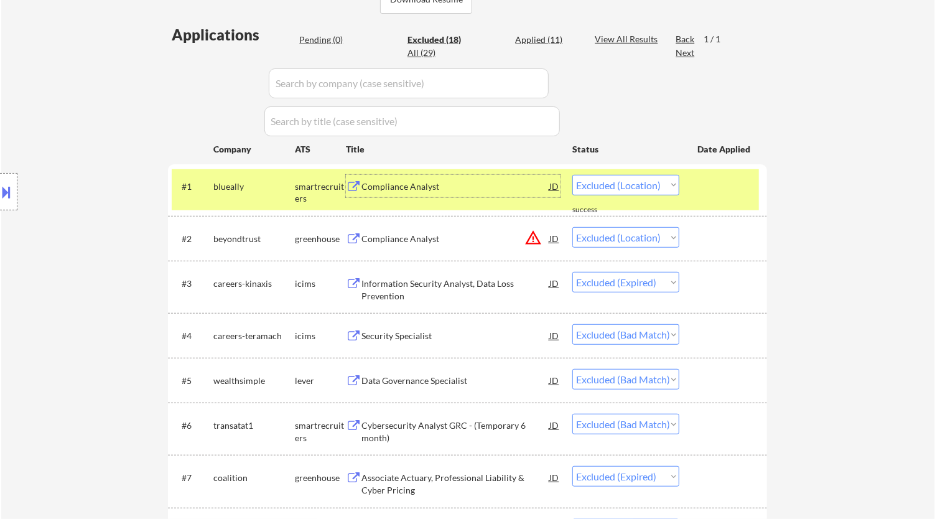
select select ""applied""
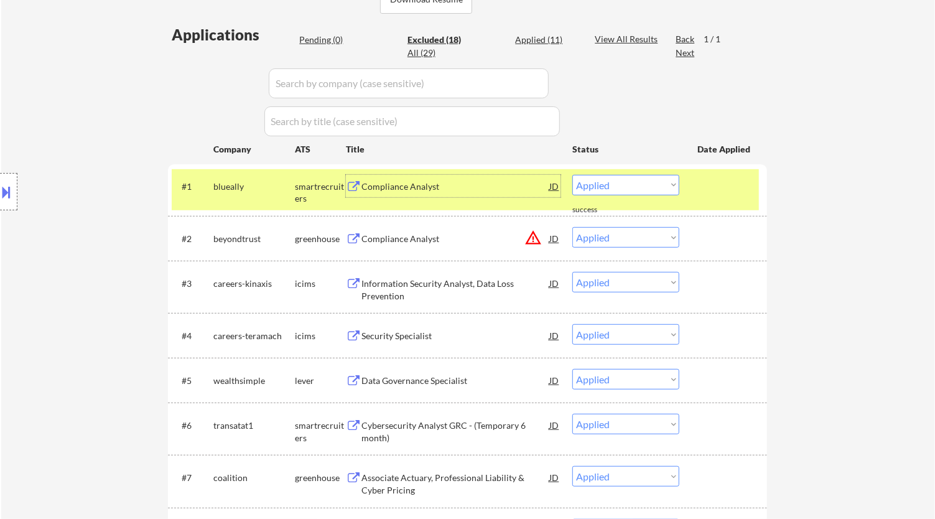
select select ""applied""
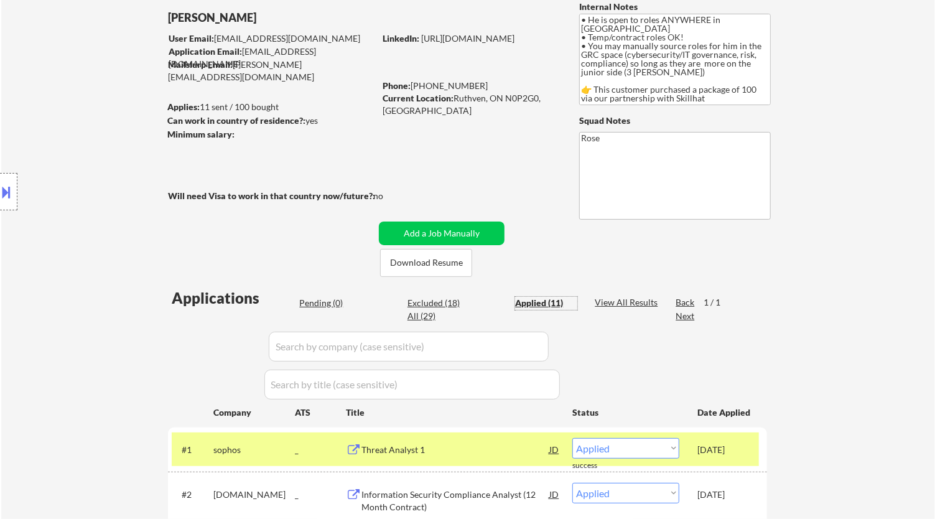
scroll to position [78, 0]
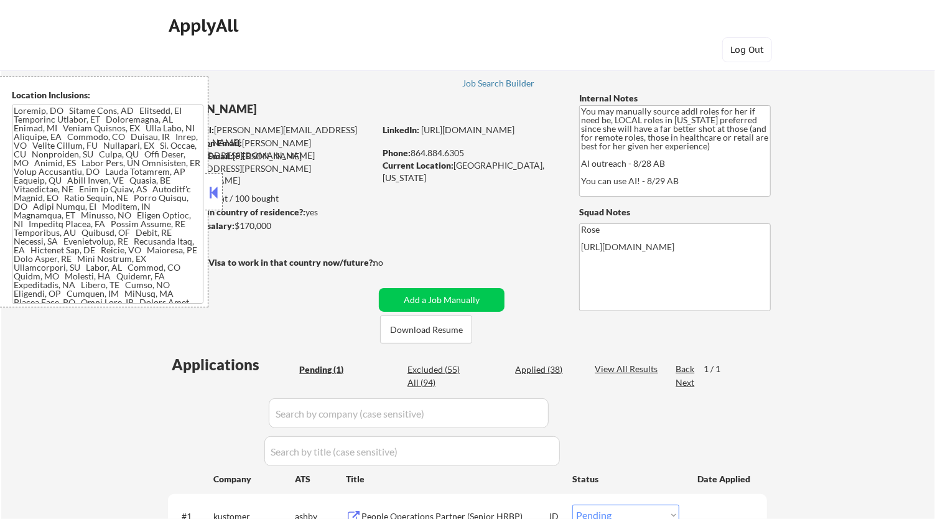
click at [215, 185] on button at bounding box center [214, 192] width 14 height 19
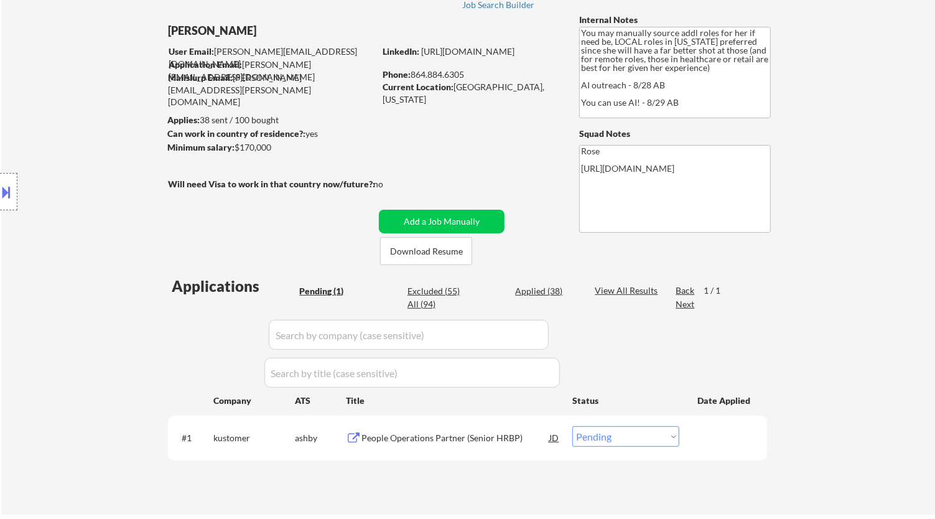
scroll to position [138, 0]
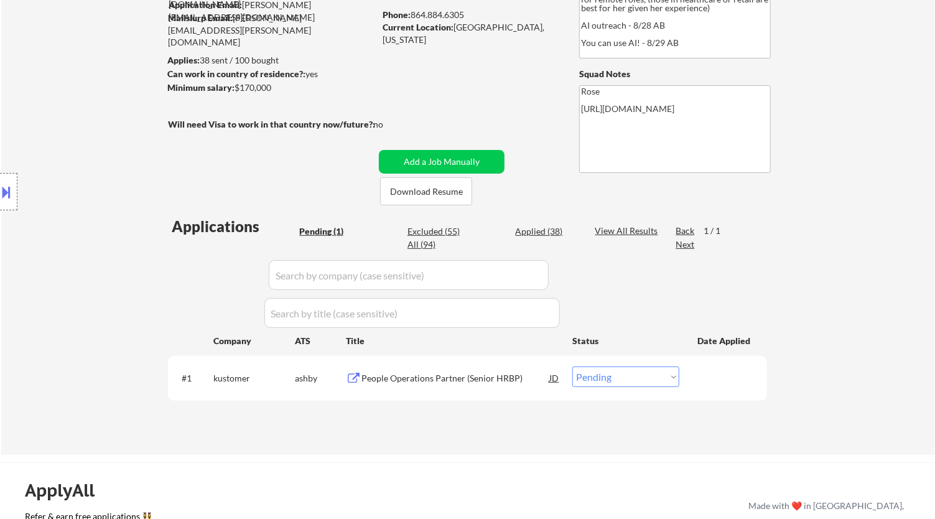
click at [447, 381] on div "People Operations Partner (Senior HRBP)" at bounding box center [455, 378] width 188 height 12
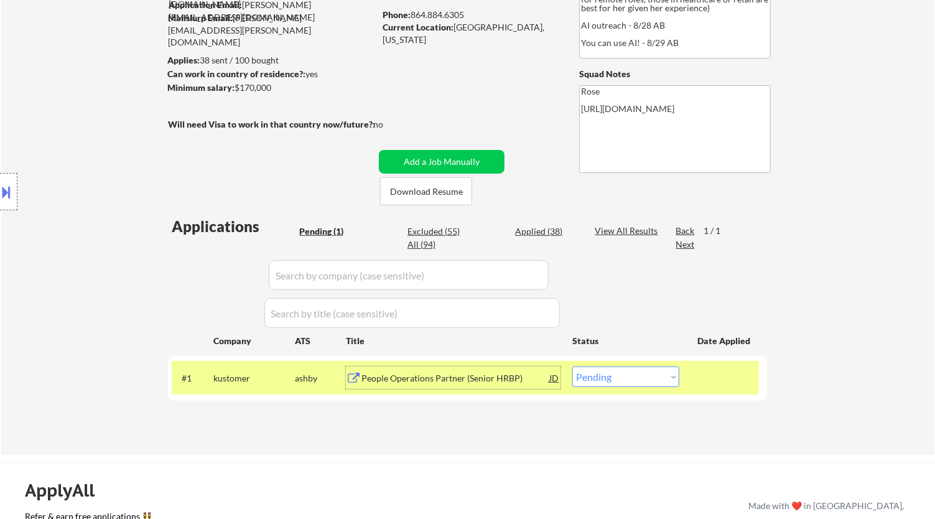
click at [658, 373] on select "Choose an option... Pending Applied Excluded (Questions) Excluded (Expired) Exc…" at bounding box center [625, 376] width 107 height 21
select select ""excluded__location_""
click at [572, 366] on select "Choose an option... Pending Applied Excluded (Questions) Excluded (Expired) Exc…" at bounding box center [625, 376] width 107 height 21
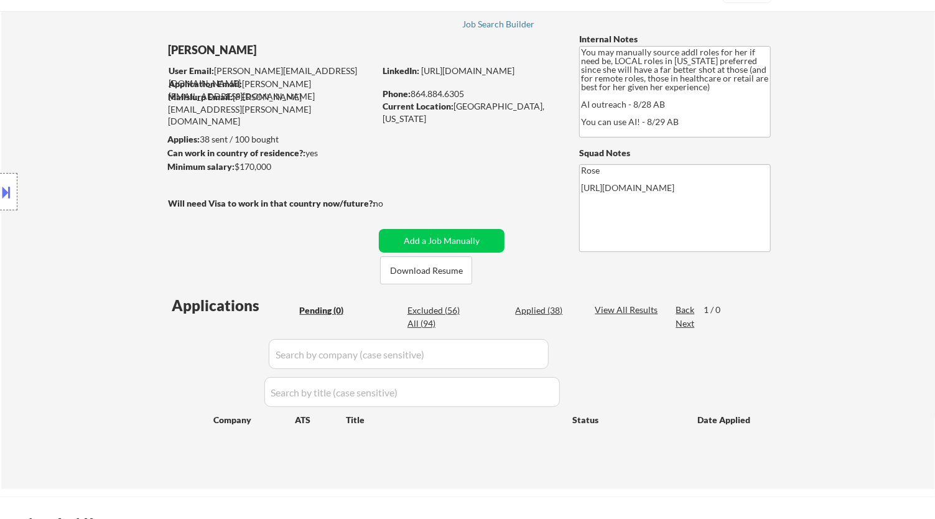
scroll to position [0, 0]
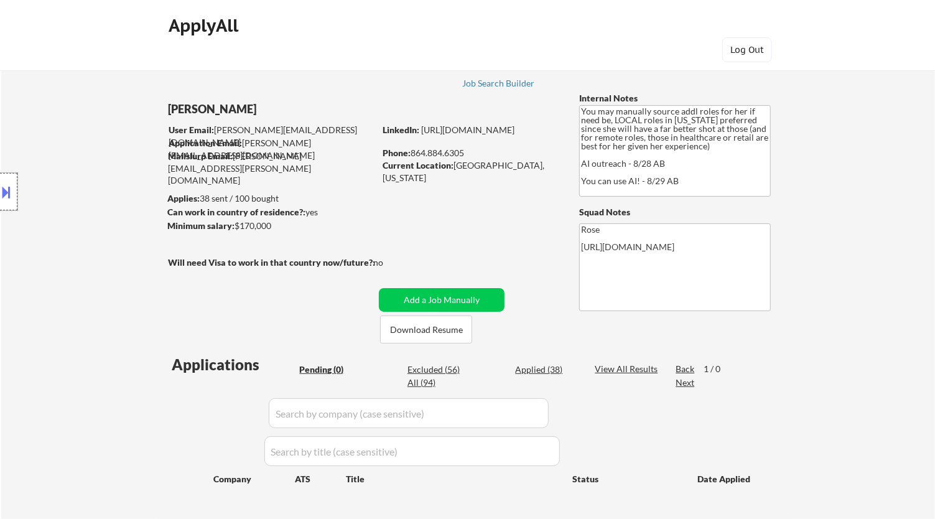
click at [4, 180] on div at bounding box center [8, 191] width 17 height 37
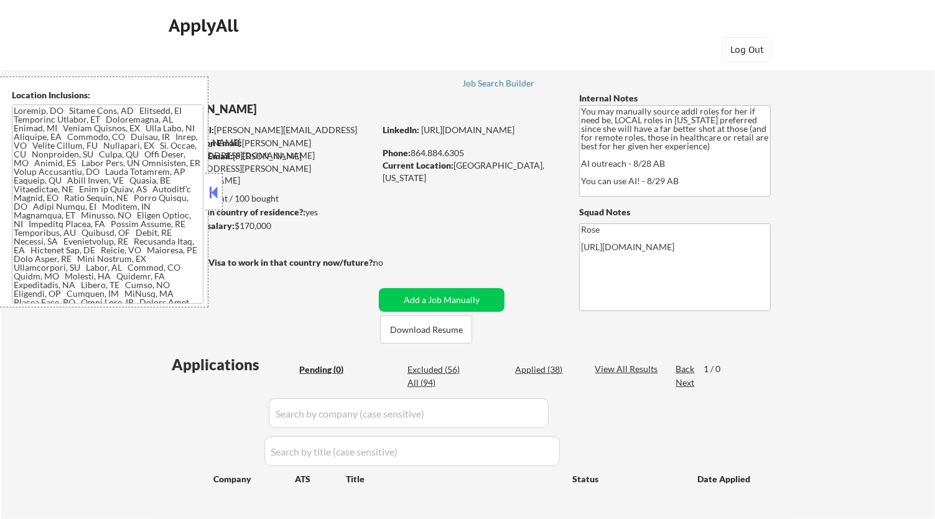
click at [220, 190] on button at bounding box center [214, 192] width 14 height 19
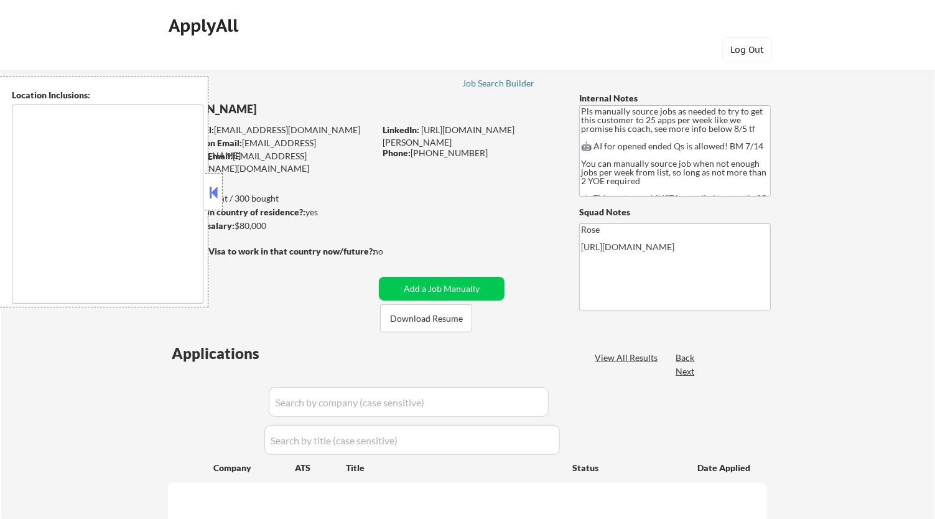
type textarea "Here is a list of metro areas, cities, and towns within approximately a 30-minu…"
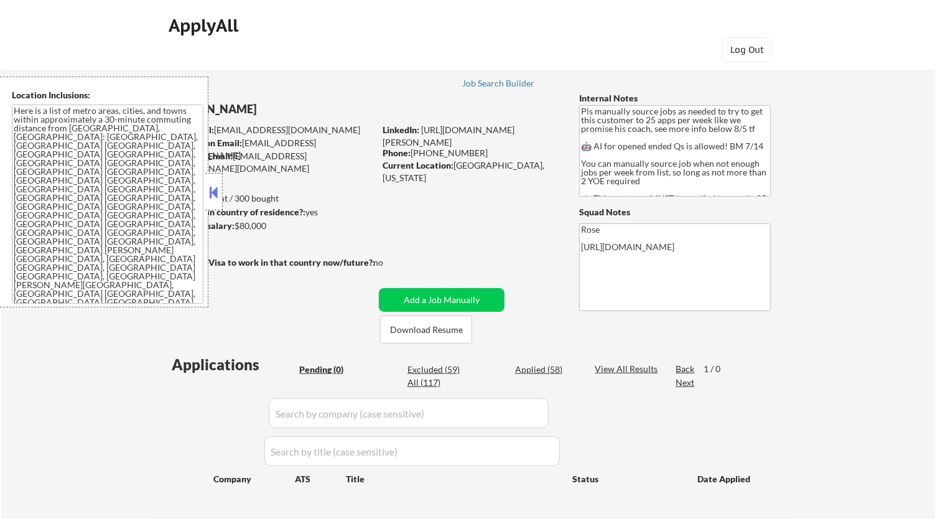
click at [216, 190] on button at bounding box center [214, 192] width 14 height 19
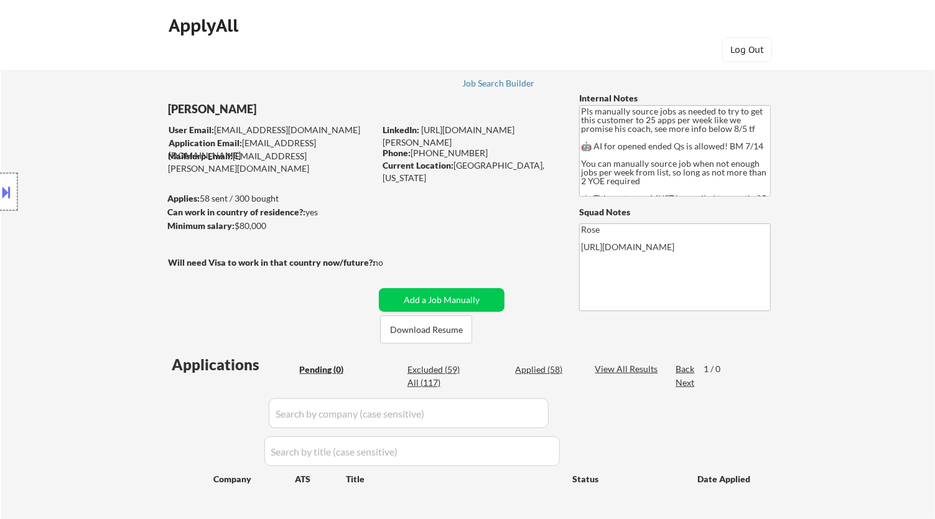
click at [11, 180] on div at bounding box center [8, 191] width 17 height 37
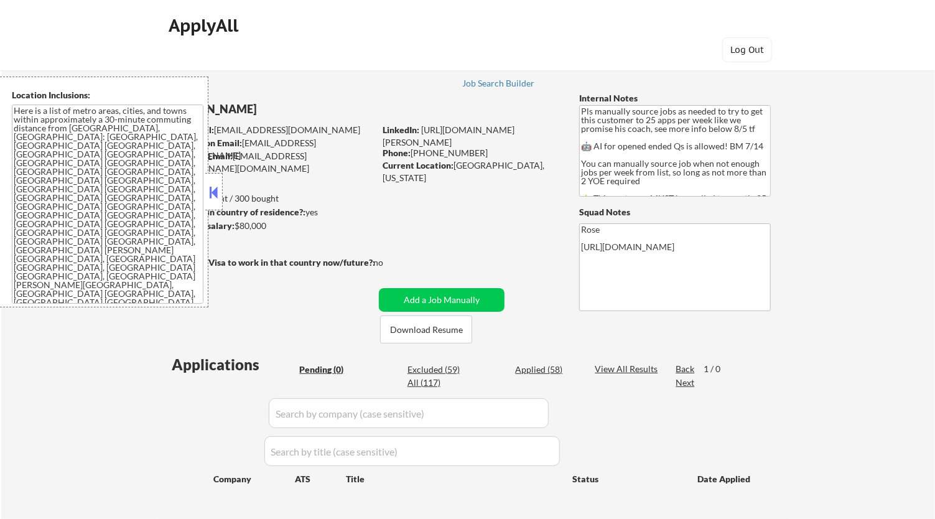
click at [549, 370] on div "Applied (58)" at bounding box center [546, 369] width 62 height 12
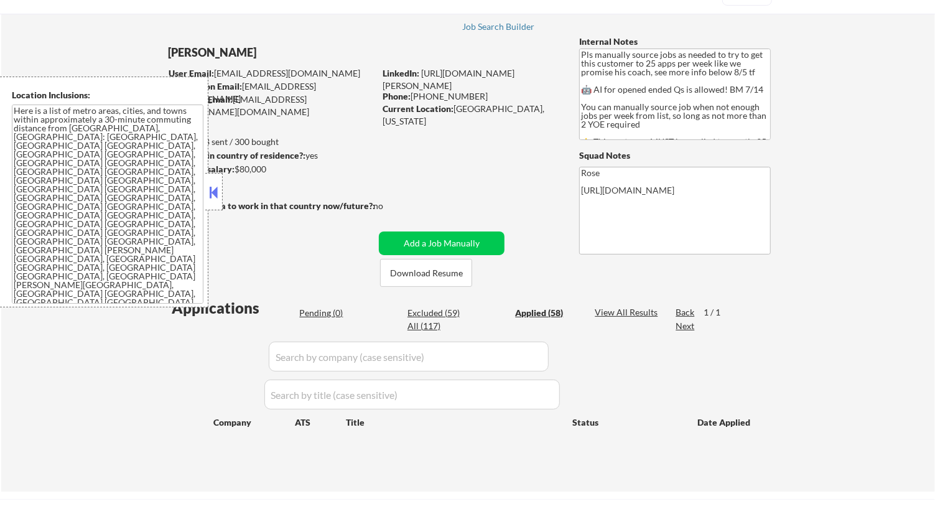
scroll to position [69, 0]
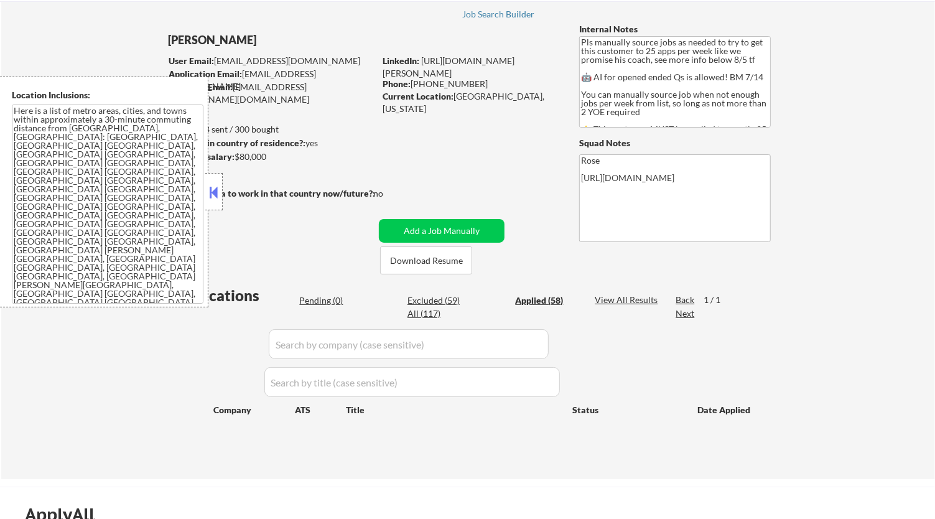
select select ""applied""
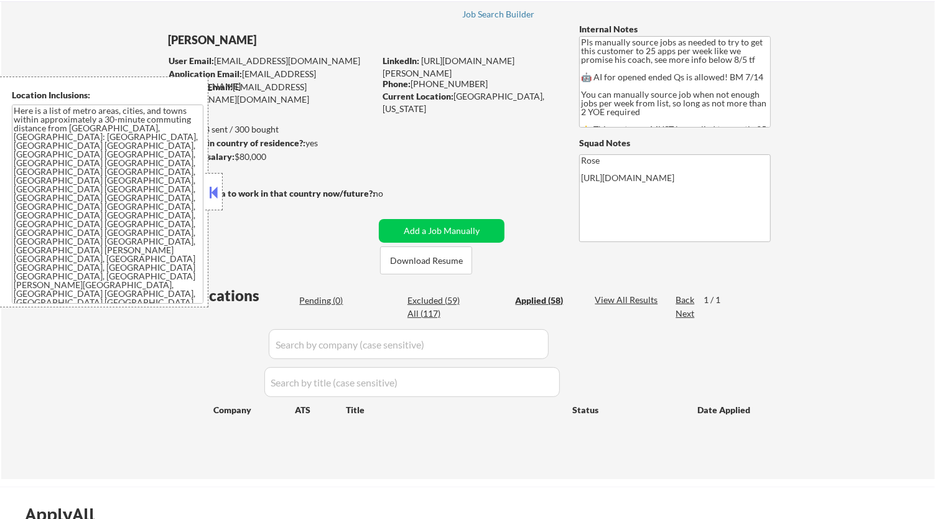
select select ""applied""
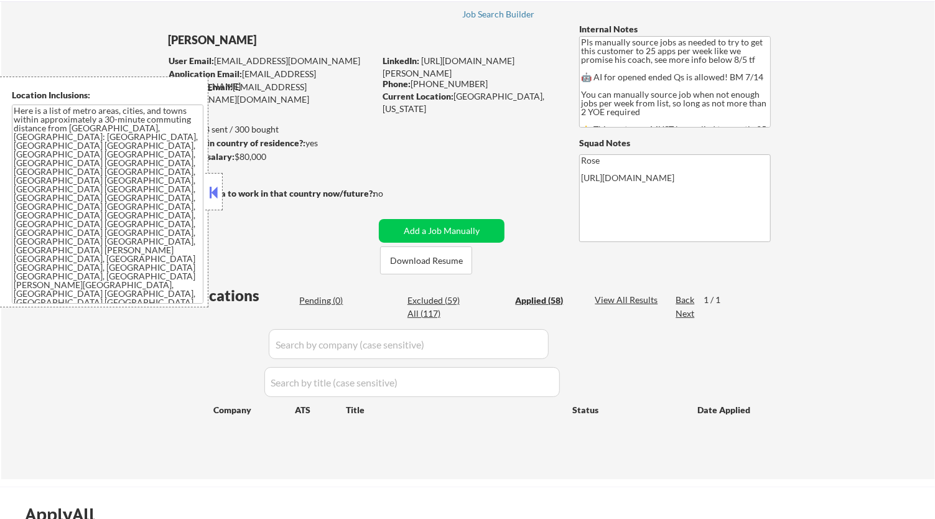
select select ""applied""
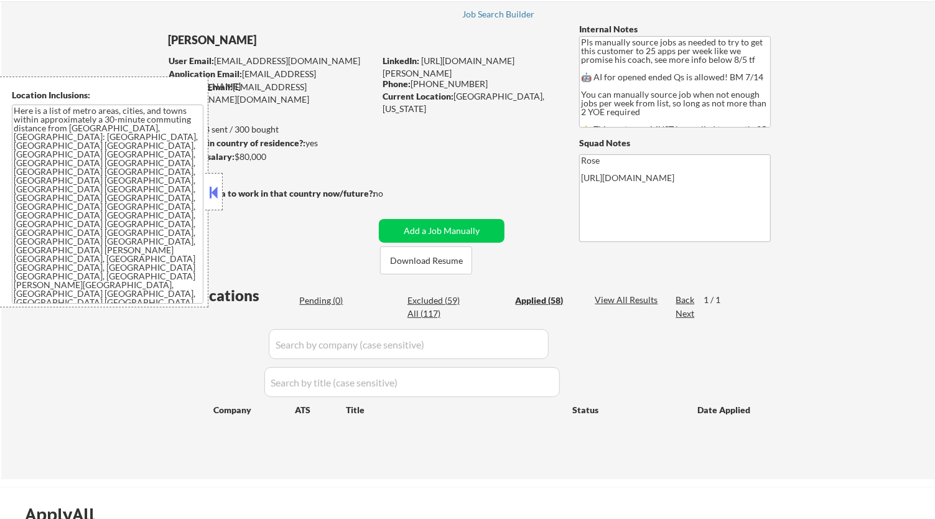
select select ""applied""
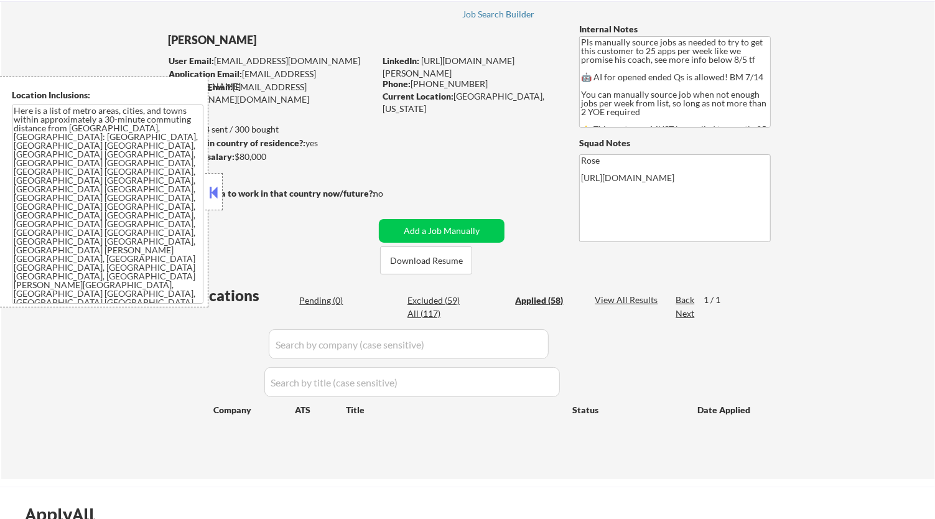
select select ""applied""
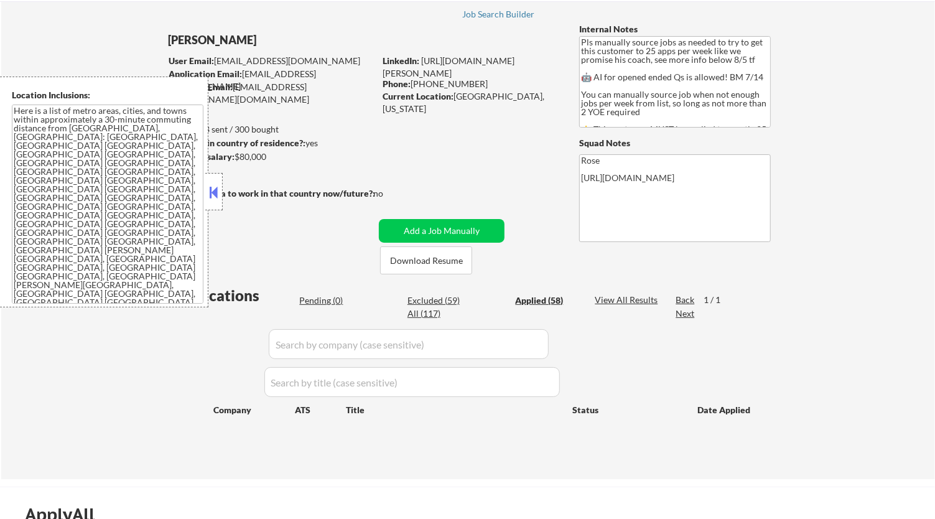
select select ""applied""
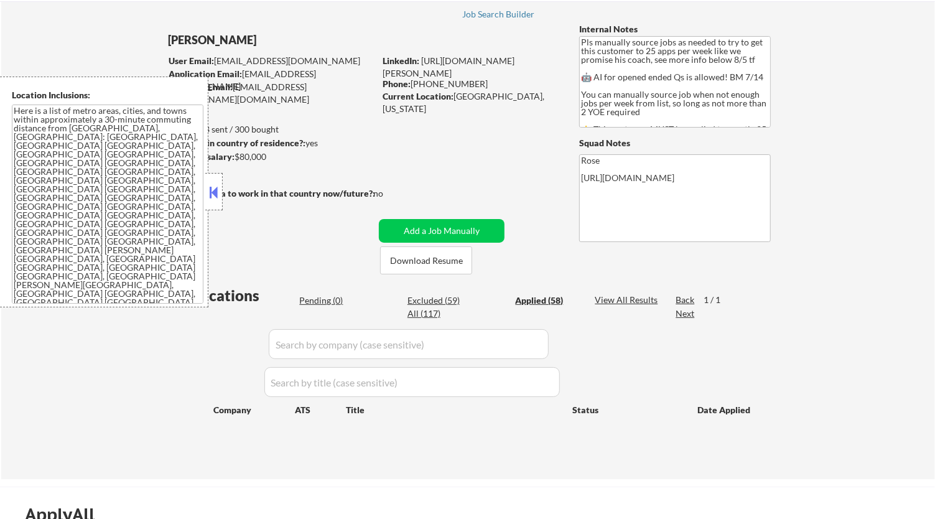
select select ""applied""
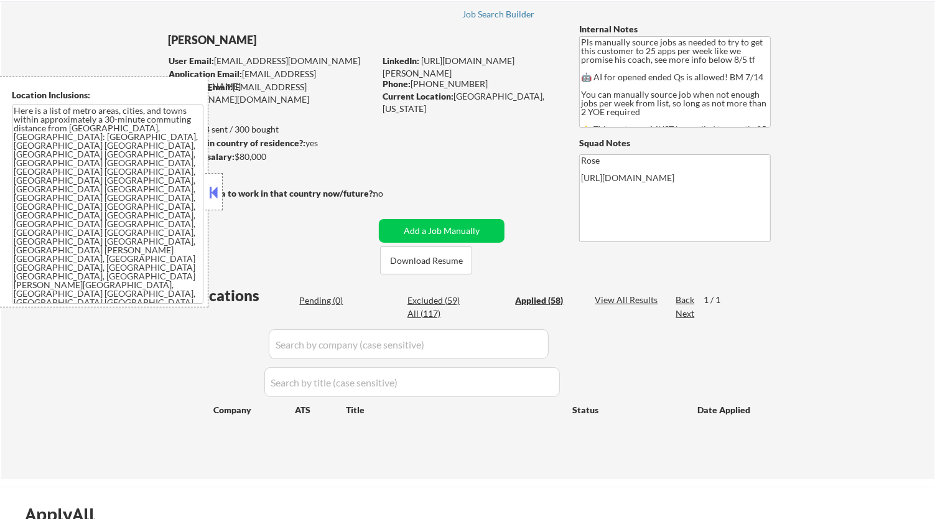
select select ""applied""
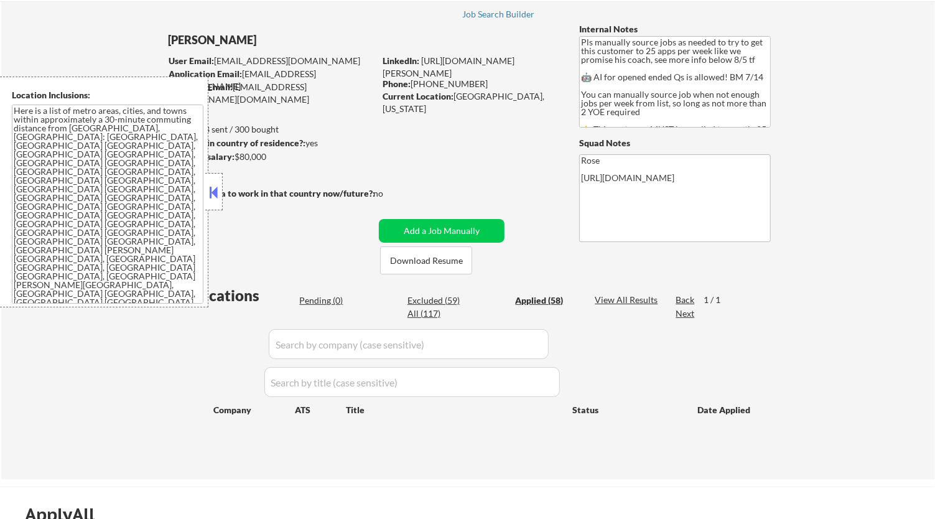
select select ""applied""
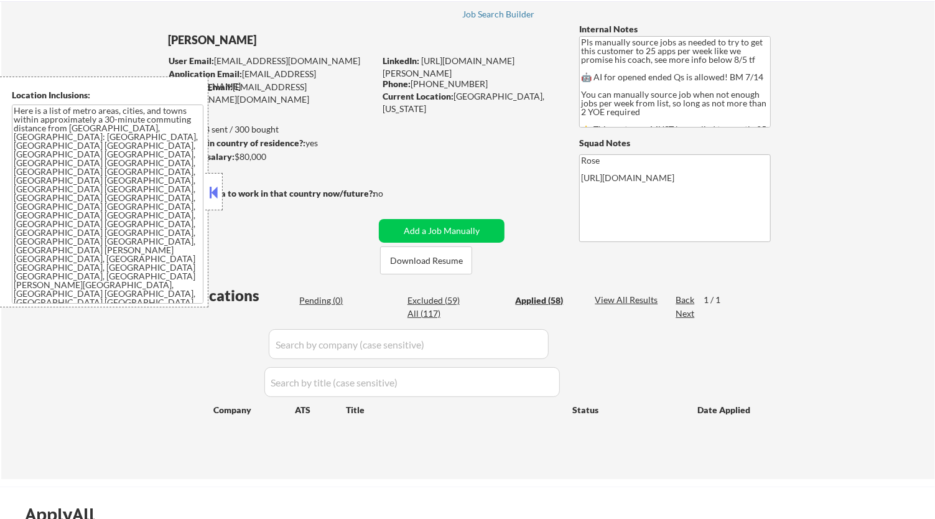
select select ""applied""
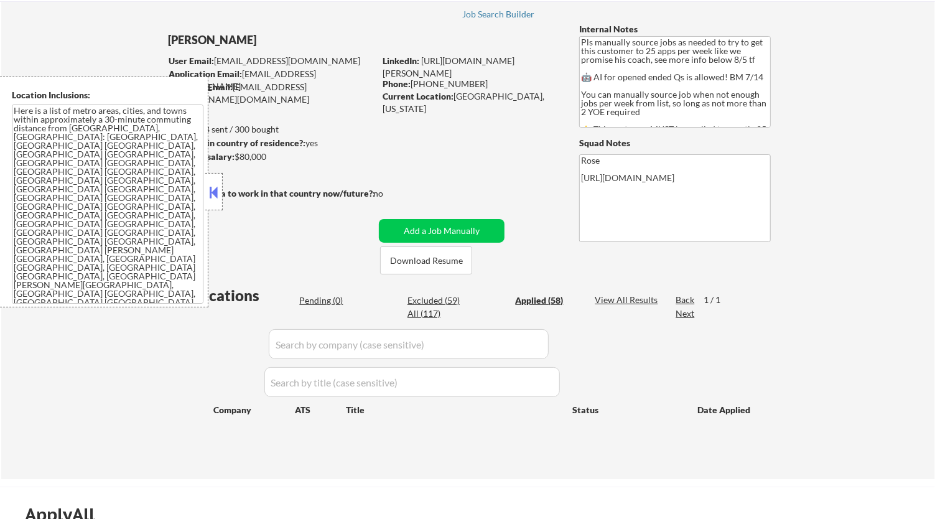
select select ""applied""
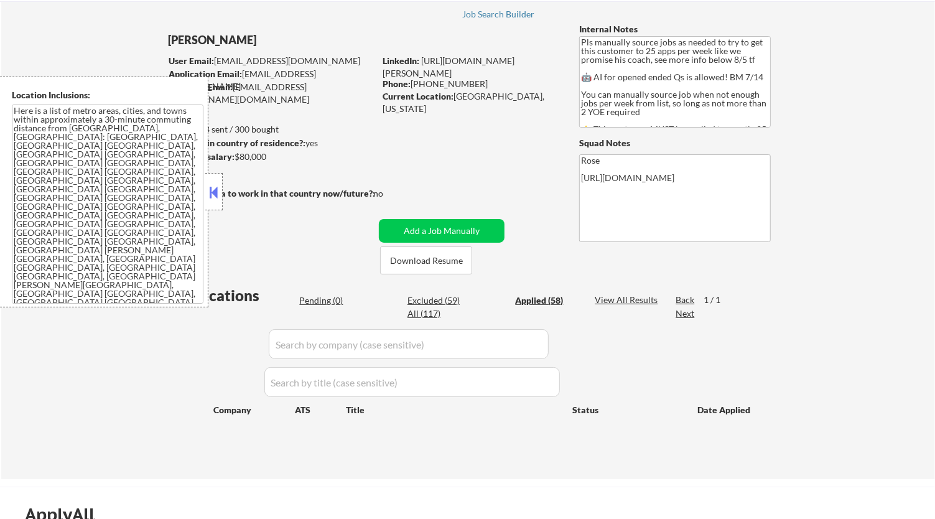
select select ""applied""
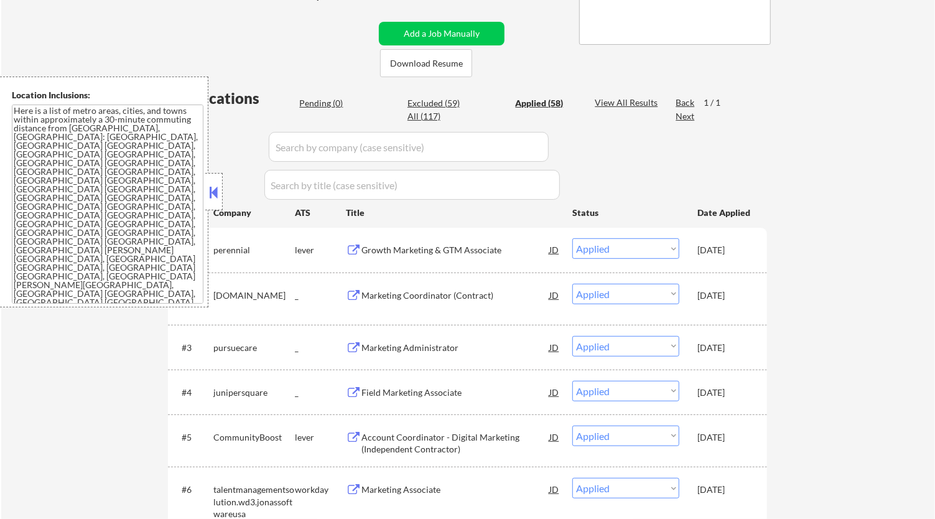
scroll to position [276, 0]
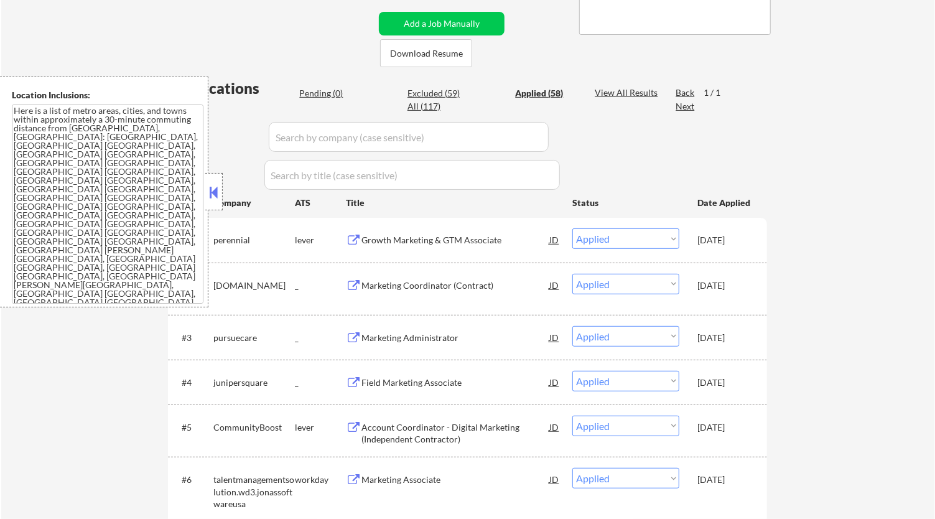
click at [210, 193] on button at bounding box center [214, 192] width 14 height 19
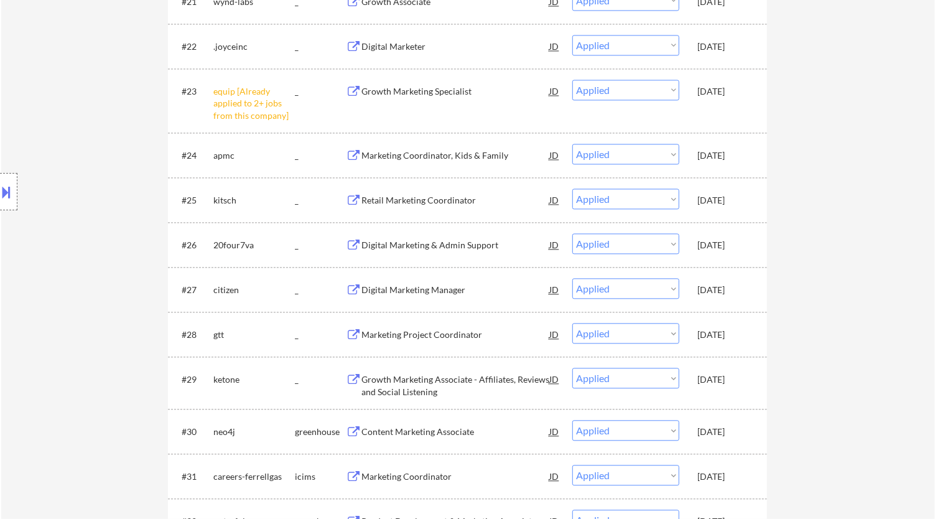
scroll to position [1520, 0]
